Goal: Task Accomplishment & Management: Manage account settings

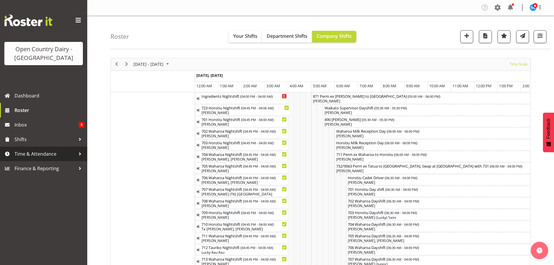
click at [27, 155] on span "Time & Attendance" at bounding box center [45, 153] width 61 height 9
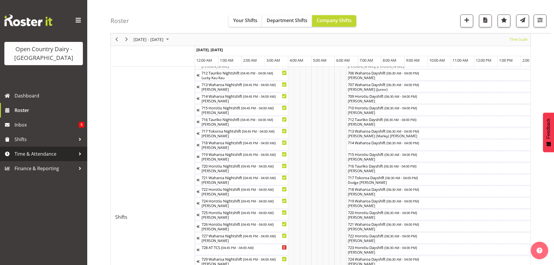
scroll to position [0, 2332]
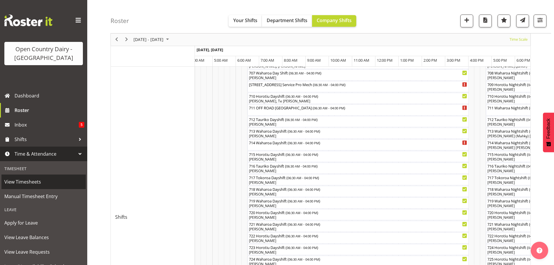
click at [16, 181] on span "View Timesheets" at bounding box center [43, 181] width 79 height 9
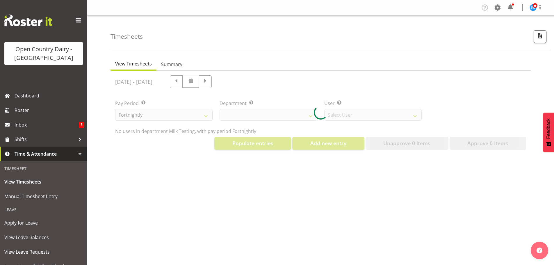
select select "733"
select select "7414"
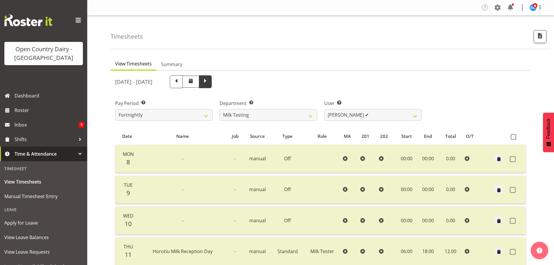
click at [209, 84] on span at bounding box center [206, 81] width 8 height 8
select select
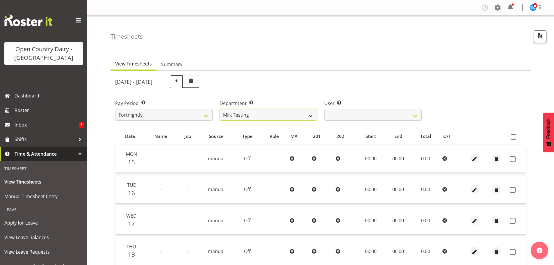
click at [314, 117] on select "701 702 703 704 705 706 707 708 709 710 711 712 713 714 715 716 717 718 719 720" at bounding box center [268, 115] width 97 height 12
select select "874"
click at [220, 109] on select "701 702 703 704 705 706 707 708 709 710 711 712 713 714 715 716 717 718 719 720" at bounding box center [268, 115] width 97 height 12
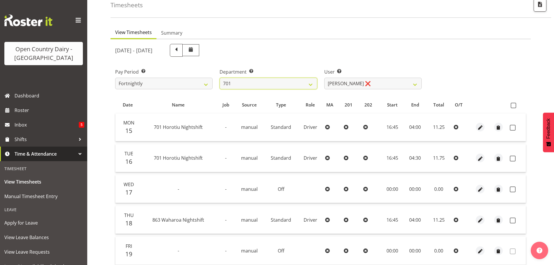
scroll to position [58, 0]
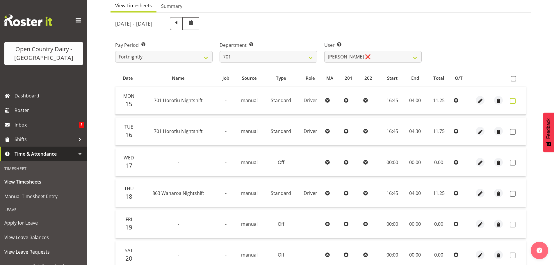
click at [513, 100] on span at bounding box center [513, 101] width 6 height 6
checkbox input "true"
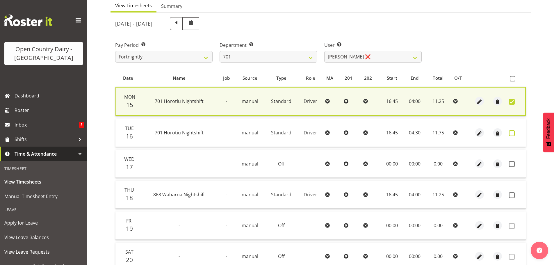
click at [512, 133] on span at bounding box center [512, 133] width 6 height 6
checkbox input "true"
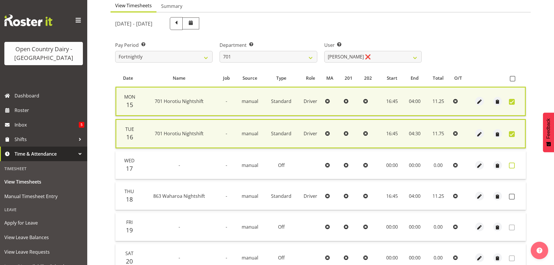
click at [511, 164] on span at bounding box center [512, 166] width 6 height 6
checkbox input "true"
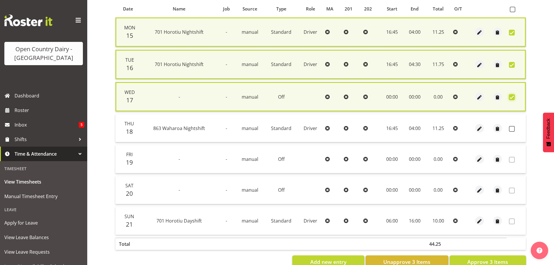
scroll to position [144, 0]
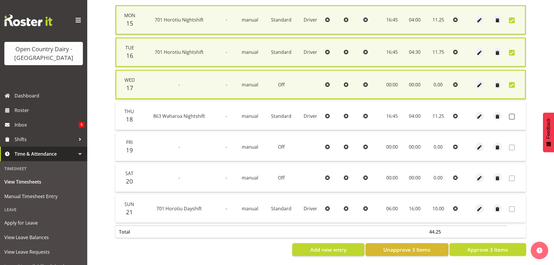
click at [498, 246] on span "Approve 3 Items" at bounding box center [487, 250] width 41 height 8
checkbox input "false"
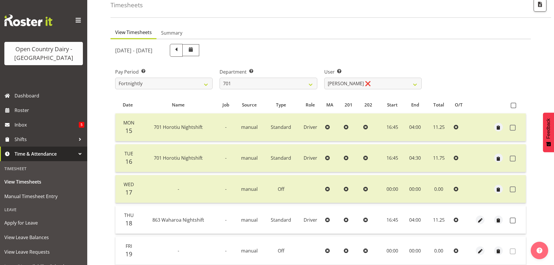
scroll to position [0, 0]
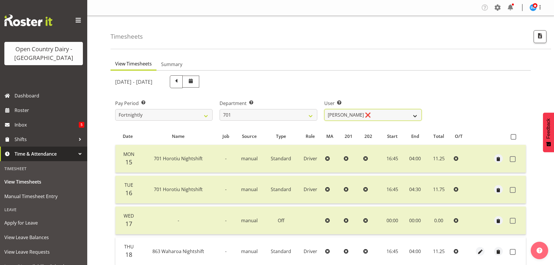
click at [366, 112] on select "Duncan Shirley ❌ Gagandeep Singh ❌ Johann Van Zyl ❌ John Cottingham ❌" at bounding box center [372, 115] width 97 height 12
select select "8383"
click at [324, 109] on select "Duncan Shirley ❌ Gagandeep Singh ❌ Johann Van Zyl ❌ John Cottingham ❌" at bounding box center [372, 115] width 97 height 12
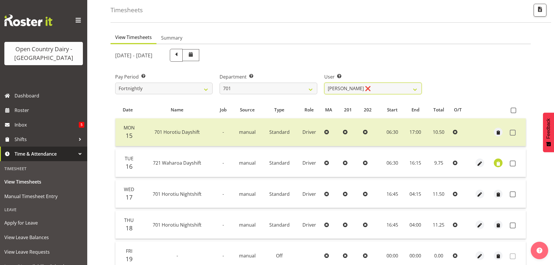
scroll to position [29, 0]
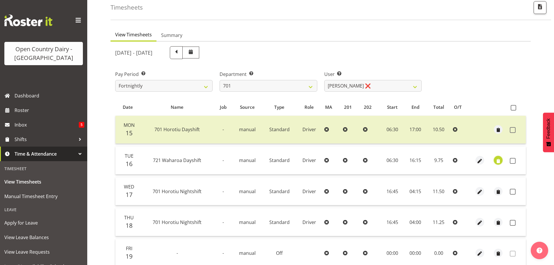
click at [496, 159] on span "button" at bounding box center [498, 161] width 7 height 7
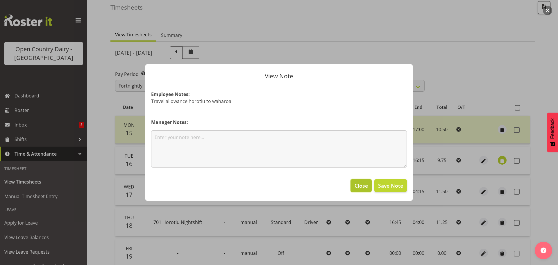
click at [355, 186] on span "Close" at bounding box center [361, 186] width 13 height 8
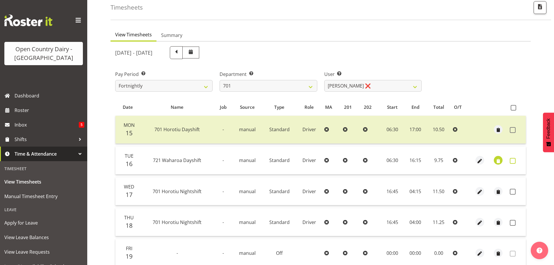
click at [511, 160] on span at bounding box center [513, 161] width 6 height 6
checkbox input "true"
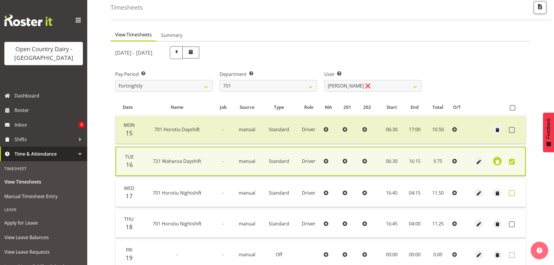
click at [512, 192] on span at bounding box center [512, 193] width 6 height 6
checkbox input "true"
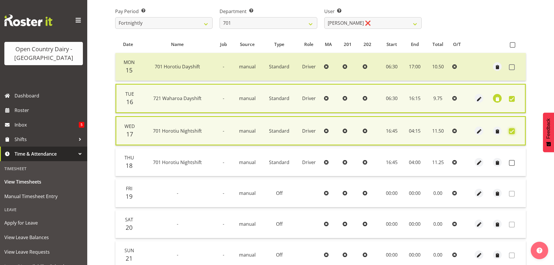
scroll to position [142, 0]
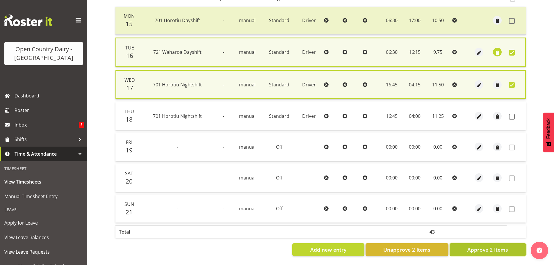
click at [490, 246] on span "Approve 2 Items" at bounding box center [487, 250] width 41 height 8
checkbox input "false"
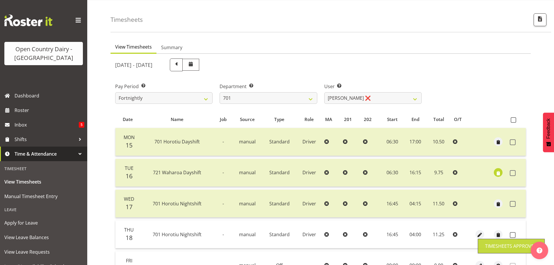
scroll to position [0, 0]
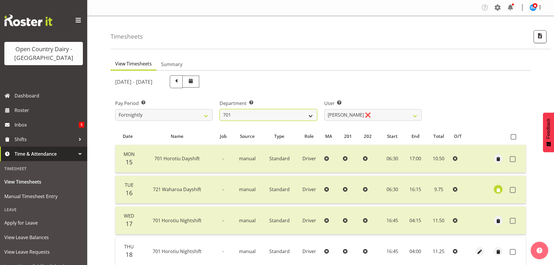
click at [293, 116] on select "701 702 703 704 705 706 707 708 709 710 711 712 713 714 715 716 717 718 719 720" at bounding box center [268, 115] width 97 height 12
select select "720"
click at [220, 109] on select "701 702 703 704 705 706 707 708 709 710 711 712 713 714 715 716 717 718 719 720" at bounding box center [268, 115] width 97 height 12
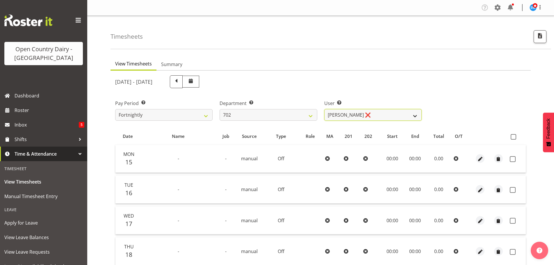
click at [382, 116] on select "Brian Riddle ❌ Denica Tapiki ❌ Nick Adlington ❌ Simon Phillpott ❌" at bounding box center [372, 115] width 97 height 12
select select "10345"
click at [324, 109] on select "Brian Riddle ❌ Denica Tapiki ❌ Nick Adlington ❌ Simon Phillpott ❌" at bounding box center [372, 115] width 97 height 12
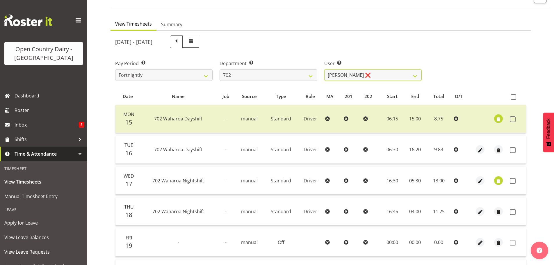
scroll to position [87, 0]
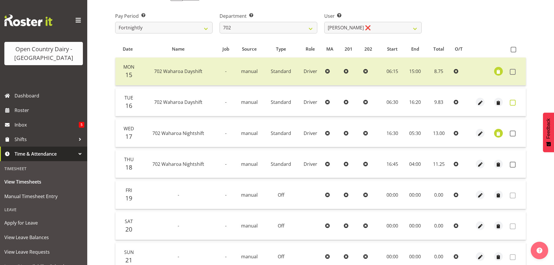
click at [512, 103] on span at bounding box center [513, 103] width 6 height 6
checkbox input "true"
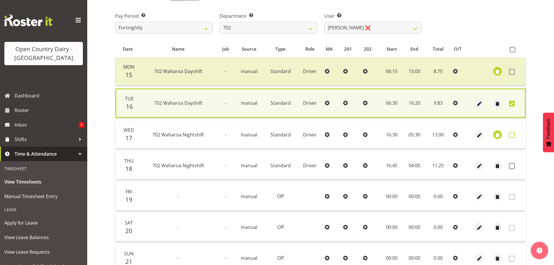
click at [512, 135] on span at bounding box center [512, 135] width 6 height 6
checkbox input "true"
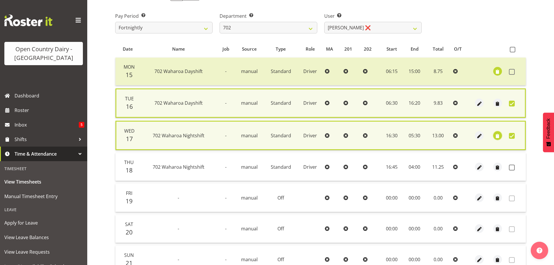
click at [497, 135] on span "button" at bounding box center [497, 136] width 7 height 7
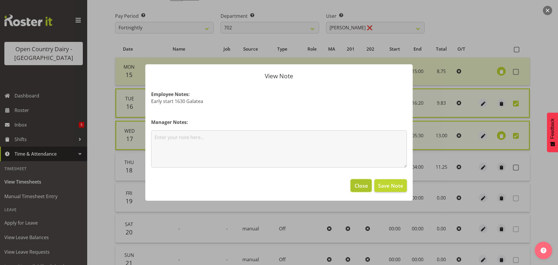
click at [360, 183] on span "Close" at bounding box center [361, 186] width 13 height 8
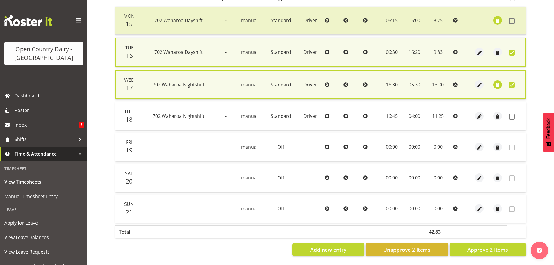
scroll to position [142, 0]
click at [486, 246] on span "Approve 2 Items" at bounding box center [487, 250] width 41 height 8
checkbox input "false"
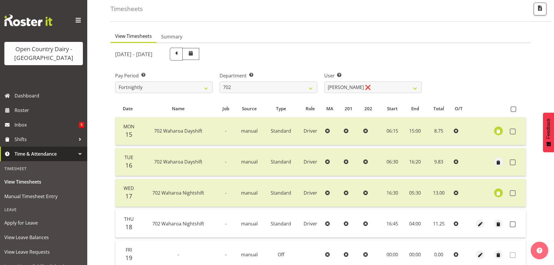
scroll to position [23, 0]
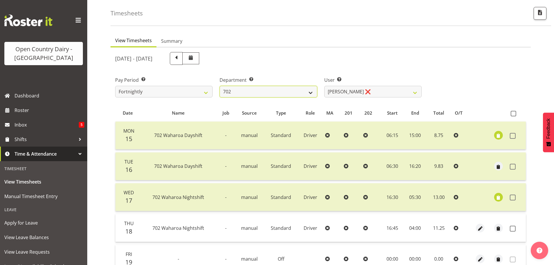
click at [240, 90] on select "701 702 703 704 705 706 707 708 709 710 711 712 713 714 715 716 717 718 719 720" at bounding box center [268, 92] width 97 height 12
select select "710"
click at [220, 86] on select "701 702 703 704 705 706 707 708 709 710 711 712 713 714 715 716 717 718 719 720" at bounding box center [268, 92] width 97 height 12
select select "8168"
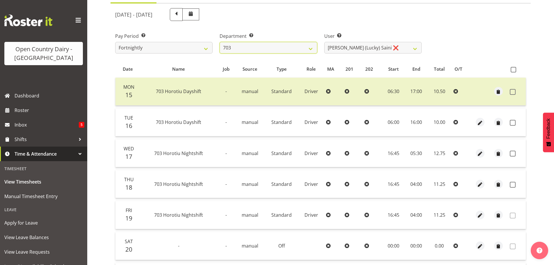
scroll to position [81, 0]
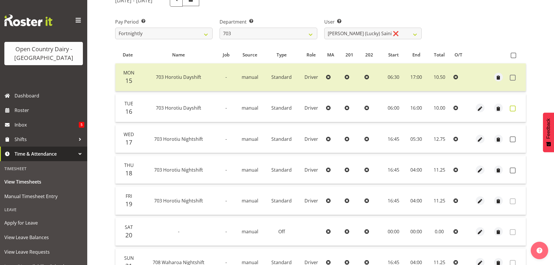
click at [512, 109] on span at bounding box center [513, 109] width 6 height 6
checkbox input "true"
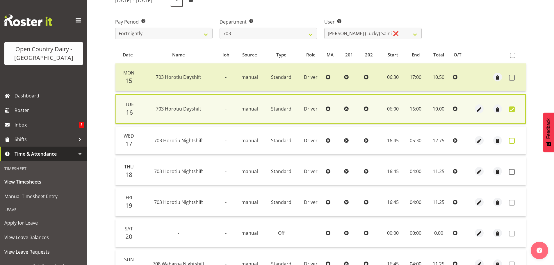
click at [512, 141] on span at bounding box center [512, 141] width 6 height 6
checkbox input "true"
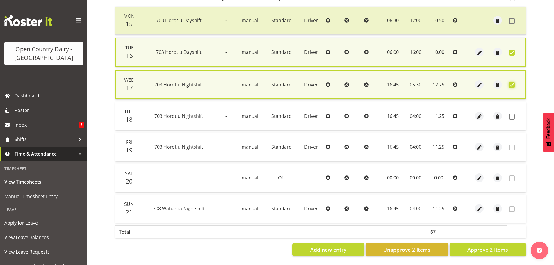
scroll to position [142, 0]
click at [492, 246] on span "Approve 2 Items" at bounding box center [487, 250] width 41 height 8
checkbox input "false"
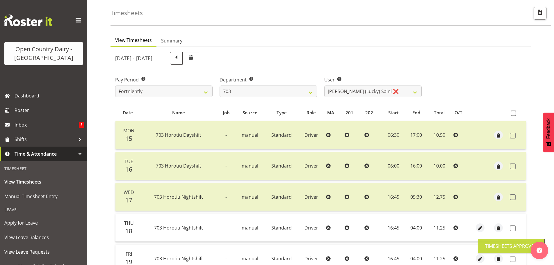
scroll to position [23, 0]
click at [377, 90] on select "Bhupinder (Lucky) Saini ❌ Mark Fowler ❌ Tama Baker ❌" at bounding box center [372, 92] width 97 height 12
click at [377, 91] on select "Bhupinder (Lucky) Saini ❌ Mark Fowler ❌ Tama Baker ❌" at bounding box center [372, 92] width 97 height 12
click at [251, 93] on select "701 702 703 704 705 706 707 708 709 710 711 712 713 714 715 716 717 718 719 720" at bounding box center [268, 92] width 97 height 12
select select "717"
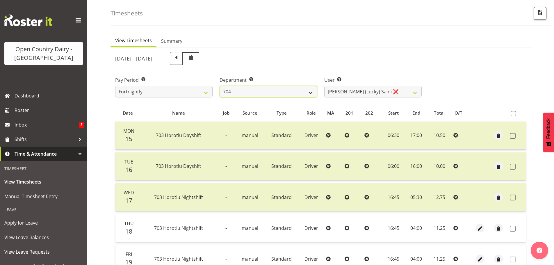
click at [220, 86] on select "701 702 703 704 705 706 707 708 709 710 711 712 713 714 715 716 717 718 719 720" at bounding box center [268, 92] width 97 height 12
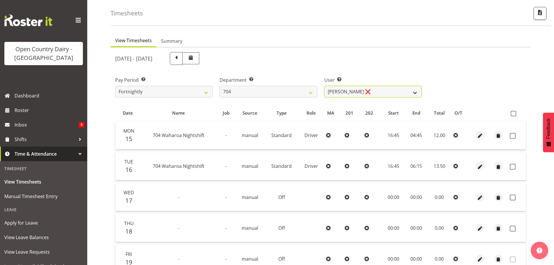
click at [358, 91] on select "Graham Houghton ❌ Jon Williams ❌ Stephen Rae ❌" at bounding box center [372, 92] width 97 height 12
select select "11257"
click at [324, 86] on select "Graham Houghton ❌ Jon Williams ❌ Stephen Rae ❌" at bounding box center [372, 92] width 97 height 12
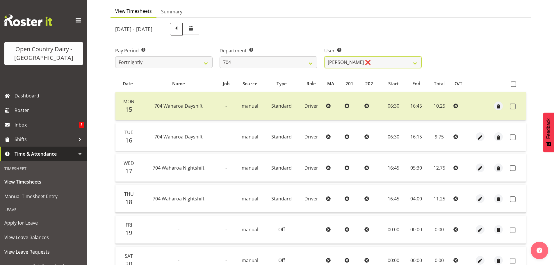
scroll to position [81, 0]
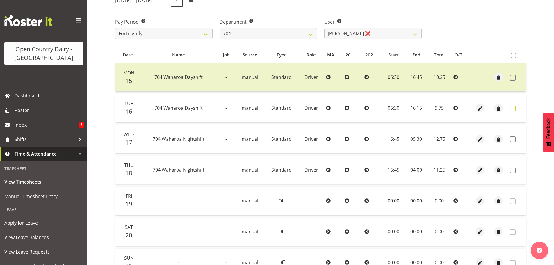
click at [512, 108] on span at bounding box center [513, 109] width 6 height 6
checkbox input "true"
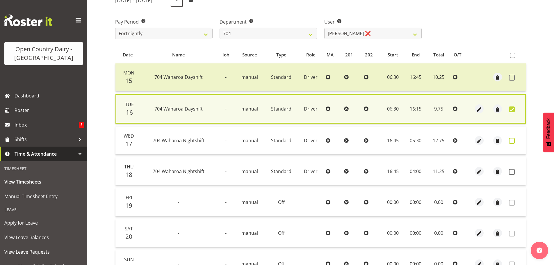
click at [509, 139] on span at bounding box center [512, 141] width 6 height 6
checkbox input "true"
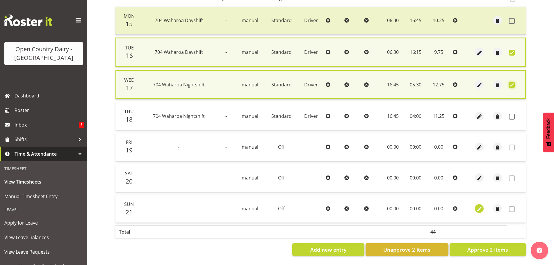
scroll to position [142, 0]
click at [474, 246] on span "Approve 2 Items" at bounding box center [487, 250] width 41 height 8
checkbox input "false"
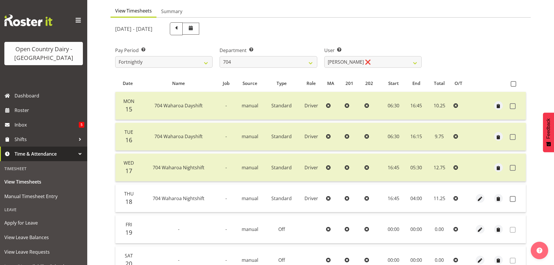
scroll to position [52, 0]
click at [266, 61] on select "701 702 703 704 705 706 707 708 709 710 711 712 713 714 715 716 717 718 719 720" at bounding box center [268, 63] width 97 height 12
select select "714"
click at [220, 57] on select "701 702 703 704 705 706 707 708 709 710 711 712 713 714 715 716 717 718 719 720" at bounding box center [268, 63] width 97 height 12
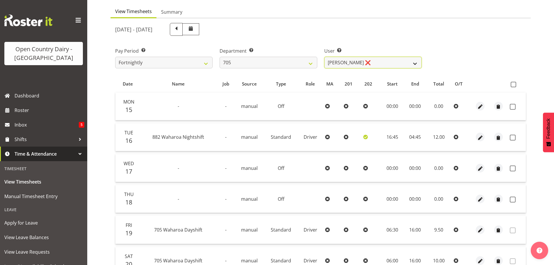
click at [376, 60] on select "Chris Gibbs ❌ Colin Kelly ❌ Craig Cottam ❌ John May ❌" at bounding box center [372, 63] width 97 height 12
select select "8282"
click at [324, 57] on select "Chris Gibbs ❌ Colin Kelly ❌ Craig Cottam ❌ John May ❌" at bounding box center [372, 63] width 97 height 12
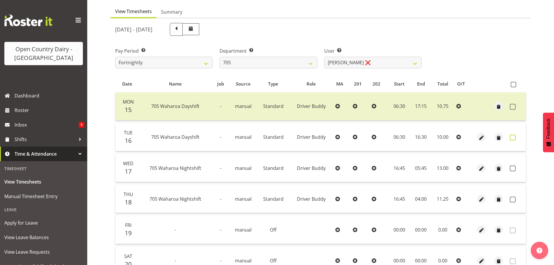
click at [513, 138] on span at bounding box center [513, 138] width 6 height 6
checkbox input "true"
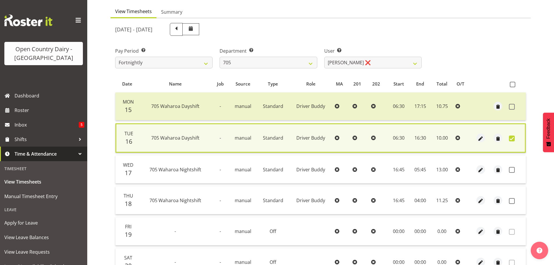
click at [509, 170] on td at bounding box center [516, 170] width 19 height 28
click at [510, 170] on span at bounding box center [512, 170] width 6 height 6
checkbox input "true"
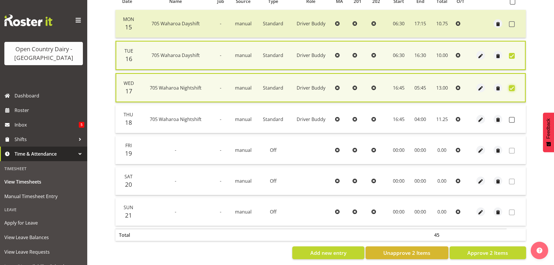
scroll to position [142, 0]
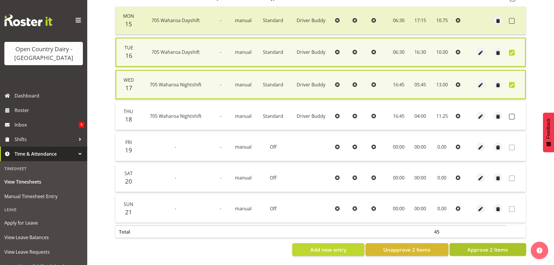
click at [488, 248] on span "Approve 2 Items" at bounding box center [487, 250] width 41 height 8
checkbox input "false"
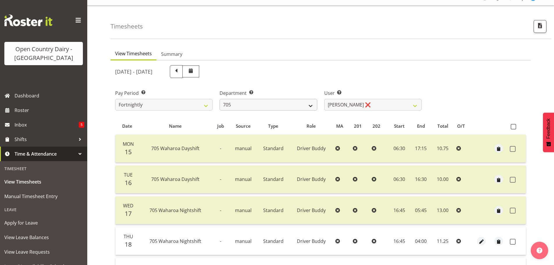
scroll to position [0, 0]
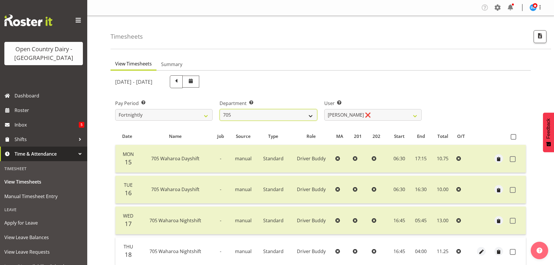
click at [276, 117] on select "701 702 703 704 705 706 707 708 709 710 711 712 713 714 715 716 717 718 719 720" at bounding box center [268, 115] width 97 height 12
select select "721"
click at [220, 109] on select "701 702 703 704 705 706 707 708 709 710 711 712 713 714 715 716 717 718 719 720" at bounding box center [268, 115] width 97 height 12
select select "11239"
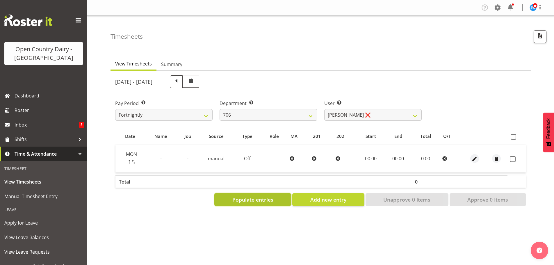
click at [256, 199] on span "Populate entries" at bounding box center [252, 200] width 41 height 8
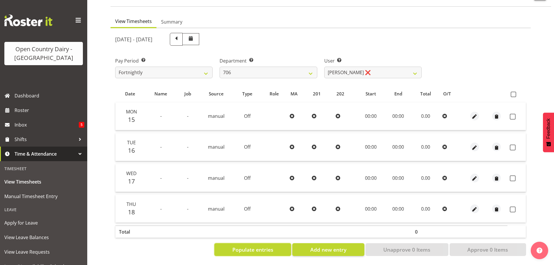
scroll to position [47, 0]
click at [180, 35] on span at bounding box center [176, 39] width 8 height 8
select select
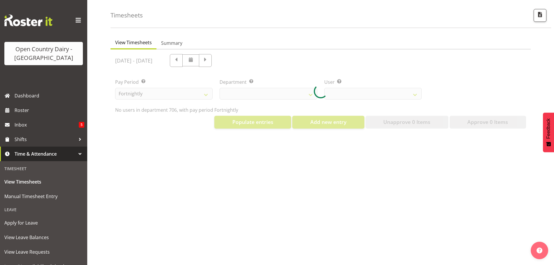
scroll to position [26, 0]
select select "721"
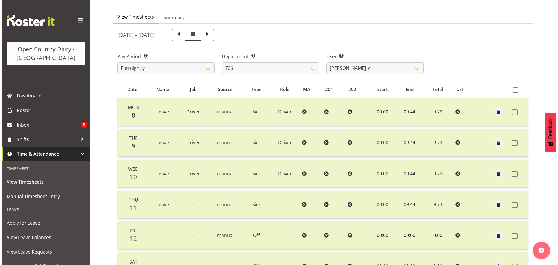
scroll to position [23, 0]
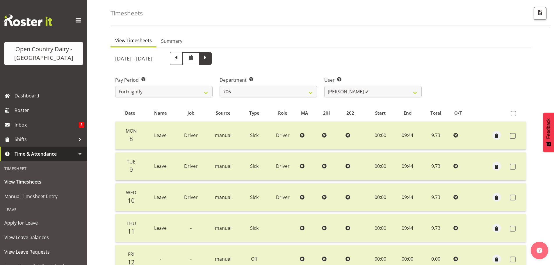
click at [209, 59] on span at bounding box center [206, 58] width 8 height 8
select select
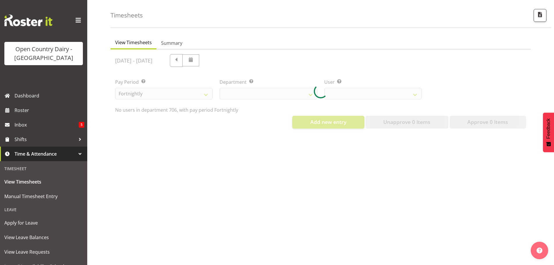
select select "721"
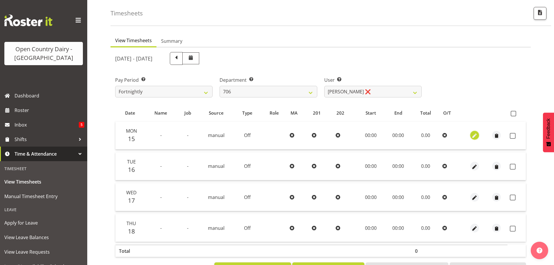
click at [474, 135] on span "button" at bounding box center [474, 136] width 7 height 7
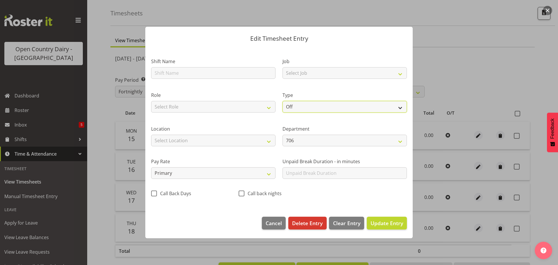
click at [300, 105] on select "Off Standard Public Holiday Public Holiday (Worked) Day In Lieu Annual Leave Si…" at bounding box center [345, 107] width 124 height 12
select select "Standard"
click at [283, 101] on select "Off Standard Public Holiday Public Holiday (Worked) Day In Lieu Annual Leave Si…" at bounding box center [345, 107] width 124 height 12
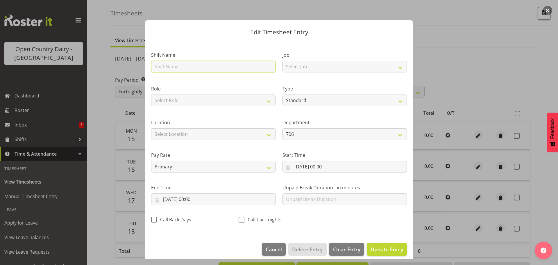
click at [169, 67] on input "text" at bounding box center [213, 67] width 124 height 12
type input "Leave"
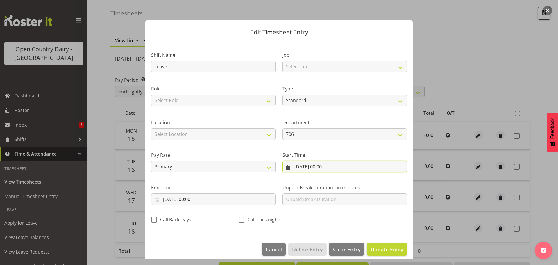
click at [305, 165] on input "15/09/2025, 00:00" at bounding box center [345, 167] width 124 height 12
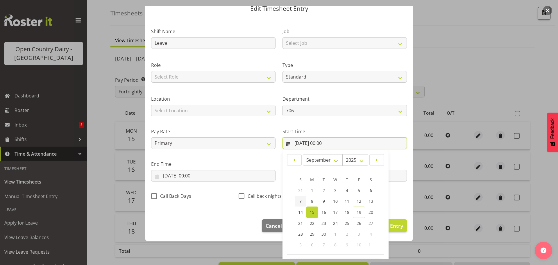
scroll to position [46, 0]
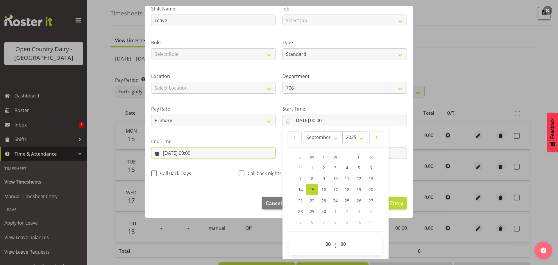
click at [192, 152] on input "15/09/2025, 00:00" at bounding box center [213, 153] width 124 height 12
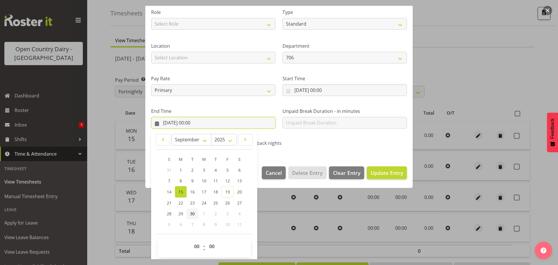
scroll to position [79, 0]
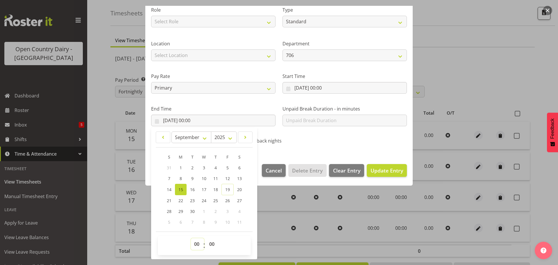
click at [194, 243] on select "00 01 02 03 04 05 06 07 08 09 10 11 12 13 14 15 16 17 18 19 20 21 22 23" at bounding box center [197, 244] width 13 height 12
select select "9"
click at [191, 238] on select "00 01 02 03 04 05 06 07 08 09 10 11 12 13 14 15 16 17 18 19 20 21 22 23" at bounding box center [197, 244] width 13 height 12
type input "15/09/2025, 09:00"
click at [211, 241] on select "00 01 02 03 04 05 06 07 08 09 10 11 12 13 14 15 16 17 18 19 20 21 22 23 24 25 2…" at bounding box center [212, 244] width 13 height 12
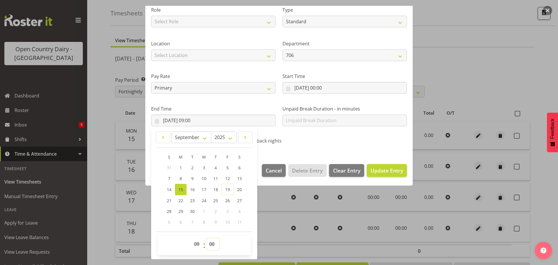
select select "44"
click at [206, 238] on select "00 01 02 03 04 05 06 07 08 09 10 11 12 13 14 15 16 17 18 19 20 21 22 23 24 25 2…" at bounding box center [212, 244] width 13 height 12
type input "15/09/2025, 09:44"
click at [375, 170] on span "Update Entry" at bounding box center [387, 170] width 33 height 7
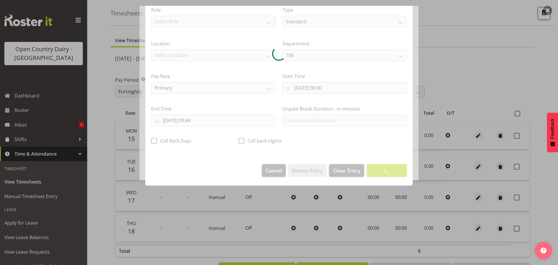
scroll to position [5, 0]
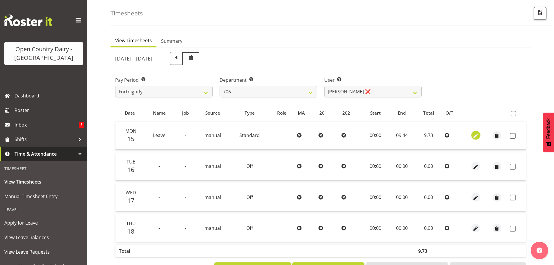
click at [476, 135] on span "button" at bounding box center [475, 136] width 7 height 7
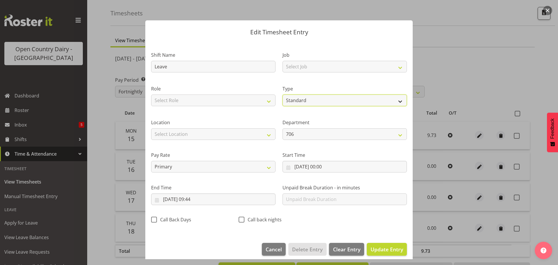
click at [326, 101] on select "Off Standard Public Holiday Public Holiday (Worked) Day In Lieu Annual Leave Si…" at bounding box center [345, 100] width 124 height 12
select select "Annual"
click at [283, 94] on select "Off Standard Public Holiday Public Holiday (Worked) Day In Lieu Annual Leave Si…" at bounding box center [345, 100] width 124 height 12
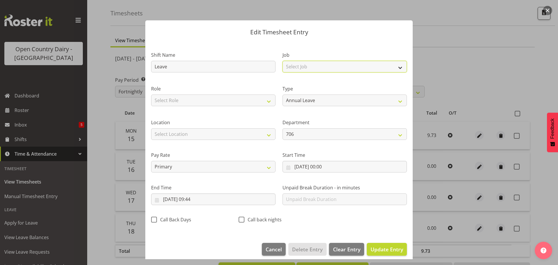
click at [293, 65] on select "Select Job Driver Driver supervisor Support" at bounding box center [345, 67] width 124 height 12
select select "9052"
click at [283, 61] on select "Select Job Driver Driver supervisor Support" at bounding box center [345, 67] width 124 height 12
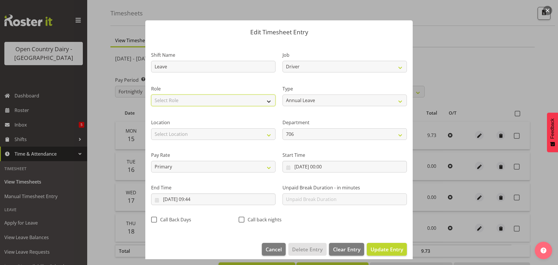
click at [206, 97] on select "Select Role Driver" at bounding box center [213, 100] width 124 height 12
select select "1166"
click at [151, 94] on select "Select Role Driver" at bounding box center [213, 100] width 124 height 12
click at [383, 251] on span "Update Entry" at bounding box center [387, 249] width 33 height 7
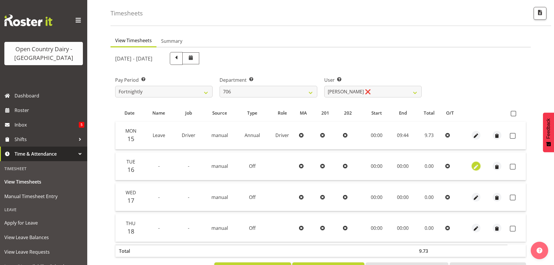
click at [476, 166] on span "button" at bounding box center [476, 166] width 7 height 7
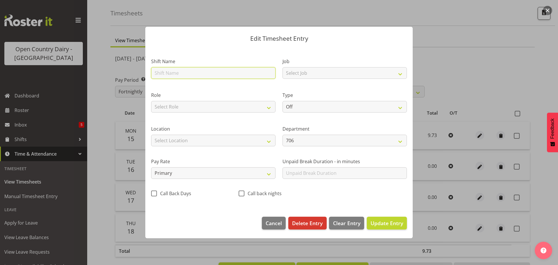
click at [171, 73] on input "text" at bounding box center [213, 73] width 124 height 12
type input "Leave"
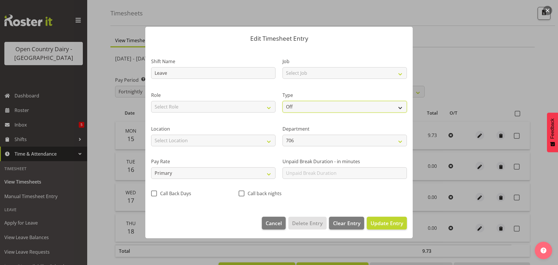
click at [301, 108] on select "Off Standard Public Holiday Public Holiday (Worked) Day In Lieu Annual Leave Si…" at bounding box center [345, 107] width 124 height 12
select select "Standard"
click at [283, 101] on select "Off Standard Public Holiday Public Holiday (Worked) Day In Lieu Annual Leave Si…" at bounding box center [345, 107] width 124 height 12
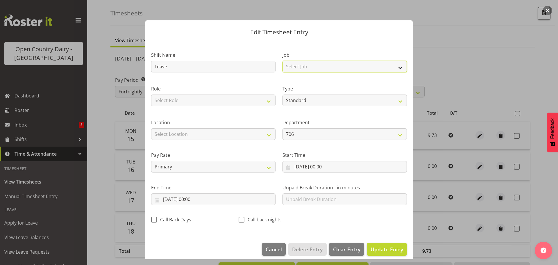
click at [303, 65] on select "Select Job Driver Driver supervisor Support" at bounding box center [345, 67] width 124 height 12
select select "9052"
click at [283, 61] on select "Select Job Driver Driver supervisor Support" at bounding box center [345, 67] width 124 height 12
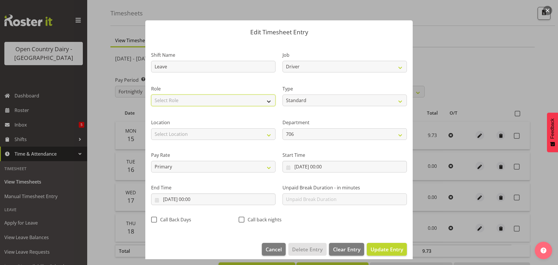
click at [205, 96] on select "Select Role Driver" at bounding box center [213, 100] width 124 height 12
select select "1166"
click at [151, 94] on select "Select Role Driver" at bounding box center [213, 100] width 124 height 12
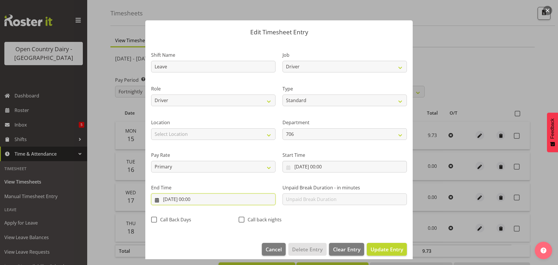
click at [190, 197] on input "16/09/2025, 00:00" at bounding box center [213, 199] width 124 height 12
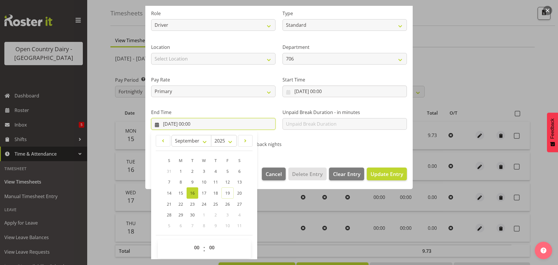
scroll to position [79, 0]
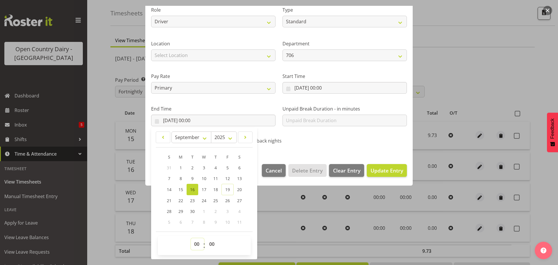
click at [197, 242] on select "00 01 02 03 04 05 06 07 08 09 10 11 12 13 14 15 16 17 18 19 20 21 22 23" at bounding box center [197, 244] width 13 height 12
select select "9"
click at [191, 238] on select "00 01 02 03 04 05 06 07 08 09 10 11 12 13 14 15 16 17 18 19 20 21 22 23" at bounding box center [197, 244] width 13 height 12
type input "16/09/2025, 09:00"
click at [210, 244] on select "00 01 02 03 04 05 06 07 08 09 10 11 12 13 14 15 16 17 18 19 20 21 22 23 24 25 2…" at bounding box center [212, 244] width 13 height 12
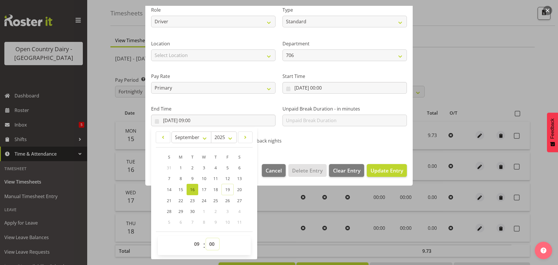
select select "44"
click at [206, 238] on select "00 01 02 03 04 05 06 07 08 09 10 11 12 13 14 15 16 17 18 19 20 21 22 23 24 25 2…" at bounding box center [212, 244] width 13 height 12
type input "16/09/2025, 09:44"
click at [375, 172] on span "Update Entry" at bounding box center [387, 170] width 33 height 7
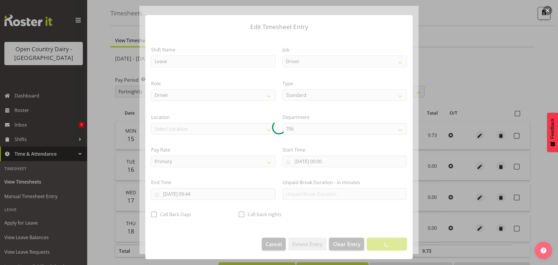
scroll to position [5, 0]
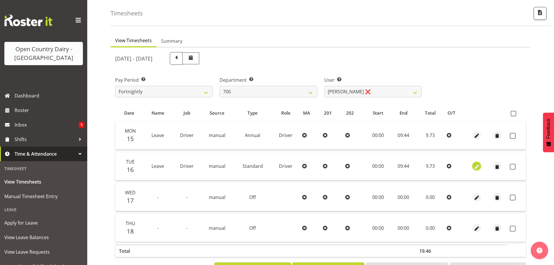
click at [475, 167] on span "button" at bounding box center [476, 166] width 7 height 7
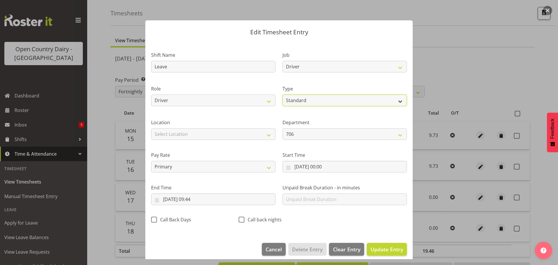
click at [305, 99] on select "Off Standard Public Holiday Public Holiday (Worked) Day In Lieu Annual Leave Si…" at bounding box center [345, 100] width 124 height 12
select select "Annual"
click at [283, 94] on select "Off Standard Public Holiday Public Holiday (Worked) Day In Lieu Annual Leave Si…" at bounding box center [345, 100] width 124 height 12
click at [373, 249] on span "Update Entry" at bounding box center [387, 249] width 33 height 7
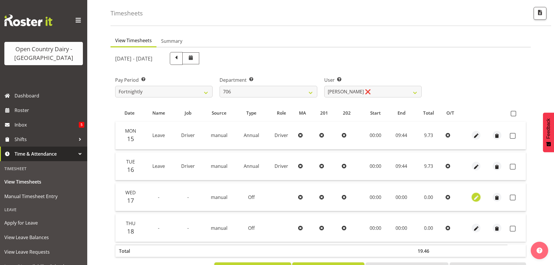
click at [474, 196] on span "button" at bounding box center [476, 197] width 7 height 7
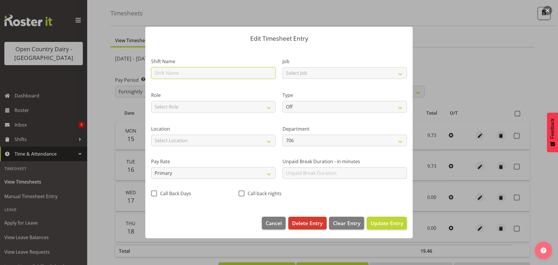
click at [161, 72] on input "text" at bounding box center [213, 73] width 124 height 12
type input "Leave"
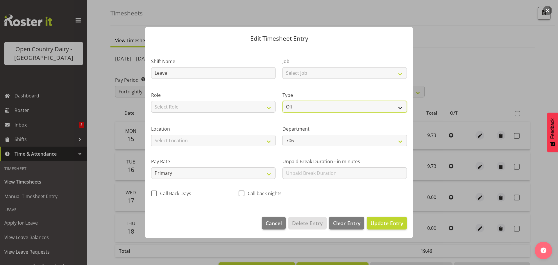
click at [298, 109] on select "Off Standard Public Holiday Public Holiday (Worked) Day In Lieu Annual Leave Si…" at bounding box center [345, 107] width 124 height 12
select select "Standard"
click at [283, 101] on select "Off Standard Public Holiday Public Holiday (Worked) Day In Lieu Annual Leave Si…" at bounding box center [345, 107] width 124 height 12
select select "8"
select select "2025"
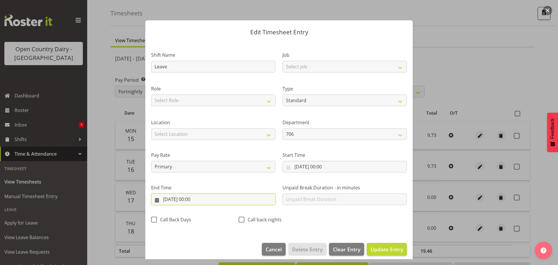
click at [193, 199] on input "17/09/2025, 00:00" at bounding box center [213, 199] width 124 height 12
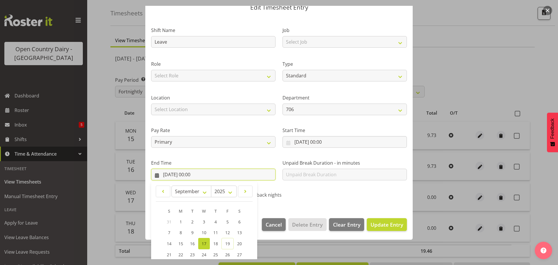
scroll to position [79, 0]
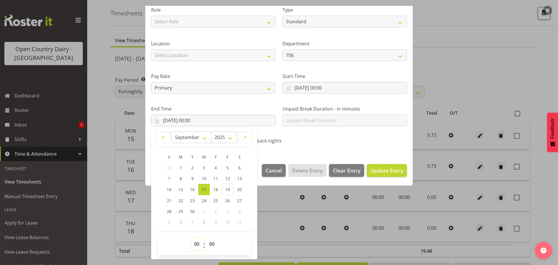
click at [197, 245] on select "00 01 02 03 04 05 06 07 08 09 10 11 12 13 14 15 16 17 18 19 20 21 22 23" at bounding box center [197, 244] width 13 height 12
select select "9"
click at [191, 238] on select "00 01 02 03 04 05 06 07 08 09 10 11 12 13 14 15 16 17 18 19 20 21 22 23" at bounding box center [197, 244] width 13 height 12
type input "17/09/2025, 09:00"
click at [213, 244] on select "00 01 02 03 04 05 06 07 08 09 10 11 12 13 14 15 16 17 18 19 20 21 22 23 24 25 2…" at bounding box center [212, 244] width 13 height 12
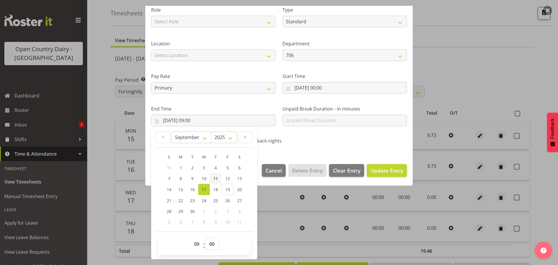
select select "44"
click at [206, 238] on select "00 01 02 03 04 05 06 07 08 09 10 11 12 13 14 15 16 17 18 19 20 21 22 23 24 25 2…" at bounding box center [212, 244] width 13 height 12
type input "17/09/2025, 09:44"
click at [367, 168] on button "Update Entry" at bounding box center [387, 170] width 40 height 13
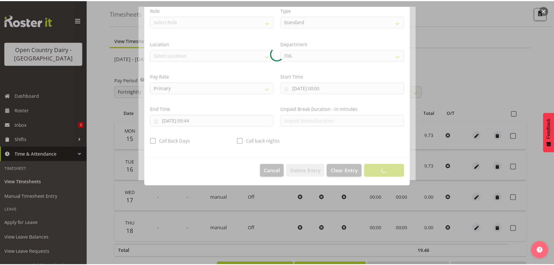
scroll to position [5, 0]
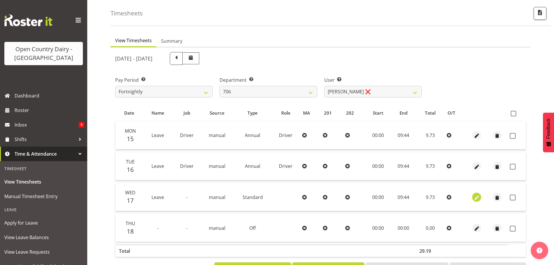
click at [474, 196] on span "button" at bounding box center [476, 197] width 7 height 7
select select "Standard"
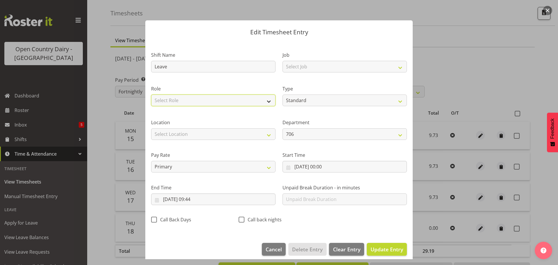
click at [178, 99] on select "Select Role Driver" at bounding box center [213, 100] width 124 height 12
select select "1166"
click at [151, 94] on select "Select Role Driver" at bounding box center [213, 100] width 124 height 12
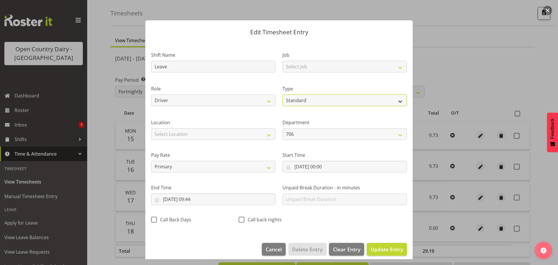
click at [326, 104] on select "Off Standard Public Holiday Public Holiday (Worked) Day In Lieu Annual Leave Si…" at bounding box center [345, 100] width 124 height 12
select select "Annual"
click at [283, 94] on select "Off Standard Public Holiday Public Holiday (Worked) Day In Lieu Annual Leave Si…" at bounding box center [345, 100] width 124 height 12
click at [380, 248] on span "Update Entry" at bounding box center [387, 249] width 33 height 7
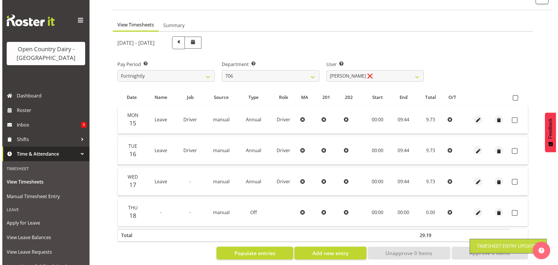
scroll to position [47, 0]
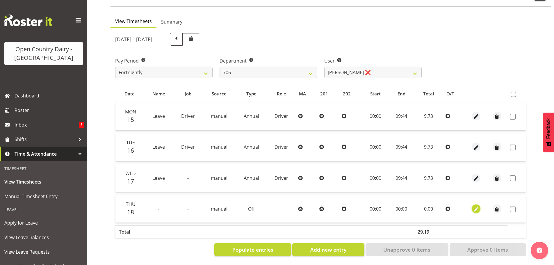
click at [474, 206] on span "button" at bounding box center [476, 209] width 7 height 7
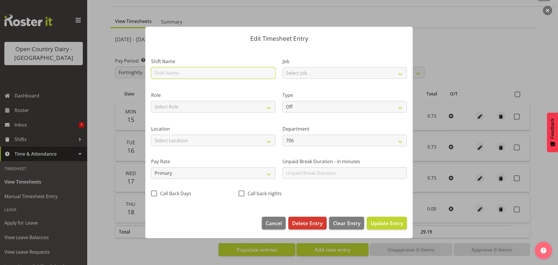
click at [183, 72] on input "text" at bounding box center [213, 73] width 124 height 12
type input "Leave"
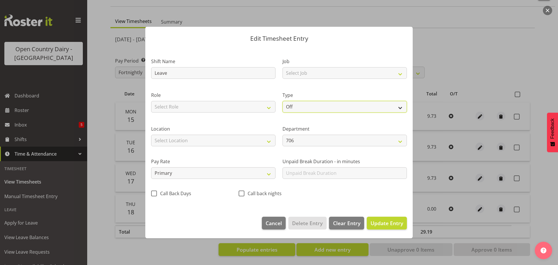
click at [289, 105] on select "Off Standard Public Holiday Public Holiday (Worked) Day In Lieu Annual Leave Si…" at bounding box center [345, 107] width 124 height 12
select select "Standard"
click at [283, 101] on select "Off Standard Public Holiday Public Holiday (Worked) Day In Lieu Annual Leave Si…" at bounding box center [345, 107] width 124 height 12
select select "8"
select select "2025"
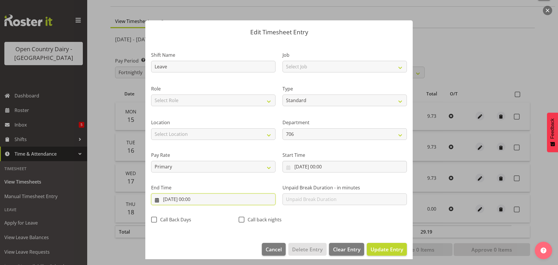
click at [192, 198] on input "18/09/2025, 00:00" at bounding box center [213, 199] width 124 height 12
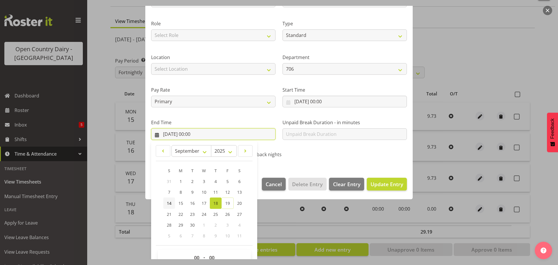
scroll to position [79, 0]
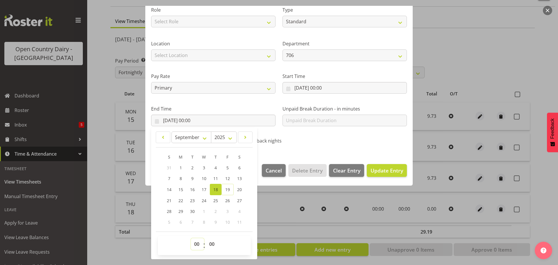
click at [197, 244] on select "00 01 02 03 04 05 06 07 08 09 10 11 12 13 14 15 16 17 18 19 20 21 22 23" at bounding box center [197, 244] width 13 height 12
select select "9"
click at [191, 238] on select "00 01 02 03 04 05 06 07 08 09 10 11 12 13 14 15 16 17 18 19 20 21 22 23" at bounding box center [197, 244] width 13 height 12
type input "18/09/2025, 09:00"
click at [211, 243] on select "00 01 02 03 04 05 06 07 08 09 10 11 12 13 14 15 16 17 18 19 20 21 22 23 24 25 2…" at bounding box center [212, 244] width 13 height 12
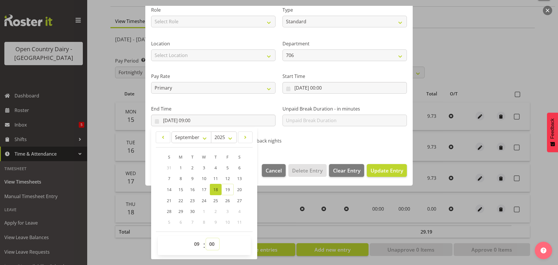
select select "44"
click at [206, 238] on select "00 01 02 03 04 05 06 07 08 09 10 11 12 13 14 15 16 17 18 19 20 21 22 23 24 25 2…" at bounding box center [212, 244] width 13 height 12
type input "18/09/2025, 09:44"
click at [382, 166] on button "Update Entry" at bounding box center [387, 170] width 40 height 13
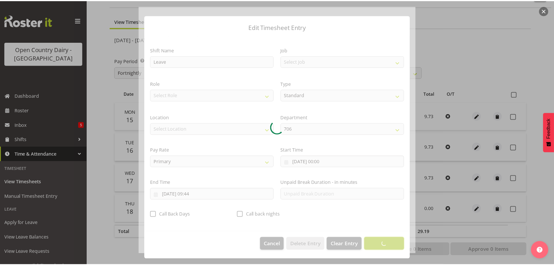
scroll to position [5, 0]
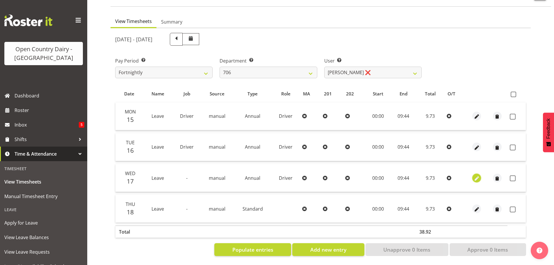
click at [475, 175] on span "button" at bounding box center [476, 178] width 7 height 7
select select "Annual"
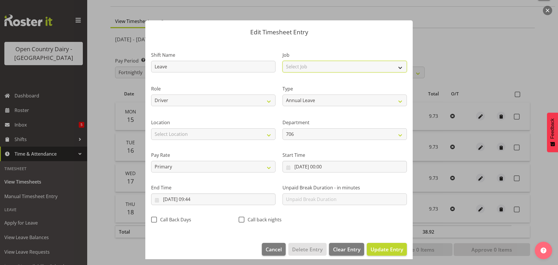
click at [309, 70] on select "Select Job Driver Driver supervisor Support" at bounding box center [345, 67] width 124 height 12
select select "9052"
click at [283, 61] on select "Select Job Driver Driver supervisor Support" at bounding box center [345, 67] width 124 height 12
click at [372, 249] on span "Update Entry" at bounding box center [387, 249] width 33 height 7
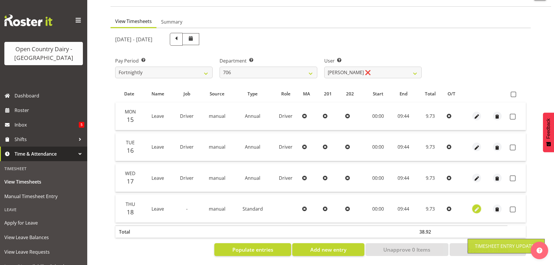
click at [476, 206] on span "button" at bounding box center [476, 209] width 7 height 7
select select "Standard"
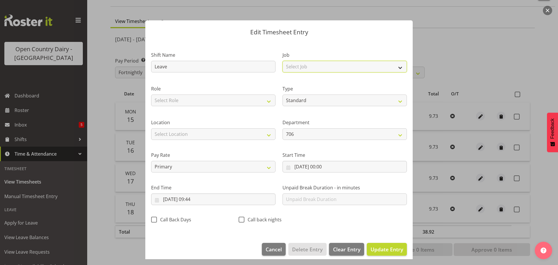
click at [314, 67] on select "Select Job Driver Driver supervisor Support" at bounding box center [345, 67] width 124 height 12
select select "9052"
click at [283, 61] on select "Select Job Driver Driver supervisor Support" at bounding box center [345, 67] width 124 height 12
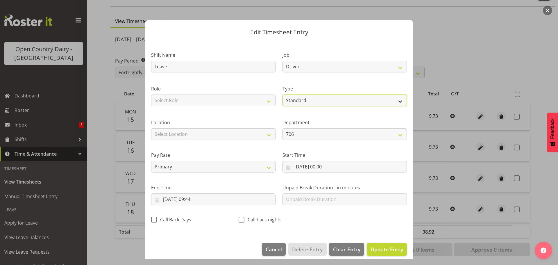
click at [315, 103] on select "Off Standard Public Holiday Public Holiday (Worked) Day In Lieu Annual Leave Si…" at bounding box center [345, 100] width 124 height 12
select select "Annual"
click at [283, 94] on select "Off Standard Public Holiday Public Holiday (Worked) Day In Lieu Annual Leave Si…" at bounding box center [345, 100] width 124 height 12
click at [381, 249] on span "Update Entry" at bounding box center [387, 249] width 33 height 7
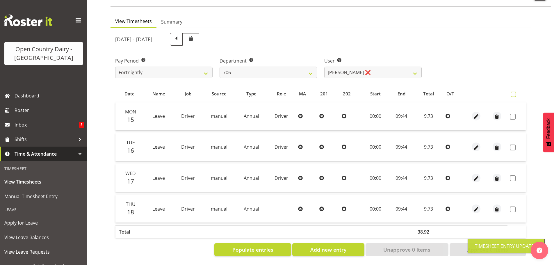
click at [512, 92] on span at bounding box center [514, 95] width 6 height 6
click at [512, 92] on input "checkbox" at bounding box center [513, 94] width 4 height 4
checkbox input "true"
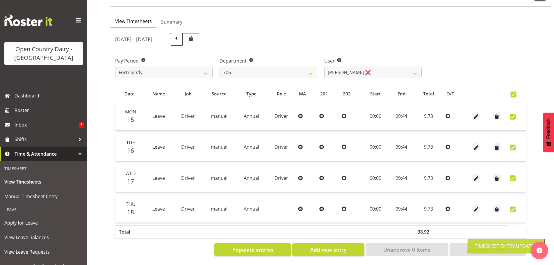
checkbox input "true"
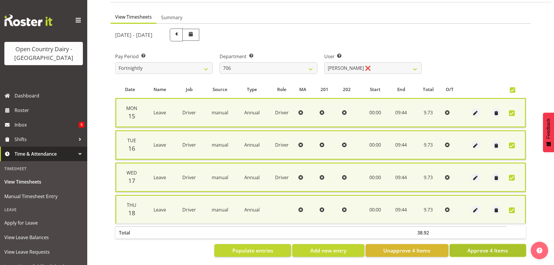
click at [480, 250] on span "Approve 4 Items" at bounding box center [487, 251] width 41 height 8
checkbox input "false"
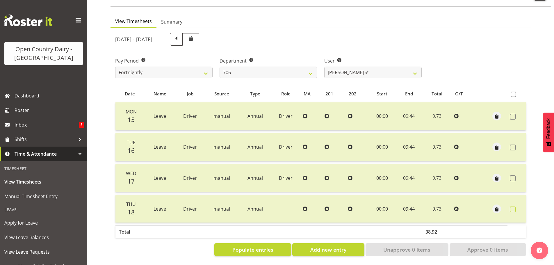
click at [511, 206] on span at bounding box center [513, 209] width 6 height 6
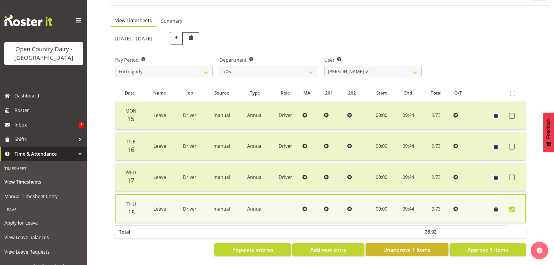
click at [427, 246] on span "Unapprove 1 Items" at bounding box center [406, 250] width 47 height 8
checkbox input "false"
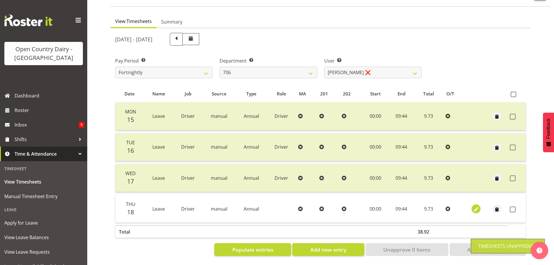
click at [474, 206] on span "button" at bounding box center [476, 209] width 7 height 7
select select "Annual"
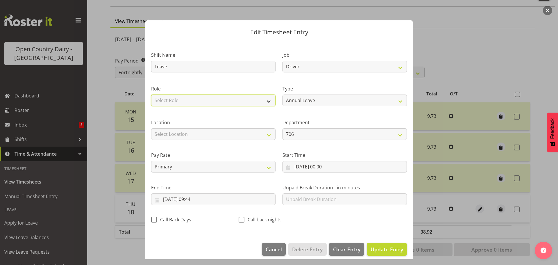
click at [214, 98] on select "Select Role Driver" at bounding box center [213, 100] width 124 height 12
select select "1166"
click at [151, 94] on select "Select Role Driver" at bounding box center [213, 100] width 124 height 12
click at [379, 250] on span "Update Entry" at bounding box center [387, 249] width 33 height 7
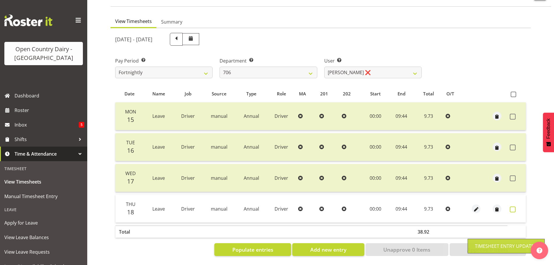
click at [512, 206] on span at bounding box center [513, 209] width 6 height 6
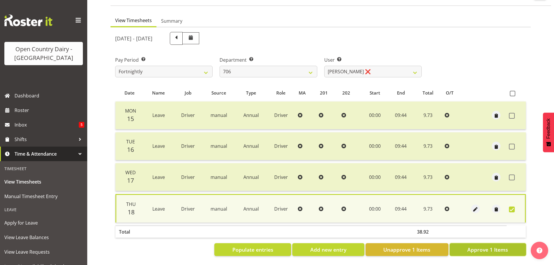
click at [477, 246] on span "Approve 1 Items" at bounding box center [487, 250] width 41 height 8
checkbox input "false"
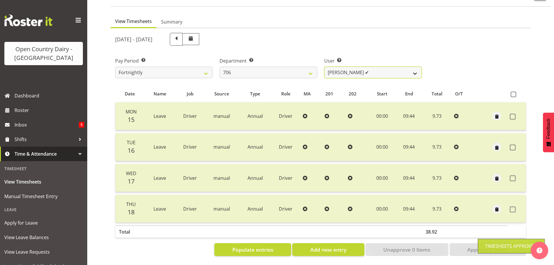
click at [373, 68] on select "Andrew Kearns ✔ Len Symons ❌ Mark Ansley ❌ Paul Griffin ❌" at bounding box center [372, 73] width 97 height 12
select select "10389"
click at [324, 67] on select "Andrew Kearns ✔ Len Symons ❌ Mark Ansley ❌ Paul Griffin ❌" at bounding box center [372, 73] width 97 height 12
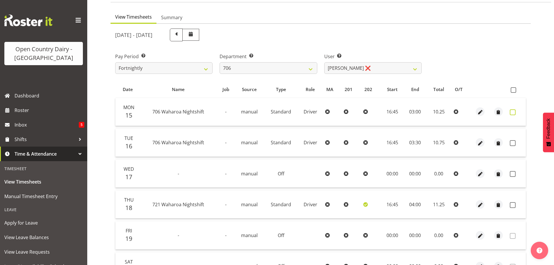
click at [511, 110] on span at bounding box center [513, 112] width 6 height 6
checkbox input "true"
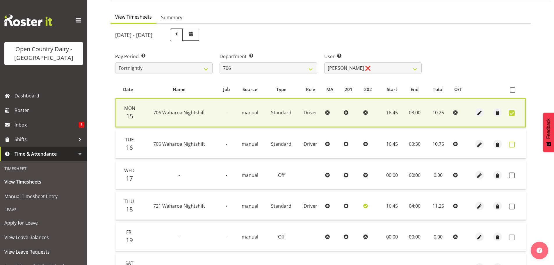
click at [513, 143] on span at bounding box center [512, 145] width 6 height 6
checkbox input "true"
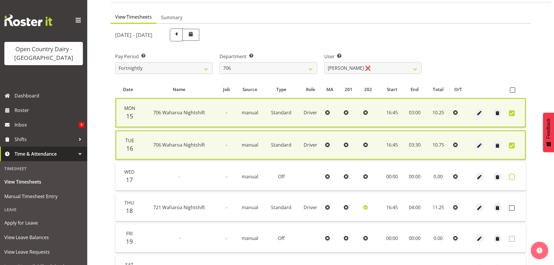
click at [511, 176] on span at bounding box center [512, 177] width 6 height 6
checkbox input "true"
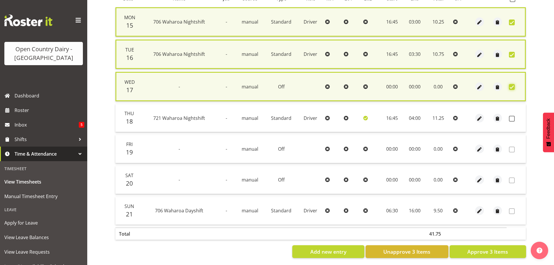
scroll to position [144, 0]
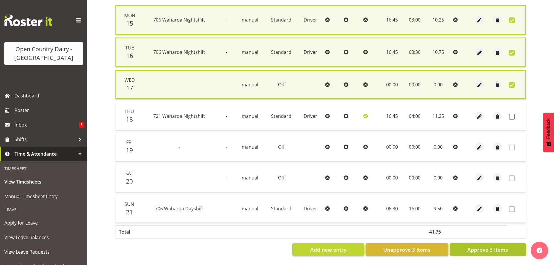
click at [481, 246] on span "Approve 3 Items" at bounding box center [487, 250] width 41 height 8
checkbox input "false"
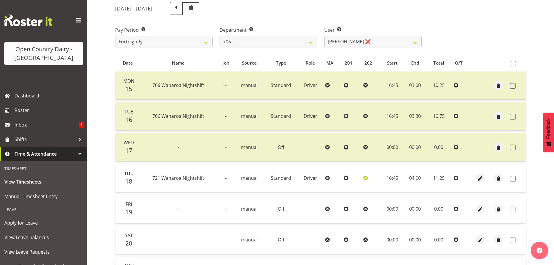
scroll to position [23, 0]
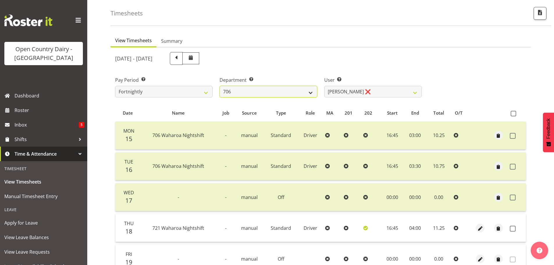
click at [243, 90] on select "701 702 703 704 705 706 707 708 709 710 711 712 713 714 715 716 717 718 719 720" at bounding box center [268, 92] width 97 height 12
select select "811"
click at [220, 86] on select "701 702 703 704 705 706 707 708 709 710 711 712 713 714 715 716 717 718 719 720" at bounding box center [268, 92] width 97 height 12
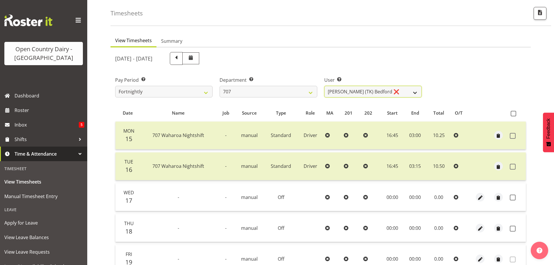
click at [381, 93] on select "Alan (TK) Bedford ❌ David Foote (Junior) ❌ Mike Madden ❌" at bounding box center [372, 92] width 97 height 12
select select "11706"
click at [324, 86] on select "Alan (TK) Bedford ❌ David Foote (Junior) ❌ Mike Madden ❌" at bounding box center [372, 92] width 97 height 12
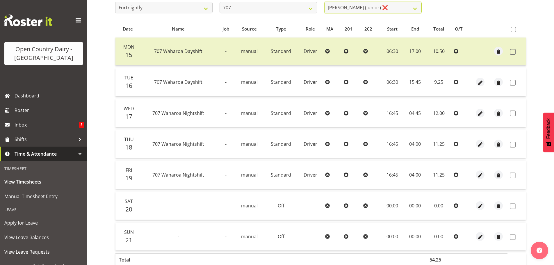
scroll to position [110, 0]
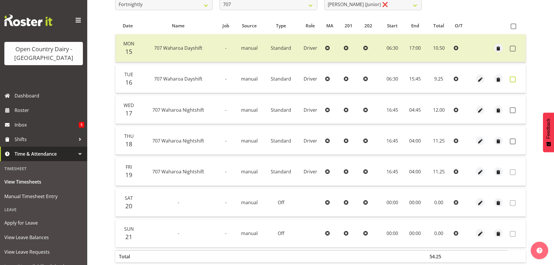
click at [511, 80] on span at bounding box center [513, 79] width 6 height 6
checkbox input "true"
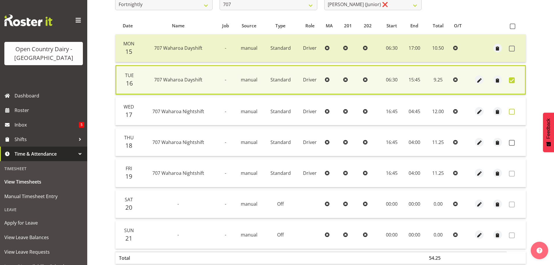
click at [511, 112] on span at bounding box center [512, 112] width 6 height 6
checkbox input "true"
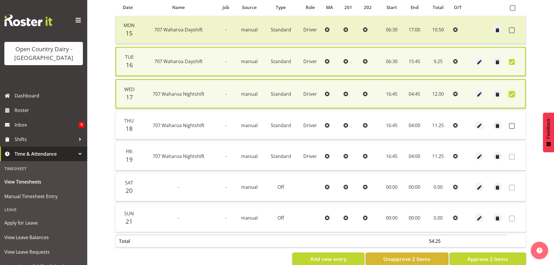
scroll to position [142, 0]
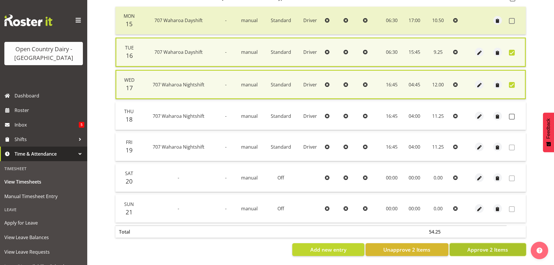
click at [490, 246] on span "Approve 2 Items" at bounding box center [487, 250] width 41 height 8
checkbox input "false"
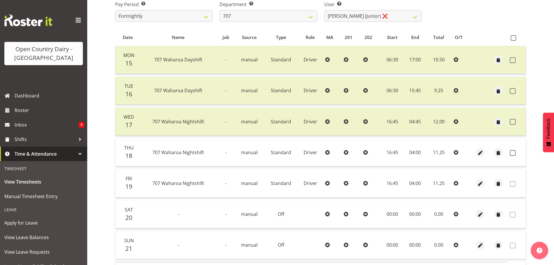
scroll to position [23, 0]
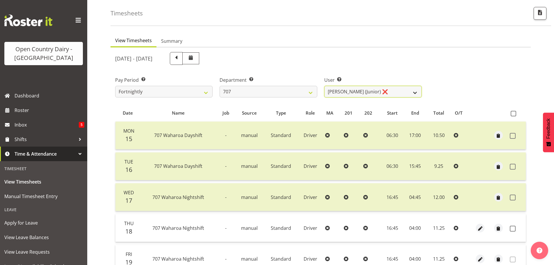
click at [369, 89] on select "Alan (TK) Bedford ❌ David Foote (Junior) ❌ Mike Madden ❌" at bounding box center [372, 92] width 97 height 12
select select "8199"
click at [324, 86] on select "Alan (TK) Bedford ❌ David Foote (Junior) ❌ Mike Madden ❌" at bounding box center [372, 92] width 97 height 12
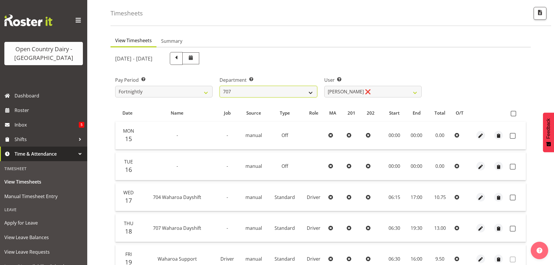
click at [253, 93] on select "701 702 703 704 705 706 707 708 709 710 711 712 713 714 715 716 717 718 719 720" at bounding box center [268, 92] width 97 height 12
select select "762"
click at [220, 86] on select "701 702 703 704 705 706 707 708 709 710 711 712 713 714 715 716 717 718 719 720" at bounding box center [268, 92] width 97 height 12
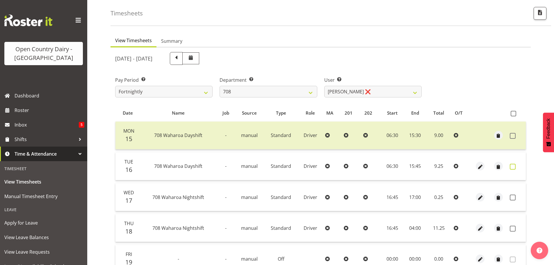
click at [511, 167] on span at bounding box center [513, 167] width 6 height 6
checkbox input "true"
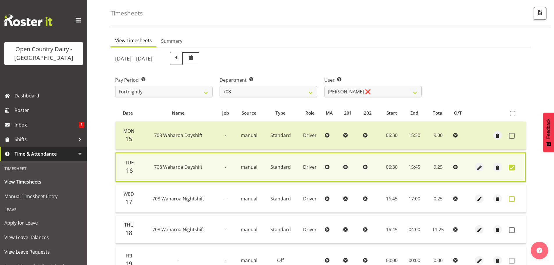
click at [513, 199] on span at bounding box center [512, 199] width 6 height 6
checkbox input "true"
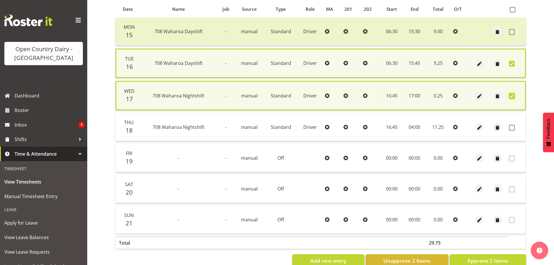
scroll to position [142, 0]
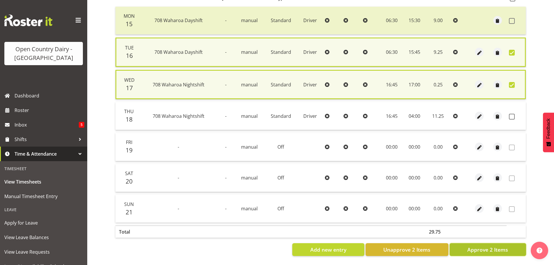
click at [483, 246] on span "Approve 2 Items" at bounding box center [487, 250] width 41 height 8
checkbox input "false"
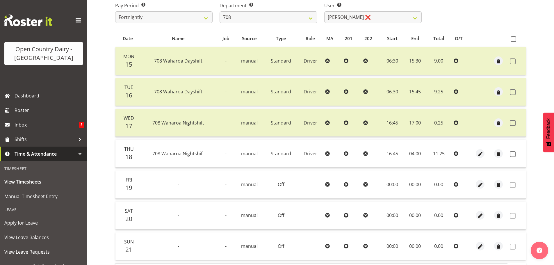
scroll to position [23, 0]
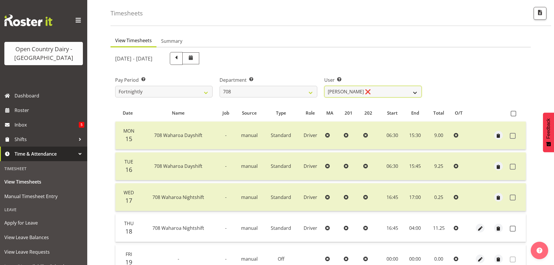
click at [365, 93] on select "David Foote ❌ Mark Himiona ❌" at bounding box center [372, 92] width 97 height 12
click at [268, 89] on select "701 702 703 704 705 706 707 708 709 710 711 712 713 714 715 716 717 718 719 720" at bounding box center [268, 92] width 97 height 12
select select "735"
click at [220, 86] on select "701 702 703 704 705 706 707 708 709 710 711 712 713 714 715 716 717 718 719 720" at bounding box center [268, 92] width 97 height 12
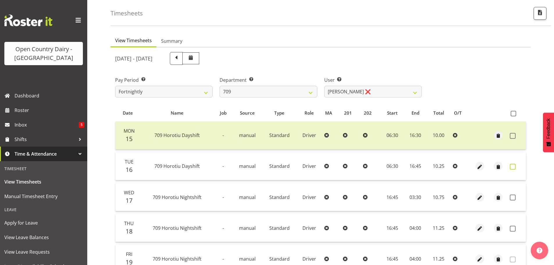
click at [513, 166] on span at bounding box center [513, 167] width 6 height 6
checkbox input "true"
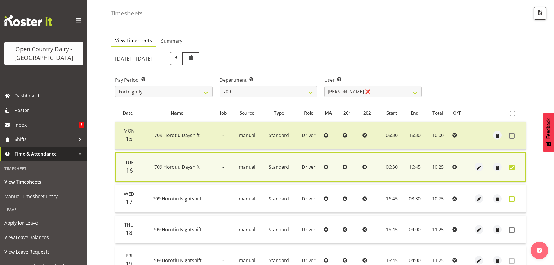
click at [510, 199] on span at bounding box center [512, 199] width 6 height 6
checkbox input "true"
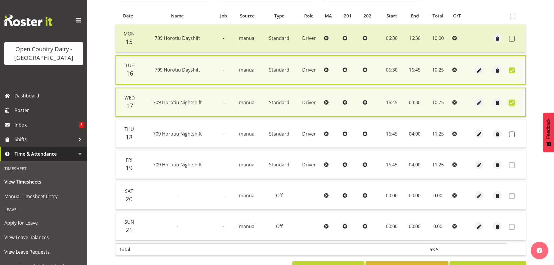
scroll to position [142, 0]
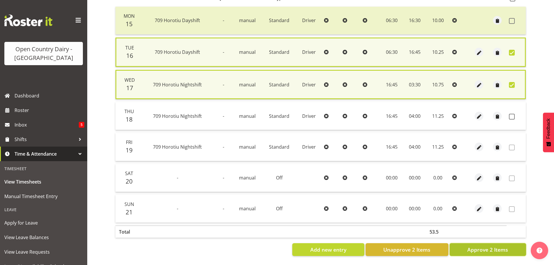
click at [496, 246] on span "Approve 2 Items" at bounding box center [487, 250] width 41 height 8
checkbox input "false"
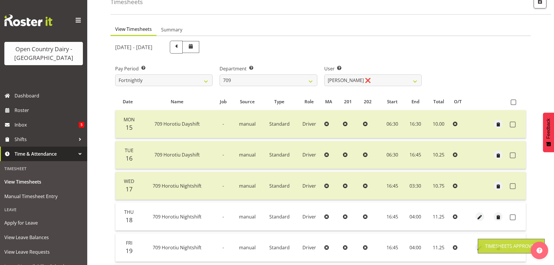
scroll to position [23, 0]
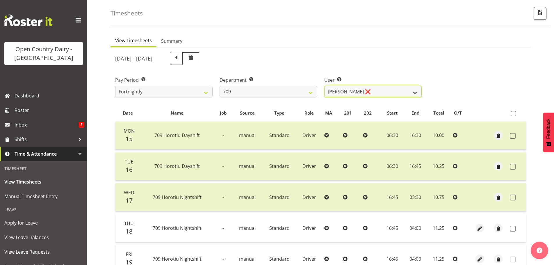
click at [374, 93] on select "Alex Barclay ❌ Craig Knudsen ❌ Jaswant Singh ❌ Ross Cook ❌" at bounding box center [372, 92] width 97 height 12
select select "9890"
click at [324, 86] on select "Alex Barclay ❌ Craig Knudsen ❌ Jaswant Singh ❌ Ross Cook ❌" at bounding box center [372, 92] width 97 height 12
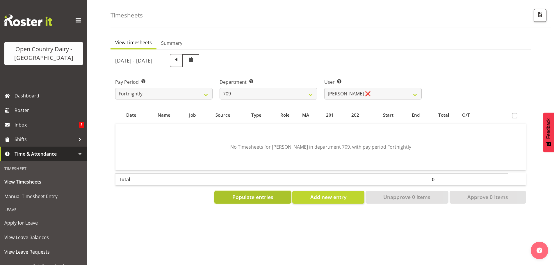
click at [247, 196] on span "Populate entries" at bounding box center [252, 197] width 41 height 8
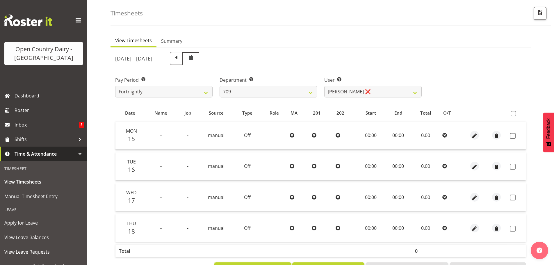
scroll to position [47, 0]
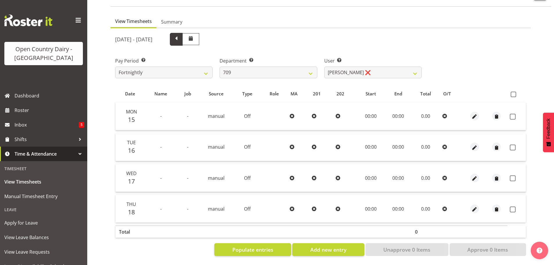
click at [183, 34] on span at bounding box center [176, 39] width 13 height 13
select select
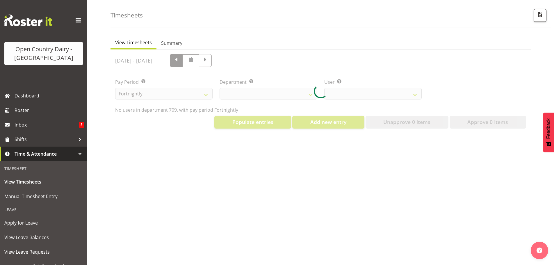
select select "735"
select select "9890"
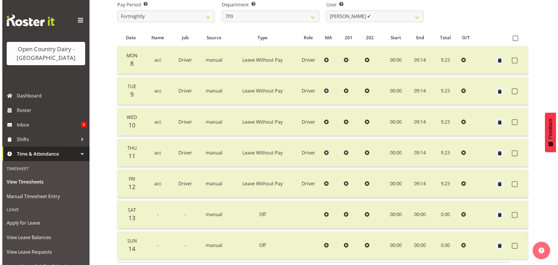
scroll to position [0, 0]
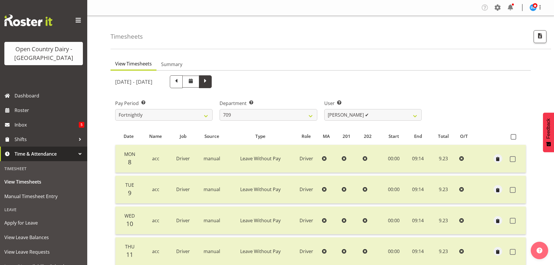
click at [209, 79] on span at bounding box center [206, 81] width 8 height 8
select select
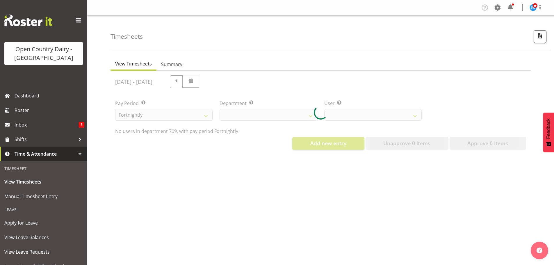
select select "735"
select select "9890"
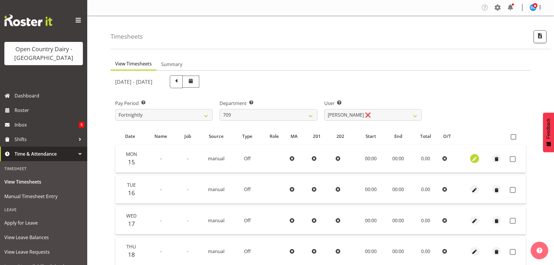
click at [473, 157] on span "button" at bounding box center [474, 159] width 7 height 7
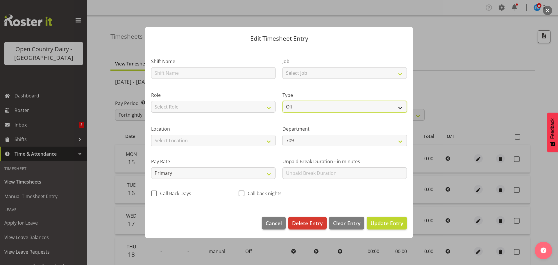
click at [315, 104] on select "Off Standard Public Holiday Public Holiday (Worked) Day In Lieu Annual Leave Si…" at bounding box center [345, 107] width 124 height 12
select select "Standard"
click at [283, 101] on select "Off Standard Public Holiday Public Holiday (Worked) Day In Lieu Annual Leave Si…" at bounding box center [345, 107] width 124 height 12
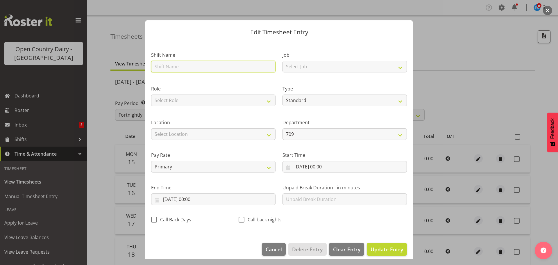
click at [182, 65] on input "text" at bounding box center [213, 67] width 124 height 12
type input "acc"
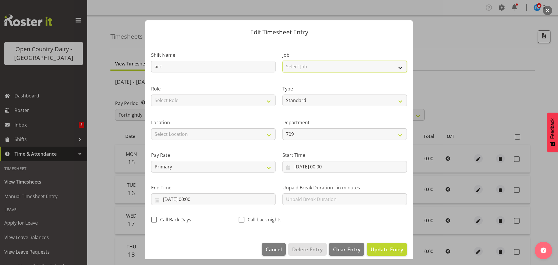
click at [297, 68] on select "Select Job Driver Driver supervisor Support" at bounding box center [345, 67] width 124 height 12
select select "9052"
click at [283, 61] on select "Select Job Driver Driver supervisor Support" at bounding box center [345, 67] width 124 height 12
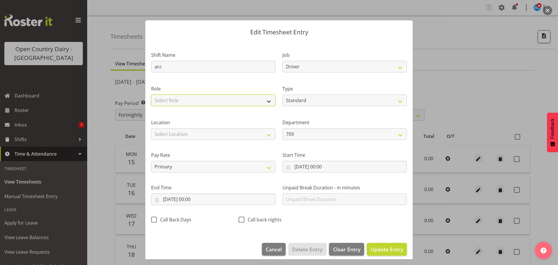
click at [204, 100] on select "Select Role Driver HSR Crew Leader" at bounding box center [213, 100] width 124 height 12
select select "1166"
click at [151, 94] on select "Select Role Driver HSR Crew Leader" at bounding box center [213, 100] width 124 height 12
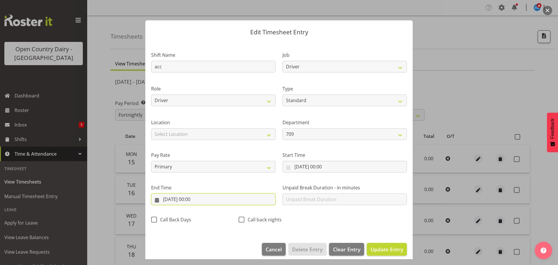
click at [197, 198] on input "15/09/2025, 00:00" at bounding box center [213, 199] width 124 height 12
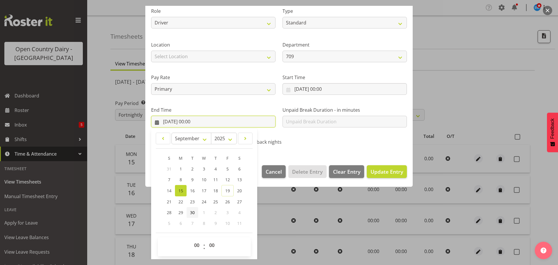
scroll to position [79, 0]
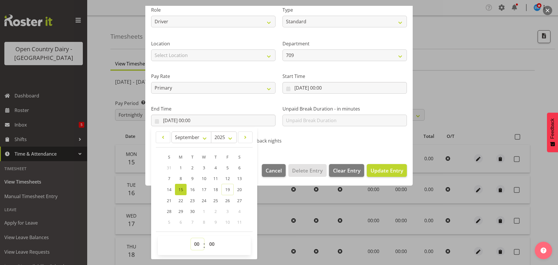
click at [194, 243] on select "00 01 02 03 04 05 06 07 08 09 10 11 12 13 14 15 16 17 18 19 20 21 22 23" at bounding box center [197, 244] width 13 height 12
select select "9"
click at [191, 238] on select "00 01 02 03 04 05 06 07 08 09 10 11 12 13 14 15 16 17 18 19 20 21 22 23" at bounding box center [197, 244] width 13 height 12
type input "15/09/2025, 09:00"
click at [211, 243] on select "00 01 02 03 04 05 06 07 08 09 10 11 12 13 14 15 16 17 18 19 20 21 22 23 24 25 2…" at bounding box center [212, 244] width 13 height 12
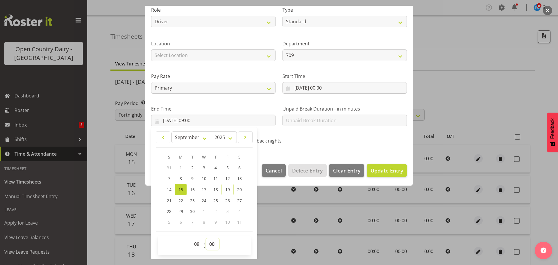
select select "14"
click at [206, 238] on select "00 01 02 03 04 05 06 07 08 09 10 11 12 13 14 15 16 17 18 19 20 21 22 23 24 25 2…" at bounding box center [212, 244] width 13 height 12
type input "15/09/2025, 09:14"
click at [372, 170] on span "Update Entry" at bounding box center [387, 170] width 33 height 7
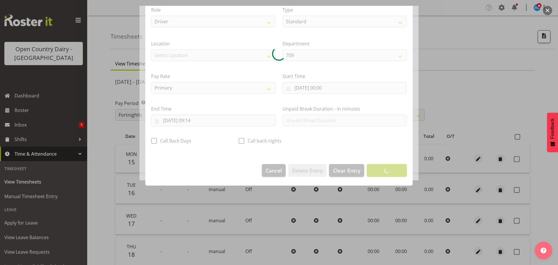
scroll to position [5, 0]
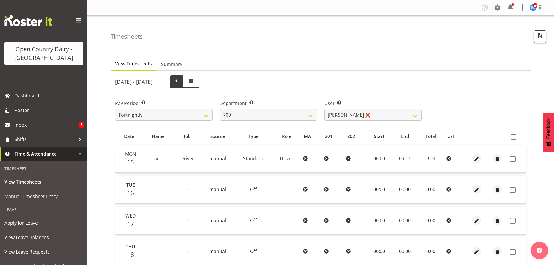
click at [180, 81] on span at bounding box center [176, 81] width 8 height 8
select select
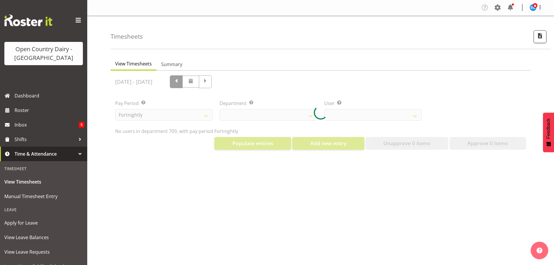
select select "735"
select select "9890"
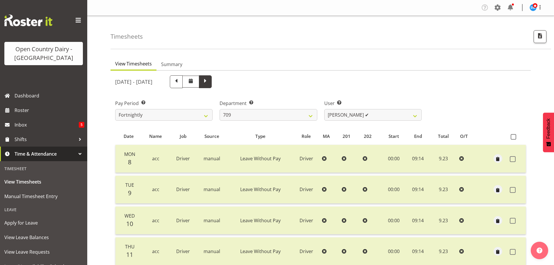
click at [209, 81] on span at bounding box center [206, 81] width 8 height 8
select select
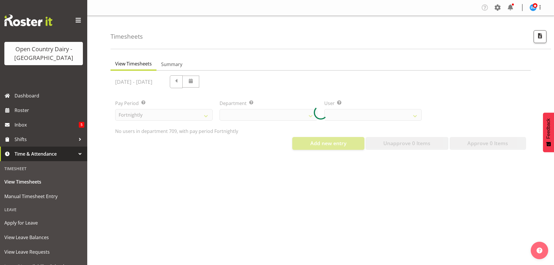
select select "735"
select select "9890"
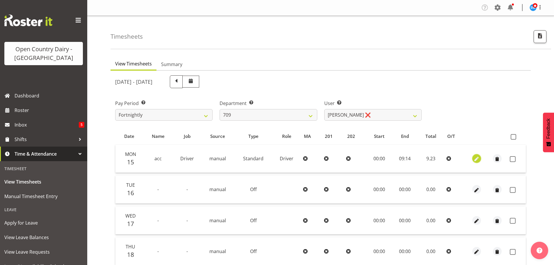
click at [475, 157] on span "button" at bounding box center [476, 159] width 7 height 7
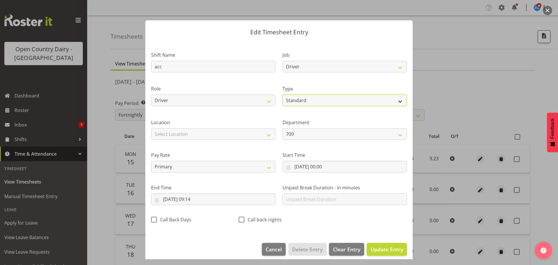
click at [313, 101] on select "Off Standard Public Holiday Public Holiday (Worked) Day In Lieu Annual Leave Si…" at bounding box center [345, 100] width 124 height 12
select select "Leave Without Pay"
click at [283, 94] on select "Off Standard Public Holiday Public Holiday (Worked) Day In Lieu Annual Leave Si…" at bounding box center [345, 100] width 124 height 12
click at [379, 246] on span "Update Entry" at bounding box center [387, 249] width 33 height 7
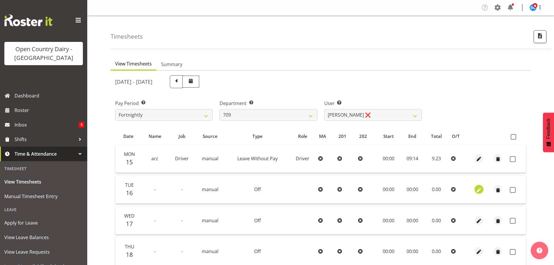
click at [478, 189] on span "button" at bounding box center [478, 190] width 7 height 7
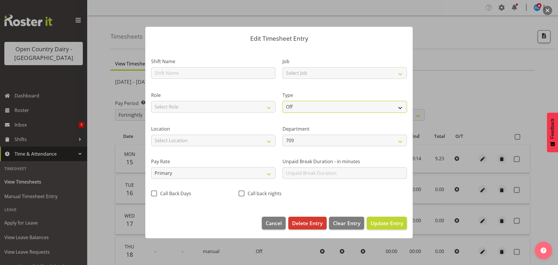
click at [306, 106] on select "Off Standard Public Holiday Public Holiday (Worked) Day In Lieu Annual Leave Si…" at bounding box center [345, 107] width 124 height 12
select select "Standard"
click at [283, 101] on select "Off Standard Public Holiday Public Holiday (Worked) Day In Lieu Annual Leave Si…" at bounding box center [345, 107] width 124 height 12
select select "8"
select select "2025"
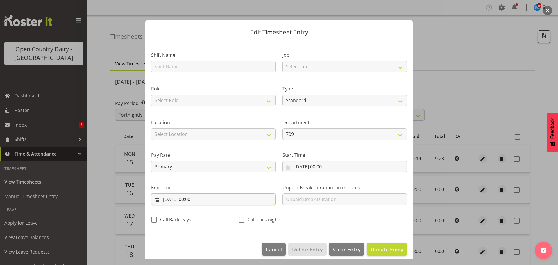
click at [192, 198] on input "16/09/2025, 00:00" at bounding box center [213, 199] width 124 height 12
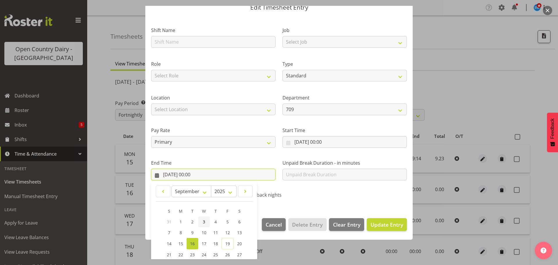
scroll to position [79, 0]
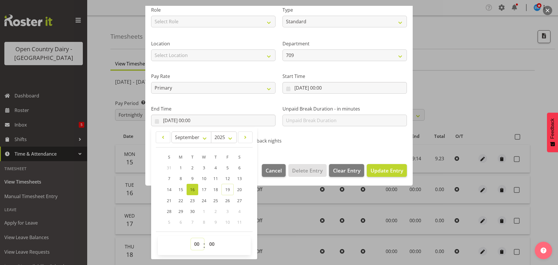
click at [195, 243] on select "00 01 02 03 04 05 06 07 08 09 10 11 12 13 14 15 16 17 18 19 20 21 22 23" at bounding box center [197, 244] width 13 height 12
select select "9"
click at [191, 238] on select "00 01 02 03 04 05 06 07 08 09 10 11 12 13 14 15 16 17 18 19 20 21 22 23" at bounding box center [197, 244] width 13 height 12
type input "16/09/2025, 09:00"
click at [213, 242] on select "00 01 02 03 04 05 06 07 08 09 10 11 12 13 14 15 16 17 18 19 20 21 22 23 24 25 2…" at bounding box center [212, 244] width 13 height 12
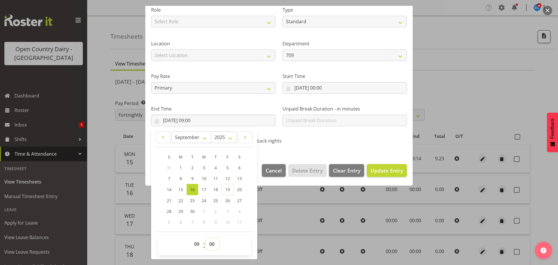
select select "14"
click at [206, 238] on select "00 01 02 03 04 05 06 07 08 09 10 11 12 13 14 15 16 17 18 19 20 21 22 23 24 25 2…" at bounding box center [212, 244] width 13 height 12
type input "16/09/2025, 09:14"
click at [380, 171] on span "Update Entry" at bounding box center [387, 170] width 33 height 7
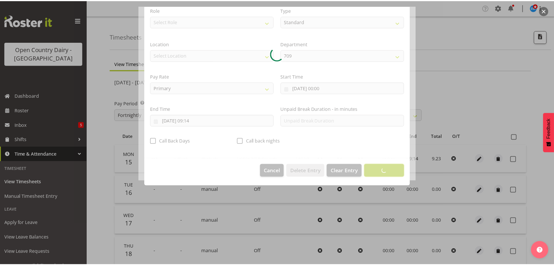
scroll to position [5, 0]
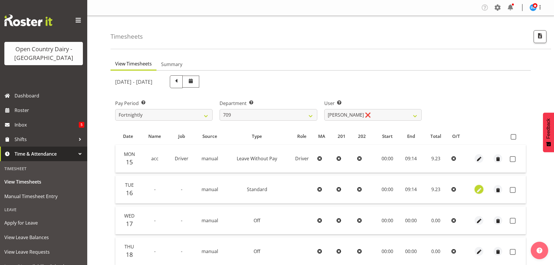
click at [475, 190] on button "button" at bounding box center [479, 189] width 9 height 9
select select "Standard"
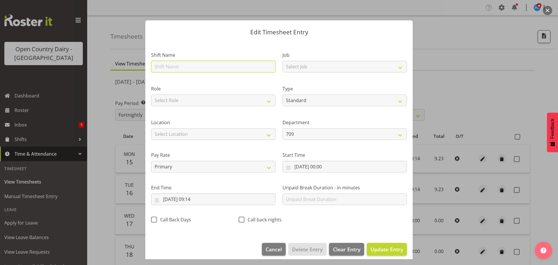
click at [178, 67] on input "text" at bounding box center [213, 67] width 124 height 12
type input "Leave"
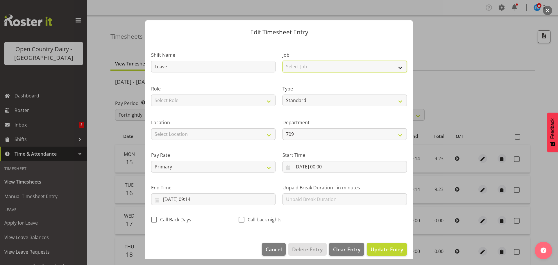
click at [290, 67] on select "Select Job Driver Driver supervisor Support" at bounding box center [345, 67] width 124 height 12
select select "9052"
click at [283, 61] on select "Select Job Driver Driver supervisor Support" at bounding box center [345, 67] width 124 height 12
click at [215, 94] on div "Role Select Role Driver HSR Crew Leader" at bounding box center [213, 95] width 124 height 21
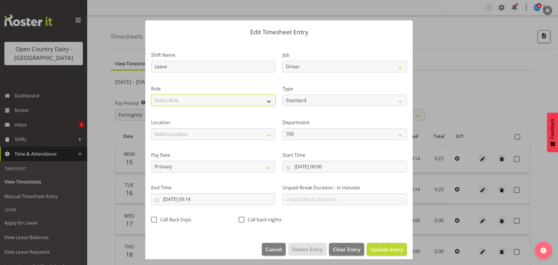
click at [214, 97] on select "Select Role Driver HSR Crew Leader" at bounding box center [213, 100] width 124 height 12
select select "1166"
click at [151, 94] on select "Select Role Driver HSR Crew Leader" at bounding box center [213, 100] width 124 height 12
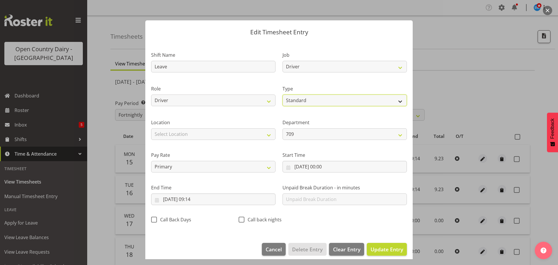
click at [327, 101] on select "Off Standard Public Holiday Public Holiday (Worked) Day In Lieu Annual Leave Si…" at bounding box center [345, 100] width 124 height 12
select select "Leave Without Pay"
click at [283, 94] on select "Off Standard Public Holiday Public Holiday (Worked) Day In Lieu Annual Leave Si…" at bounding box center [345, 100] width 124 height 12
click at [377, 250] on span "Update Entry" at bounding box center [387, 249] width 33 height 7
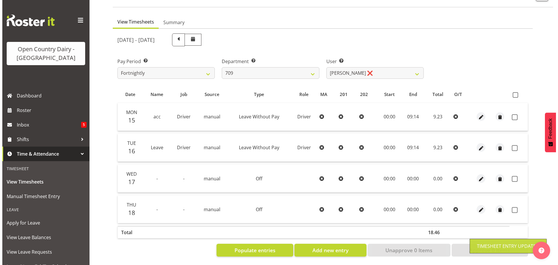
scroll to position [47, 0]
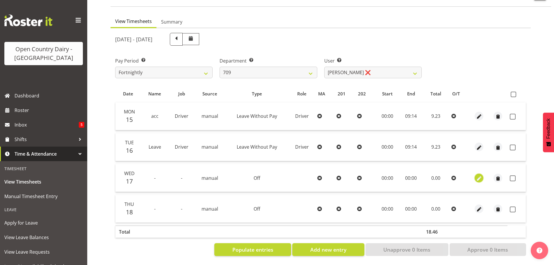
click at [480, 175] on span "button" at bounding box center [479, 178] width 7 height 7
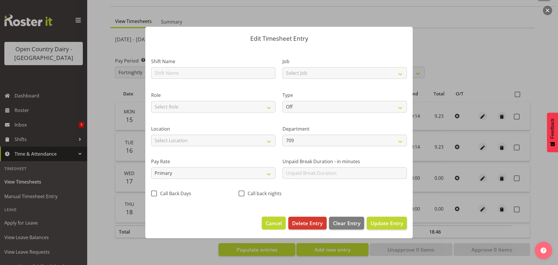
click at [270, 223] on span "Cancel" at bounding box center [274, 223] width 16 height 8
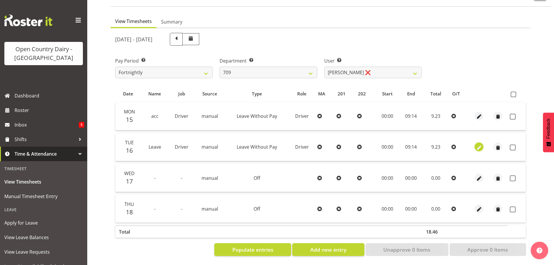
click at [478, 144] on span "button" at bounding box center [479, 147] width 7 height 7
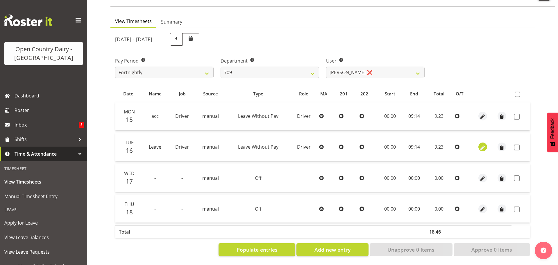
select select "Leave Without Pay"
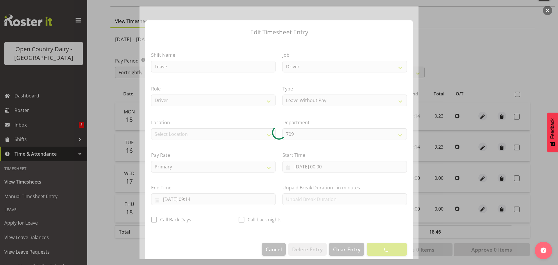
click at [177, 67] on div at bounding box center [279, 132] width 279 height 253
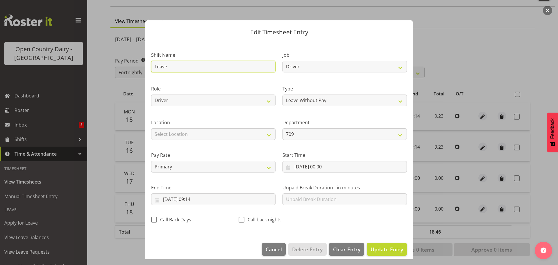
click at [174, 65] on input "Leave" at bounding box center [213, 67] width 124 height 12
type input "L"
type input "ACC"
click at [372, 249] on span "Update Entry" at bounding box center [387, 249] width 33 height 7
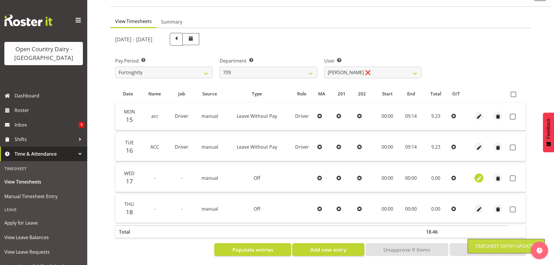
click at [480, 175] on span "button" at bounding box center [479, 178] width 7 height 7
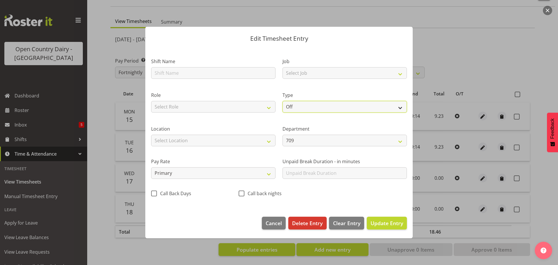
click at [318, 106] on select "Off Standard Public Holiday Public Holiday (Worked) Day In Lieu Annual Leave Si…" at bounding box center [345, 107] width 124 height 12
select select "Standard"
click at [283, 101] on select "Off Standard Public Holiday Public Holiday (Worked) Day In Lieu Annual Leave Si…" at bounding box center [345, 107] width 124 height 12
select select "8"
select select "2025"
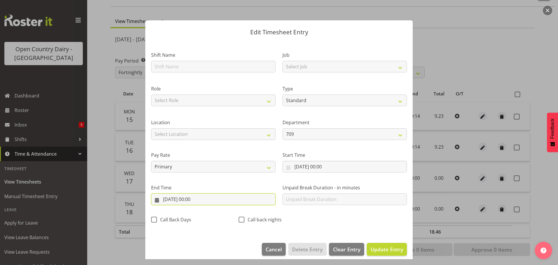
click at [193, 200] on input "17/09/2025, 00:00" at bounding box center [213, 199] width 124 height 12
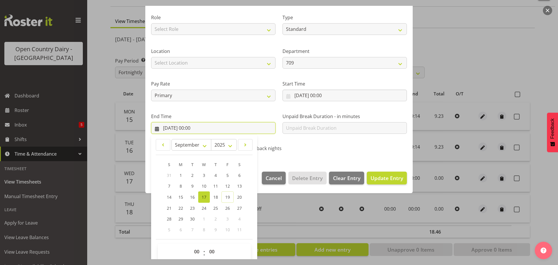
scroll to position [79, 0]
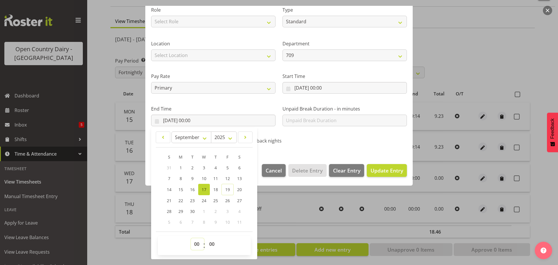
click at [197, 243] on select "00 01 02 03 04 05 06 07 08 09 10 11 12 13 14 15 16 17 18 19 20 21 22 23" at bounding box center [197, 244] width 13 height 12
select select "9"
click at [191, 238] on select "00 01 02 03 04 05 06 07 08 09 10 11 12 13 14 15 16 17 18 19 20 21 22 23" at bounding box center [197, 244] width 13 height 12
type input "17/09/2025, 09:00"
click at [213, 244] on select "00 01 02 03 04 05 06 07 08 09 10 11 12 13 14 15 16 17 18 19 20 21 22 23 24 25 2…" at bounding box center [212, 244] width 13 height 12
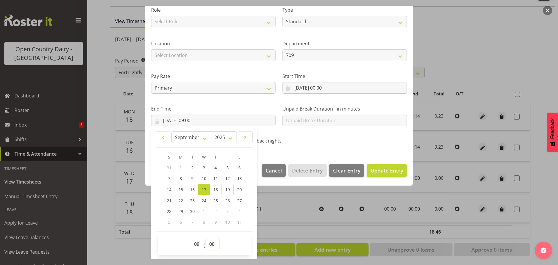
select select "14"
click at [206, 238] on select "00 01 02 03 04 05 06 07 08 09 10 11 12 13 14 15 16 17 18 19 20 21 22 23 24 25 2…" at bounding box center [212, 244] width 13 height 12
type input "17/09/2025, 09:14"
click at [382, 169] on span "Update Entry" at bounding box center [387, 170] width 33 height 7
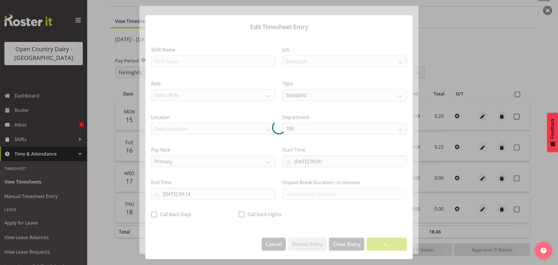
scroll to position [5, 0]
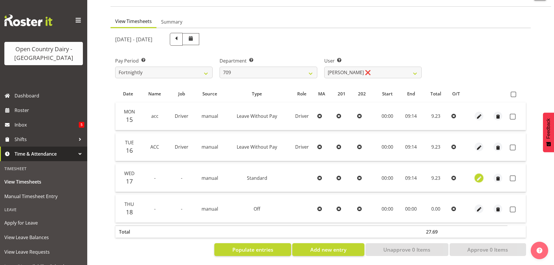
click at [479, 175] on span "button" at bounding box center [479, 178] width 7 height 7
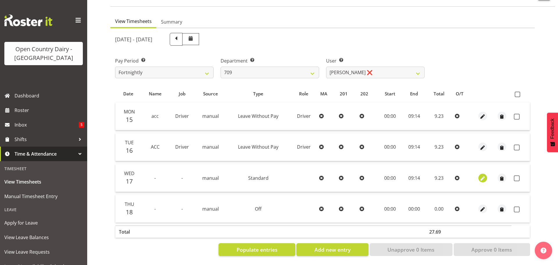
select select "Standard"
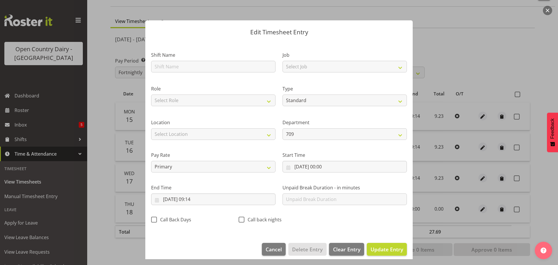
click at [177, 70] on section "Shift Name Job Select Job Driver Driver supervisor Support Role Select Role Dri…" at bounding box center [279, 139] width 268 height 196
click at [175, 69] on input "text" at bounding box center [213, 67] width 124 height 12
type input "acc"
click at [307, 66] on select "Select Job Driver Driver supervisor Support" at bounding box center [345, 67] width 124 height 12
select select "9052"
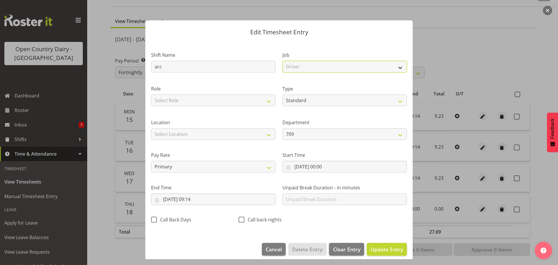
click at [283, 61] on select "Select Job Driver Driver supervisor Support" at bounding box center [345, 67] width 124 height 12
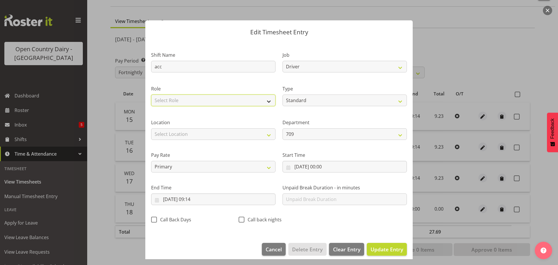
click at [217, 99] on select "Select Role Driver HSR Crew Leader" at bounding box center [213, 100] width 124 height 12
select select "1166"
click at [151, 94] on select "Select Role Driver HSR Crew Leader" at bounding box center [213, 100] width 124 height 12
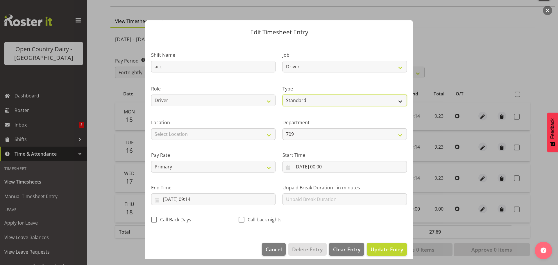
click at [303, 98] on select "Off Standard Public Holiday Public Holiday (Worked) Day In Lieu Annual Leave Si…" at bounding box center [345, 100] width 124 height 12
select select "Leave Without Pay"
click at [283, 94] on select "Off Standard Public Holiday Public Holiday (Worked) Day In Lieu Annual Leave Si…" at bounding box center [345, 100] width 124 height 12
click at [379, 246] on span "Update Entry" at bounding box center [387, 249] width 33 height 7
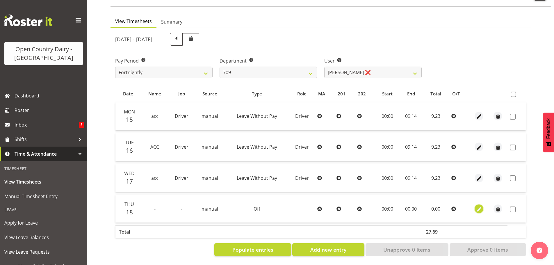
click at [478, 206] on span "button" at bounding box center [479, 209] width 7 height 7
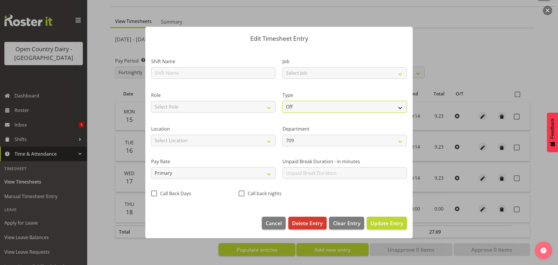
click at [309, 105] on select "Off Standard Public Holiday Public Holiday (Worked) Day In Lieu Annual Leave Si…" at bounding box center [345, 107] width 124 height 12
select select "Standard"
click at [283, 101] on select "Off Standard Public Holiday Public Holiday (Worked) Day In Lieu Annual Leave Si…" at bounding box center [345, 107] width 124 height 12
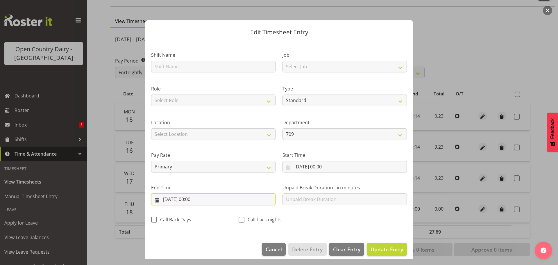
click at [193, 199] on input "18/09/2025, 00:00" at bounding box center [213, 199] width 124 height 12
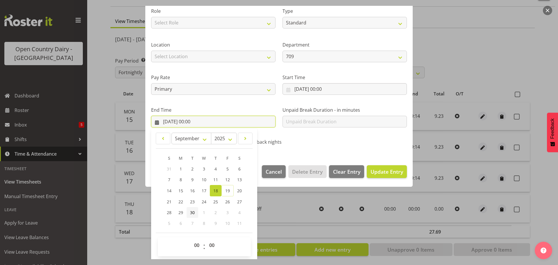
scroll to position [79, 0]
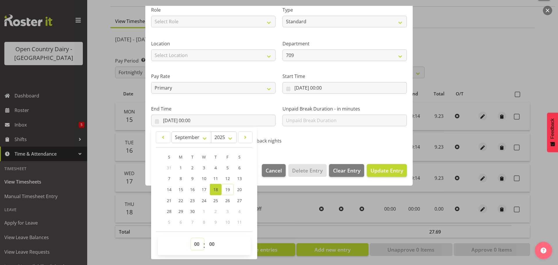
click at [193, 244] on select "00 01 02 03 04 05 06 07 08 09 10 11 12 13 14 15 16 17 18 19 20 21 22 23" at bounding box center [197, 244] width 13 height 12
select select "9"
click at [191, 238] on select "00 01 02 03 04 05 06 07 08 09 10 11 12 13 14 15 16 17 18 19 20 21 22 23" at bounding box center [197, 244] width 13 height 12
type input "18/09/2025, 09:00"
click at [211, 242] on select "00 01 02 03 04 05 06 07 08 09 10 11 12 13 14 15 16 17 18 19 20 21 22 23 24 25 2…" at bounding box center [212, 244] width 13 height 12
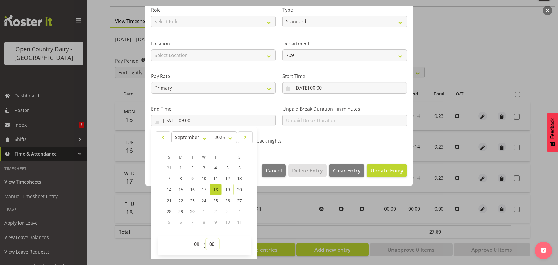
select select "14"
click at [206, 238] on select "00 01 02 03 04 05 06 07 08 09 10 11 12 13 14 15 16 17 18 19 20 21 22 23 24 25 2…" at bounding box center [212, 244] width 13 height 12
type input "18/09/2025, 09:14"
click at [390, 172] on span "Update Entry" at bounding box center [387, 170] width 33 height 7
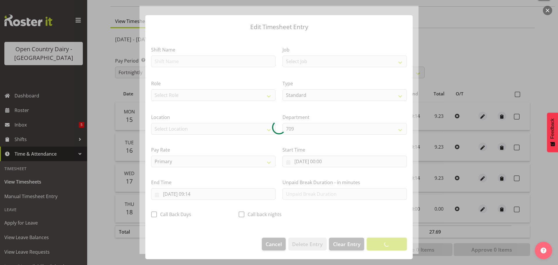
scroll to position [5, 0]
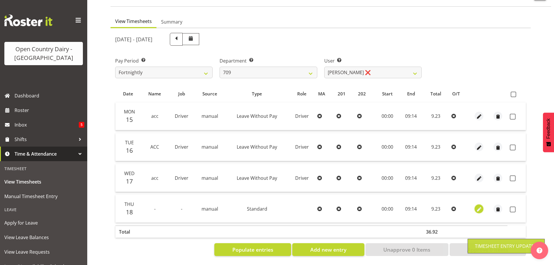
click at [479, 206] on span "button" at bounding box center [479, 209] width 7 height 7
select select "Standard"
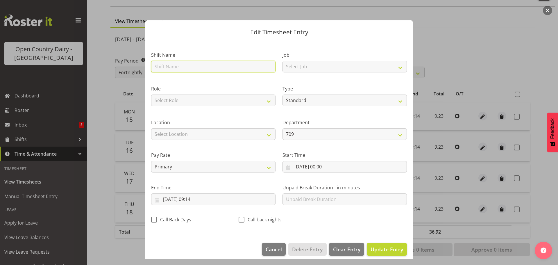
click at [172, 69] on input "text" at bounding box center [213, 67] width 124 height 12
type input "acc"
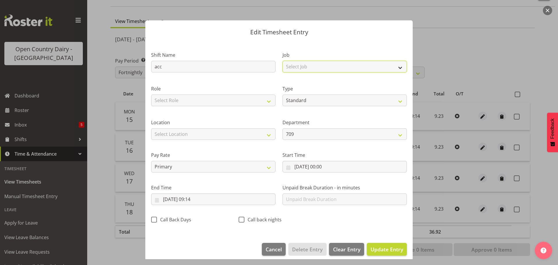
click at [298, 68] on select "Select Job Driver Driver supervisor Support" at bounding box center [345, 67] width 124 height 12
select select "9052"
click at [283, 61] on select "Select Job Driver Driver supervisor Support" at bounding box center [345, 67] width 124 height 12
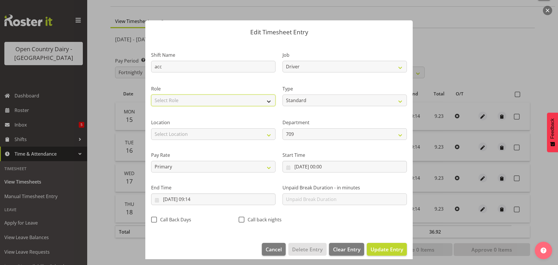
click at [219, 102] on select "Select Role Driver HSR Crew Leader" at bounding box center [213, 100] width 124 height 12
select select "1166"
click at [151, 94] on select "Select Role Driver HSR Crew Leader" at bounding box center [213, 100] width 124 height 12
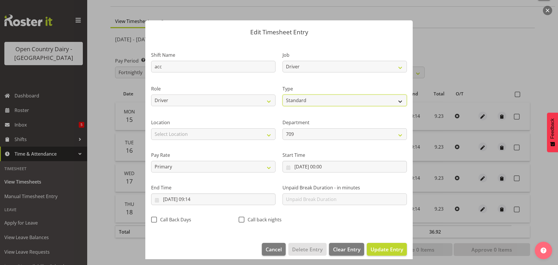
click at [318, 102] on select "Off Standard Public Holiday Public Holiday (Worked) Day In Lieu Annual Leave Si…" at bounding box center [345, 100] width 124 height 12
select select "Leave Without Pay"
click at [283, 94] on select "Off Standard Public Holiday Public Holiday (Worked) Day In Lieu Annual Leave Si…" at bounding box center [345, 100] width 124 height 12
click at [378, 245] on button "Update Entry" at bounding box center [387, 249] width 40 height 13
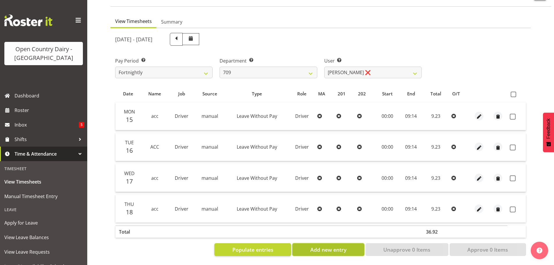
click at [328, 243] on button "Add new entry" at bounding box center [328, 249] width 72 height 13
select select
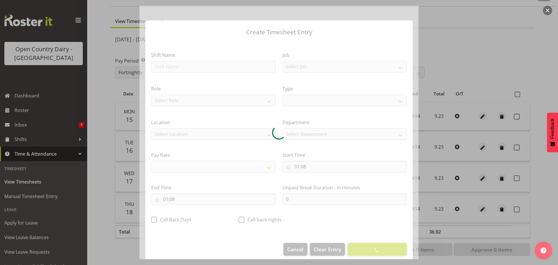
select select
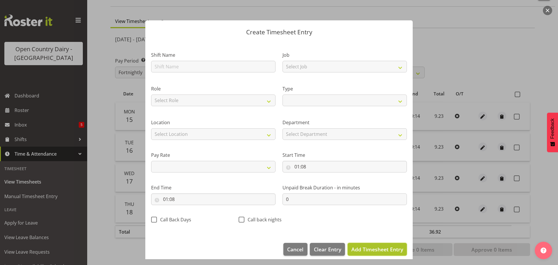
click at [357, 248] on span "Add Timesheet Entry" at bounding box center [378, 249] width 52 height 7
select select
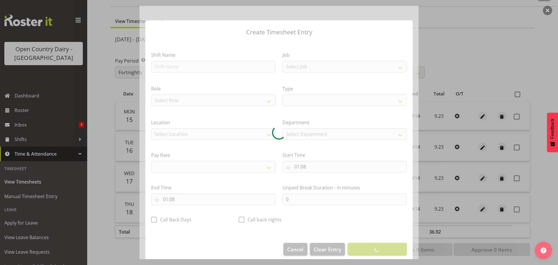
select select
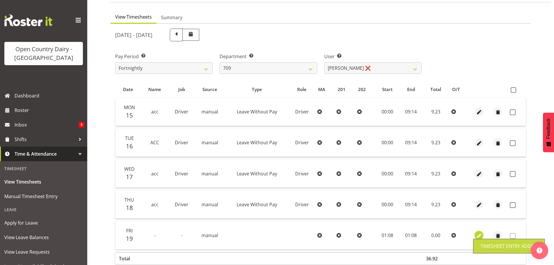
click at [477, 233] on span "button" at bounding box center [479, 235] width 7 height 7
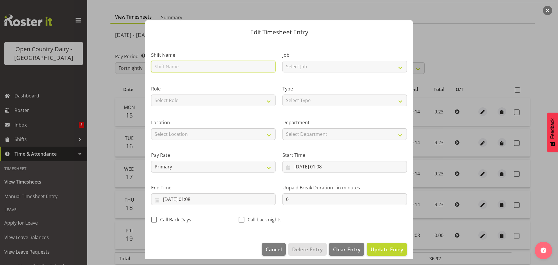
click at [177, 66] on input "text" at bounding box center [213, 67] width 124 height 12
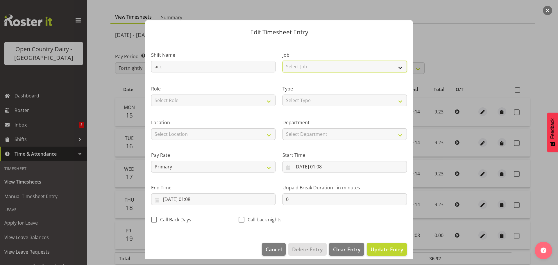
click at [305, 65] on select "Select Job Driver Driver supervisor Support" at bounding box center [345, 67] width 124 height 12
click at [283, 61] on select "Select Job Driver Driver supervisor Support" at bounding box center [345, 67] width 124 height 12
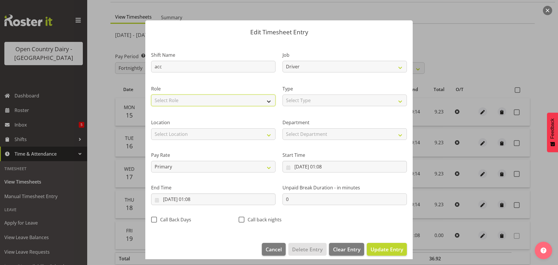
click at [206, 98] on select "Select Role Driver HSR Crew Leader" at bounding box center [213, 100] width 124 height 12
click at [151, 94] on select "Select Role Driver HSR Crew Leader" at bounding box center [213, 100] width 124 height 12
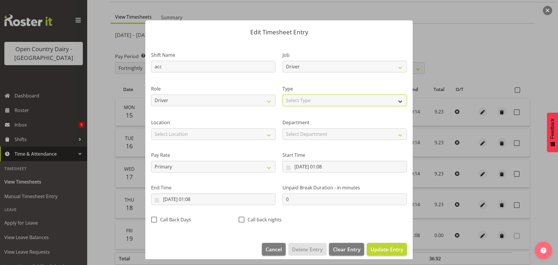
click at [318, 101] on select "Select Type Off Standard Public Holiday Public Holiday (Worked) Day In Lieu Ann…" at bounding box center [345, 100] width 124 height 12
click at [283, 94] on select "Select Type Off Standard Public Holiday Public Holiday (Worked) Day In Lieu Ann…" at bounding box center [345, 100] width 124 height 12
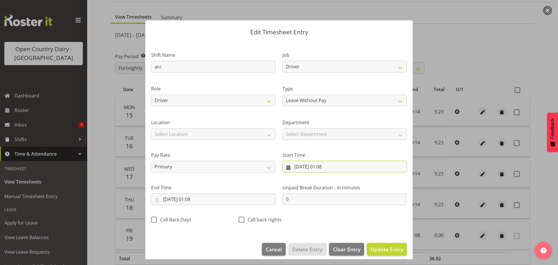
click at [325, 165] on input "19/09/2025, 01:08" at bounding box center [345, 167] width 124 height 12
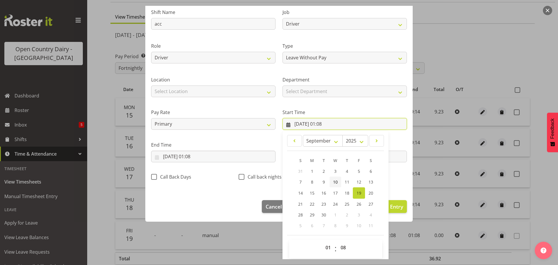
scroll to position [46, 0]
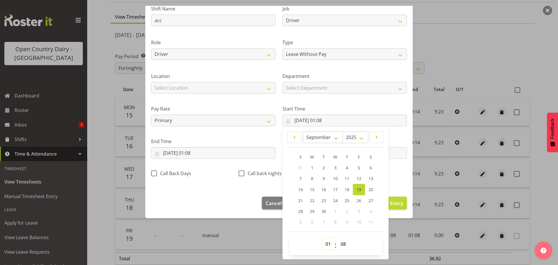
click at [323, 244] on select "00 01 02 03 04 05 06 07 08 09 10 11 12 13 14 15 16 17 18 19 20 21 22 23" at bounding box center [328, 244] width 13 height 12
click at [322, 238] on select "00 01 02 03 04 05 06 07 08 09 10 11 12 13 14 15 16 17 18 19 20 21 22 23" at bounding box center [328, 244] width 13 height 12
click at [342, 244] on select "00 01 02 03 04 05 06 07 08 09 10 11 12 13 14 15 16 17 18 19 20 21 22 23 24 25 2…" at bounding box center [344, 244] width 13 height 12
click at [338, 238] on select "00 01 02 03 04 05 06 07 08 09 10 11 12 13 14 15 16 17 18 19 20 21 22 23 24 25 2…" at bounding box center [344, 244] width 13 height 12
click at [184, 149] on input "19/09/2025, 01:08" at bounding box center [213, 153] width 124 height 12
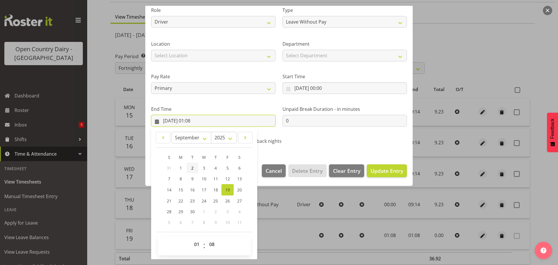
scroll to position [79, 0]
click at [195, 242] on select "00 01 02 03 04 05 06 07 08 09 10 11 12 13 14 15 16 17 18 19 20 21 22 23" at bounding box center [197, 244] width 13 height 12
click at [191, 238] on select "00 01 02 03 04 05 06 07 08 09 10 11 12 13 14 15 16 17 18 19 20 21 22 23" at bounding box center [197, 244] width 13 height 12
click at [211, 242] on select "00 01 02 03 04 05 06 07 08 09 10 11 12 13 14 15 16 17 18 19 20 21 22 23 24 25 2…" at bounding box center [212, 244] width 13 height 12
click at [206, 238] on select "00 01 02 03 04 05 06 07 08 09 10 11 12 13 14 15 16 17 18 19 20 21 22 23 24 25 2…" at bounding box center [212, 244] width 13 height 12
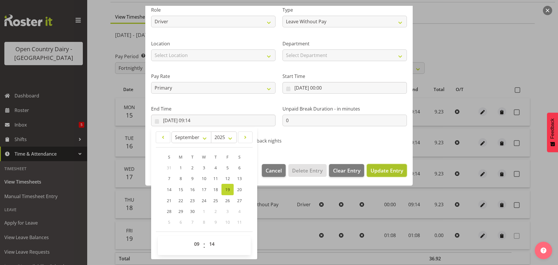
click at [372, 170] on span "Update Entry" at bounding box center [387, 170] width 33 height 7
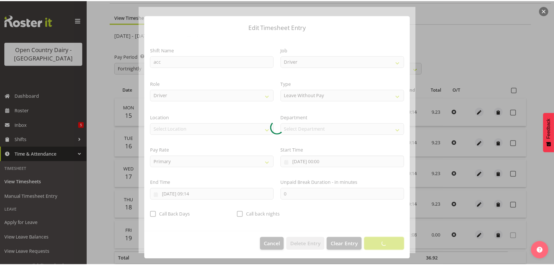
scroll to position [5, 0]
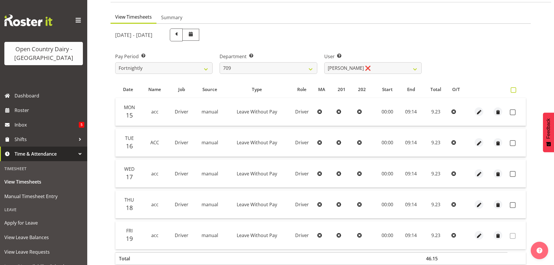
click at [513, 91] on span at bounding box center [514, 90] width 6 height 6
click at [513, 91] on input "checkbox" at bounding box center [513, 90] width 4 height 4
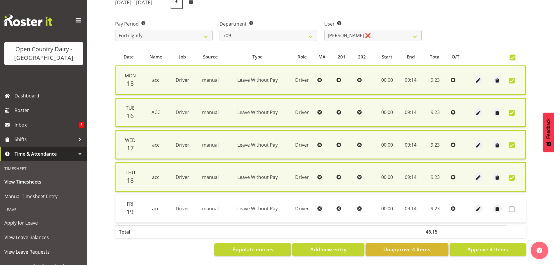
scroll to position [84, 0]
click at [488, 246] on span "Approve 4 Items" at bounding box center [487, 249] width 41 height 8
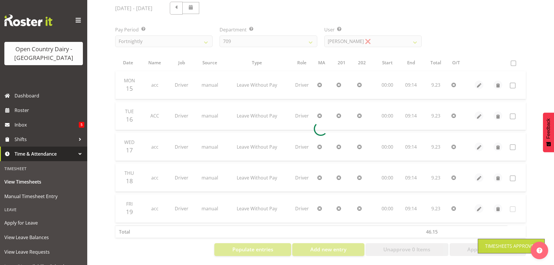
scroll to position [78, 0]
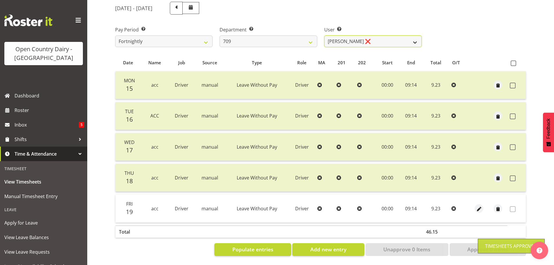
click at [369, 38] on select "Alex Barclay ❌ Craig Knudsen ❌ Jaswant Singh ❌ Ross Cook ❌" at bounding box center [372, 41] width 97 height 12
click at [265, 35] on select "701 702 703 704 705 706 707 708 709 710 711 712 713 714 715 716 717 718 719 720" at bounding box center [268, 41] width 97 height 12
click at [220, 35] on select "701 702 703 704 705 706 707 708 709 710 711 712 713 714 715 716 717 718 719 720" at bounding box center [268, 41] width 97 height 12
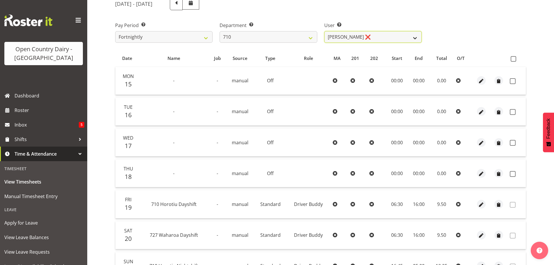
click at [373, 37] on select "Dean Chapman ❌ George Megchelse ❌ Kris Gambhir ❌ Richie Epere ❌" at bounding box center [372, 37] width 97 height 12
click at [324, 31] on select "Dean Chapman ❌ George Megchelse ❌ Kris Gambhir ❌ Richie Epere ❌" at bounding box center [372, 37] width 97 height 12
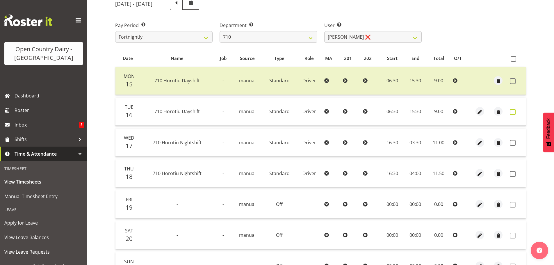
click at [514, 112] on span at bounding box center [513, 112] width 6 height 6
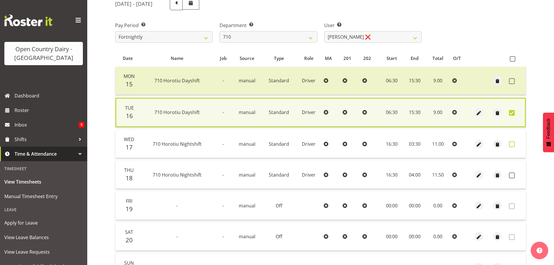
click at [510, 144] on span at bounding box center [512, 144] width 6 height 6
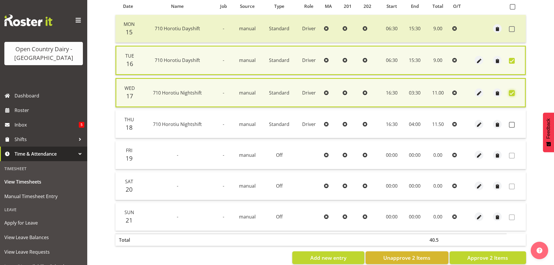
scroll to position [142, 0]
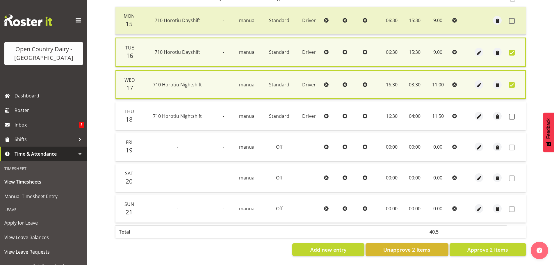
click at [510, 82] on span at bounding box center [512, 85] width 6 height 6
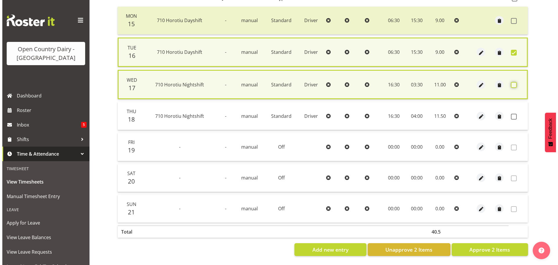
scroll to position [141, 0]
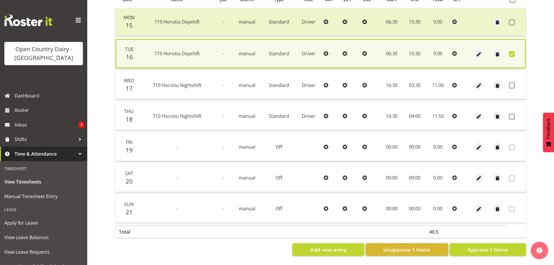
click at [396, 81] on td "16:30" at bounding box center [392, 85] width 24 height 28
click at [476, 82] on span "button" at bounding box center [479, 85] width 7 height 7
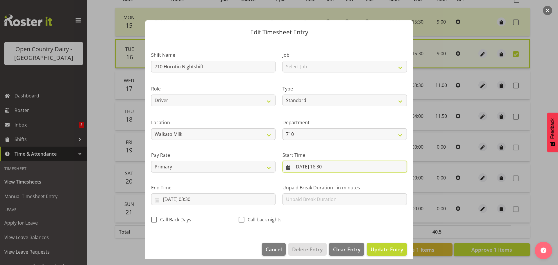
click at [328, 165] on input "17/09/2025, 16:30" at bounding box center [345, 167] width 124 height 12
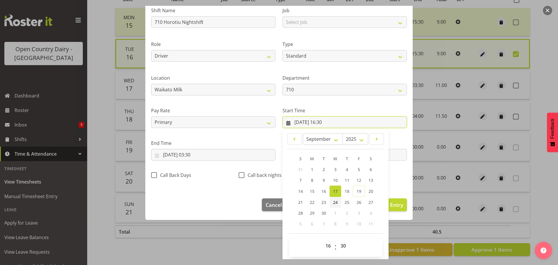
scroll to position [46, 0]
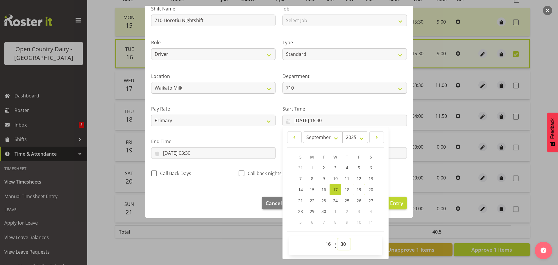
click at [342, 243] on select "00 01 02 03 04 05 06 07 08 09 10 11 12 13 14 15 16 17 18 19 20 21 22 23 24 25 2…" at bounding box center [344, 244] width 13 height 12
click at [338, 238] on select "00 01 02 03 04 05 06 07 08 09 10 11 12 13 14 15 16 17 18 19 20 21 22 23 24 25 2…" at bounding box center [344, 244] width 13 height 12
click at [390, 201] on span "Update Entry" at bounding box center [387, 202] width 33 height 7
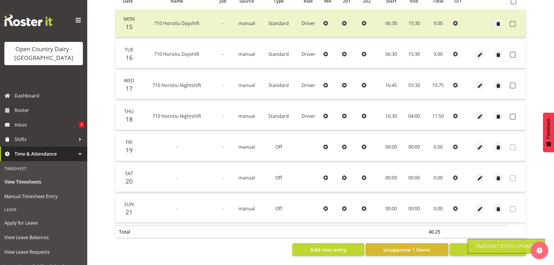
scroll to position [140, 0]
click at [511, 52] on span at bounding box center [513, 55] width 6 height 6
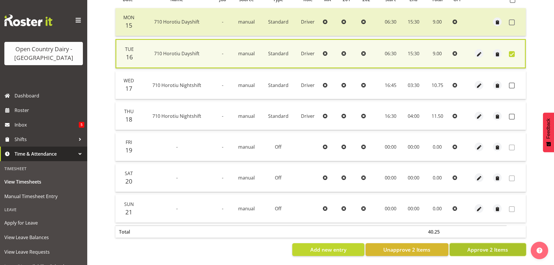
click at [481, 246] on span "Approve 2 Items" at bounding box center [487, 250] width 41 height 8
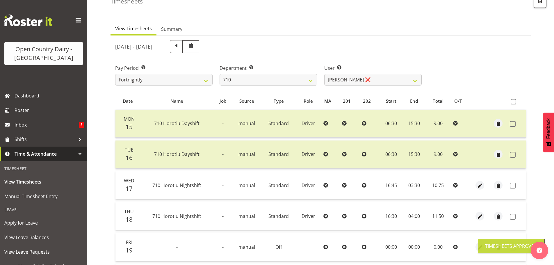
scroll to position [23, 0]
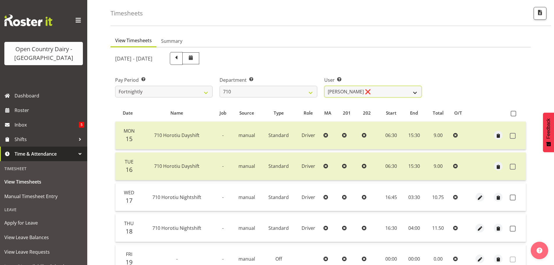
click at [365, 92] on select "Dean Chapman ❌ George Megchelse ❌ Kris Gambhir ❌ Richie Epere ❌" at bounding box center [372, 92] width 97 height 12
click at [324, 86] on select "Dean Chapman ❌ George Megchelse ❌ Kris Gambhir ❌ Richie Epere ❌" at bounding box center [372, 92] width 97 height 12
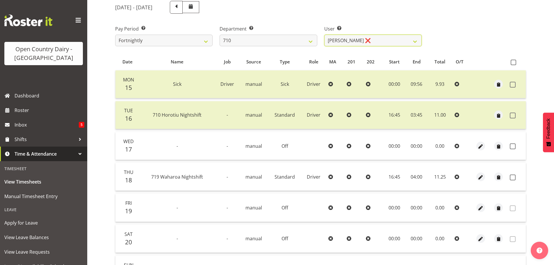
scroll to position [81, 0]
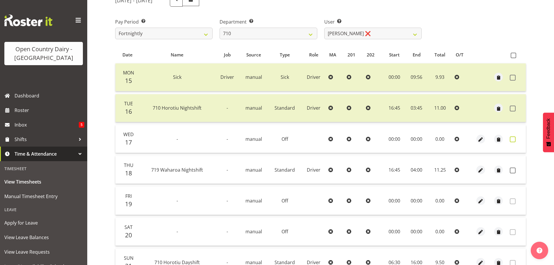
click at [510, 138] on span at bounding box center [513, 139] width 6 height 6
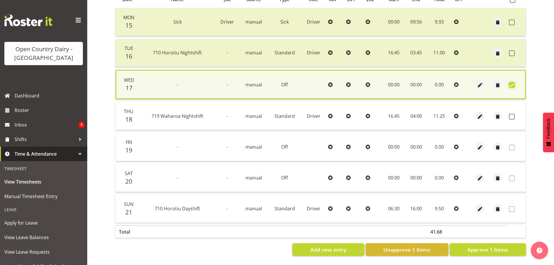
scroll to position [141, 0]
click at [488, 246] on span "Approve 1 Items" at bounding box center [487, 250] width 41 height 8
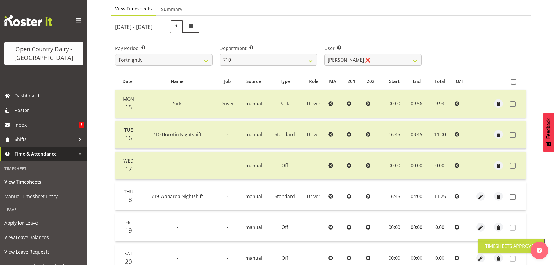
scroll to position [52, 0]
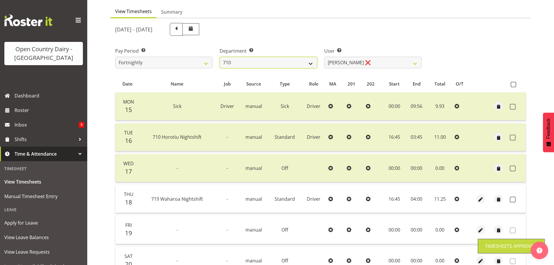
click at [274, 66] on select "701 702 703 704 705 706 707 708 709 710 711 712 713 714 715 716 717 718 719 720" at bounding box center [268, 63] width 97 height 12
click at [220, 57] on select "701 702 703 704 705 706 707 708 709 710 711 712 713 714 715 716 717 718 719 720" at bounding box center [268, 63] width 97 height 12
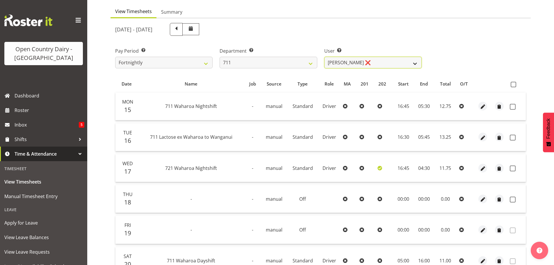
click at [369, 64] on select "Baz Morgan ❌ Gerard Cavanagh ❌ Tyrone Lawry ❌" at bounding box center [372, 63] width 97 height 12
click at [324, 57] on select "Baz Morgan ❌ Gerard Cavanagh ❌ Tyrone Lawry ❌" at bounding box center [372, 63] width 97 height 12
click at [511, 105] on span at bounding box center [513, 107] width 6 height 6
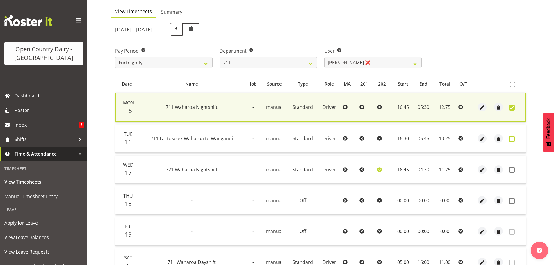
click at [511, 138] on span at bounding box center [512, 139] width 6 height 6
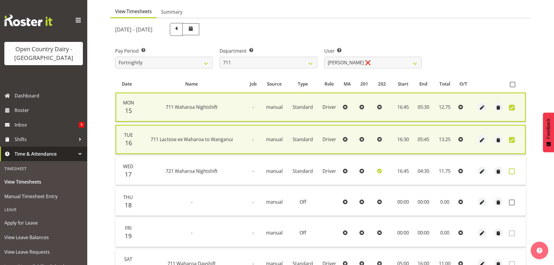
click at [513, 171] on span at bounding box center [512, 171] width 6 height 6
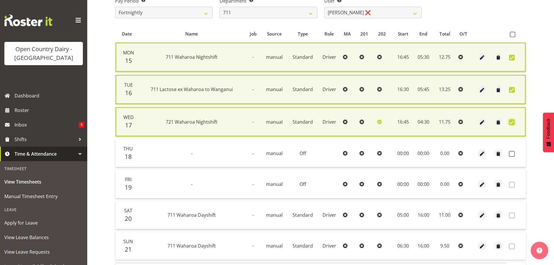
scroll to position [144, 0]
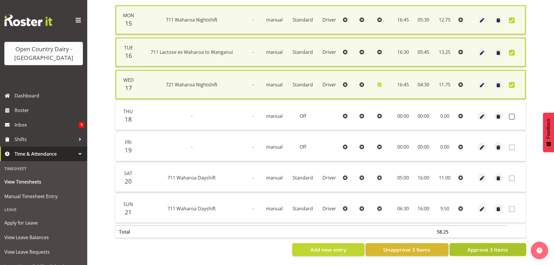
click at [496, 246] on span "Approve 3 Items" at bounding box center [487, 250] width 41 height 8
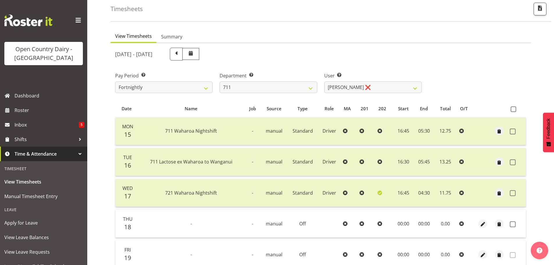
scroll to position [23, 0]
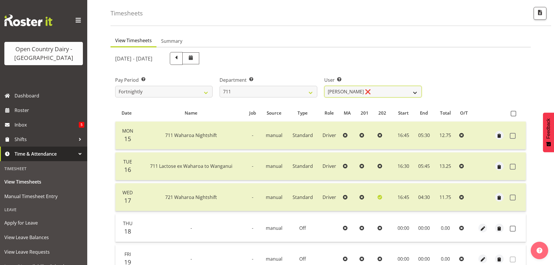
click at [372, 90] on select "Baz Morgan ❌ Gerard Cavanagh ❌ Tyrone Lawry ❌" at bounding box center [372, 92] width 97 height 12
click at [324, 86] on select "Baz Morgan ❌ Gerard Cavanagh ❌ Tyrone Lawry ❌" at bounding box center [372, 92] width 97 height 12
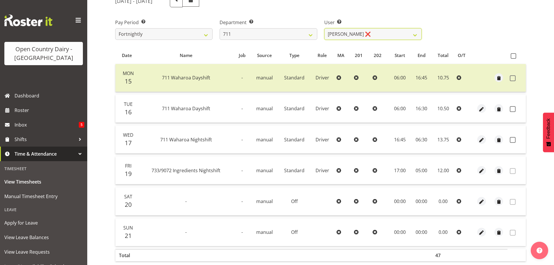
scroll to position [81, 0]
click at [512, 107] on span at bounding box center [513, 109] width 6 height 6
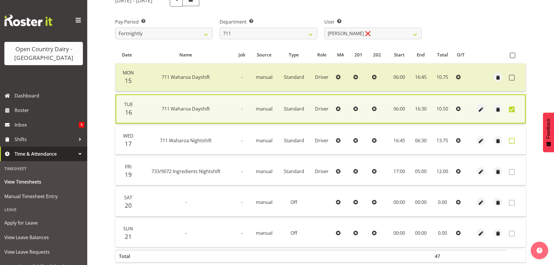
click at [510, 140] on span at bounding box center [512, 141] width 6 height 6
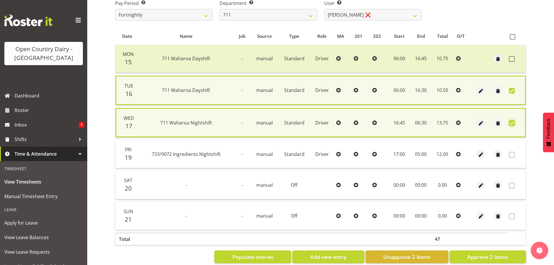
scroll to position [112, 0]
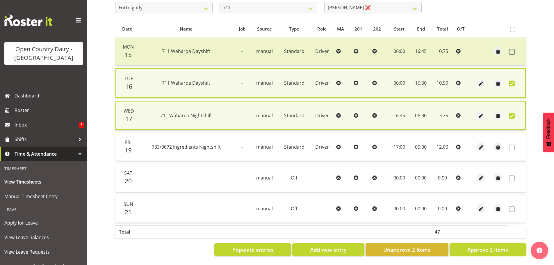
click at [479, 247] on span "Approve 2 Items" at bounding box center [487, 250] width 41 height 8
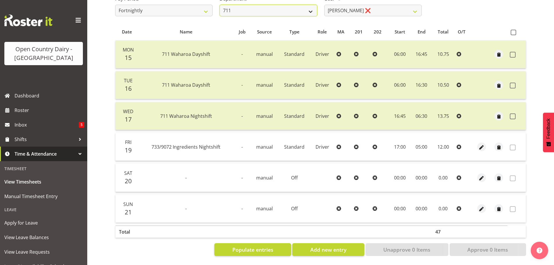
click at [263, 5] on select "701 702 703 704 705 706 707 708 709 710 711 712 713 714 715 716 717 718 719 720" at bounding box center [268, 11] width 97 height 12
click at [220, 5] on select "701 702 703 704 705 706 707 708 709 710 711 712 713 714 715 716 717 718 719 720" at bounding box center [268, 11] width 97 height 12
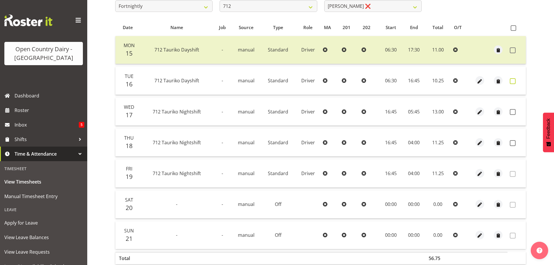
click at [512, 81] on span at bounding box center [513, 81] width 6 height 6
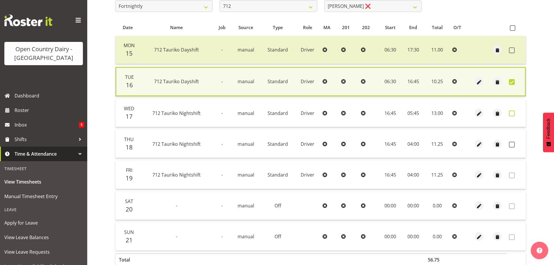
click at [512, 113] on span at bounding box center [512, 113] width 6 height 6
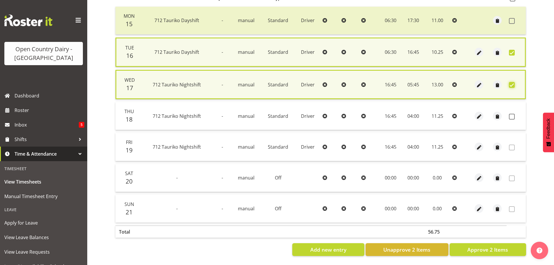
scroll to position [142, 0]
click at [475, 243] on button "Approve 2 Items" at bounding box center [488, 249] width 76 height 13
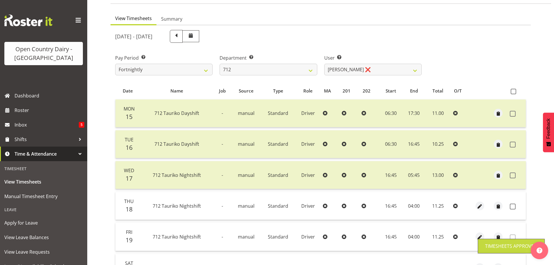
scroll to position [23, 0]
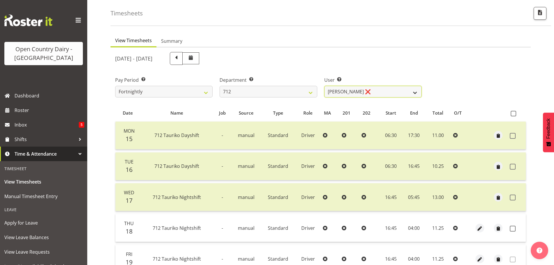
click at [369, 94] on select "Amrik Singh ❌ Jasdeep Singh ❌ Lucky Kau Kau ❌" at bounding box center [372, 92] width 97 height 12
click at [280, 95] on select "701 702 703 704 705 706 707 708 709 710 711 712 713 714 715 716 717 718 719 720" at bounding box center [268, 92] width 97 height 12
click at [220, 86] on select "701 702 703 704 705 706 707 708 709 710 711 712 713 714 715 716 717 718 719 720" at bounding box center [268, 92] width 97 height 12
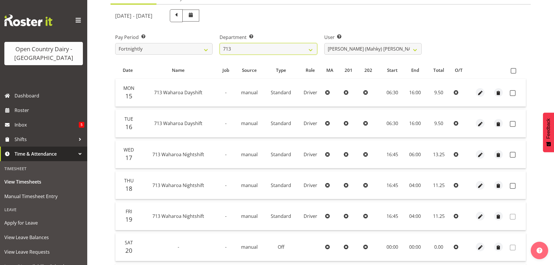
scroll to position [81, 0]
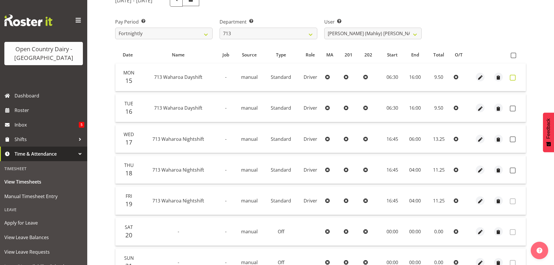
click at [513, 76] on span at bounding box center [513, 78] width 6 height 6
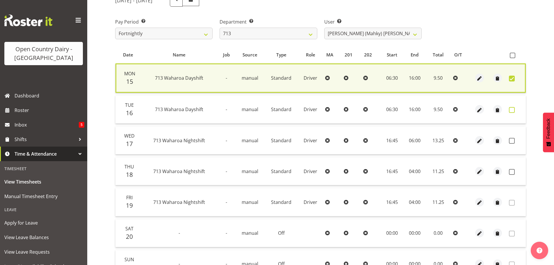
click at [512, 110] on span at bounding box center [512, 110] width 6 height 6
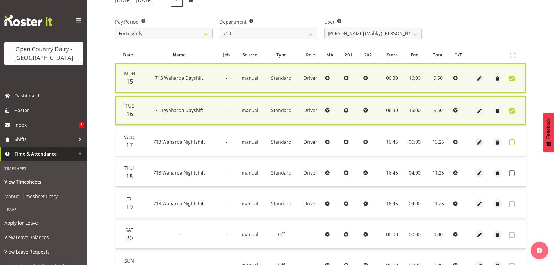
click at [511, 142] on span at bounding box center [512, 142] width 6 height 6
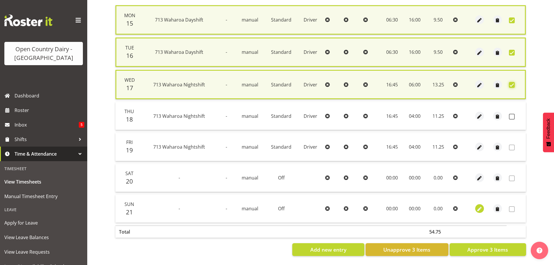
scroll to position [144, 0]
click at [482, 246] on span "Approve 3 Items" at bounding box center [487, 250] width 41 height 8
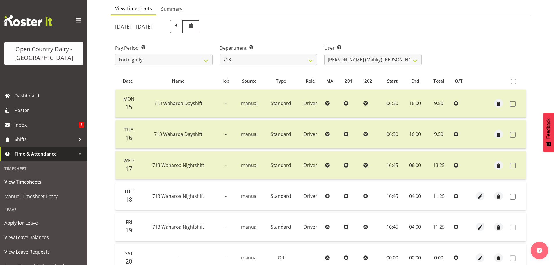
scroll to position [23, 0]
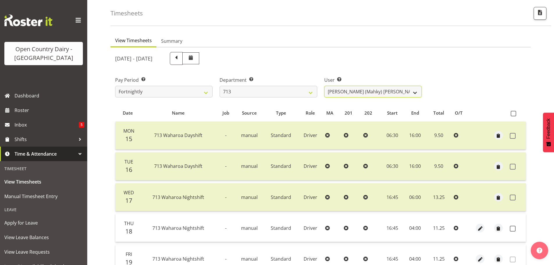
click at [372, 92] on select "Harmanpreet (Mahky) Dhillon ❌ Marcus Waretini ❌ Norman Sellen ❌" at bounding box center [372, 92] width 97 height 12
click at [285, 96] on select "701 702 703 704 705 706 707 708 709 710 711 712 713 714 715 716 717 718 719 720" at bounding box center [268, 92] width 97 height 12
click at [220, 86] on select "701 702 703 704 705 706 707 708 709 710 711 712 713 714 715 716 717 718 719 720" at bounding box center [268, 92] width 97 height 12
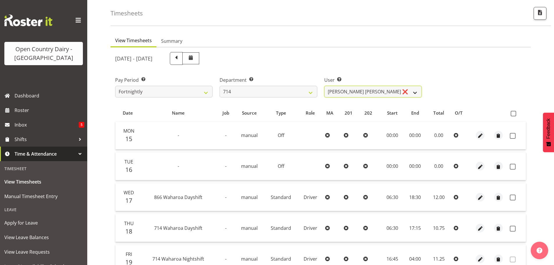
click at [386, 95] on select "Fraser Stephens ❌ Nev Brewster ❌ Stephen Parsons ❌ Tom Gaelic ❌" at bounding box center [372, 92] width 97 height 12
click at [324, 86] on select "Fraser Stephens ❌ Nev Brewster ❌ Stephen Parsons ❌ Tom Gaelic ❌" at bounding box center [372, 92] width 97 height 12
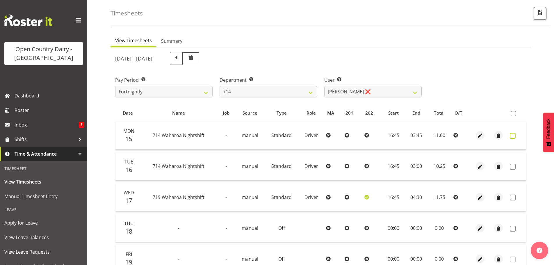
click at [511, 135] on span at bounding box center [513, 136] width 6 height 6
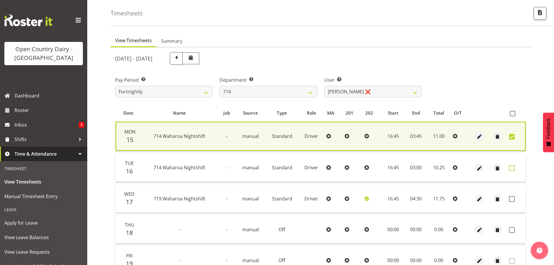
click at [511, 166] on span at bounding box center [512, 168] width 6 height 6
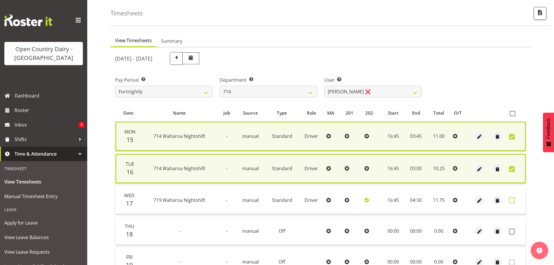
click at [511, 201] on span at bounding box center [512, 200] width 6 height 6
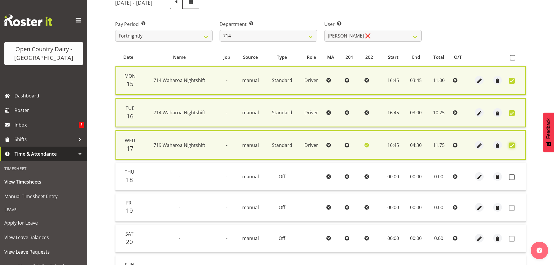
scroll to position [81, 0]
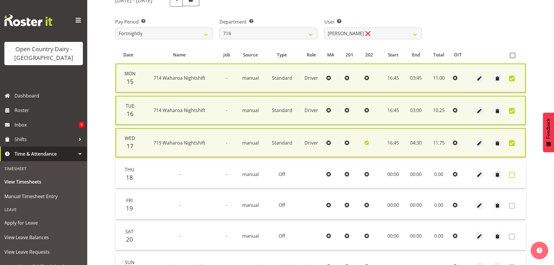
click at [512, 175] on span at bounding box center [512, 175] width 6 height 6
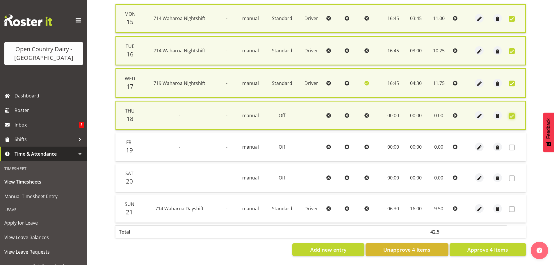
scroll to position [145, 0]
click at [484, 246] on span "Approve 4 Items" at bounding box center [487, 250] width 41 height 8
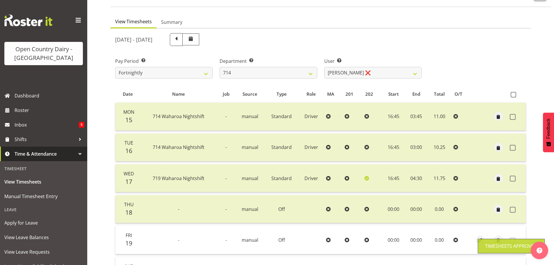
scroll to position [23, 0]
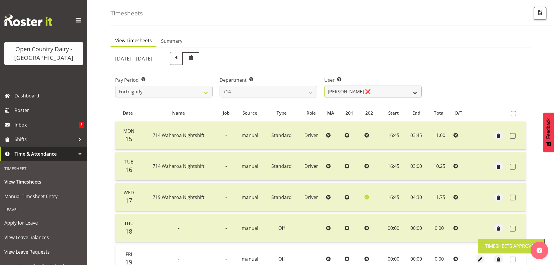
click at [379, 92] on select "Fraser Stephens ❌ Nev Brewster ❌ Stephen Parsons ❌ Tom Gaelic ❌" at bounding box center [372, 92] width 97 height 12
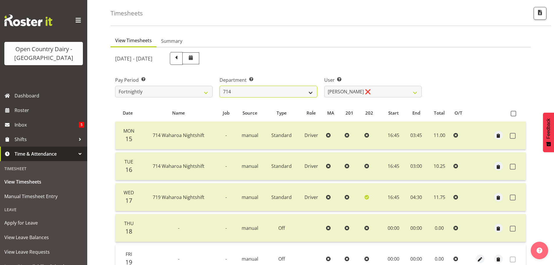
click at [276, 91] on select "701 702 703 704 705 706 707 708 709 710 711 712 713 714 715 716 717 718 719 720" at bounding box center [268, 92] width 97 height 12
click at [220, 86] on select "701 702 703 704 705 706 707 708 709 710 711 712 713 714 715 716 717 718 719 720" at bounding box center [268, 92] width 97 height 12
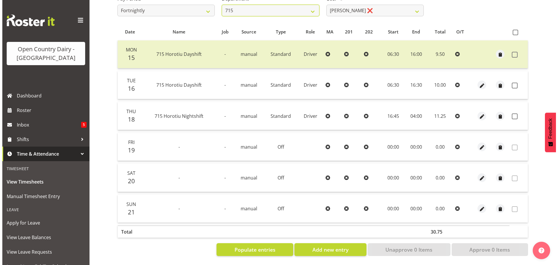
scroll to position [109, 0]
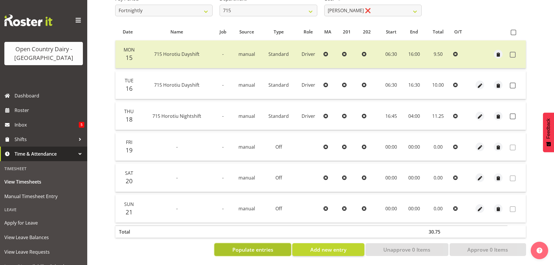
click at [266, 246] on span "Populate entries" at bounding box center [252, 250] width 41 height 8
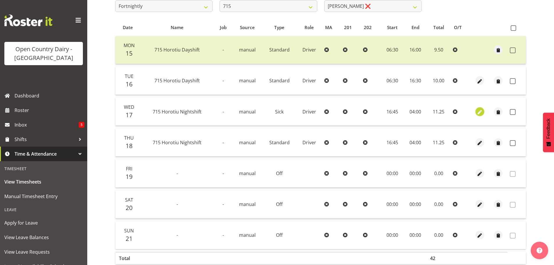
click at [477, 111] on span "button" at bounding box center [479, 112] width 7 height 7
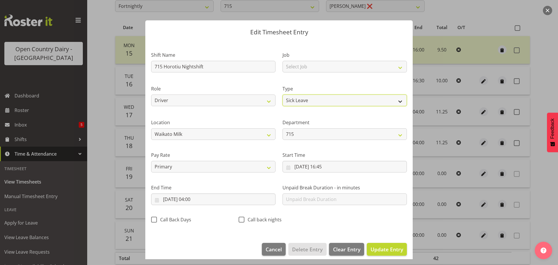
click at [324, 97] on select "Off Standard Public Holiday Public Holiday (Worked) Day In Lieu Annual Leave Si…" at bounding box center [345, 100] width 124 height 12
click at [283, 94] on select "Off Standard Public Holiday Public Holiday (Worked) Day In Lieu Annual Leave Si…" at bounding box center [345, 100] width 124 height 12
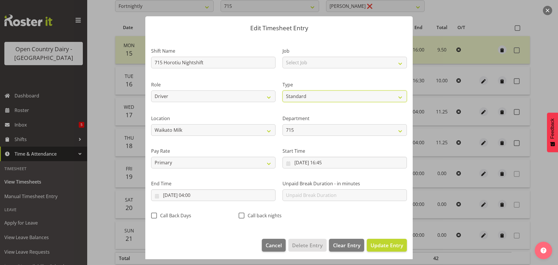
scroll to position [5, 0]
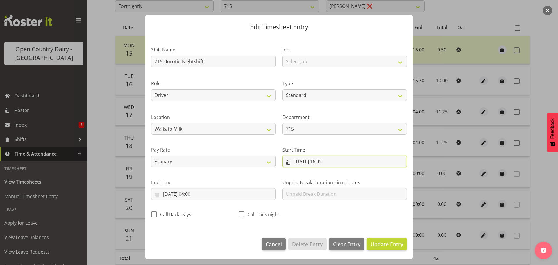
click at [322, 161] on input "17/09/2025, 16:45" at bounding box center [345, 162] width 124 height 12
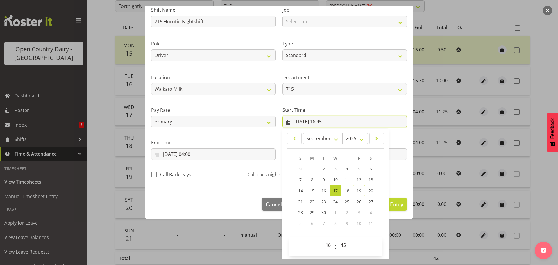
scroll to position [46, 0]
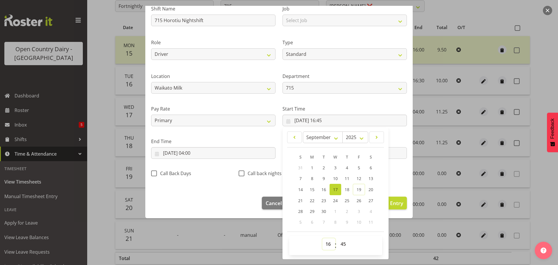
click at [324, 247] on select "00 01 02 03 04 05 06 07 08 09 10 11 12 13 14 15 16 17 18 19 20 21 22 23" at bounding box center [328, 244] width 13 height 12
click at [322, 238] on select "00 01 02 03 04 05 06 07 08 09 10 11 12 13 14 15 16 17 18 19 20 21 22 23" at bounding box center [328, 244] width 13 height 12
click at [340, 244] on select "00 01 02 03 04 05 06 07 08 09 10 11 12 13 14 15 16 17 18 19 20 21 22 23 24 25 2…" at bounding box center [344, 244] width 13 height 12
click at [338, 238] on select "00 01 02 03 04 05 06 07 08 09 10 11 12 13 14 15 16 17 18 19 20 21 22 23 24 25 2…" at bounding box center [344, 244] width 13 height 12
click at [174, 152] on input "18/09/2025, 04:00" at bounding box center [213, 153] width 124 height 12
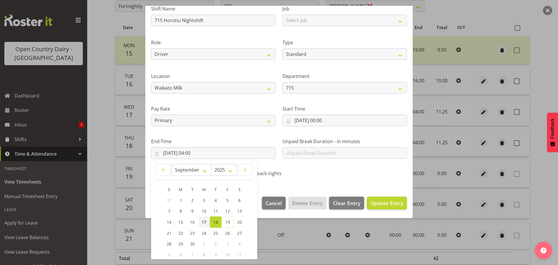
click at [204, 222] on span "17" at bounding box center [204, 222] width 5 height 6
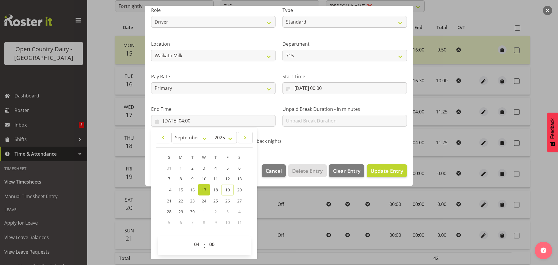
scroll to position [79, 0]
click at [195, 242] on select "00 01 02 03 04 05 06 07 08 09 10 11 12 13 14 15 16 17 18 19 20 21 22 23" at bounding box center [197, 244] width 13 height 12
click at [191, 238] on select "00 01 02 03 04 05 06 07 08 09 10 11 12 13 14 15 16 17 18 19 20 21 22 23" at bounding box center [197, 244] width 13 height 12
click at [214, 243] on select "00 01 02 03 04 05 06 07 08 09 10 11 12 13 14 15 16 17 18 19 20 21 22 23 24 25 2…" at bounding box center [212, 244] width 13 height 12
click at [206, 238] on select "00 01 02 03 04 05 06 07 08 09 10 11 12 13 14 15 16 17 18 19 20 21 22 23 24 25 2…" at bounding box center [212, 244] width 13 height 12
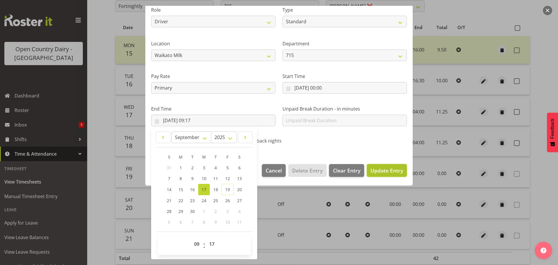
click at [387, 166] on button "Update Entry" at bounding box center [387, 170] width 40 height 13
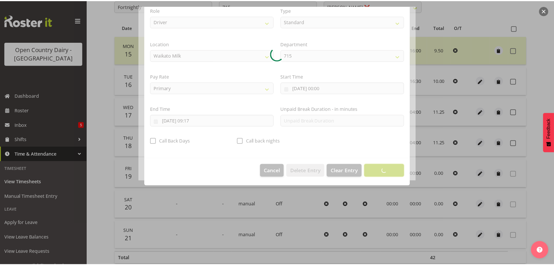
scroll to position [5, 0]
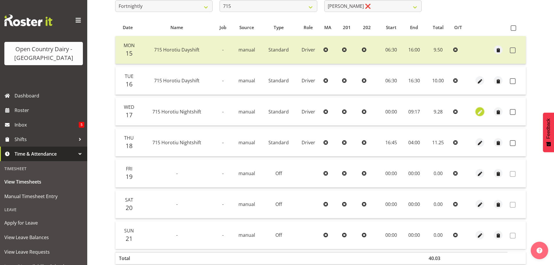
click at [480, 110] on span "button" at bounding box center [480, 112] width 7 height 7
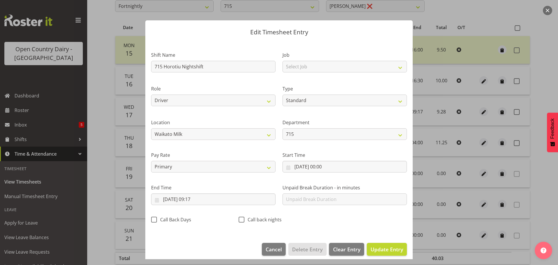
click at [226, 65] on section "Shift Name 715 Horotiu Nightshift Job Select Job Driver Driver supervisor Suppo…" at bounding box center [279, 139] width 268 height 196
drag, startPoint x: 226, startPoint y: 65, endPoint x: 148, endPoint y: 61, distance: 78.0
click at [148, 61] on div "Shift Name 715 Horotiu Nightshift" at bounding box center [213, 60] width 131 height 34
click at [296, 65] on select "Select Job Driver Driver supervisor Support" at bounding box center [345, 67] width 124 height 12
click at [283, 61] on select "Select Job Driver Driver supervisor Support" at bounding box center [345, 67] width 124 height 12
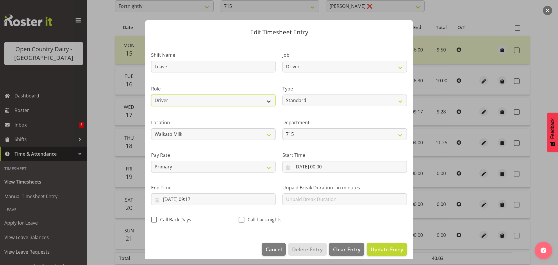
click at [222, 96] on select "Driver Shift Supervisor" at bounding box center [213, 100] width 124 height 12
click at [151, 94] on select "Driver Shift Supervisor" at bounding box center [213, 100] width 124 height 12
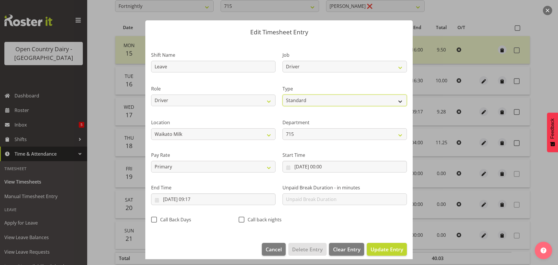
click at [320, 101] on select "Off Standard Public Holiday Public Holiday (Worked) Day In Lieu Annual Leave Si…" at bounding box center [345, 100] width 124 height 12
click at [283, 94] on select "Off Standard Public Holiday Public Holiday (Worked) Day In Lieu Annual Leave Si…" at bounding box center [345, 100] width 124 height 12
click at [382, 250] on span "Update Entry" at bounding box center [387, 249] width 33 height 7
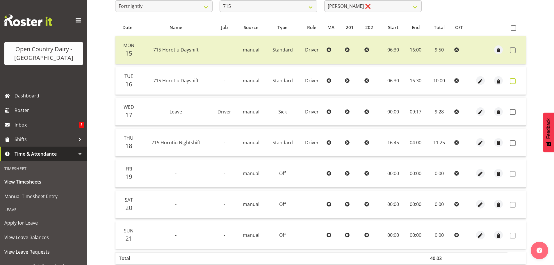
drag, startPoint x: 514, startPoint y: 81, endPoint x: 511, endPoint y: 86, distance: 5.3
click at [513, 81] on span at bounding box center [513, 81] width 6 height 6
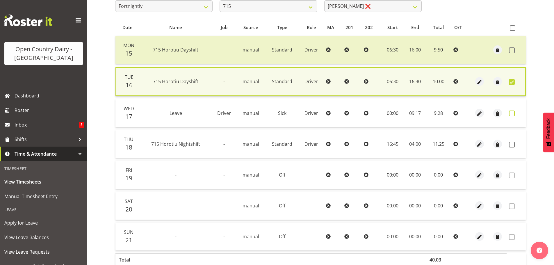
click at [512, 111] on span at bounding box center [512, 113] width 6 height 6
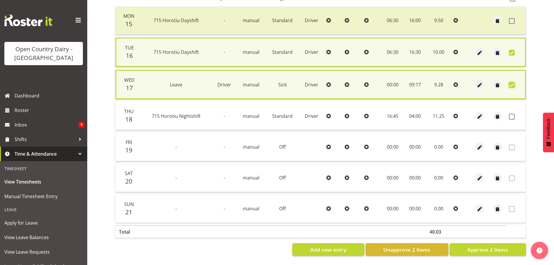
scroll to position [142, 0]
click at [486, 246] on span "Approve 2 Items" at bounding box center [487, 250] width 41 height 8
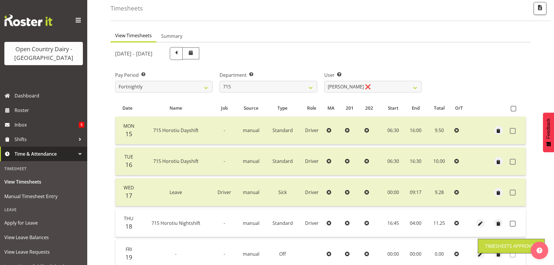
scroll to position [23, 0]
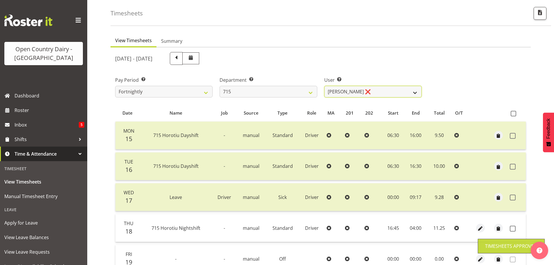
click at [367, 92] on select "Glenn McPherson ❌ Greg Healey ❌ Max Coulter ❌ Neal Chalklen ❌" at bounding box center [372, 92] width 97 height 12
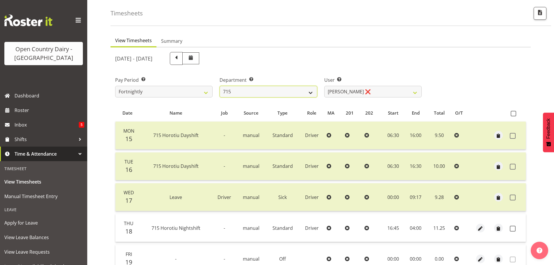
click at [253, 90] on select "701 702 703 704 705 706 707 708 709 710 711 712 713 714 715 716 717 718 719 720" at bounding box center [268, 92] width 97 height 12
click at [220, 86] on select "701 702 703 704 705 706 707 708 709 710 711 712 713 714 715 716 717 718 719 720" at bounding box center [268, 92] width 97 height 12
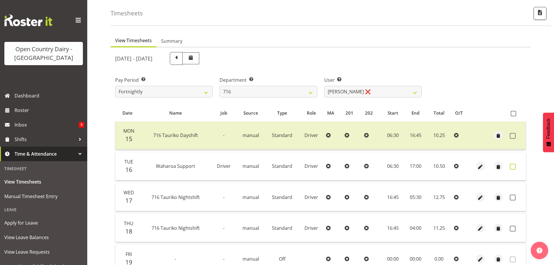
click at [512, 166] on span at bounding box center [513, 167] width 6 height 6
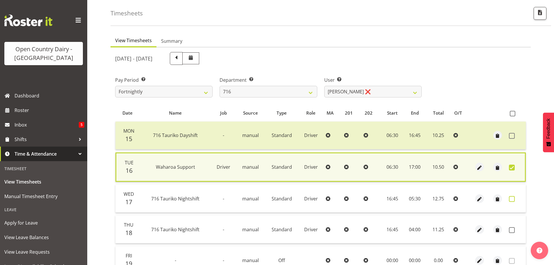
click at [510, 199] on span at bounding box center [512, 199] width 6 height 6
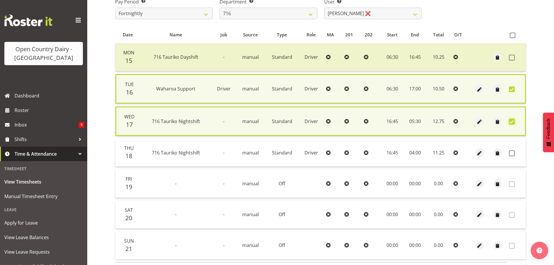
scroll to position [142, 0]
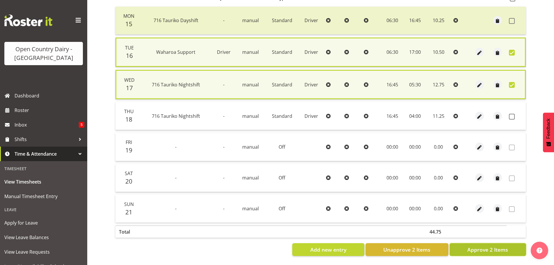
click at [491, 247] on span "Approve 2 Items" at bounding box center [487, 250] width 41 height 8
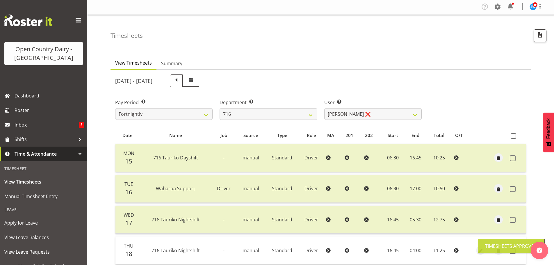
scroll to position [0, 0]
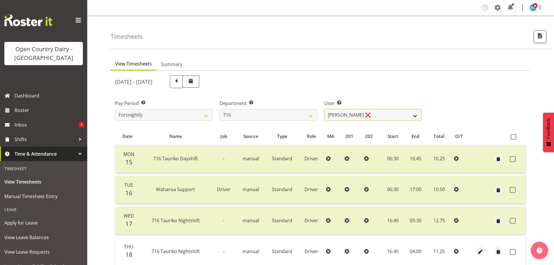
click at [348, 114] on select "Casey Leonard ❌ Darren Norris ❌ Glen Fraser ❌ Michael O'Connor ❌" at bounding box center [372, 115] width 97 height 12
click at [267, 116] on select "701 702 703 704 705 706 707 708 709 710 711 712 713 714 715 716 717 718 719 720" at bounding box center [268, 115] width 97 height 12
click at [220, 109] on select "701 702 703 704 705 706 707 708 709 710 711 712 713 714 715 716 717 718 719 720" at bounding box center [268, 115] width 97 height 12
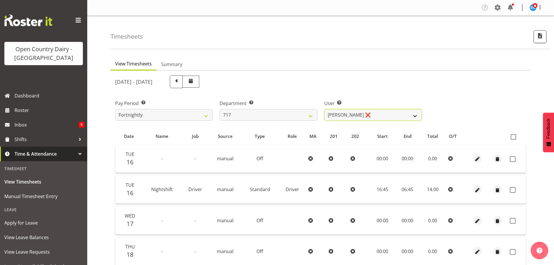
click at [381, 112] on select "Daryl Wrigley ❌ Dodge Lindsay Laing ❌ Eric Stothers ❌ Jeff Anderson ❌" at bounding box center [372, 115] width 97 height 12
click at [324, 109] on select "Daryl Wrigley ❌ Dodge Lindsay Laing ❌ Eric Stothers ❌ Jeff Anderson ❌" at bounding box center [372, 115] width 97 height 12
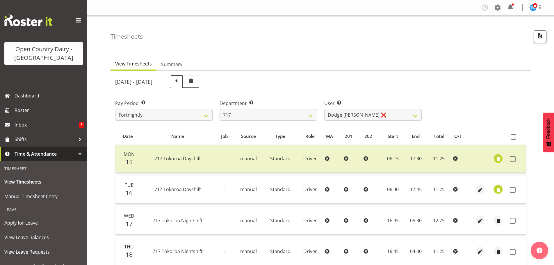
click at [499, 188] on span "button" at bounding box center [498, 190] width 7 height 7
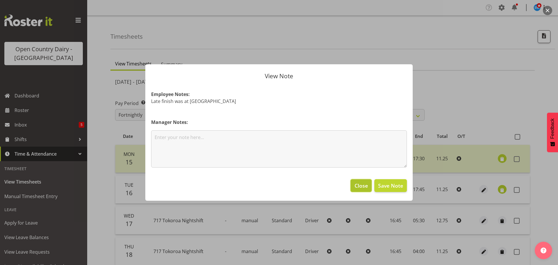
click at [356, 182] on span "Close" at bounding box center [361, 186] width 13 height 8
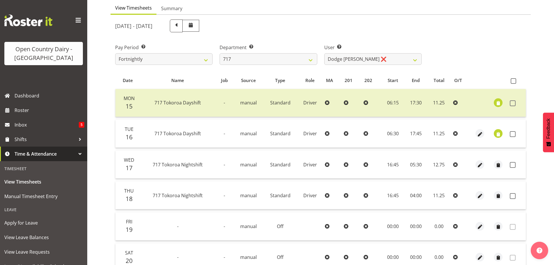
scroll to position [58, 0]
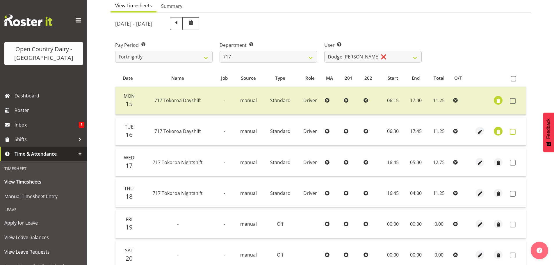
click at [513, 131] on span at bounding box center [513, 132] width 6 height 6
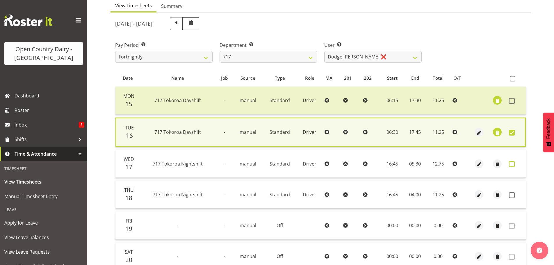
click at [512, 165] on span at bounding box center [512, 164] width 6 height 6
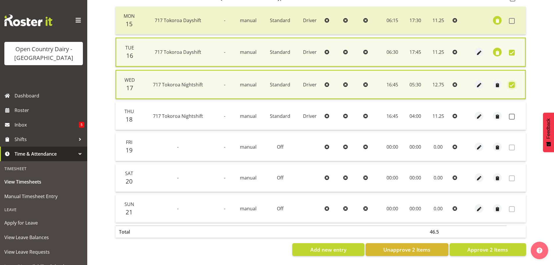
scroll to position [142, 0]
click at [490, 246] on span "Approve 2 Items" at bounding box center [487, 250] width 41 height 8
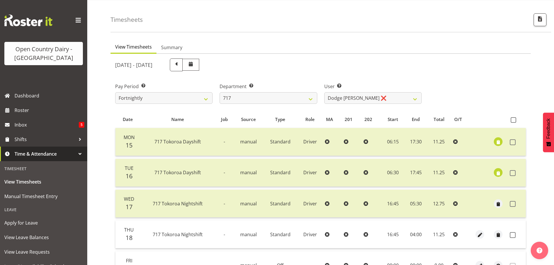
scroll to position [0, 0]
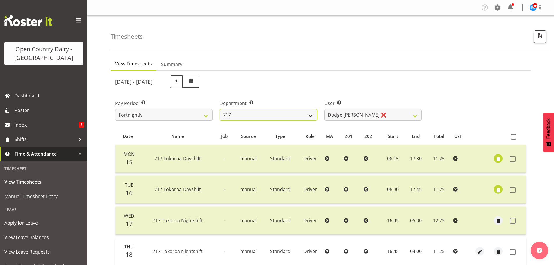
click at [281, 116] on select "701 702 703 704 705 706 707 708 709 710 711 712 713 714 715 716 717 718 719 720" at bounding box center [268, 115] width 97 height 12
click at [220, 109] on select "701 702 703 704 705 706 707 708 709 710 711 712 713 714 715 716 717 718 719 720" at bounding box center [268, 115] width 97 height 12
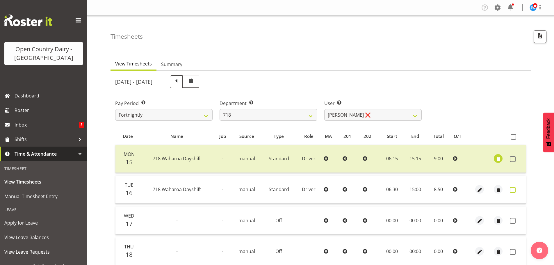
click at [512, 189] on span at bounding box center [513, 190] width 6 height 6
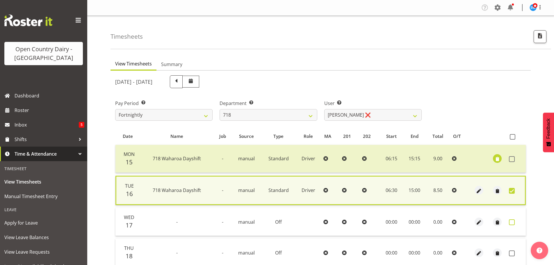
click at [513, 221] on span at bounding box center [512, 222] width 6 height 6
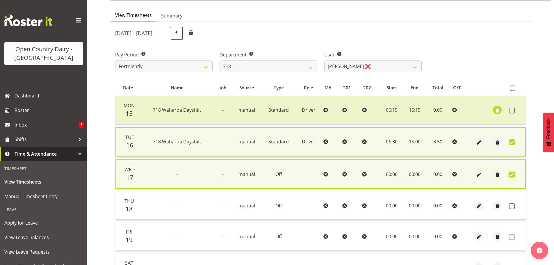
scroll to position [87, 0]
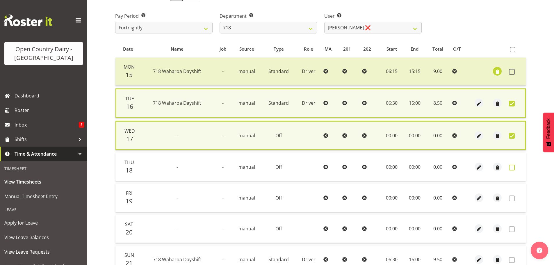
click at [511, 169] on span at bounding box center [512, 168] width 6 height 6
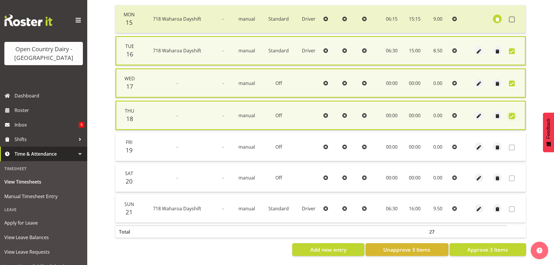
scroll to position [144, 0]
click at [507, 246] on span "Approve 3 Items" at bounding box center [487, 250] width 41 height 8
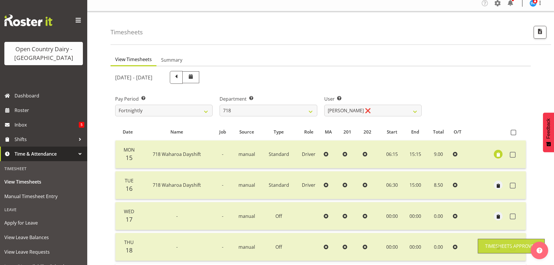
scroll to position [0, 0]
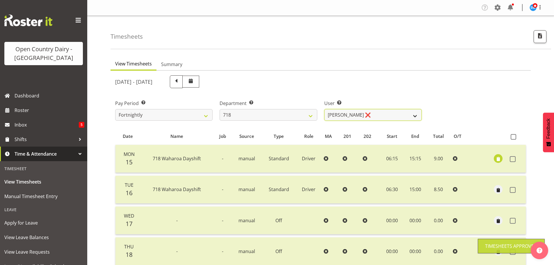
click at [386, 116] on select "Graeme Raupi ❌ Jimmy Boult ❌ Linsay Bourne ❌ Tony Fielding ❌" at bounding box center [372, 115] width 97 height 12
click at [324, 109] on select "Graeme Raupi ❌ Jimmy Boult ❌ Linsay Bourne ❌ Tony Fielding ❌" at bounding box center [372, 115] width 97 height 12
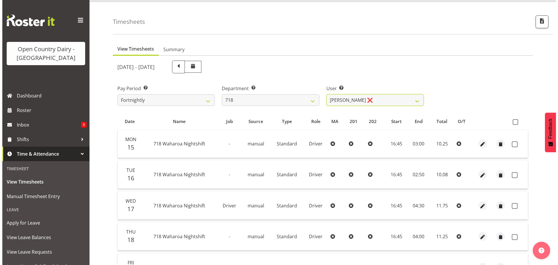
scroll to position [29, 0]
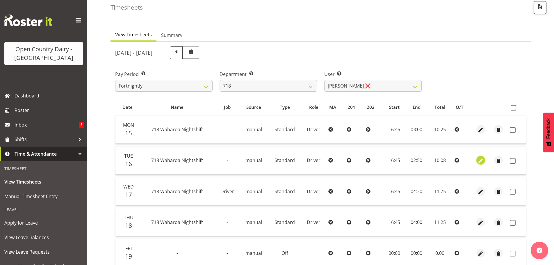
click at [479, 160] on span "button" at bounding box center [480, 161] width 7 height 7
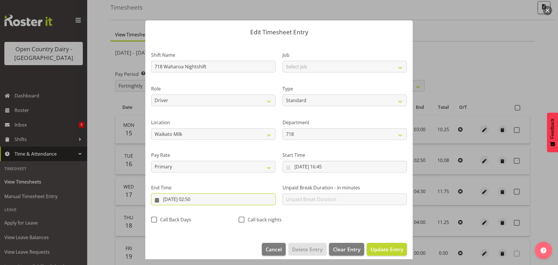
click at [193, 197] on input "17/09/2025, 02:50" at bounding box center [213, 199] width 124 height 12
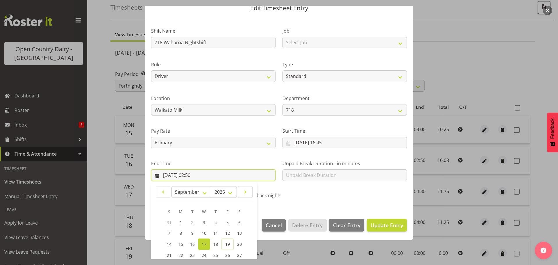
scroll to position [79, 0]
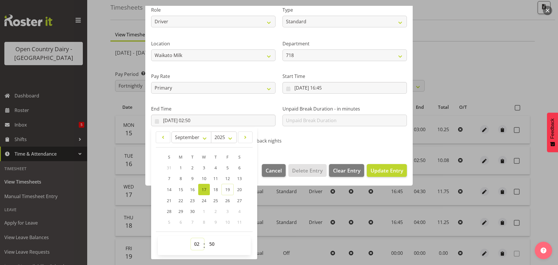
click at [195, 242] on select "00 01 02 03 04 05 06 07 08 09 10 11 12 13 14 15 16 17 18 19 20 21 22 23" at bounding box center [197, 244] width 13 height 12
click at [191, 238] on select "00 01 02 03 04 05 06 07 08 09 10 11 12 13 14 15 16 17 18 19 20 21 22 23" at bounding box center [197, 244] width 13 height 12
click at [212, 243] on select "00 01 02 03 04 05 06 07 08 09 10 11 12 13 14 15 16 17 18 19 20 21 22 23 24 25 2…" at bounding box center [212, 244] width 13 height 12
click at [206, 238] on select "00 01 02 03 04 05 06 07 08 09 10 11 12 13 14 15 16 17 18 19 20 21 22 23 24 25 2…" at bounding box center [212, 244] width 13 height 12
click at [380, 167] on span "Update Entry" at bounding box center [387, 170] width 33 height 7
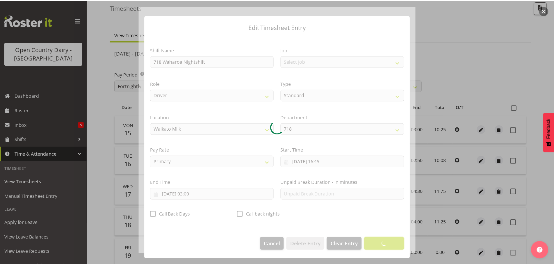
scroll to position [5, 0]
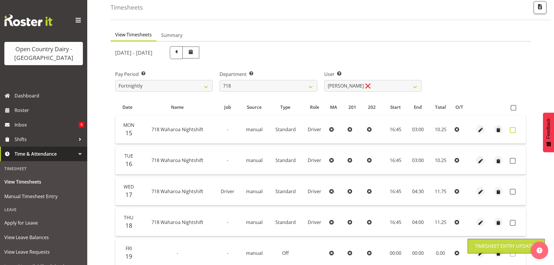
click at [512, 129] on span at bounding box center [513, 130] width 6 height 6
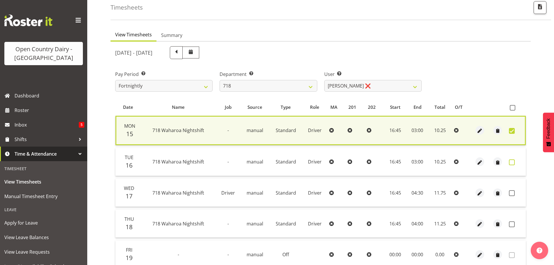
click at [510, 162] on span at bounding box center [512, 162] width 6 height 6
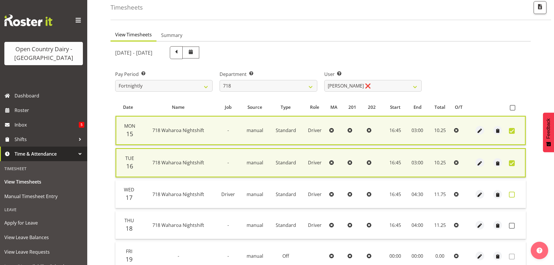
click at [512, 193] on span at bounding box center [512, 195] width 6 height 6
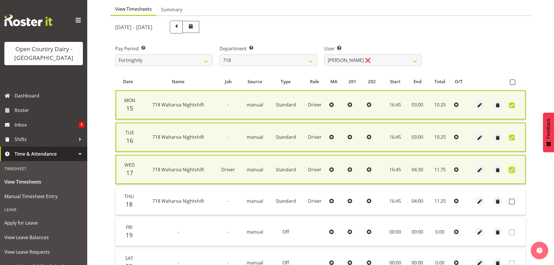
scroll to position [144, 0]
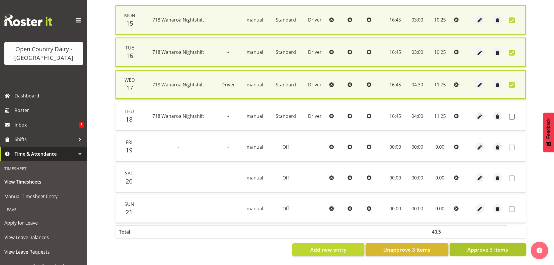
click at [499, 248] on span "Approve 3 Items" at bounding box center [487, 250] width 41 height 8
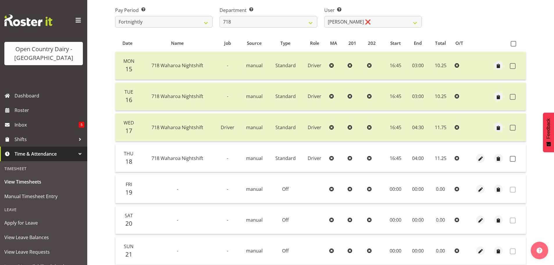
scroll to position [0, 0]
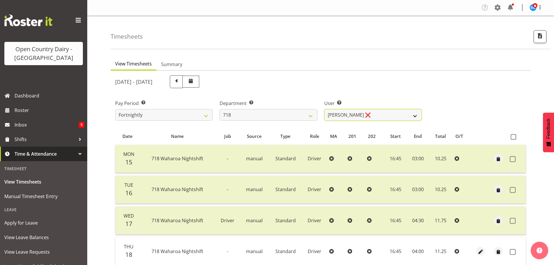
click at [363, 115] on select "Graeme Raupi ❌ Jimmy Boult ❌ Linsay Bourne ❌ Tony Fielding ❌" at bounding box center [372, 115] width 97 height 12
click at [261, 115] on select "701 702 703 704 705 706 707 708 709 710 711 712 713 714 715 716 717 718 719 720" at bounding box center [268, 115] width 97 height 12
click at [220, 109] on select "701 702 703 704 705 706 707 708 709 710 711 712 713 714 715 716 717 718 719 720" at bounding box center [268, 115] width 97 height 12
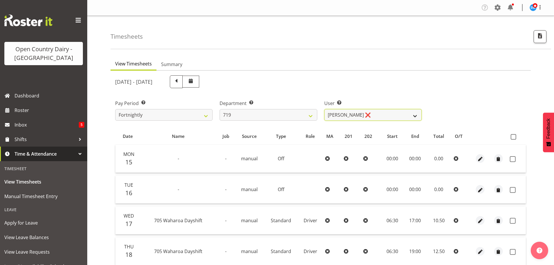
click at [386, 115] on select "Andrew de Lautour ❌ James Wellington ❌ Sami Ovesen ❌" at bounding box center [372, 115] width 97 height 12
click at [324, 109] on select "Andrew de Lautour ❌ James Wellington ❌ Sami Ovesen ❌" at bounding box center [372, 115] width 97 height 12
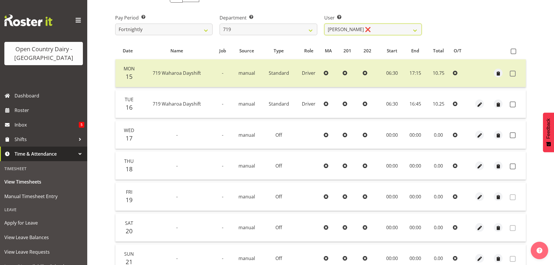
scroll to position [87, 0]
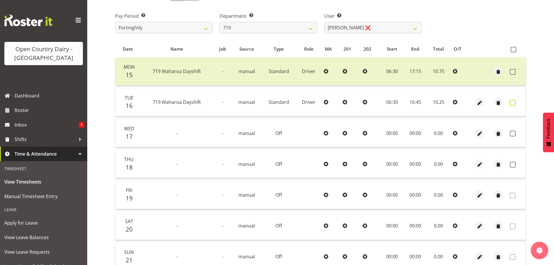
click at [513, 101] on span at bounding box center [513, 103] width 6 height 6
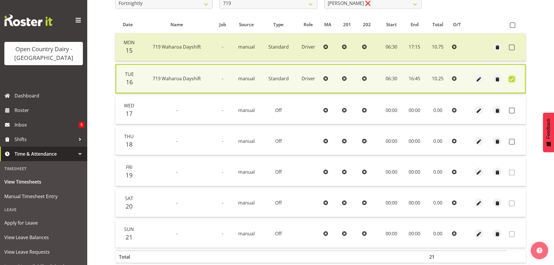
scroll to position [141, 0]
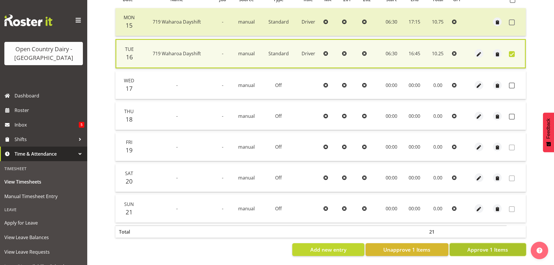
click at [479, 246] on span "Approve 1 Items" at bounding box center [487, 250] width 41 height 8
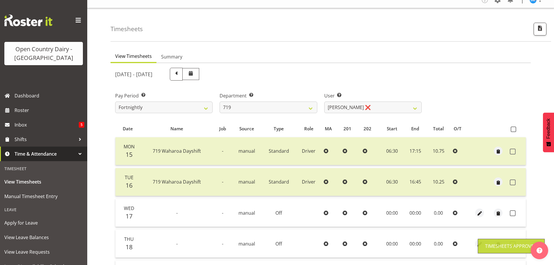
scroll to position [0, 0]
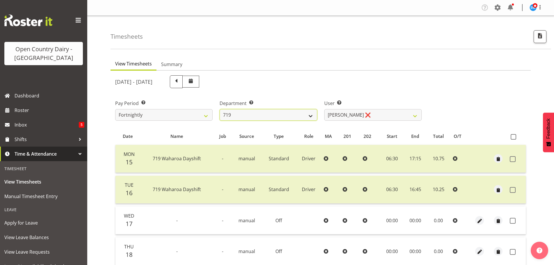
click at [258, 115] on select "701 702 703 704 705 706 707 708 709 710 711 712 713 714 715 716 717 718 719 720" at bounding box center [268, 115] width 97 height 12
click at [220, 109] on select "701 702 703 704 705 706 707 708 709 710 711 712 713 714 715 716 717 718 719 720" at bounding box center [268, 115] width 97 height 12
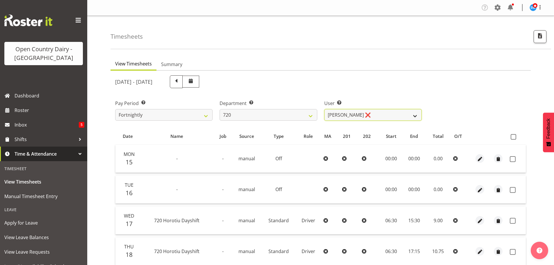
click at [378, 115] on select "Garry Hooper ❌ Kerry Slater ❌ Nathan Frankhouser ❌ Steve Daly ❌" at bounding box center [372, 115] width 97 height 12
click at [324, 109] on select "Garry Hooper ❌ Kerry Slater ❌ Nathan Frankhouser ❌ Steve Daly ❌" at bounding box center [372, 115] width 97 height 12
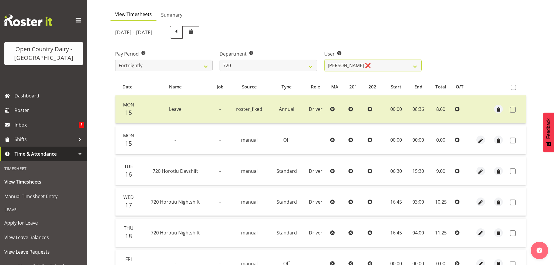
scroll to position [58, 0]
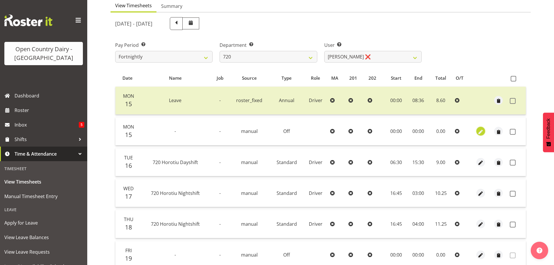
click at [480, 131] on span "button" at bounding box center [480, 132] width 7 height 7
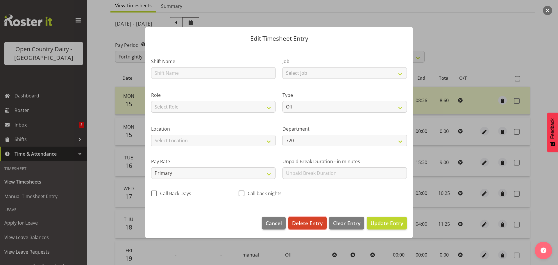
click at [301, 219] on span "Delete Entry" at bounding box center [307, 223] width 31 height 8
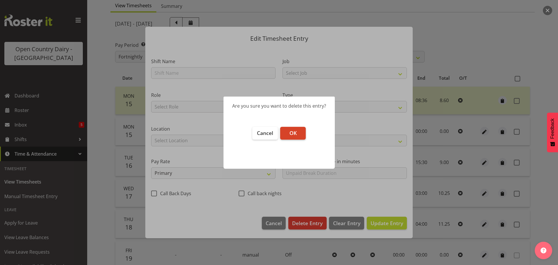
click at [292, 130] on span "OK" at bounding box center [293, 132] width 7 height 7
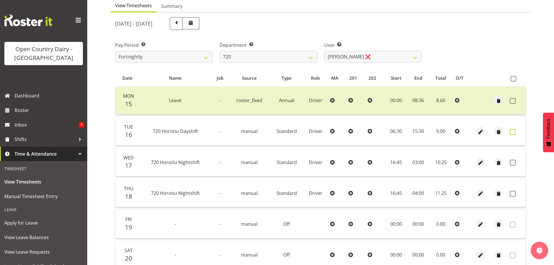
click at [511, 131] on span at bounding box center [513, 132] width 6 height 6
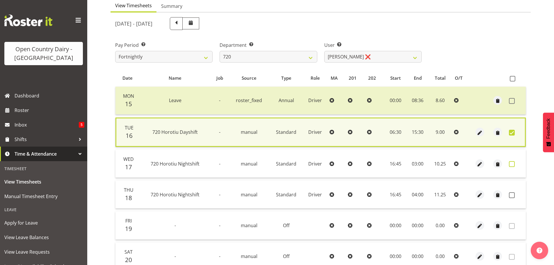
click at [514, 164] on span at bounding box center [512, 164] width 6 height 6
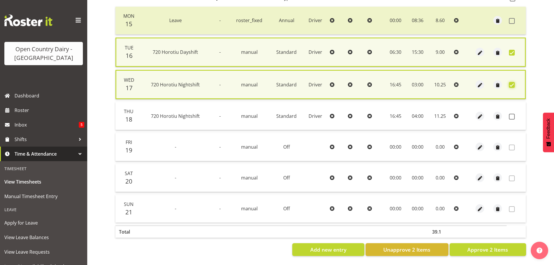
scroll to position [142, 0]
click at [482, 246] on span "Approve 2 Items" at bounding box center [487, 250] width 41 height 8
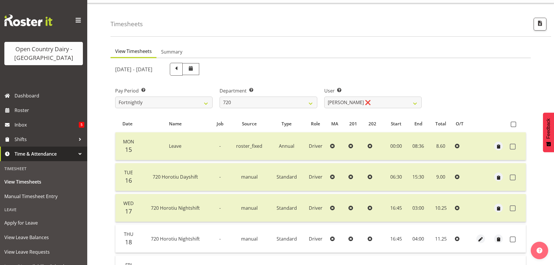
scroll to position [0, 0]
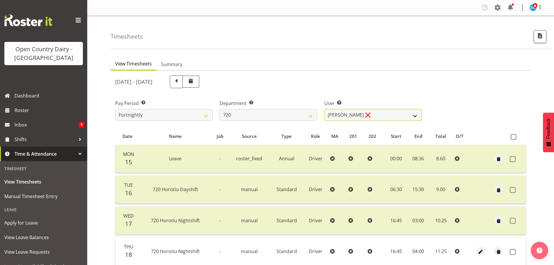
click at [376, 114] on select "Garry Hooper ❌ Kerry Slater ❌ Nathan Frankhouser ❌ Steve Daly ❌" at bounding box center [372, 115] width 97 height 12
click at [258, 118] on select "701 702 703 704 705 706 707 708 709 710 711 712 713 714 715 716 717 718 719 720" at bounding box center [268, 115] width 97 height 12
click at [220, 109] on select "701 702 703 704 705 706 707 708 709 710 711 712 713 714 715 716 717 718 719 720" at bounding box center [268, 115] width 97 height 12
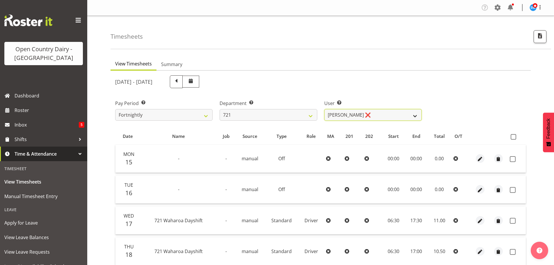
click at [379, 114] on select "George Taylor ❌ Grant Vercoe ❌ Thakur Ajit Singh ✔" at bounding box center [372, 115] width 97 height 12
click at [324, 109] on select "George Taylor ❌ Grant Vercoe ❌ Thakur Ajit Singh ✔" at bounding box center [372, 115] width 97 height 12
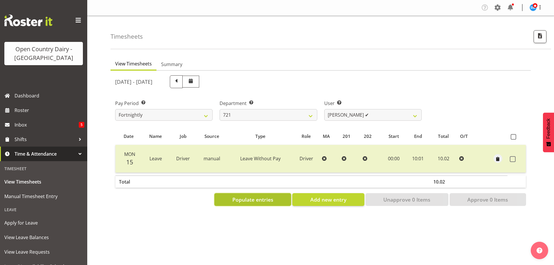
click at [258, 197] on span "Populate entries" at bounding box center [252, 200] width 41 height 8
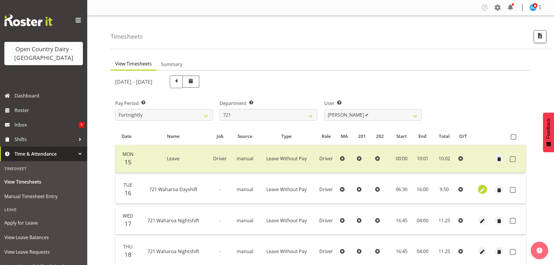
click at [484, 190] on span "button" at bounding box center [482, 190] width 7 height 7
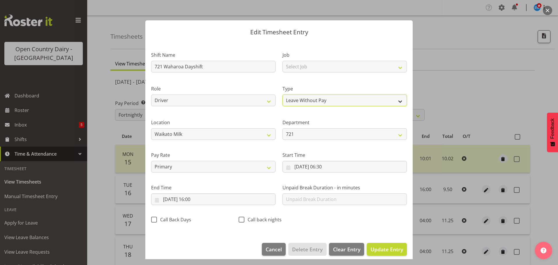
click at [315, 99] on select "Off Standard Public Holiday Public Holiday (Worked) Day In Lieu Annual Leave Si…" at bounding box center [345, 100] width 124 height 12
click at [283, 94] on select "Off Standard Public Holiday Public Holiday (Worked) Day In Lieu Annual Leave Si…" at bounding box center [345, 100] width 124 height 12
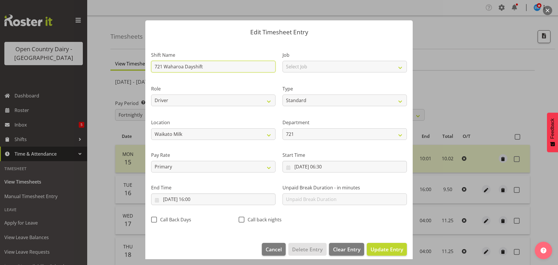
drag, startPoint x: 206, startPoint y: 67, endPoint x: 139, endPoint y: 69, distance: 66.3
click at [139, 69] on div "Edit Timesheet Entry Shift Name 721 Waharoa Dayshift Job Select Job Driver Driv…" at bounding box center [279, 132] width 558 height 265
click at [378, 247] on span "Update Entry" at bounding box center [387, 249] width 33 height 7
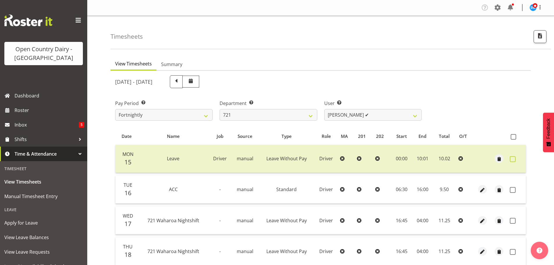
click at [513, 158] on span at bounding box center [513, 159] width 6 height 6
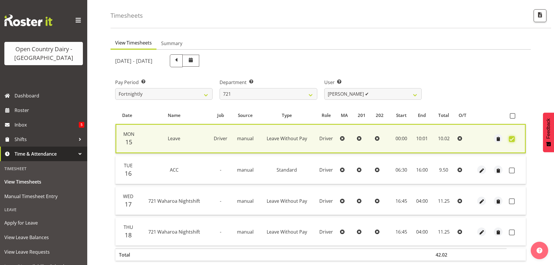
scroll to position [48, 0]
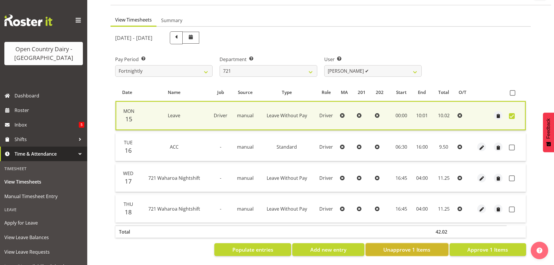
click at [424, 246] on span "Unapprove 1 Items" at bounding box center [406, 250] width 47 height 8
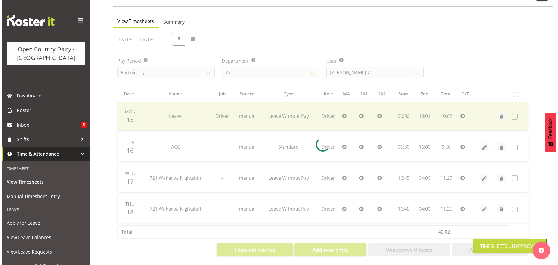
scroll to position [47, 0]
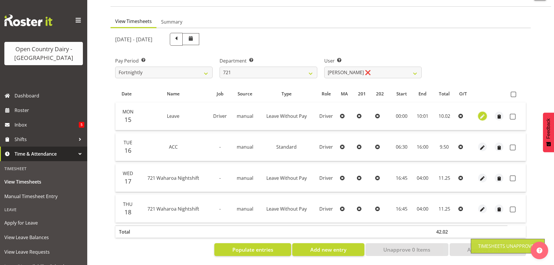
click at [484, 113] on span "button" at bounding box center [482, 116] width 7 height 7
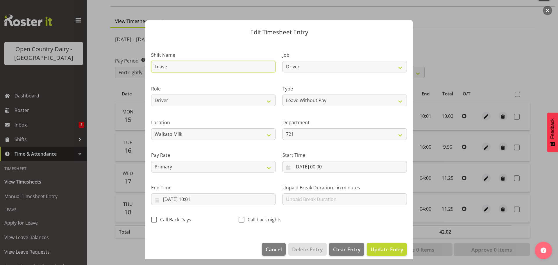
drag, startPoint x: 175, startPoint y: 65, endPoint x: 151, endPoint y: 66, distance: 24.4
click at [151, 66] on div "Shift Name Leave" at bounding box center [213, 60] width 131 height 34
click at [380, 248] on span "Update Entry" at bounding box center [387, 249] width 33 height 7
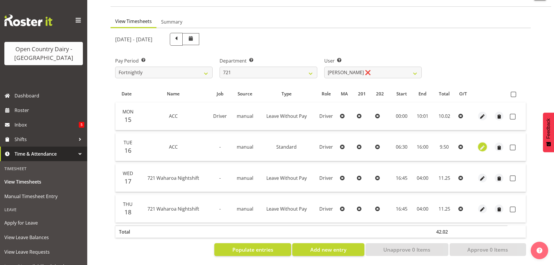
click at [480, 144] on span "button" at bounding box center [482, 147] width 7 height 7
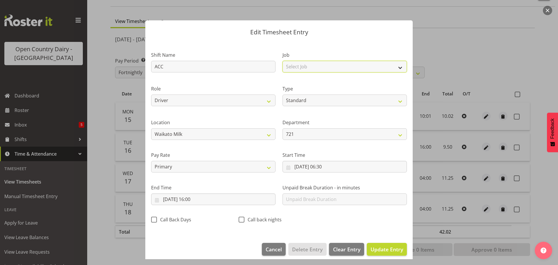
click at [296, 69] on select "Select Job Driver Driver supervisor Support" at bounding box center [345, 67] width 124 height 12
click at [283, 61] on select "Select Job Driver Driver supervisor Support" at bounding box center [345, 67] width 124 height 12
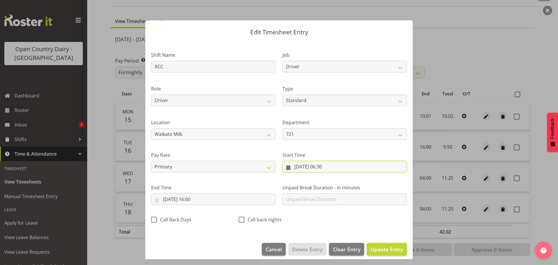
click at [328, 166] on input "16/09/2025, 06:30" at bounding box center [345, 167] width 124 height 12
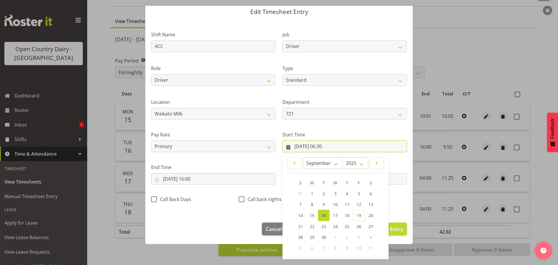
scroll to position [46, 0]
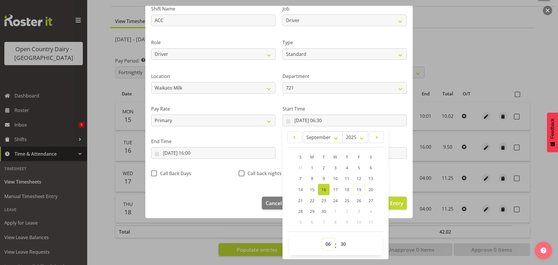
click at [324, 241] on select "00 01 02 03 04 05 06 07 08 09 10 11 12 13 14 15 16 17 18 19 20 21 22 23" at bounding box center [328, 244] width 13 height 12
click at [322, 238] on select "00 01 02 03 04 05 06 07 08 09 10 11 12 13 14 15 16 17 18 19 20 21 22 23" at bounding box center [328, 244] width 13 height 12
click at [340, 243] on select "00 01 02 03 04 05 06 07 08 09 10 11 12 13 14 15 16 17 18 19 20 21 22 23 24 25 2…" at bounding box center [344, 244] width 13 height 12
click at [338, 238] on select "00 01 02 03 04 05 06 07 08 09 10 11 12 13 14 15 16 17 18 19 20 21 22 23 24 25 2…" at bounding box center [344, 244] width 13 height 12
click at [195, 153] on input "16/09/2025, 16:00" at bounding box center [213, 153] width 124 height 12
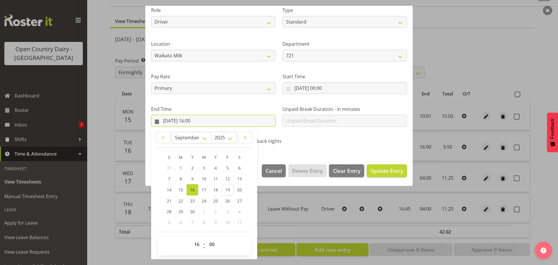
scroll to position [79, 0]
click at [195, 244] on select "00 01 02 03 04 05 06 07 08 09 10 11 12 13 14 15 16 17 18 19 20 21 22 23" at bounding box center [197, 244] width 13 height 12
click at [191, 238] on select "00 01 02 03 04 05 06 07 08 09 10 11 12 13 14 15 16 17 18 19 20 21 22 23" at bounding box center [197, 244] width 13 height 12
click at [211, 241] on select "00 01 02 03 04 05 06 07 08 09 10 11 12 13 14 15 16 17 18 19 20 21 22 23 24 25 2…" at bounding box center [212, 244] width 13 height 12
click at [206, 238] on select "00 01 02 03 04 05 06 07 08 09 10 11 12 13 14 15 16 17 18 19 20 21 22 23 24 25 2…" at bounding box center [212, 244] width 13 height 12
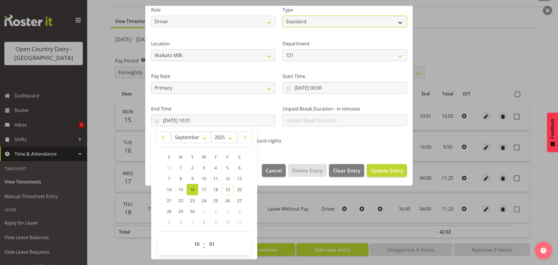
click at [308, 18] on select "Off Standard Public Holiday Public Holiday (Worked) Day In Lieu Annual Leave Si…" at bounding box center [345, 22] width 124 height 12
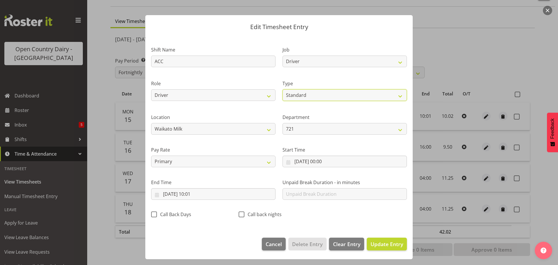
scroll to position [5, 0]
click at [283, 89] on select "Off Standard Public Holiday Public Holiday (Worked) Day In Lieu Annual Leave Si…" at bounding box center [345, 95] width 124 height 12
click at [381, 243] on span "Update Entry" at bounding box center [387, 243] width 33 height 7
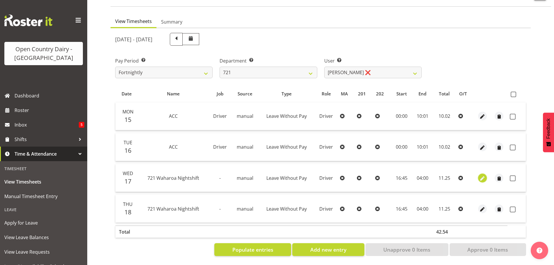
click at [480, 175] on span "button" at bounding box center [482, 178] width 7 height 7
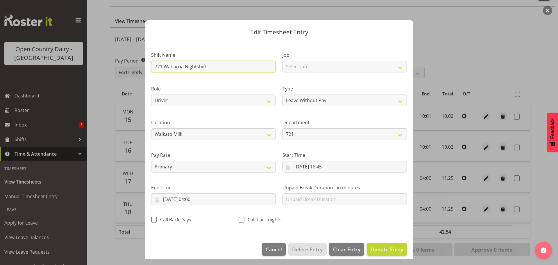
drag, startPoint x: 211, startPoint y: 67, endPoint x: 134, endPoint y: 67, distance: 76.5
click at [134, 67] on div "Edit Timesheet Entry Shift Name 721 Waharoa Nightshift Job Select Job Driver Dr…" at bounding box center [279, 132] width 558 height 265
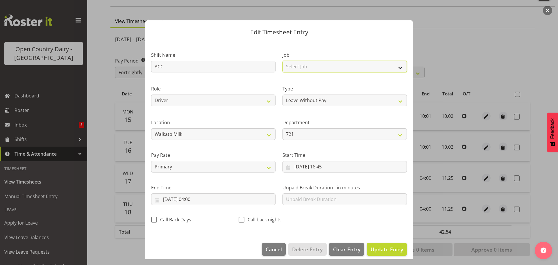
click at [295, 63] on select "Select Job Driver Driver supervisor Support" at bounding box center [345, 67] width 124 height 12
click at [283, 61] on select "Select Job Driver Driver supervisor Support" at bounding box center [345, 67] width 124 height 12
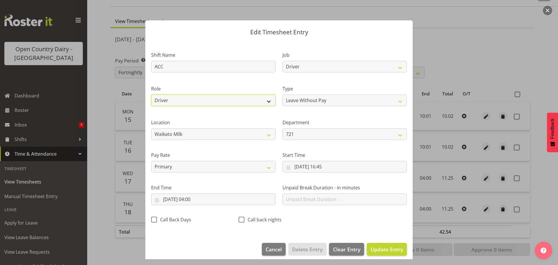
click at [235, 97] on select "Driver" at bounding box center [213, 100] width 124 height 12
click at [235, 98] on select "Driver" at bounding box center [213, 100] width 124 height 12
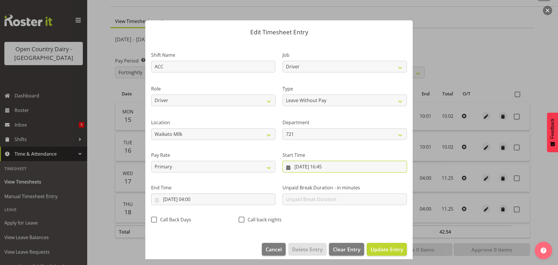
click at [322, 165] on input "17/09/2025, 16:45" at bounding box center [345, 167] width 124 height 12
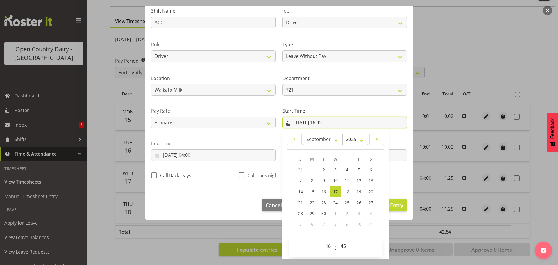
scroll to position [46, 0]
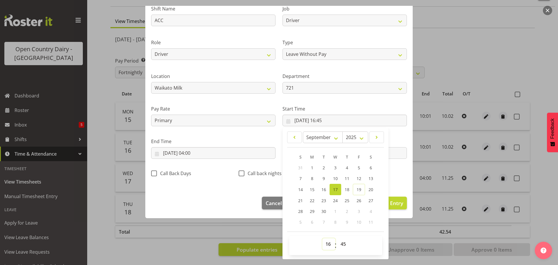
click at [326, 243] on select "00 01 02 03 04 05 06 07 08 09 10 11 12 13 14 15 16 17 18 19 20 21 22 23" at bounding box center [328, 244] width 13 height 12
click at [322, 238] on select "00 01 02 03 04 05 06 07 08 09 10 11 12 13 14 15 16 17 18 19 20 21 22 23" at bounding box center [328, 244] width 13 height 12
click at [341, 241] on select "00 01 02 03 04 05 06 07 08 09 10 11 12 13 14 15 16 17 18 19 20 21 22 23 24 25 2…" at bounding box center [344, 244] width 13 height 12
click at [338, 238] on select "00 01 02 03 04 05 06 07 08 09 10 11 12 13 14 15 16 17 18 19 20 21 22 23 24 25 2…" at bounding box center [344, 244] width 13 height 12
click at [175, 154] on input "18/09/2025, 04:00" at bounding box center [213, 153] width 124 height 12
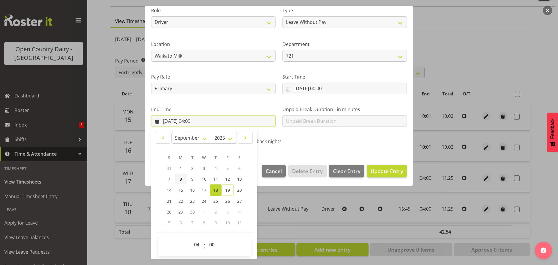
scroll to position [79, 0]
click at [202, 188] on span "17" at bounding box center [204, 190] width 5 height 6
click at [195, 244] on select "00 01 02 03 04 05 06 07 08 09 10 11 12 13 14 15 16 17 18 19 20 21 22 23" at bounding box center [197, 244] width 13 height 12
click at [191, 238] on select "00 01 02 03 04 05 06 07 08 09 10 11 12 13 14 15 16 17 18 19 20 21 22 23" at bounding box center [197, 244] width 13 height 12
click at [209, 245] on select "00 01 02 03 04 05 06 07 08 09 10 11 12 13 14 15 16 17 18 19 20 21 22 23 24 25 2…" at bounding box center [212, 244] width 13 height 12
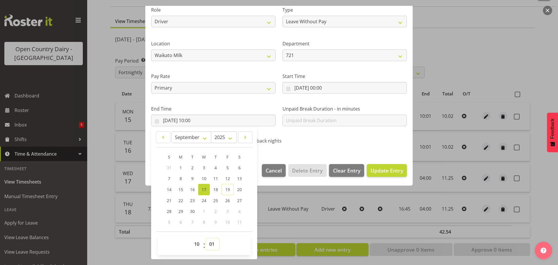
click at [206, 238] on select "00 01 02 03 04 05 06 07 08 09 10 11 12 13 14 15 16 17 18 19 20 21 22 23 24 25 2…" at bounding box center [212, 244] width 13 height 12
click at [383, 171] on span "Update Entry" at bounding box center [387, 170] width 33 height 7
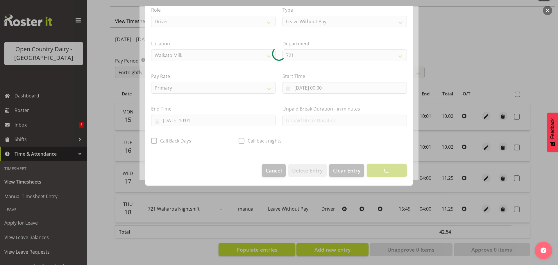
scroll to position [5, 0]
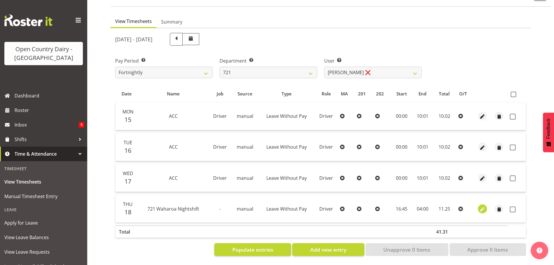
click at [482, 206] on span "button" at bounding box center [482, 209] width 7 height 7
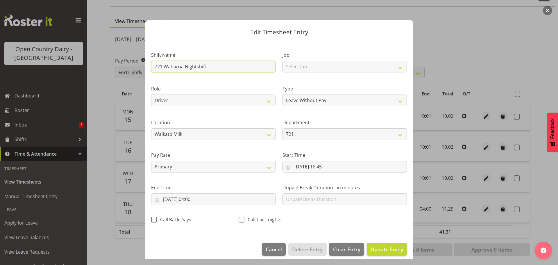
drag, startPoint x: 209, startPoint y: 67, endPoint x: 148, endPoint y: 69, distance: 61.4
click at [148, 69] on div "Shift Name 721 Waharoa Nightshift" at bounding box center [213, 60] width 131 height 34
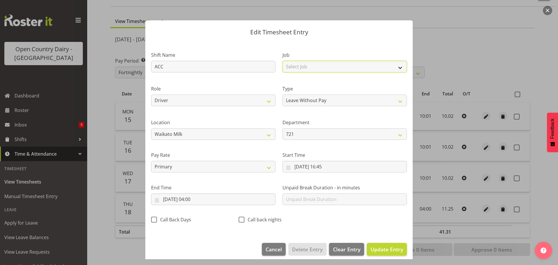
click at [316, 65] on select "Select Job Driver Driver supervisor Support" at bounding box center [345, 67] width 124 height 12
click at [283, 61] on select "Select Job Driver Driver supervisor Support" at bounding box center [345, 67] width 124 height 12
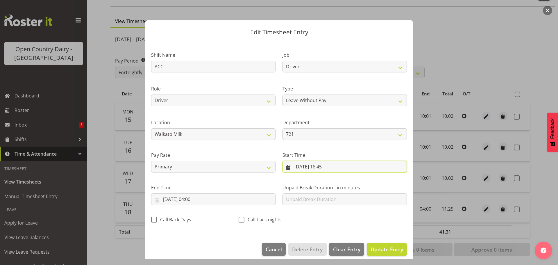
click at [323, 165] on input "18/09/2025, 16:45" at bounding box center [345, 167] width 124 height 12
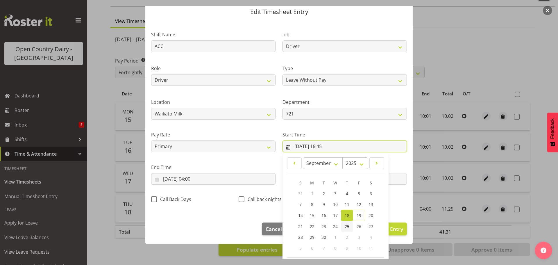
scroll to position [46, 0]
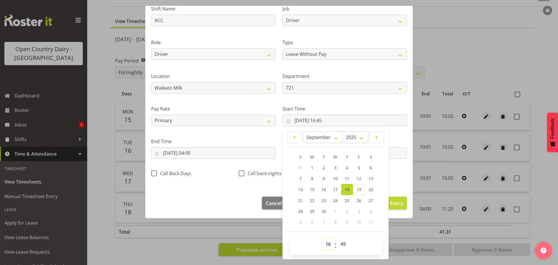
click at [326, 242] on select "00 01 02 03 04 05 06 07 08 09 10 11 12 13 14 15 16 17 18 19 20 21 22 23" at bounding box center [328, 244] width 13 height 12
click at [322, 238] on select "00 01 02 03 04 05 06 07 08 09 10 11 12 13 14 15 16 17 18 19 20 21 22 23" at bounding box center [328, 244] width 13 height 12
click at [339, 243] on select "00 01 02 03 04 05 06 07 08 09 10 11 12 13 14 15 16 17 18 19 20 21 22 23 24 25 2…" at bounding box center [344, 244] width 13 height 12
click at [338, 238] on select "00 01 02 03 04 05 06 07 08 09 10 11 12 13 14 15 16 17 18 19 20 21 22 23 24 25 2…" at bounding box center [344, 244] width 13 height 12
click at [174, 153] on input "19/09/2025, 04:00" at bounding box center [213, 153] width 124 height 12
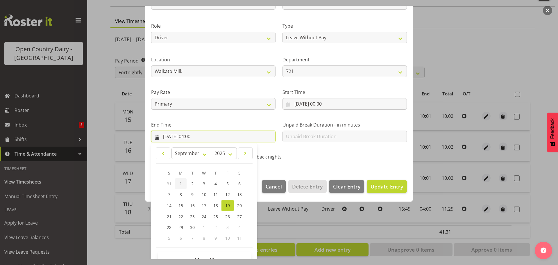
scroll to position [79, 0]
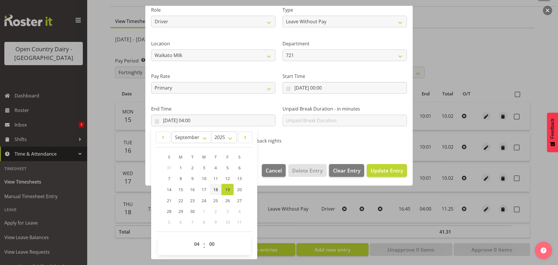
click at [217, 192] on span "18" at bounding box center [215, 190] width 5 height 6
click at [197, 244] on select "00 01 02 03 04 05 06 07 08 09 10 11 12 13 14 15 16 17 18 19 20 21 22 23" at bounding box center [197, 244] width 13 height 12
click at [191, 238] on select "00 01 02 03 04 05 06 07 08 09 10 11 12 13 14 15 16 17 18 19 20 21 22 23" at bounding box center [197, 244] width 13 height 12
click at [210, 242] on select "00 01 02 03 04 05 06 07 08 09 10 11 12 13 14 15 16 17 18 19 20 21 22 23 24 25 2…" at bounding box center [212, 244] width 13 height 12
click at [206, 238] on select "00 01 02 03 04 05 06 07 08 09 10 11 12 13 14 15 16 17 18 19 20 21 22 23 24 25 2…" at bounding box center [212, 244] width 13 height 12
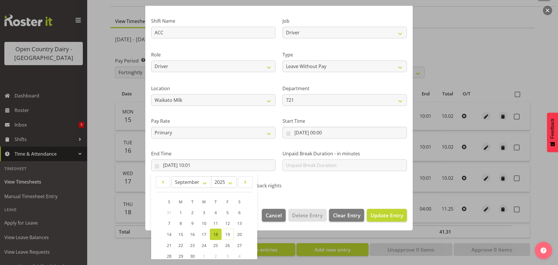
scroll to position [21, 0]
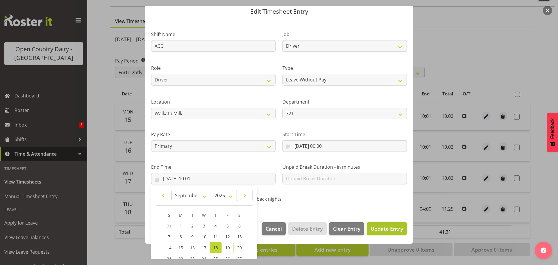
click at [375, 229] on span "Update Entry" at bounding box center [387, 228] width 33 height 7
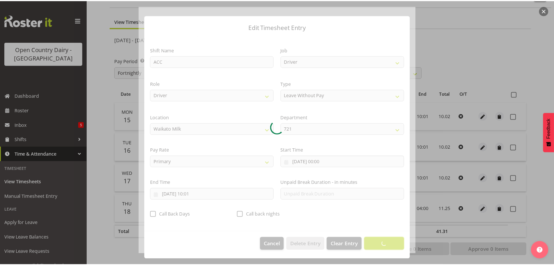
scroll to position [5, 0]
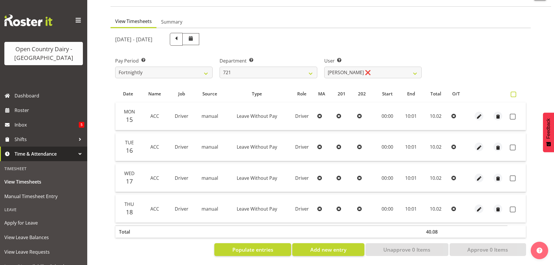
click at [515, 92] on span at bounding box center [514, 95] width 6 height 6
click at [514, 92] on input "checkbox" at bounding box center [513, 94] width 4 height 4
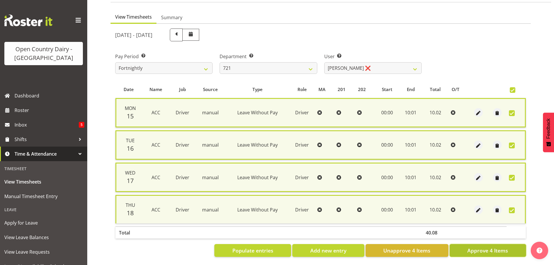
click at [480, 249] on span "Approve 4 Items" at bounding box center [487, 251] width 41 height 8
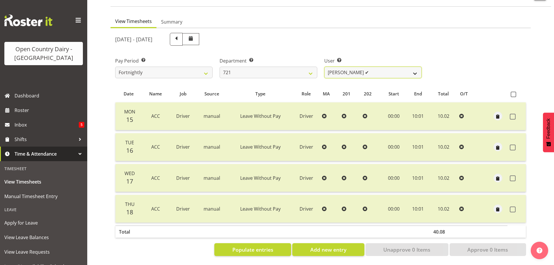
click at [333, 67] on select "George Taylor ❌ Grant Vercoe ❌ Thakur Ajit Singh ✔" at bounding box center [372, 73] width 97 height 12
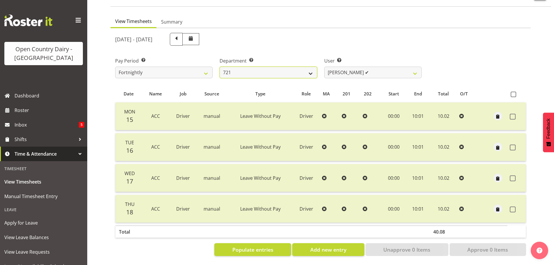
click at [263, 68] on select "701 702 703 704 705 706 707 708 709 710 711 712 713 714 715 716 717 718 719 720" at bounding box center [268, 73] width 97 height 12
click at [220, 67] on select "701 702 703 704 705 706 707 708 709 710 711 712 713 714 715 716 717 718 719 720" at bounding box center [268, 73] width 97 height 12
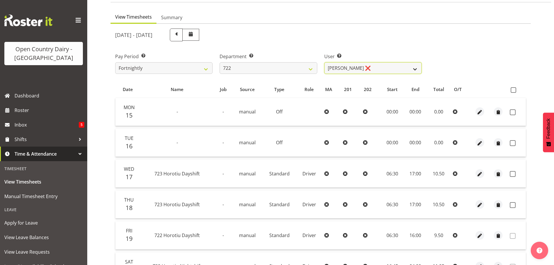
click at [385, 67] on select "Andy Webb ❌ Darren Hatcher ❌ Gurpreet Singh ❌" at bounding box center [372, 68] width 97 height 12
click at [324, 62] on select "Andy Webb ❌ Darren Hatcher ❌ Gurpreet Singh ❌" at bounding box center [372, 68] width 97 height 12
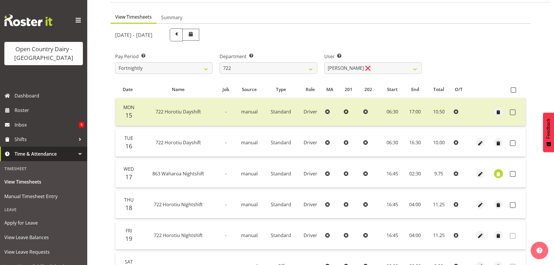
click at [498, 174] on span "button" at bounding box center [498, 174] width 7 height 7
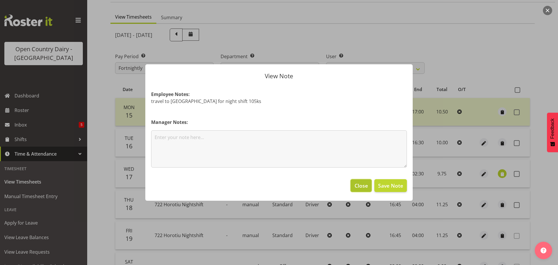
click at [359, 185] on span "Close" at bounding box center [361, 186] width 13 height 8
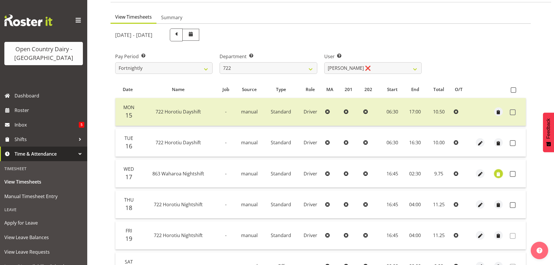
click at [497, 173] on span "button" at bounding box center [498, 174] width 7 height 7
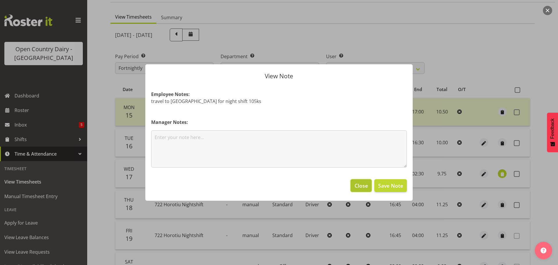
click at [356, 184] on span "Close" at bounding box center [361, 186] width 13 height 8
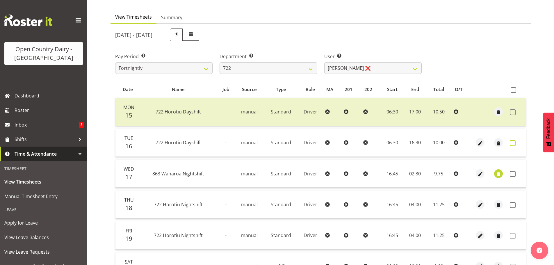
click at [516, 142] on label at bounding box center [514, 143] width 9 height 6
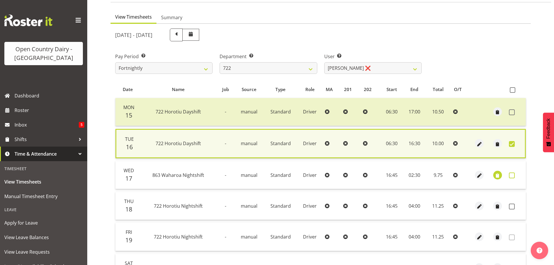
click at [513, 173] on span at bounding box center [512, 175] width 6 height 6
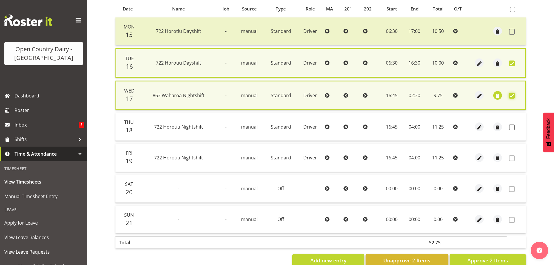
scroll to position [142, 0]
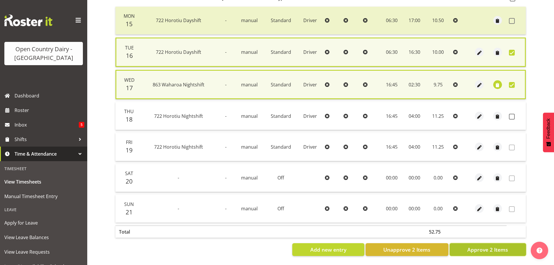
click at [493, 246] on span "Approve 2 Items" at bounding box center [487, 250] width 41 height 8
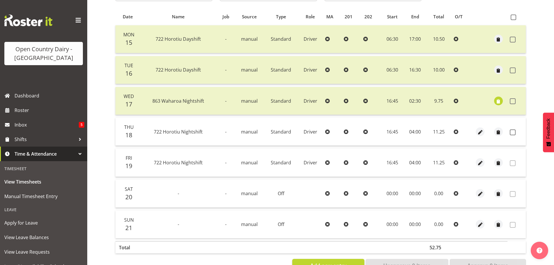
scroll to position [23, 0]
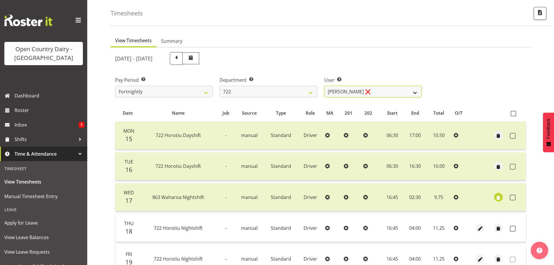
click at [376, 94] on select "Andy Webb ❌ Darren Hatcher ❌ Gurpreet Singh ❌" at bounding box center [372, 92] width 97 height 12
click at [324, 86] on select "Andy Webb ❌ Darren Hatcher ❌ Gurpreet Singh ❌" at bounding box center [372, 92] width 97 height 12
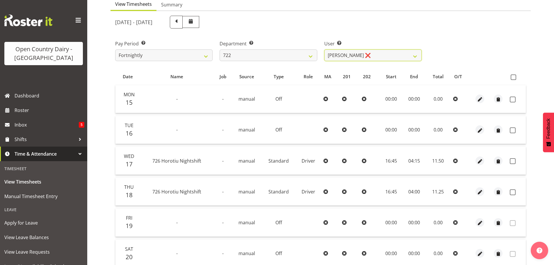
scroll to position [0, 0]
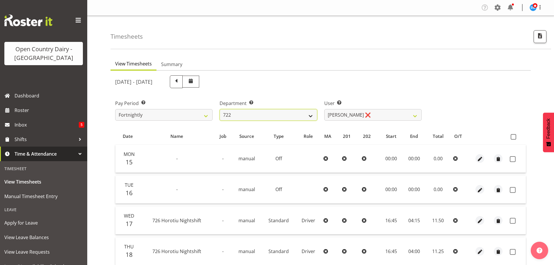
click at [243, 115] on select "701 702 703 704 705 706 707 708 709 710 711 712 713 714 715 716 717 718 719 720" at bounding box center [268, 115] width 97 height 12
click at [220, 109] on select "701 702 703 704 705 706 707 708 709 710 711 712 713 714 715 716 717 718 719 720" at bounding box center [268, 115] width 97 height 12
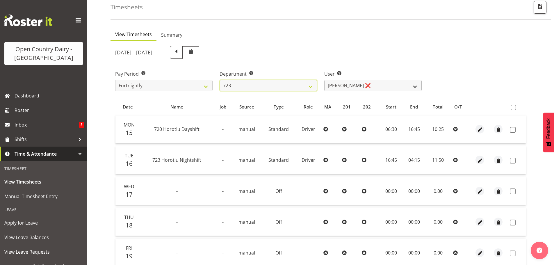
scroll to position [29, 0]
click at [379, 85] on select "Daljeet Rai ❌ Manjinder Singh ❌ Prabhjot Singh ❌ Varninder Singh ❌" at bounding box center [372, 86] width 97 height 12
click at [324, 80] on select "Daljeet Rai ❌ Manjinder Singh ❌ Prabhjot Singh ❌ Varninder Singh ❌" at bounding box center [372, 86] width 97 height 12
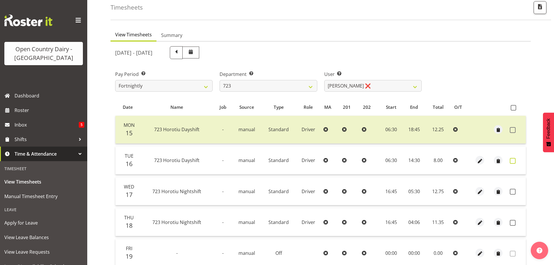
click at [513, 159] on span at bounding box center [513, 161] width 6 height 6
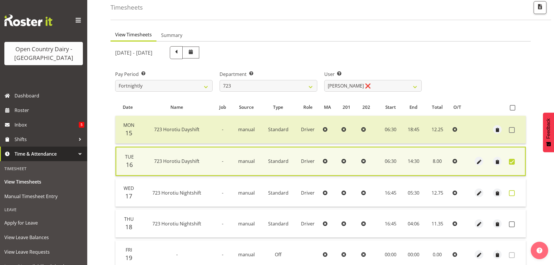
click at [512, 193] on span at bounding box center [512, 193] width 6 height 6
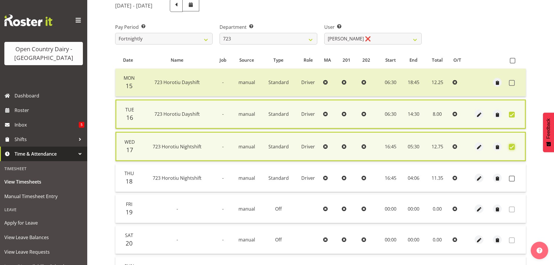
scroll to position [142, 0]
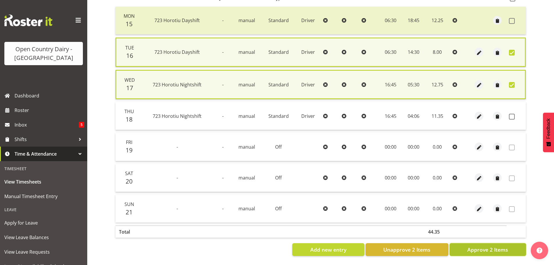
click at [494, 246] on span "Approve 2 Items" at bounding box center [487, 250] width 41 height 8
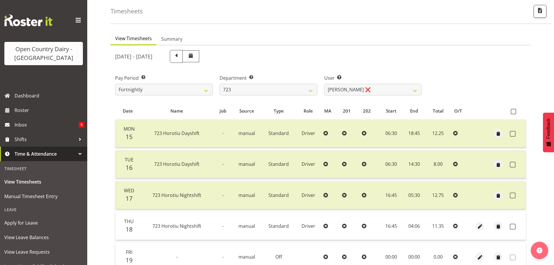
scroll to position [23, 0]
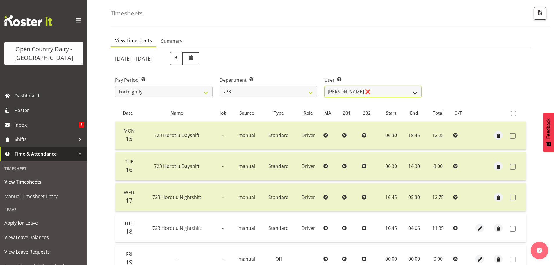
click at [360, 89] on select "Daljeet Rai ❌ Manjinder Singh ❌ Prabhjot Singh ❌ Varninder Singh ❌" at bounding box center [372, 92] width 97 height 12
click at [324, 86] on select "Daljeet Rai ❌ Manjinder Singh ❌ Prabhjot Singh ❌ Varninder Singh ❌" at bounding box center [372, 92] width 97 height 12
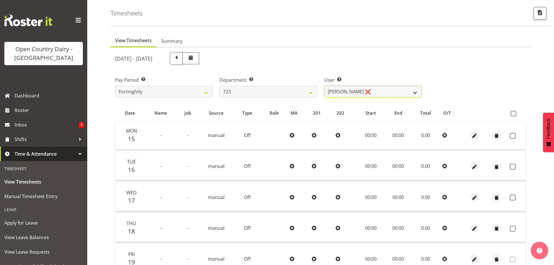
click at [381, 90] on select "Daljeet Rai ❌ Manjinder Singh ❌ Prabhjot Singh ❌ Varninder Singh ❌" at bounding box center [372, 92] width 97 height 12
click at [324, 86] on select "Daljeet Rai ❌ Manjinder Singh ❌ Prabhjot Singh ❌ Varninder Singh ❌" at bounding box center [372, 92] width 97 height 12
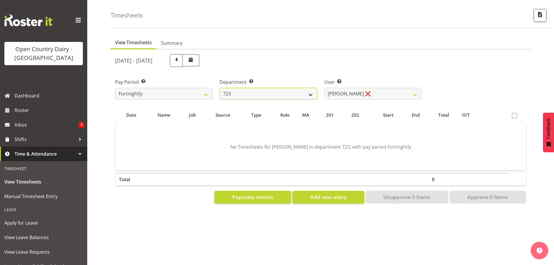
click at [263, 93] on select "701 702 703 704 705 706 707 708 709 710 711 712 713 714 715 716 717 718 719 720" at bounding box center [268, 94] width 97 height 12
click at [220, 88] on select "701 702 703 704 705 706 707 708 709 710 711 712 713 714 715 716 717 718 719 720" at bounding box center [268, 94] width 97 height 12
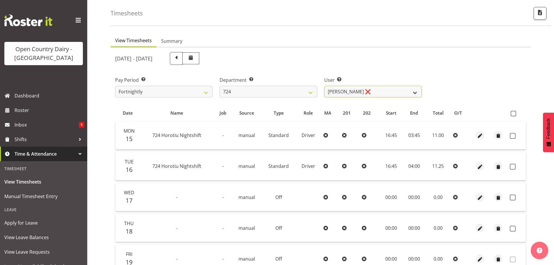
click at [374, 94] on select "Brent Adams ❌ Jaspreet Singh ❌ John Walters ❌" at bounding box center [372, 92] width 97 height 12
click at [324, 86] on select "Brent Adams ❌ Jaspreet Singh ❌ John Walters ❌" at bounding box center [372, 92] width 97 height 12
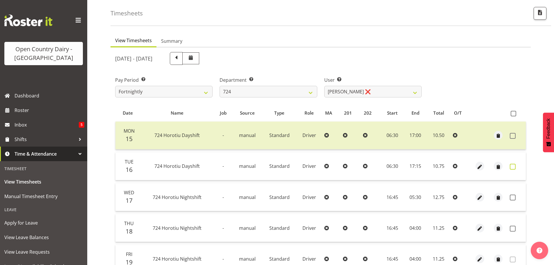
click at [511, 166] on span at bounding box center [513, 167] width 6 height 6
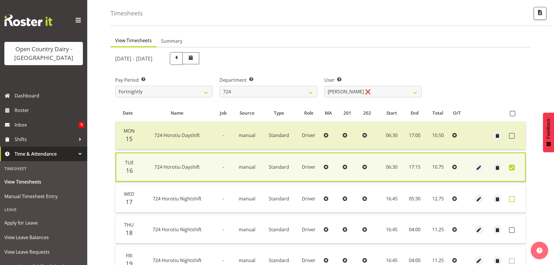
click at [512, 199] on span at bounding box center [512, 199] width 6 height 6
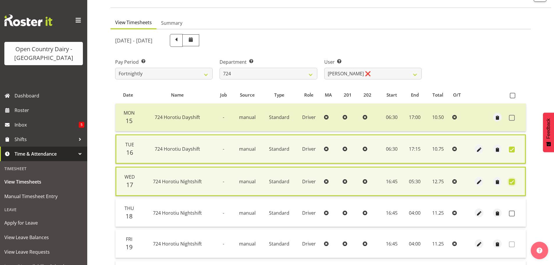
scroll to position [142, 0]
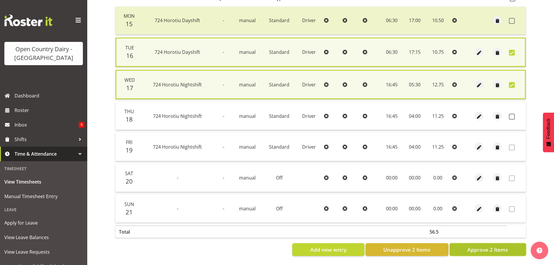
click at [483, 247] on span "Approve 2 Items" at bounding box center [487, 250] width 41 height 8
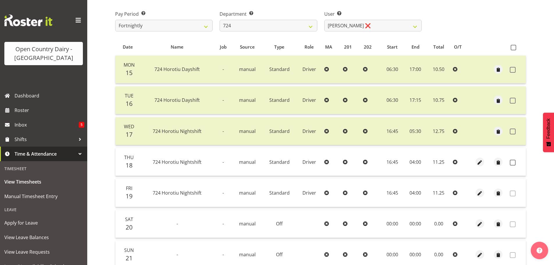
scroll to position [23, 0]
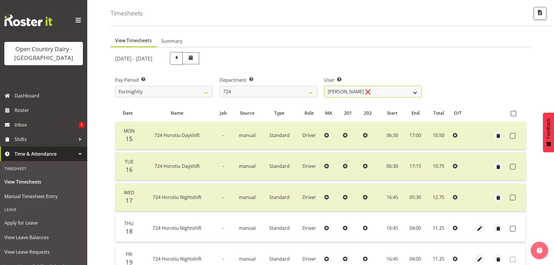
click at [357, 91] on select "Brent Adams ❌ Jaspreet Singh ❌ John Walters ❌" at bounding box center [372, 92] width 97 height 12
click at [269, 90] on select "701 702 703 704 705 706 707 708 709 710 711 712 713 714 715 716 717 718 719 720" at bounding box center [268, 92] width 97 height 12
click at [220, 86] on select "701 702 703 704 705 706 707 708 709 710 711 712 713 714 715 716 717 718 719 720" at bounding box center [268, 92] width 97 height 12
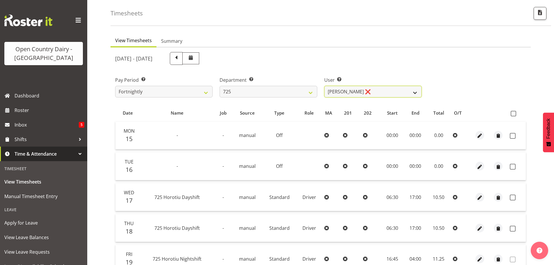
click at [385, 92] on select "Bhupinder Dhaliwal ❌ Gurpreet Singh Kahlon ❌ Hendrik Potgieter ❌ Len Grace ❌" at bounding box center [372, 92] width 97 height 12
click at [324, 86] on select "Bhupinder Dhaliwal ❌ Gurpreet Singh Kahlon ❌ Hendrik Potgieter ❌ Len Grace ❌" at bounding box center [372, 92] width 97 height 12
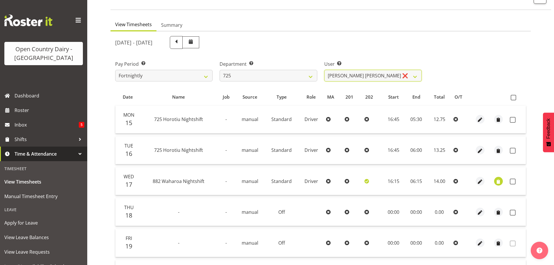
scroll to position [52, 0]
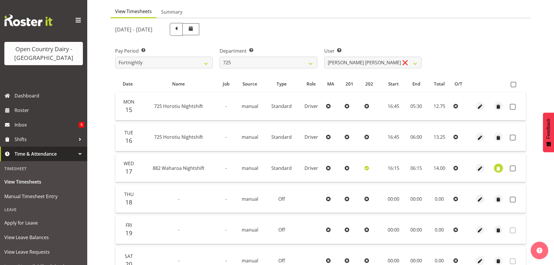
click at [499, 168] on span "button" at bounding box center [498, 168] width 7 height 7
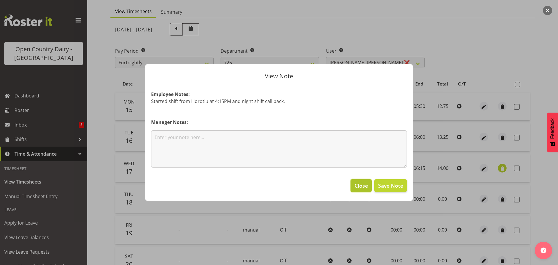
click at [363, 183] on span "Close" at bounding box center [361, 186] width 13 height 8
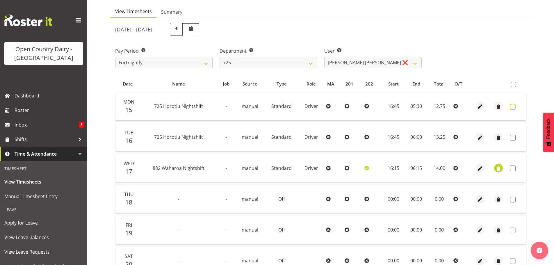
click at [512, 107] on span at bounding box center [513, 107] width 6 height 6
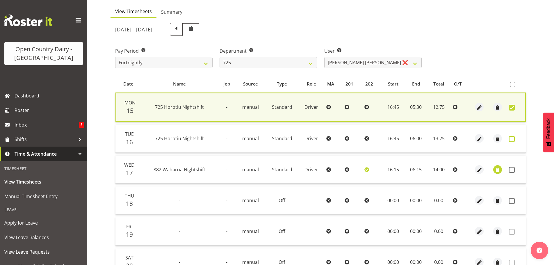
click at [512, 139] on span at bounding box center [512, 139] width 6 height 6
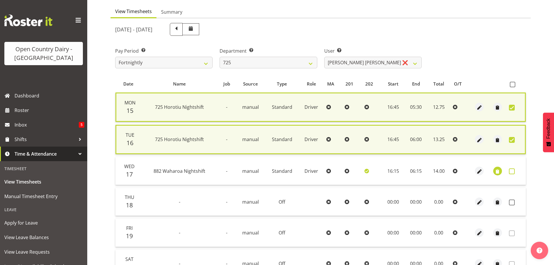
click at [510, 172] on span at bounding box center [512, 171] width 6 height 6
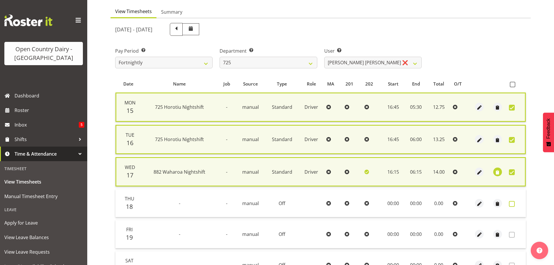
click at [512, 204] on span at bounding box center [512, 204] width 6 height 6
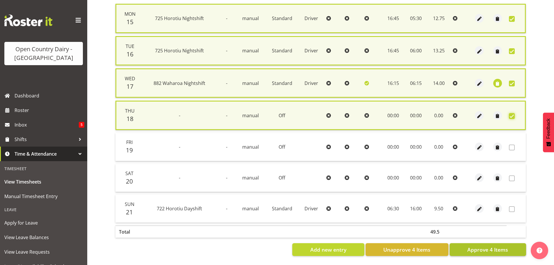
scroll to position [145, 0]
click at [491, 247] on span "Approve 4 Items" at bounding box center [487, 250] width 41 height 8
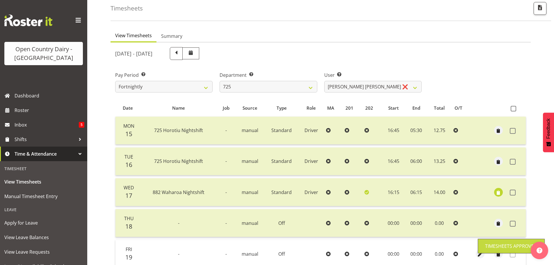
scroll to position [23, 0]
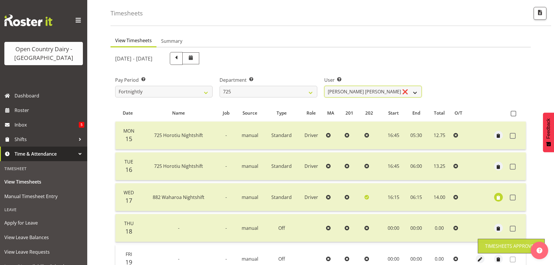
click at [364, 88] on select "Bhupinder Dhaliwal ❌ Gurpreet Singh Kahlon ❌ Hendrik Potgieter ❌ Len Grace ❌" at bounding box center [372, 92] width 97 height 12
click at [324, 86] on select "Bhupinder Dhaliwal ❌ Gurpreet Singh Kahlon ❌ Hendrik Potgieter ❌ Len Grace ❌" at bounding box center [372, 92] width 97 height 12
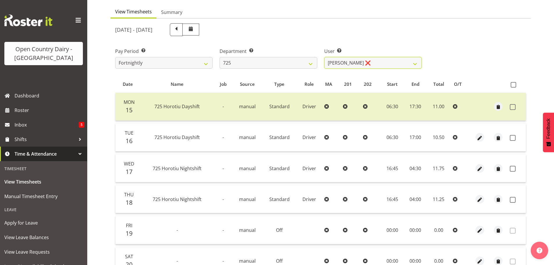
scroll to position [52, 0]
click at [513, 137] on span at bounding box center [513, 138] width 6 height 6
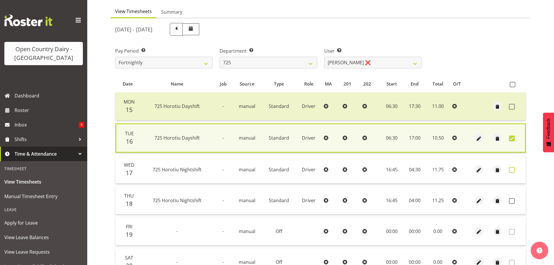
click at [513, 170] on span at bounding box center [512, 170] width 6 height 6
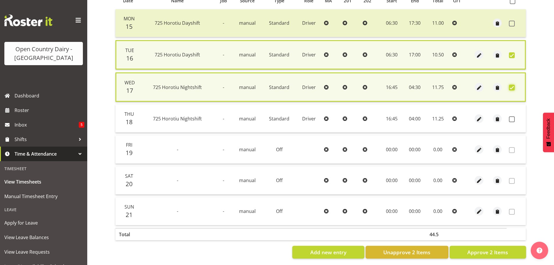
scroll to position [142, 0]
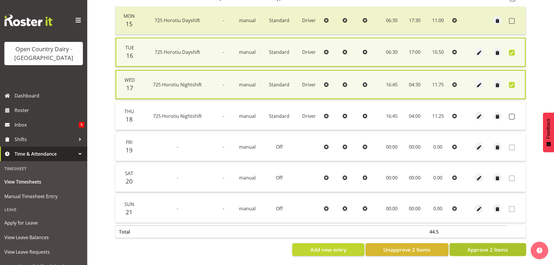
click at [480, 246] on span "Approve 2 Items" at bounding box center [487, 250] width 41 height 8
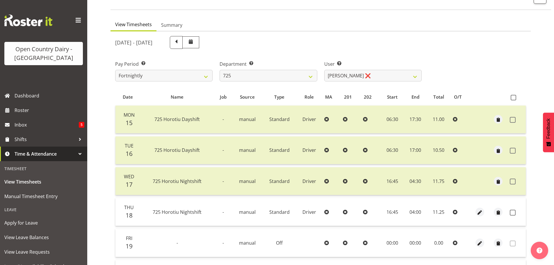
scroll to position [23, 0]
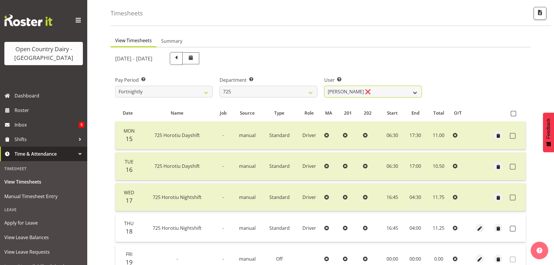
click at [365, 91] on select "Bhupinder Dhaliwal ❌ Gurpreet Singh Kahlon ❌ Hendrik Potgieter ❌ Len Grace ❌" at bounding box center [372, 92] width 97 height 12
click at [269, 92] on select "701 702 703 704 705 706 707 708 709 710 711 712 713 714 715 716 717 718 719 720" at bounding box center [268, 92] width 97 height 12
click at [220, 86] on select "701 702 703 704 705 706 707 708 709 710 711 712 713 714 715 716 717 718 719 720" at bounding box center [268, 92] width 97 height 12
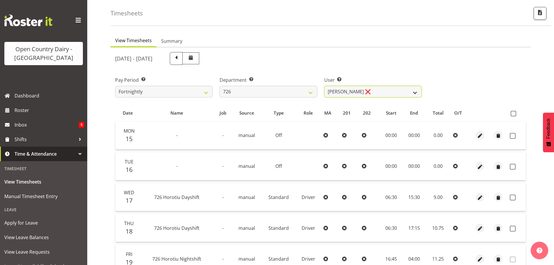
click at [393, 90] on select "Angela Burrill ❌ Bryan Leathart ❌ Harpreet Singh ❌ Kerry Young ❌" at bounding box center [372, 92] width 97 height 12
click at [324, 86] on select "Angela Burrill ❌ Bryan Leathart ❌ Harpreet Singh ❌ Kerry Young ❌" at bounding box center [372, 92] width 97 height 12
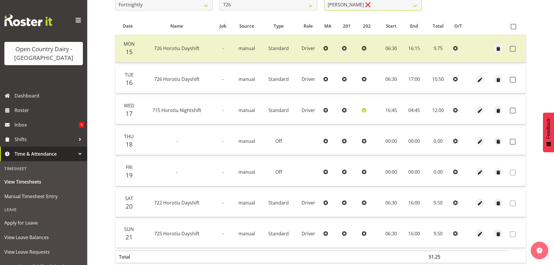
scroll to position [110, 0]
click at [511, 80] on span at bounding box center [513, 79] width 6 height 6
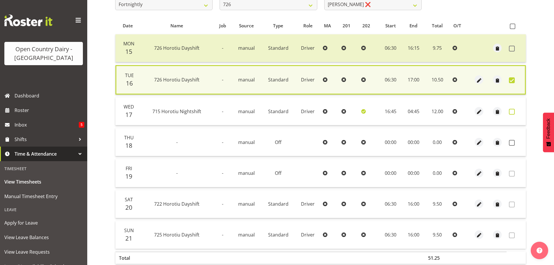
click at [513, 110] on span at bounding box center [512, 112] width 6 height 6
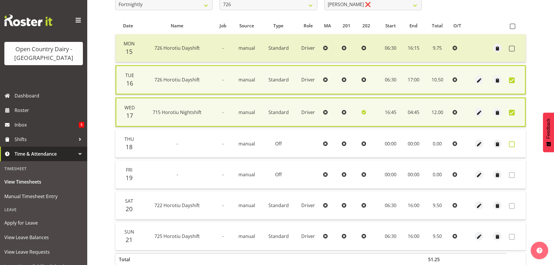
click at [512, 142] on span at bounding box center [512, 144] width 6 height 6
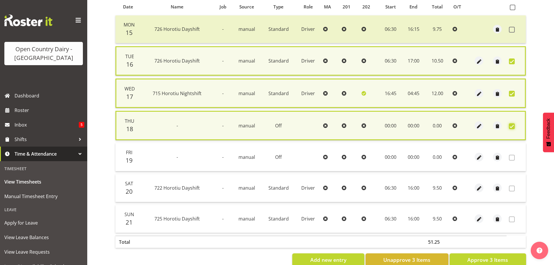
scroll to position [144, 0]
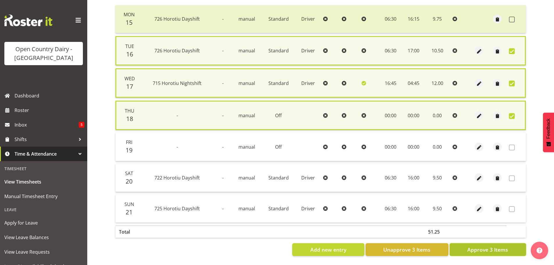
click at [485, 246] on span "Approve 3 Items" at bounding box center [487, 250] width 41 height 8
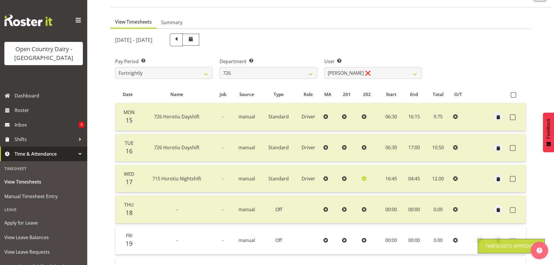
scroll to position [23, 0]
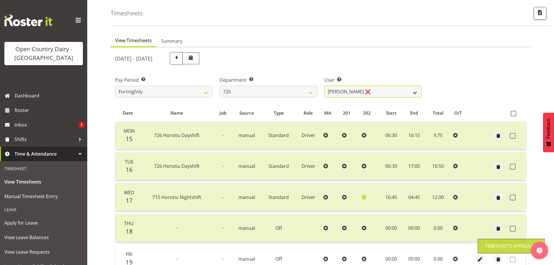
click at [388, 87] on select "Angela Burrill ❌ Bryan Leathart ❌ Harpreet Singh ❌ Kerry Young ❌" at bounding box center [372, 92] width 97 height 12
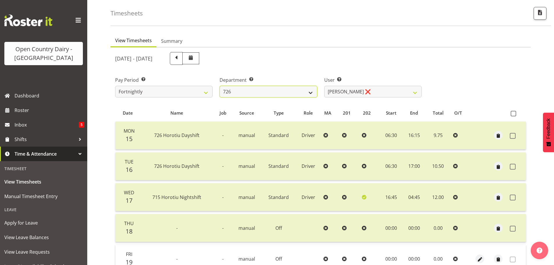
click at [258, 89] on select "701 702 703 704 705 706 707 708 709 710 711 712 713 714 715 716 717 718 719 720" at bounding box center [268, 92] width 97 height 12
click at [220, 86] on select "701 702 703 704 705 706 707 708 709 710 711 712 713 714 715 716 717 718 719 720" at bounding box center [268, 92] width 97 height 12
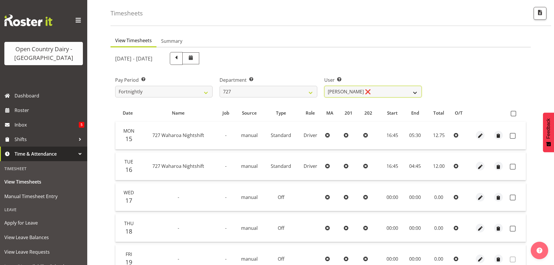
click at [383, 91] on select "David Pawley ❌ Kase Hussey ❌ Rhys Greener ❌" at bounding box center [372, 92] width 97 height 12
click at [324, 86] on select "David Pawley ❌ Kase Hussey ❌ Rhys Greener ❌" at bounding box center [372, 92] width 97 height 12
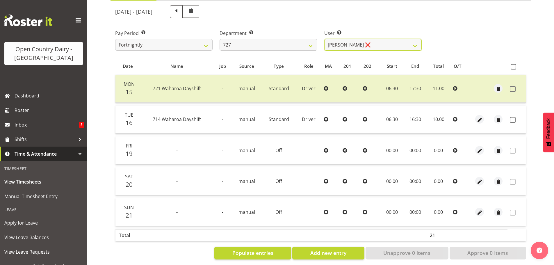
scroll to position [78, 0]
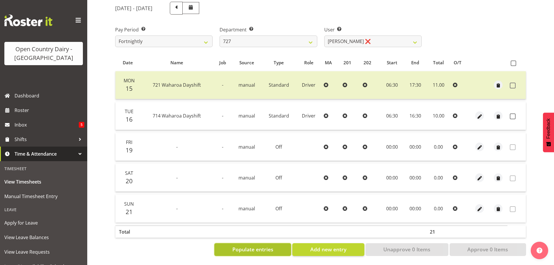
click at [239, 245] on span "Populate entries" at bounding box center [252, 249] width 41 height 8
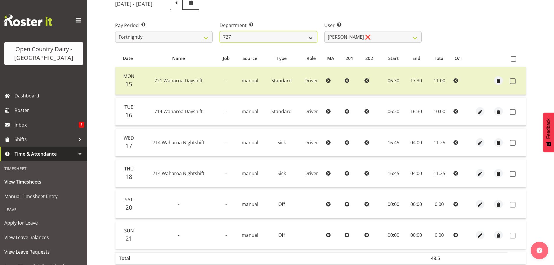
click at [287, 36] on select "701 702 703 704 705 706 707 708 709 710 711 712 713 714 715 716 717 718 719 720" at bounding box center [268, 37] width 97 height 12
click at [220, 31] on select "701 702 703 704 705 706 707 708 709 710 711 712 713 714 715 716 717 718 719 720" at bounding box center [268, 37] width 97 height 12
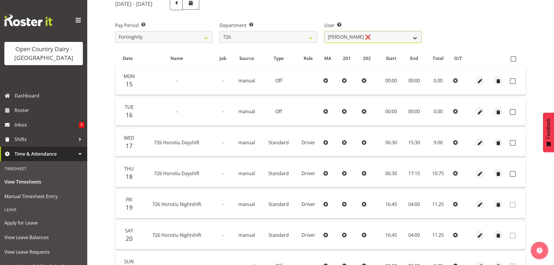
click at [370, 37] on select "Angela Burrill ❌ Bryan Leathart ❌ Harpreet Singh ❌ Kerry Young ❌" at bounding box center [372, 37] width 97 height 12
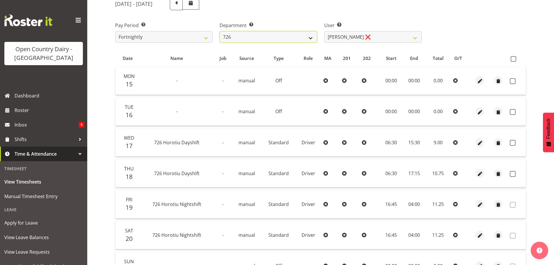
click at [269, 38] on select "701 702 703 704 705 706 707 708 709 710 711 712 713 714 715 716 717 718 719 720" at bounding box center [268, 37] width 97 height 12
click at [220, 31] on select "701 702 703 704 705 706 707 708 709 710 711 712 713 714 715 716 717 718 719 720" at bounding box center [268, 37] width 97 height 12
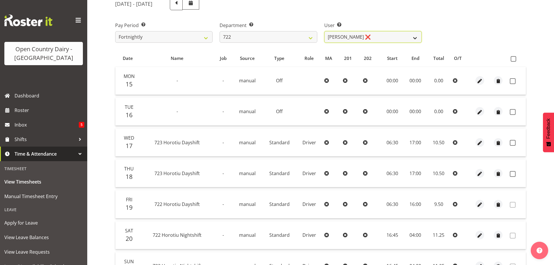
click at [372, 35] on select "Andy Webb ❌ Darren Hatcher ❌ Gurpreet Singh ❌" at bounding box center [372, 37] width 97 height 12
click at [324, 31] on select "Andy Webb ❌ Darren Hatcher ❌ Gurpreet Singh ❌" at bounding box center [372, 37] width 97 height 12
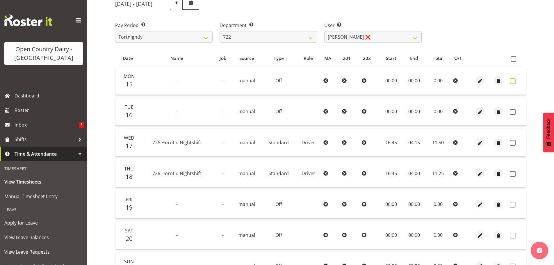
click at [513, 82] on span at bounding box center [513, 81] width 6 height 6
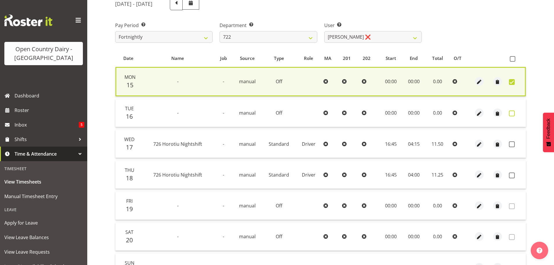
click at [511, 111] on span at bounding box center [512, 113] width 6 height 6
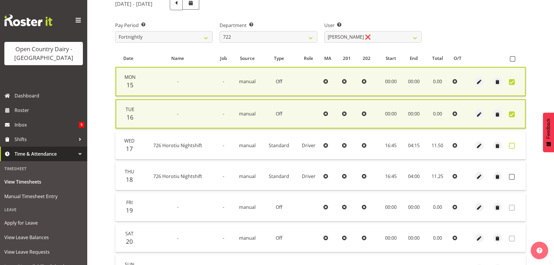
click at [512, 145] on span at bounding box center [512, 146] width 6 height 6
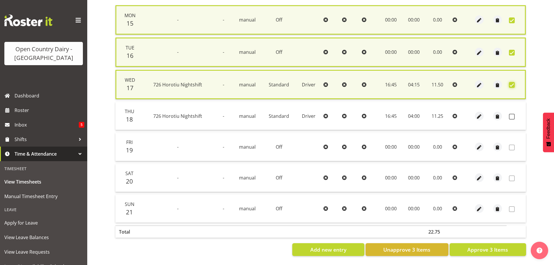
scroll to position [144, 0]
click at [466, 243] on button "Approve 3 Items" at bounding box center [488, 249] width 76 height 13
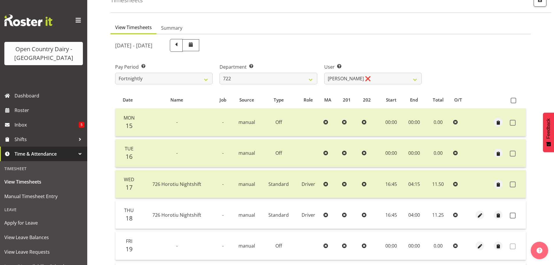
scroll to position [23, 0]
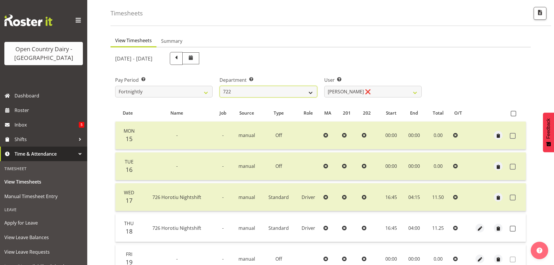
click at [263, 89] on select "701 702 703 704 705 706 707 708 709 710 711 712 713 714 715 716 717 718 719 720" at bounding box center [268, 92] width 97 height 12
click at [220, 86] on select "701 702 703 704 705 706 707 708 709 710 711 712 713 714 715 716 717 718 719 720" at bounding box center [268, 92] width 97 height 12
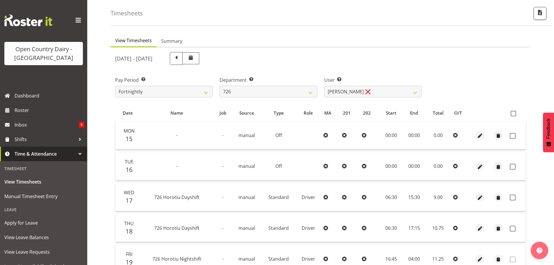
click at [362, 92] on div "September 15th - September 21st 2025 Pay Period Select which pay period you wou…" at bounding box center [320, 208] width 411 height 319
click at [362, 92] on select "Angela Burrill ❌ Bryan Leathart ❌ Harpreet Singh ❌ Kerry Young ❌" at bounding box center [372, 92] width 97 height 12
click at [270, 90] on select "701 702 703 704 705 706 707 708 709 710 711 712 713 714 715 716 717 718 719 720" at bounding box center [268, 92] width 97 height 12
click at [220, 86] on select "701 702 703 704 705 706 707 708 709 710 711 712 713 714 715 716 717 718 719 720" at bounding box center [268, 92] width 97 height 12
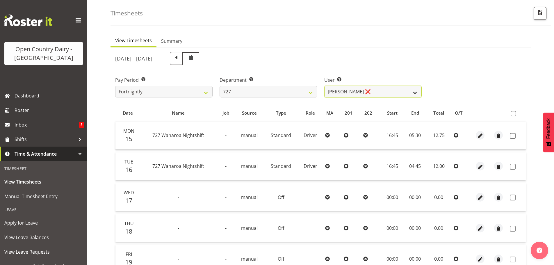
click at [373, 89] on select "David Pawley ❌ Kase Hussey ❌ Rhys Greener ❌" at bounding box center [372, 92] width 97 height 12
click at [324, 86] on select "David Pawley ❌ Kase Hussey ❌ Rhys Greener ❌" at bounding box center [372, 92] width 97 height 12
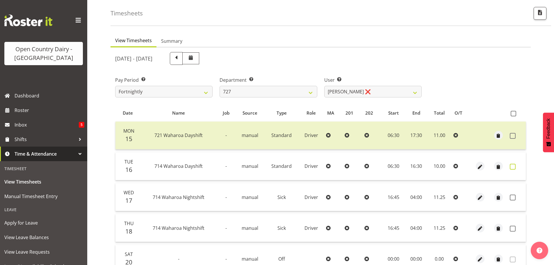
click at [511, 166] on span at bounding box center [513, 167] width 6 height 6
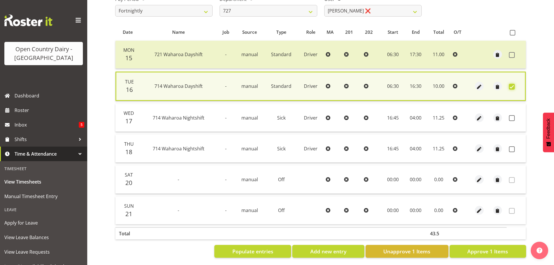
scroll to position [110, 0]
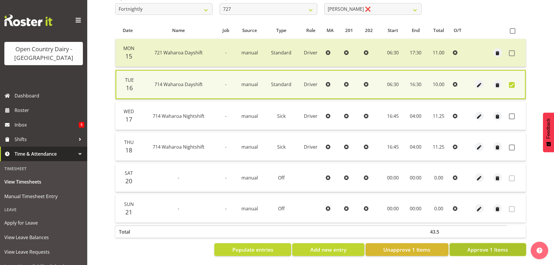
click at [488, 246] on span "Approve 1 Items" at bounding box center [487, 250] width 41 height 8
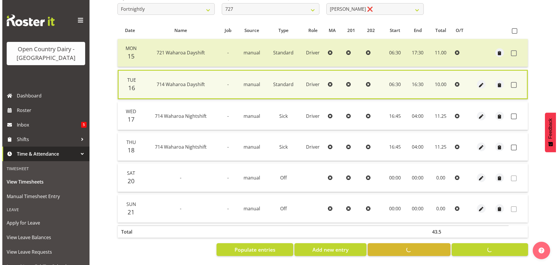
scroll to position [109, 0]
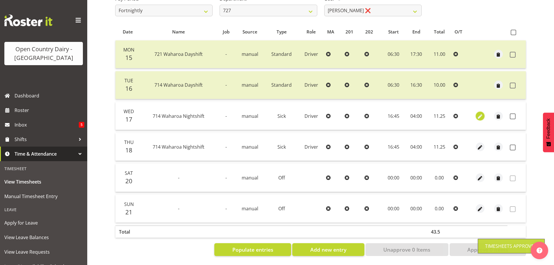
click at [480, 113] on span "button" at bounding box center [480, 116] width 7 height 7
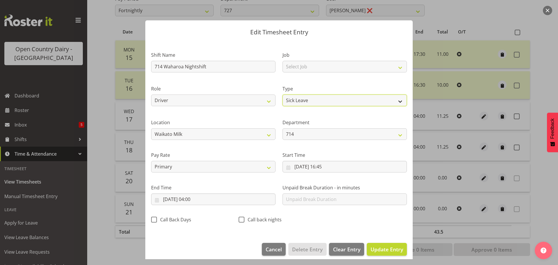
click at [310, 98] on select "Off Standard Public Holiday Public Holiday (Worked) Day In Lieu Annual Leave Si…" at bounding box center [345, 100] width 124 height 12
click at [283, 94] on select "Off Standard Public Holiday Public Holiday (Worked) Day In Lieu Annual Leave Si…" at bounding box center [345, 100] width 124 height 12
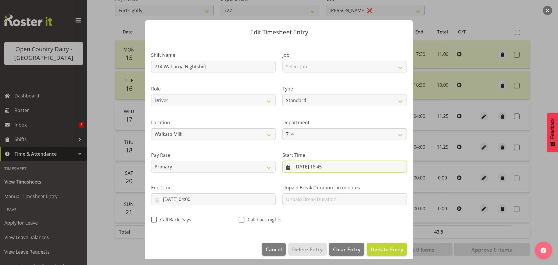
click at [321, 165] on input "17/09/2025, 16:45" at bounding box center [345, 167] width 124 height 12
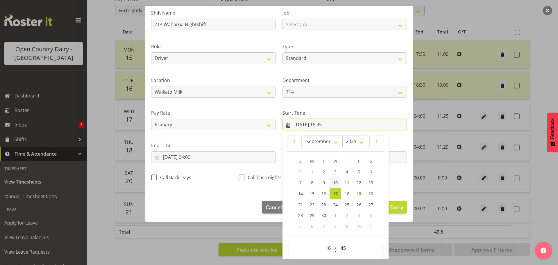
scroll to position [46, 0]
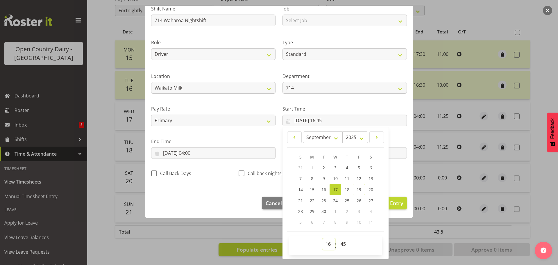
click at [323, 244] on select "00 01 02 03 04 05 06 07 08 09 10 11 12 13 14 15 16 17 18 19 20 21 22 23" at bounding box center [328, 244] width 13 height 12
click at [322, 238] on select "00 01 02 03 04 05 06 07 08 09 10 11 12 13 14 15 16 17 18 19 20 21 22 23" at bounding box center [328, 244] width 13 height 12
click at [340, 243] on select "00 01 02 03 04 05 06 07 08 09 10 11 12 13 14 15 16 17 18 19 20 21 22 23 24 25 2…" at bounding box center [344, 244] width 13 height 12
click at [338, 238] on select "00 01 02 03 04 05 06 07 08 09 10 11 12 13 14 15 16 17 18 19 20 21 22 23 24 25 2…" at bounding box center [344, 244] width 13 height 12
click at [170, 152] on input "18/09/2025, 04:00" at bounding box center [213, 153] width 124 height 12
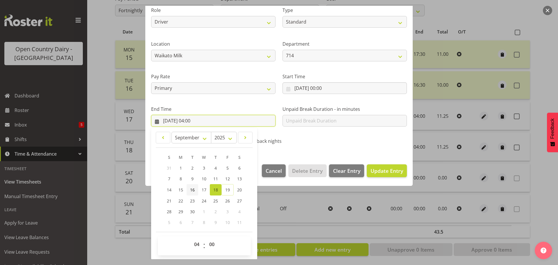
scroll to position [79, 0]
click at [205, 189] on span "17" at bounding box center [204, 190] width 5 height 6
click at [195, 244] on select "00 01 02 03 04 05 06 07 08 09 10 11 12 13 14 15 16 17 18 19 20 21 22 23" at bounding box center [197, 244] width 13 height 12
click at [191, 238] on select "00 01 02 03 04 05 06 07 08 09 10 11 12 13 14 15 16 17 18 19 20 21 22 23" at bounding box center [197, 244] width 13 height 12
click at [214, 243] on select "00 01 02 03 04 05 06 07 08 09 10 11 12 13 14 15 16 17 18 19 20 21 22 23 24 25 2…" at bounding box center [212, 244] width 13 height 12
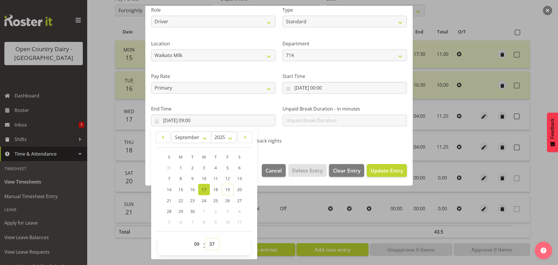
click at [206, 238] on select "00 01 02 03 04 05 06 07 08 09 10 11 12 13 14 15 16 17 18 19 20 21 22 23 24 25 2…" at bounding box center [212, 244] width 13 height 12
click at [391, 167] on span "Update Entry" at bounding box center [387, 170] width 33 height 7
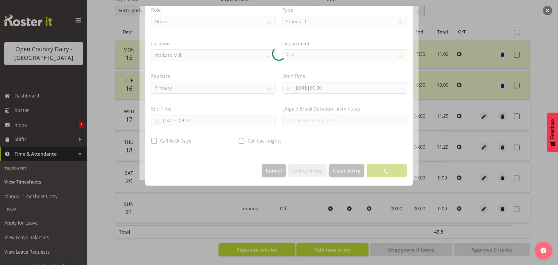
scroll to position [5, 0]
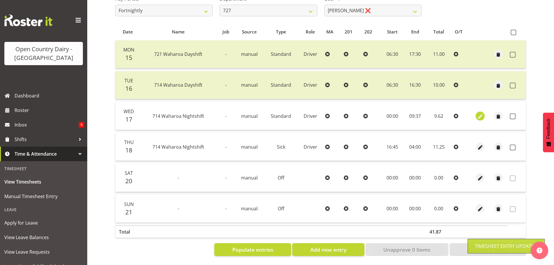
click at [480, 113] on span "button" at bounding box center [480, 116] width 7 height 7
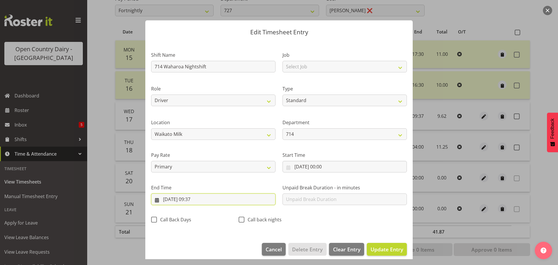
click at [200, 199] on input "17/09/2025, 09:37" at bounding box center [213, 199] width 124 height 12
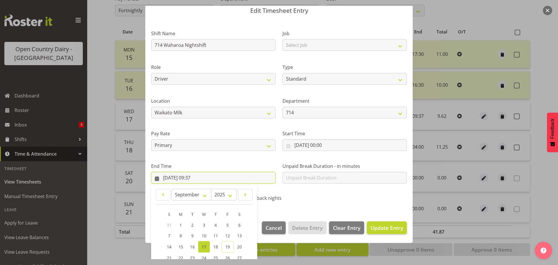
scroll to position [79, 0]
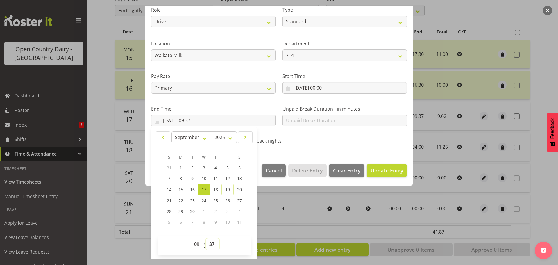
click at [209, 242] on select "00 01 02 03 04 05 06 07 08 09 10 11 12 13 14 15 16 17 18 19 20 21 22 23 24 25 2…" at bounding box center [212, 244] width 13 height 12
click at [206, 238] on select "00 01 02 03 04 05 06 07 08 09 10 11 12 13 14 15 16 17 18 19 20 21 22 23 24 25 2…" at bounding box center [212, 244] width 13 height 12
click at [375, 166] on button "Update Entry" at bounding box center [387, 170] width 40 height 13
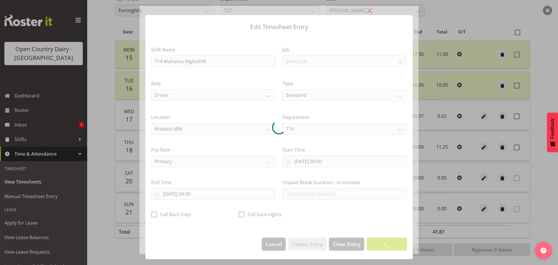
scroll to position [5, 0]
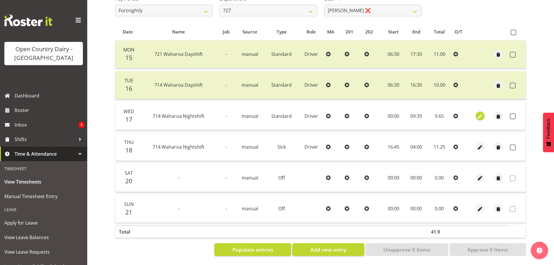
click at [479, 113] on span "button" at bounding box center [480, 116] width 7 height 7
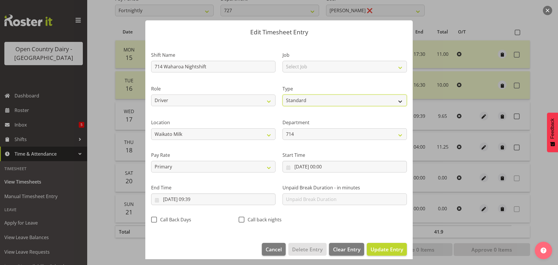
click at [312, 100] on select "Off Standard Public Holiday Public Holiday (Worked) Day In Lieu Annual Leave Si…" at bounding box center [345, 100] width 124 height 12
click at [283, 94] on select "Off Standard Public Holiday Public Holiday (Worked) Day In Lieu Annual Leave Si…" at bounding box center [345, 100] width 124 height 12
click at [384, 251] on span "Update Entry" at bounding box center [387, 249] width 33 height 7
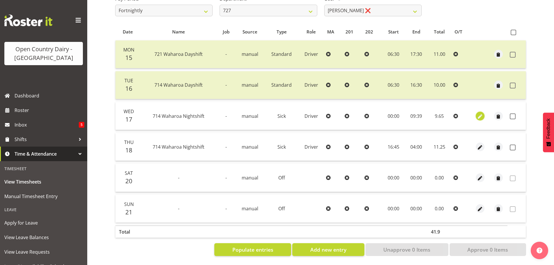
click at [478, 113] on span "button" at bounding box center [480, 116] width 7 height 7
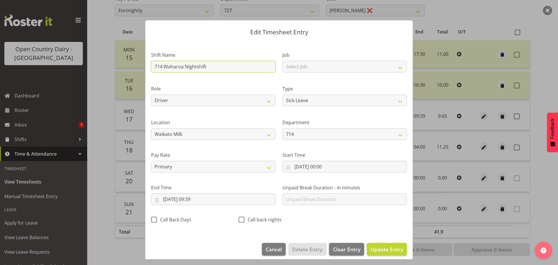
drag, startPoint x: 212, startPoint y: 66, endPoint x: 137, endPoint y: 70, distance: 75.7
click at [137, 70] on div "Edit Timesheet Entry Shift Name 714 Waharoa Nightshift Job Select Job Driver Dr…" at bounding box center [279, 132] width 558 height 265
click at [216, 39] on header "Edit Timesheet Entry" at bounding box center [279, 30] width 268 height 21
drag, startPoint x: 216, startPoint y: 66, endPoint x: 154, endPoint y: 67, distance: 61.7
click at [154, 67] on input "714 Waharoa Nightshift" at bounding box center [213, 67] width 124 height 12
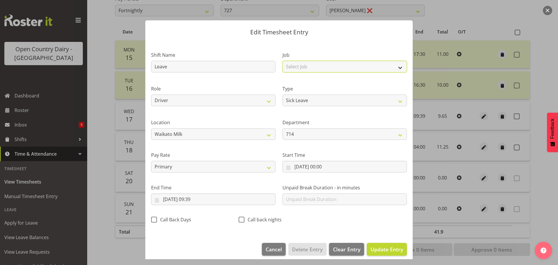
click at [305, 68] on select "Select Job Driver Driver supervisor Support" at bounding box center [345, 67] width 124 height 12
click at [283, 61] on select "Select Job Driver Driver supervisor Support" at bounding box center [345, 67] width 124 height 12
click at [373, 246] on span "Update Entry" at bounding box center [387, 249] width 33 height 7
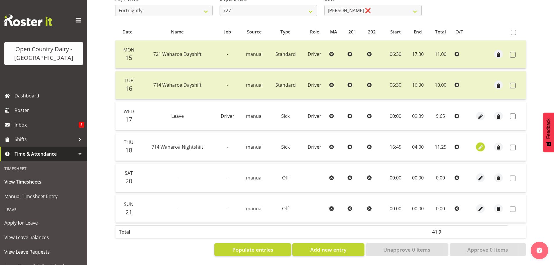
click at [480, 144] on span "button" at bounding box center [480, 147] width 7 height 7
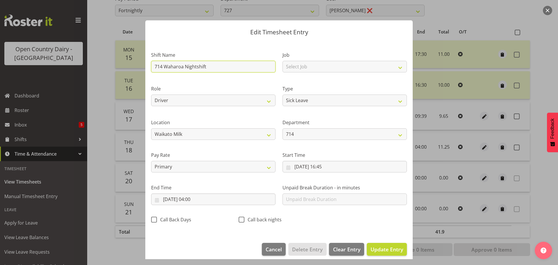
drag, startPoint x: 226, startPoint y: 67, endPoint x: 126, endPoint y: 61, distance: 100.2
click at [126, 61] on div "Edit Timesheet Entry Shift Name 714 Waharoa Nightshift Job Select Job Driver Dr…" at bounding box center [279, 132] width 558 height 265
click at [312, 60] on div "Job Select Job Driver Driver supervisor Support" at bounding box center [345, 61] width 124 height 21
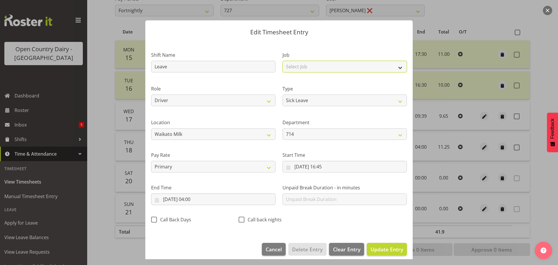
click at [312, 63] on select "Select Job Driver Driver supervisor Support" at bounding box center [345, 67] width 124 height 12
click at [283, 61] on select "Select Job Driver Driver supervisor Support" at bounding box center [345, 67] width 124 height 12
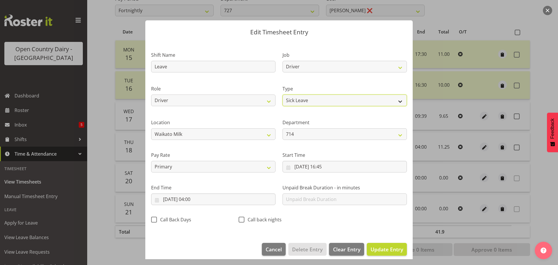
click at [304, 102] on select "Off Standard Public Holiday Public Holiday (Worked) Day In Lieu Annual Leave Si…" at bounding box center [345, 100] width 124 height 12
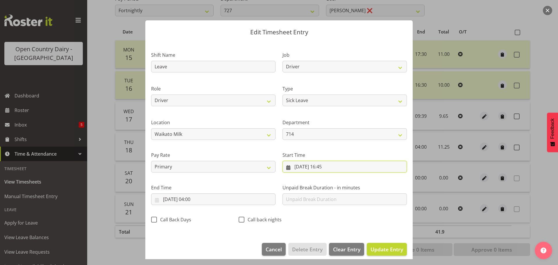
click at [317, 164] on input "18/09/2025, 16:45" at bounding box center [345, 167] width 124 height 12
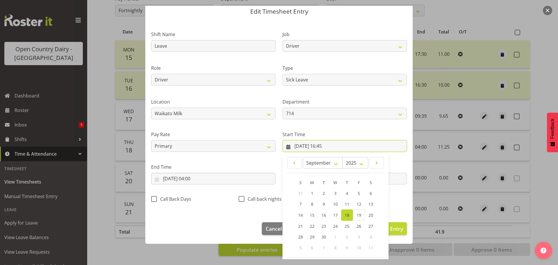
scroll to position [46, 0]
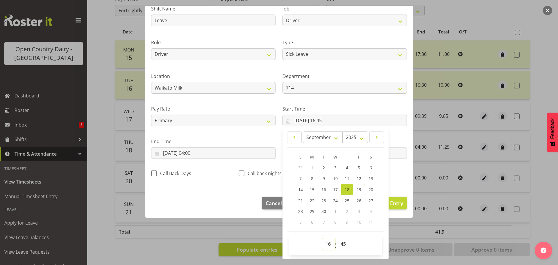
drag, startPoint x: 326, startPoint y: 245, endPoint x: 325, endPoint y: 241, distance: 3.3
click at [326, 245] on select "00 01 02 03 04 05 06 07 08 09 10 11 12 13 14 15 16 17 18 19 20 21 22 23" at bounding box center [328, 244] width 13 height 12
click at [322, 238] on select "00 01 02 03 04 05 06 07 08 09 10 11 12 13 14 15 16 17 18 19 20 21 22 23" at bounding box center [328, 244] width 13 height 12
click at [338, 240] on select "00 01 02 03 04 05 06 07 08 09 10 11 12 13 14 15 16 17 18 19 20 21 22 23 24 25 2…" at bounding box center [344, 244] width 13 height 12
click at [338, 238] on select "00 01 02 03 04 05 06 07 08 09 10 11 12 13 14 15 16 17 18 19 20 21 22 23 24 25 2…" at bounding box center [344, 244] width 13 height 12
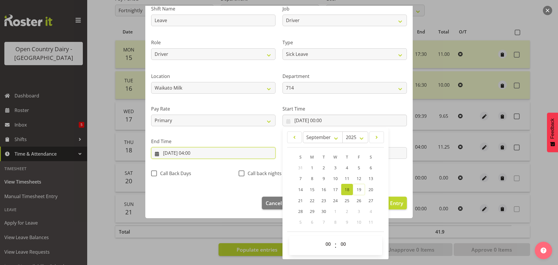
click at [177, 152] on input "19/09/2025, 04:00" at bounding box center [213, 153] width 124 height 12
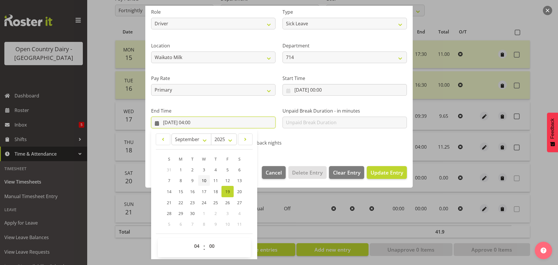
scroll to position [79, 0]
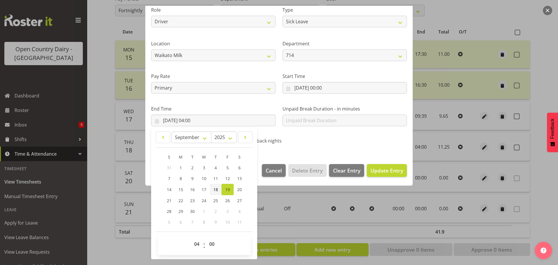
click at [213, 188] on span "18" at bounding box center [215, 190] width 5 height 6
click at [193, 243] on select "00 01 02 03 04 05 06 07 08 09 10 11 12 13 14 15 16 17 18 19 20 21 22 23" at bounding box center [197, 244] width 13 height 12
click at [191, 238] on select "00 01 02 03 04 05 06 07 08 09 10 11 12 13 14 15 16 17 18 19 20 21 22 23" at bounding box center [197, 244] width 13 height 12
click at [209, 243] on select "00 01 02 03 04 05 06 07 08 09 10 11 12 13 14 15 16 17 18 19 20 21 22 23 24 25 2…" at bounding box center [212, 244] width 13 height 12
click at [206, 238] on select "00 01 02 03 04 05 06 07 08 09 10 11 12 13 14 15 16 17 18 19 20 21 22 23 24 25 2…" at bounding box center [212, 244] width 13 height 12
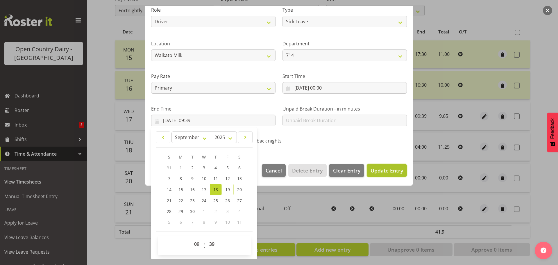
click at [371, 167] on span "Update Entry" at bounding box center [387, 170] width 33 height 7
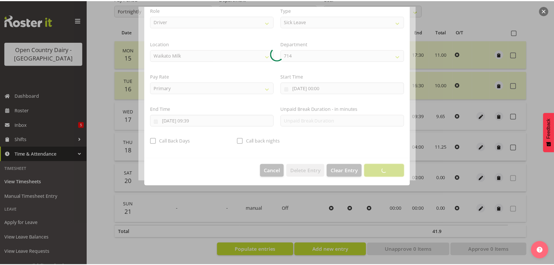
scroll to position [5, 0]
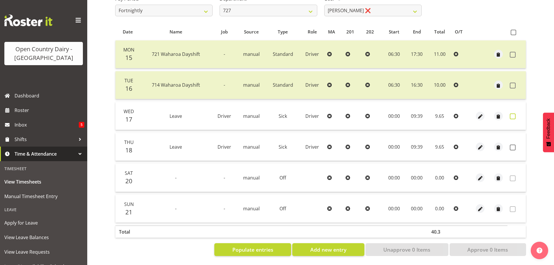
click at [512, 113] on span at bounding box center [513, 116] width 6 height 6
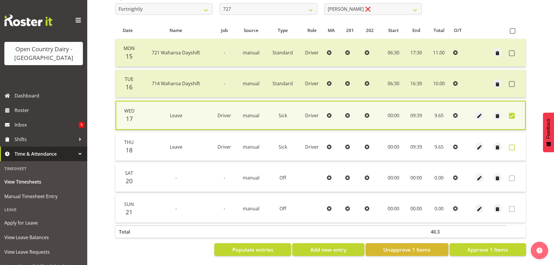
click at [511, 145] on span at bounding box center [512, 148] width 6 height 6
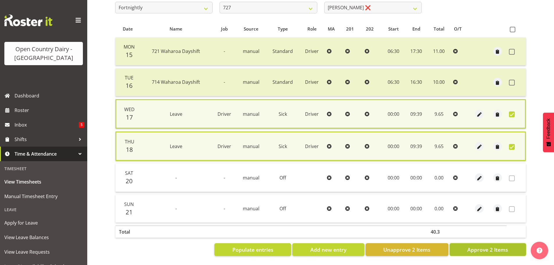
click at [491, 246] on span "Approve 2 Items" at bounding box center [487, 250] width 41 height 8
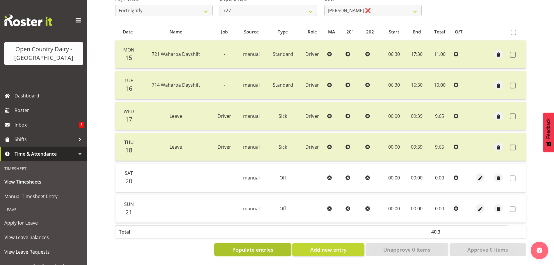
click at [272, 247] on span "Populate entries" at bounding box center [252, 250] width 41 height 8
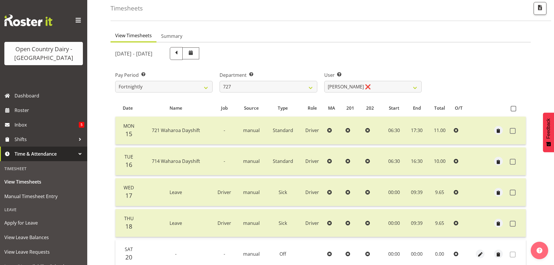
scroll to position [22, 0]
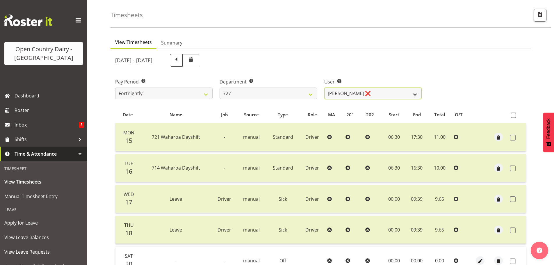
click at [342, 92] on select "David Pawley ❌ Kase Hussey ❌ Rhys Greener ❌" at bounding box center [372, 94] width 97 height 12
click at [236, 90] on select "701 702 703 704 705 706 707 708 709 710 711 712 713 714 715 716 717 718 719 720" at bounding box center [268, 94] width 97 height 12
click at [220, 88] on select "701 702 703 704 705 706 707 708 709 710 711 712 713 714 715 716 717 718 719 720" at bounding box center [268, 94] width 97 height 12
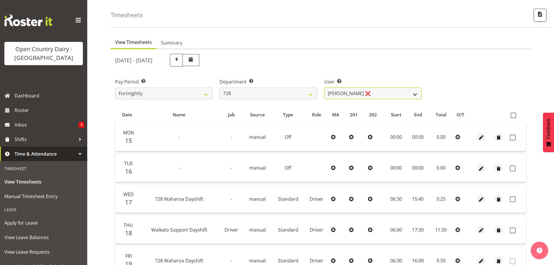
click at [376, 92] on select "Callum Leslie ❌ Nick Warren ❌ Ross Robert Hamilton ❌ Stuart Cherrington ❌ Wally…" at bounding box center [372, 94] width 97 height 12
click at [324, 88] on select "Callum Leslie ❌ Nick Warren ❌ Ross Robert Hamilton ❌ Stuart Cherrington ❌ Wally…" at bounding box center [372, 94] width 97 height 12
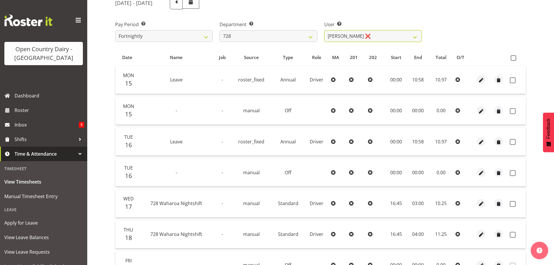
scroll to position [80, 0]
click at [479, 109] on span "button" at bounding box center [481, 110] width 7 height 7
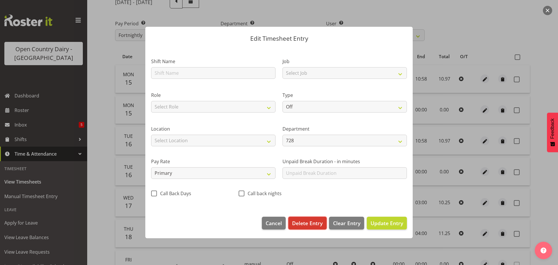
click at [312, 220] on span "Delete Entry" at bounding box center [307, 223] width 31 height 8
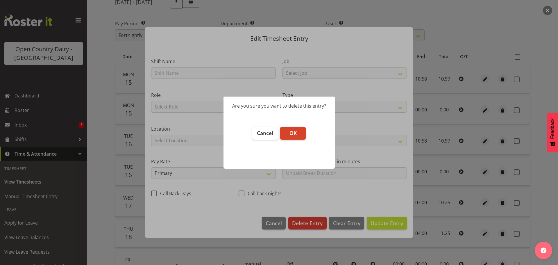
click at [290, 129] on button "OK" at bounding box center [293, 133] width 26 height 13
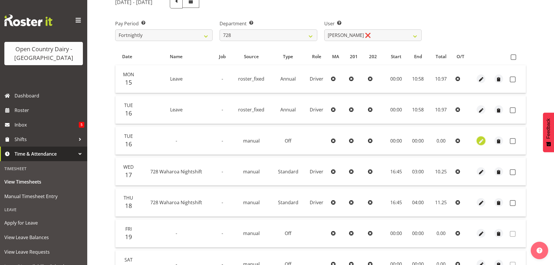
click at [480, 141] on span "button" at bounding box center [481, 141] width 7 height 7
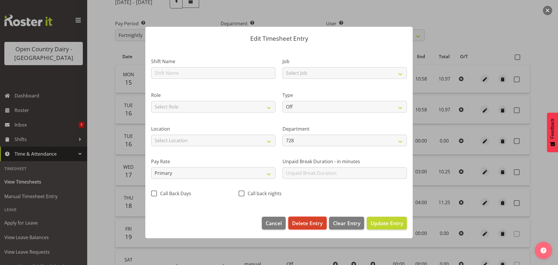
click at [313, 221] on span "Delete Entry" at bounding box center [307, 223] width 31 height 8
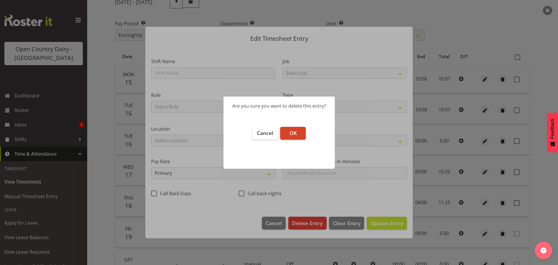
click at [286, 132] on button "OK" at bounding box center [293, 133] width 26 height 13
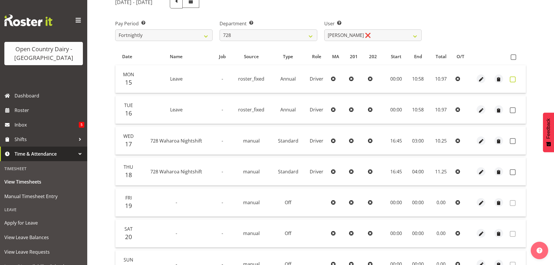
click at [512, 79] on span at bounding box center [513, 79] width 6 height 6
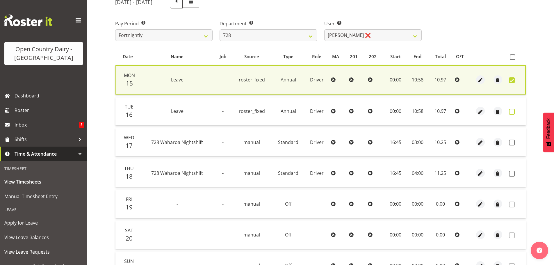
click at [512, 110] on span at bounding box center [512, 112] width 6 height 6
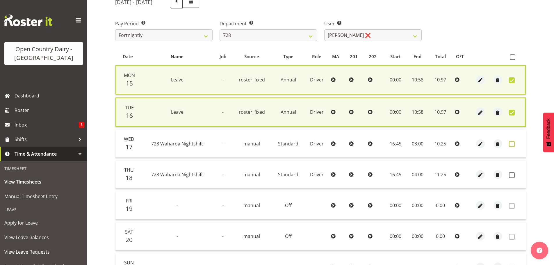
click at [510, 142] on span at bounding box center [512, 144] width 6 height 6
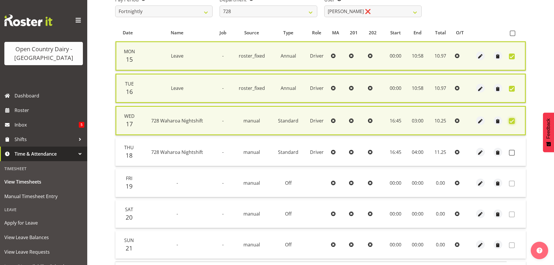
scroll to position [144, 0]
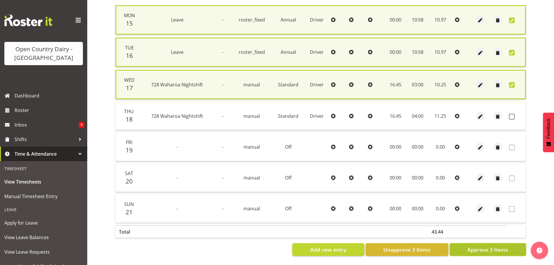
click at [488, 246] on span "Approve 3 Items" at bounding box center [487, 250] width 41 height 8
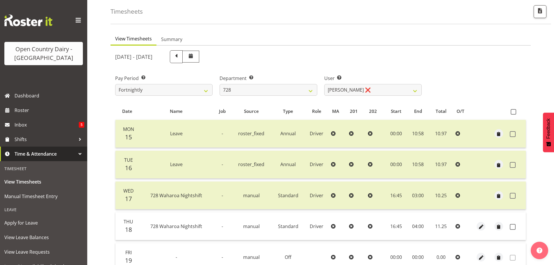
scroll to position [23, 0]
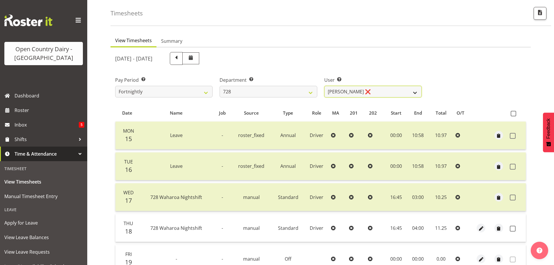
click at [365, 92] on select "Callum Leslie ❌ Nick Warren ❌ Ross Robert Hamilton ❌ Stuart Cherrington ❌ Wally…" at bounding box center [372, 92] width 97 height 12
click at [324, 86] on select "Callum Leslie ❌ Nick Warren ❌ Ross Robert Hamilton ❌ Stuart Cherrington ❌ Wally…" at bounding box center [372, 92] width 97 height 12
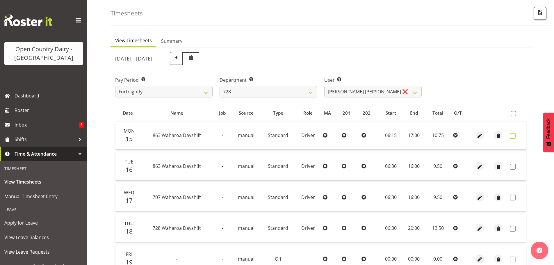
click at [511, 136] on span at bounding box center [513, 136] width 6 height 6
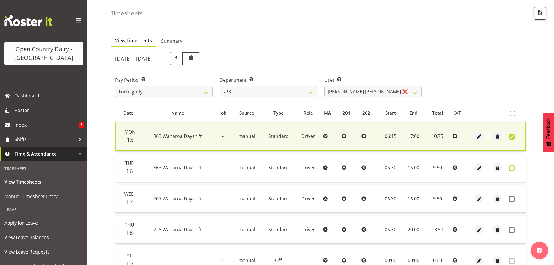
click at [515, 168] on label at bounding box center [513, 168] width 9 height 6
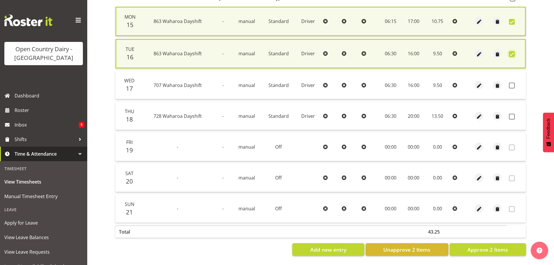
scroll to position [140, 0]
click at [490, 247] on span "Approve 2 Items" at bounding box center [487, 250] width 41 height 8
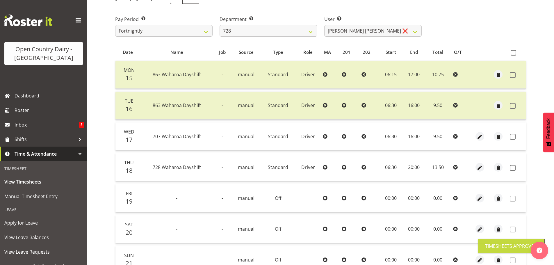
scroll to position [23, 0]
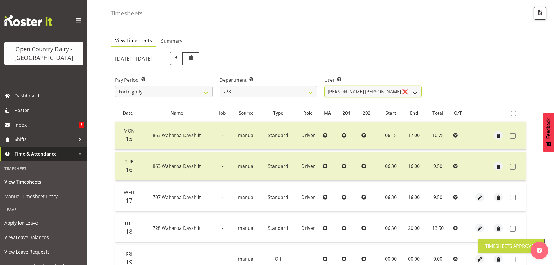
click at [379, 92] on select "Callum Leslie ❌ Nick Warren ❌ Ross Robert Hamilton ❌ Stuart Cherrington ❌ Wally…" at bounding box center [372, 92] width 97 height 12
click at [324, 86] on select "Callum Leslie ❌ Nick Warren ❌ Ross Robert Hamilton ❌ Stuart Cherrington ❌ Wally…" at bounding box center [372, 92] width 97 height 12
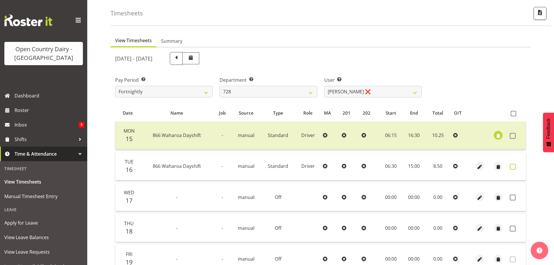
click at [514, 167] on span at bounding box center [513, 167] width 6 height 6
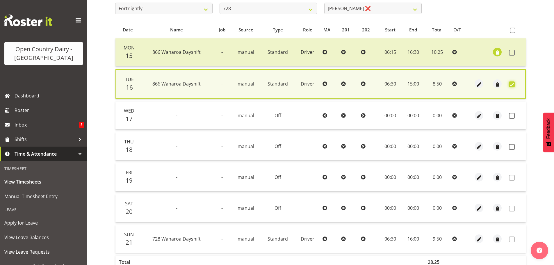
scroll to position [140, 0]
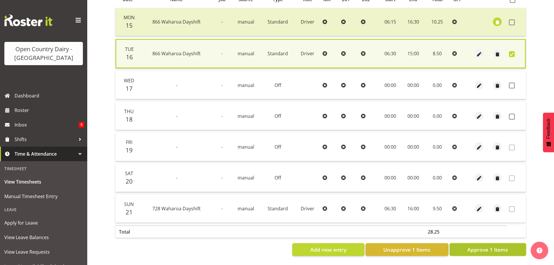
click at [495, 248] on span "Approve 1 Items" at bounding box center [487, 250] width 41 height 8
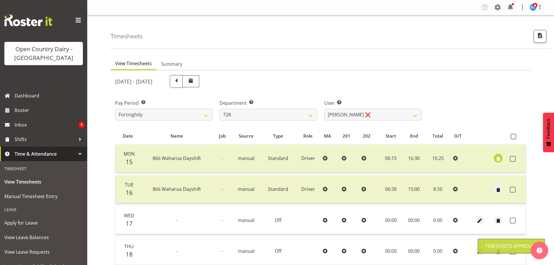
scroll to position [0, 0]
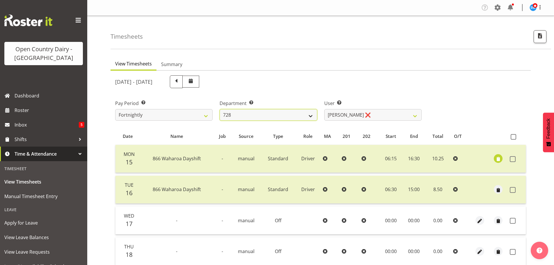
click at [265, 114] on select "701 702 703 704 705 706 707 708 709 710 711 712 713 714 715 716 717 718 719 720" at bounding box center [268, 115] width 97 height 12
click at [220, 109] on select "701 702 703 704 705 706 707 708 709 710 711 712 713 714 715 716 717 718 719 720" at bounding box center [268, 115] width 97 height 12
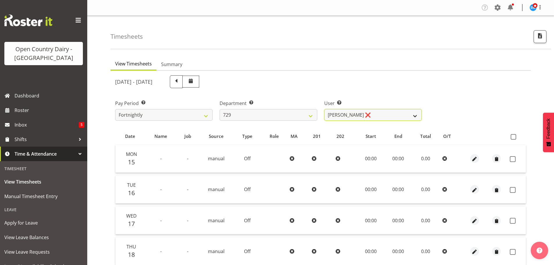
click at [379, 115] on select "Craig Schlager-Reay ❌ Dave Trepels ❌ Jimi Jack ❌ Shannan Wood ❌" at bounding box center [372, 115] width 97 height 12
click at [324, 109] on select "Craig Schlager-Reay ❌ Dave Trepels ❌ Jimi Jack ❌ Shannan Wood ❌" at bounding box center [372, 115] width 97 height 12
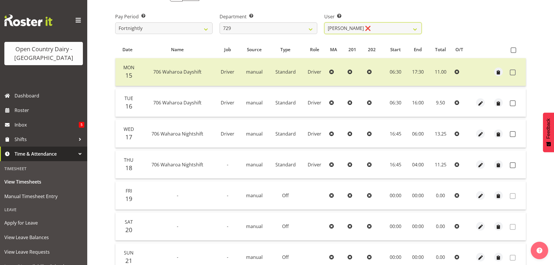
scroll to position [87, 0]
click at [512, 103] on span at bounding box center [513, 103] width 6 height 6
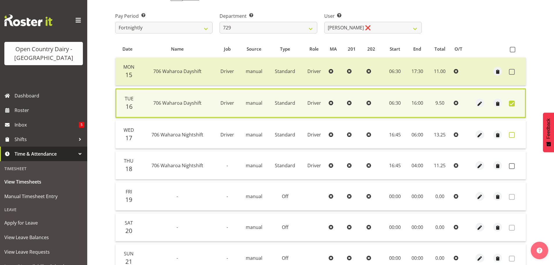
click at [512, 134] on span at bounding box center [512, 135] width 6 height 6
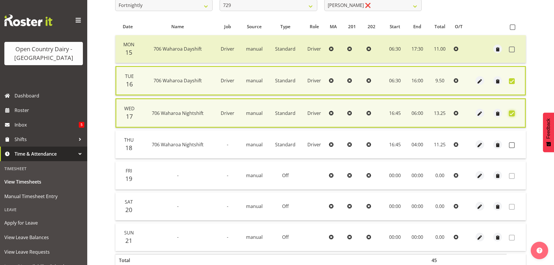
scroll to position [142, 0]
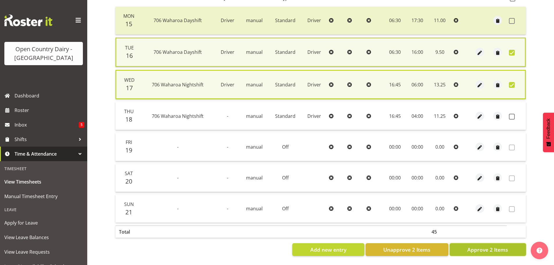
click at [482, 246] on span "Approve 2 Items" at bounding box center [487, 250] width 41 height 8
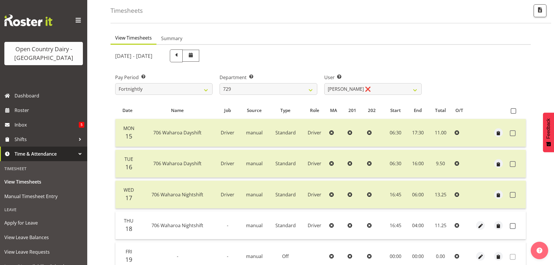
scroll to position [23, 0]
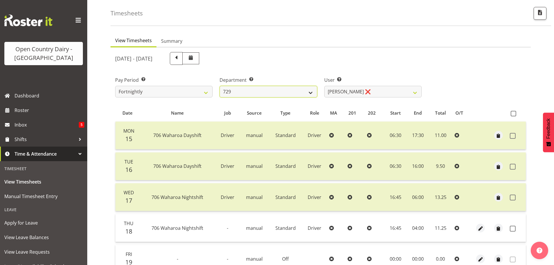
click at [245, 90] on select "701 702 703 704 705 706 707 708 709 710 711 712 713 714 715 716 717 718 719 720" at bounding box center [268, 92] width 97 height 12
click at [220, 86] on select "701 702 703 704 705 706 707 708 709 710 711 712 713 714 715 716 717 718 719 720" at bounding box center [268, 92] width 97 height 12
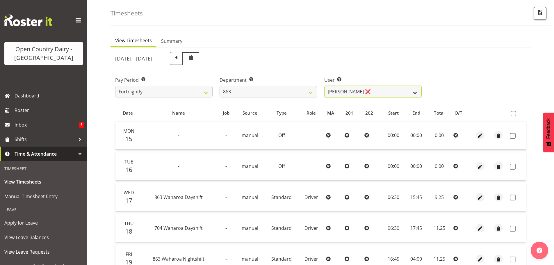
click at [372, 92] on select "Billy Walters ❌ Glyn Spiller ❌ Mike Paki ❌ Paul Bunyan ❌" at bounding box center [372, 92] width 97 height 12
click at [324, 86] on select "Billy Walters ❌ Glyn Spiller ❌ Mike Paki ❌ Paul Bunyan ❌" at bounding box center [372, 92] width 97 height 12
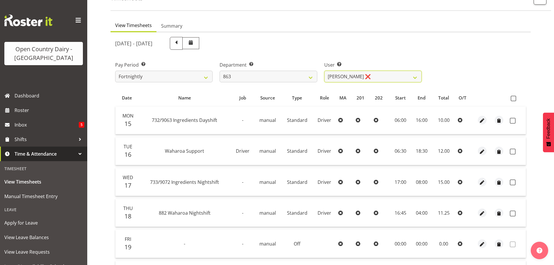
scroll to position [81, 0]
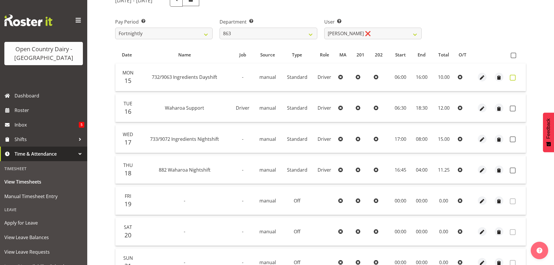
click at [511, 76] on span at bounding box center [513, 78] width 6 height 6
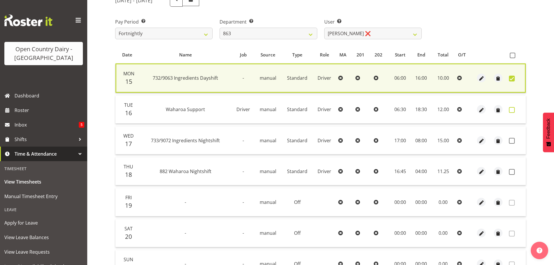
click at [511, 109] on span at bounding box center [512, 110] width 6 height 6
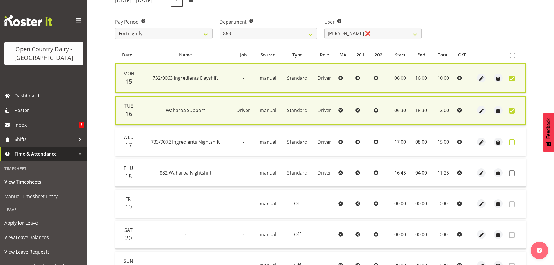
click at [513, 141] on span at bounding box center [512, 142] width 6 height 6
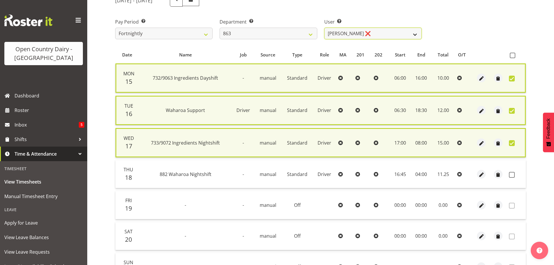
click at [367, 32] on select "Billy Walters ❌ Glyn Spiller ❌ Mike Paki ❌ Paul Bunyan ❌" at bounding box center [372, 34] width 97 height 12
click at [367, 35] on select "Billy Walters ❌ Glyn Spiller ❌ Mike Paki ❌ Paul Bunyan ❌" at bounding box center [372, 34] width 97 height 12
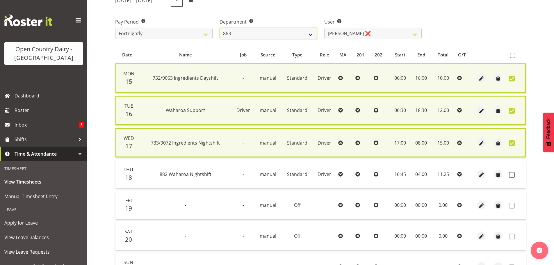
click at [251, 34] on select "701 702 703 704 705 706 707 708 709 710 711 712 713 714 715 716 717 718 719 720" at bounding box center [268, 34] width 97 height 12
click at [220, 28] on select "701 702 703 704 705 706 707 708 709 710 711 712 713 714 715 716 717 718 719 720" at bounding box center [268, 34] width 97 height 12
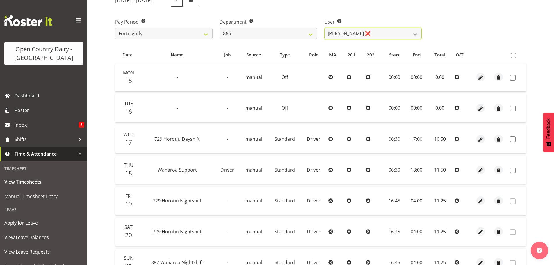
click at [381, 34] on select "Harshdeep Singh ❌ Jacques Nel ❌ Navreet Jawanda ❌ Neil Abrahams ❌" at bounding box center [372, 34] width 97 height 12
click at [324, 28] on select "Harshdeep Singh ❌ Jacques Nel ❌ Navreet Jawanda ❌ Neil Abrahams ❌" at bounding box center [372, 34] width 97 height 12
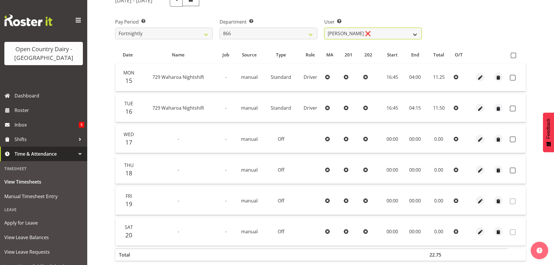
click at [360, 36] on select "Harshdeep Singh ❌ Jacques Nel ❌ Navreet Jawanda ❌ Neil Abrahams ❌" at bounding box center [372, 34] width 97 height 12
click at [324, 28] on select "Harshdeep Singh ❌ Jacques Nel ❌ Navreet Jawanda ❌ Neil Abrahams ❌" at bounding box center [372, 34] width 97 height 12
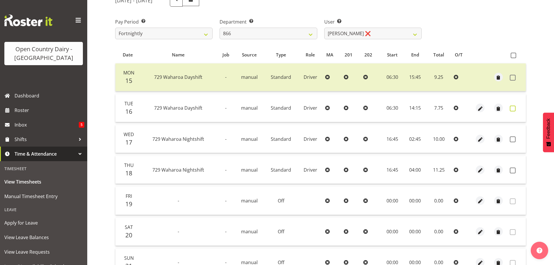
click at [513, 108] on span at bounding box center [513, 109] width 6 height 6
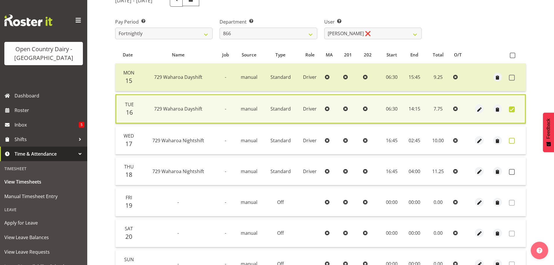
click at [514, 140] on span at bounding box center [512, 141] width 6 height 6
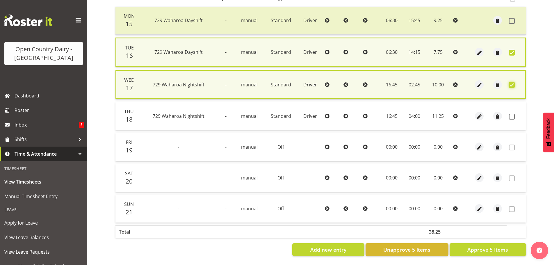
scroll to position [142, 0]
click at [465, 247] on button "Approve 5 Items" at bounding box center [488, 249] width 76 height 13
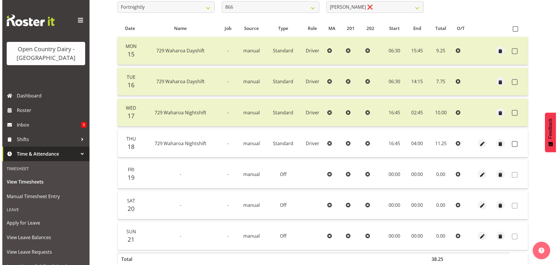
scroll to position [52, 0]
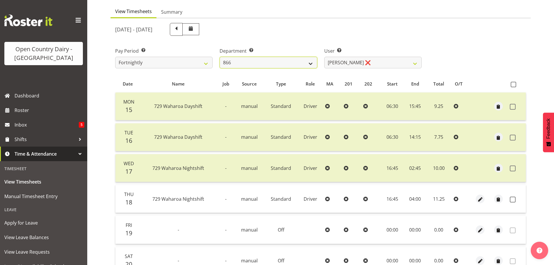
click at [254, 66] on select "701 702 703 704 705 706 707 708 709 710 711 712 713 714 715 716 717 718 719 720" at bounding box center [268, 63] width 97 height 12
click at [220, 57] on select "701 702 703 704 705 706 707 708 709 710 711 712 713 714 715 716 717 718 719 720" at bounding box center [268, 63] width 97 height 12
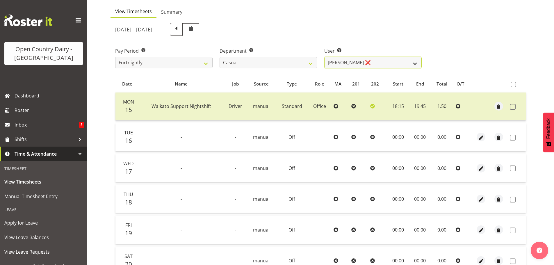
click at [386, 62] on select "Bruce Morgan ❌ Dutchie Egbert Dijkstra ❌ Mark Hedge ❌ Rob Luke ❌" at bounding box center [372, 63] width 97 height 12
click at [324, 57] on select "Bruce Morgan ❌ Dutchie Egbert Dijkstra ❌ Mark Hedge ❌ Rob Luke ❌" at bounding box center [372, 63] width 97 height 12
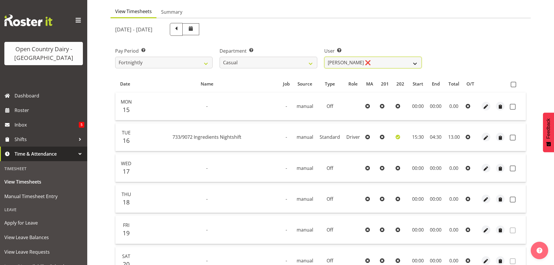
click at [359, 60] on select "Bruce Morgan ❌ Dutchie Egbert Dijkstra ❌ Mark Hedge ❌ Rob Luke ❌" at bounding box center [372, 63] width 97 height 12
click at [272, 60] on select "701 702 703 704 705 706 707 708 709 710 711 712 713 714 715 716 717 718 719 720" at bounding box center [268, 63] width 97 height 12
click at [220, 57] on select "701 702 703 704 705 706 707 708 709 710 711 712 713 714 715 716 717 718 719 720" at bounding box center [268, 63] width 97 height 12
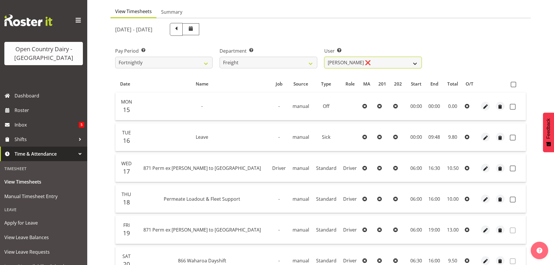
click at [377, 63] on select "Gavin Harvey ❌ Lalesh Kumar ❌" at bounding box center [372, 63] width 97 height 12
click at [324, 57] on select "Gavin Harvey ❌ Lalesh Kumar ❌" at bounding box center [372, 63] width 97 height 12
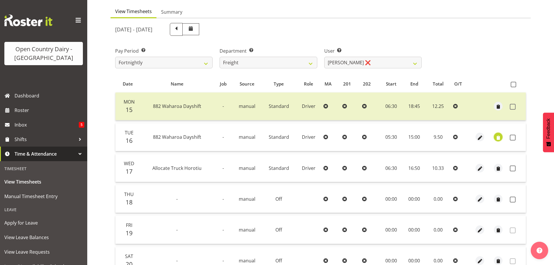
click at [495, 136] on span "button" at bounding box center [498, 137] width 7 height 7
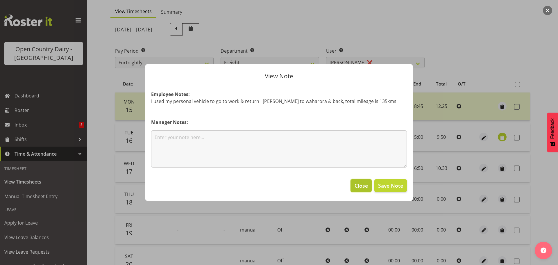
click at [358, 186] on span "Close" at bounding box center [361, 186] width 13 height 8
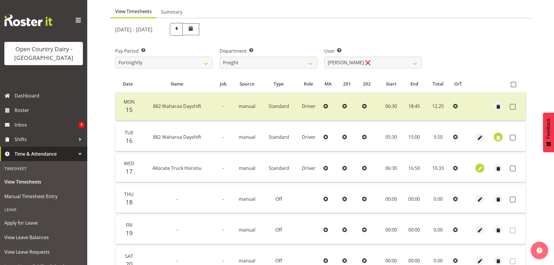
click at [478, 167] on span "button" at bounding box center [480, 168] width 7 height 7
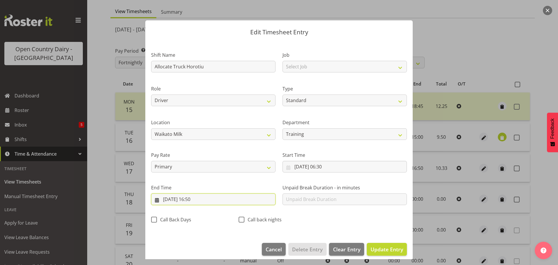
click at [197, 198] on input "17/09/2025, 16:50" at bounding box center [213, 199] width 124 height 12
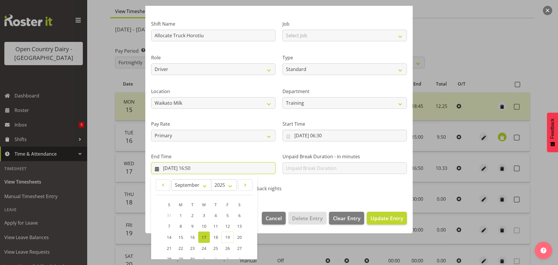
scroll to position [79, 0]
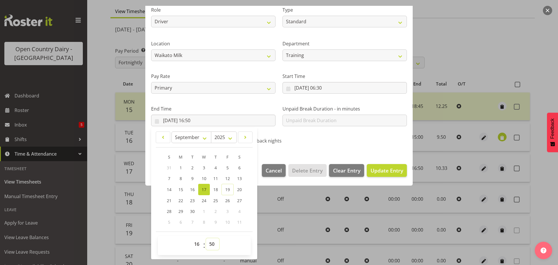
click at [209, 243] on select "00 01 02 03 04 05 06 07 08 09 10 11 12 13 14 15 16 17 18 19 20 21 22 23 24 25 2…" at bounding box center [212, 244] width 13 height 12
click at [206, 238] on select "00 01 02 03 04 05 06 07 08 09 10 11 12 13 14 15 16 17 18 19 20 21 22 23 24 25 2…" at bounding box center [212, 244] width 13 height 12
click at [376, 169] on span "Update Entry" at bounding box center [387, 170] width 33 height 7
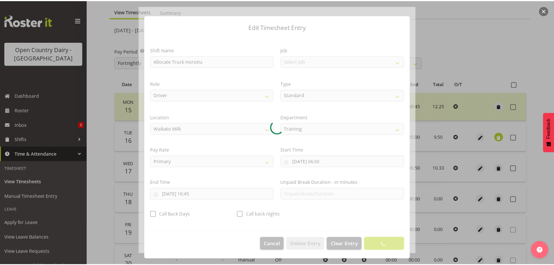
scroll to position [5, 0]
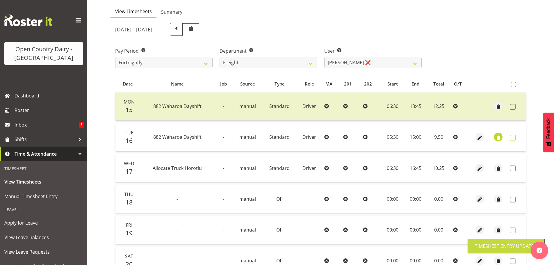
click at [514, 136] on span at bounding box center [513, 138] width 6 height 6
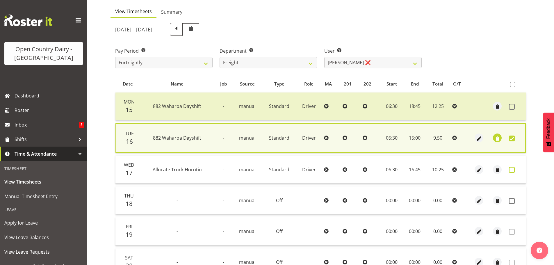
click at [510, 168] on span at bounding box center [512, 170] width 6 height 6
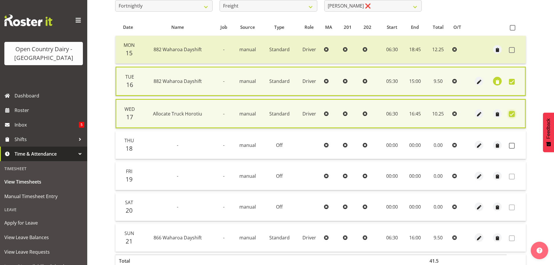
scroll to position [110, 0]
click at [510, 142] on span at bounding box center [512, 144] width 6 height 6
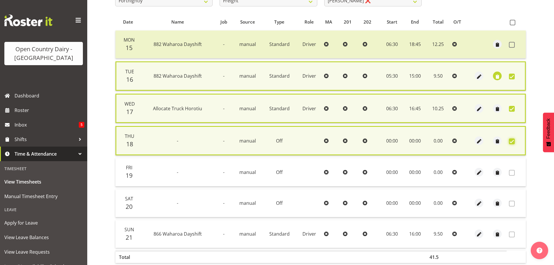
scroll to position [144, 0]
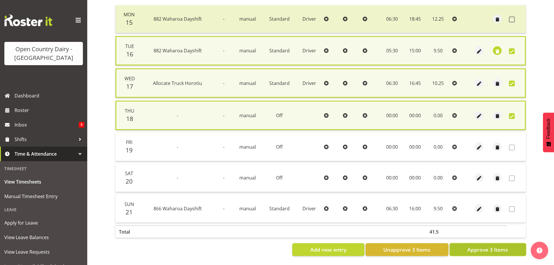
click at [484, 246] on span "Approve 3 Items" at bounding box center [487, 250] width 41 height 8
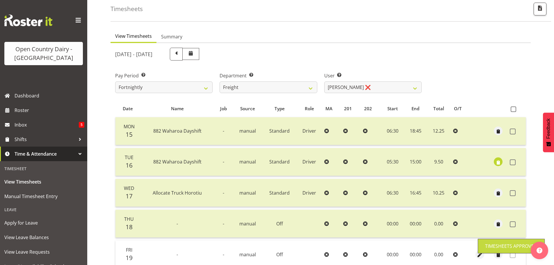
scroll to position [23, 0]
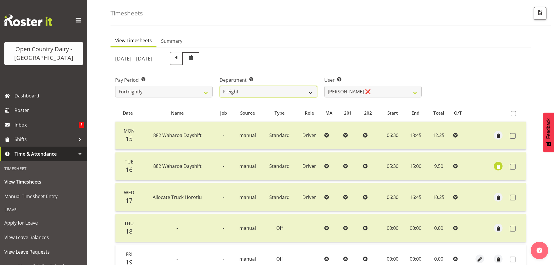
click at [279, 92] on select "701 702 703 704 705 706 707 708 709 710 711 712 713 714 715 716 717 718 719 720" at bounding box center [268, 92] width 97 height 12
click at [475, 100] on div "Pay Period Select which pay period you would like to view. Fortnightly Departme…" at bounding box center [321, 84] width 418 height 33
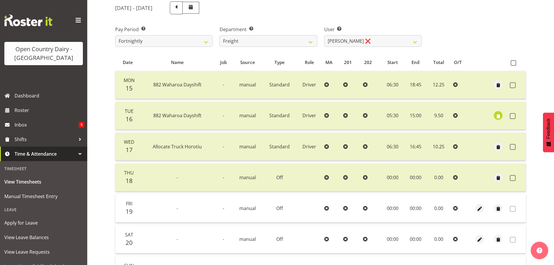
scroll to position [81, 0]
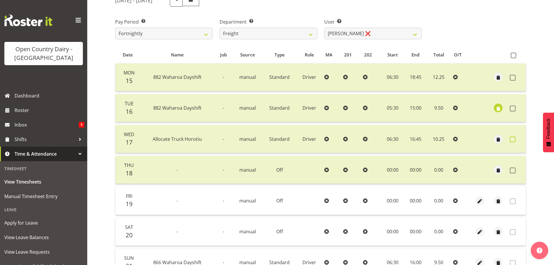
click at [512, 138] on span at bounding box center [513, 139] width 6 height 6
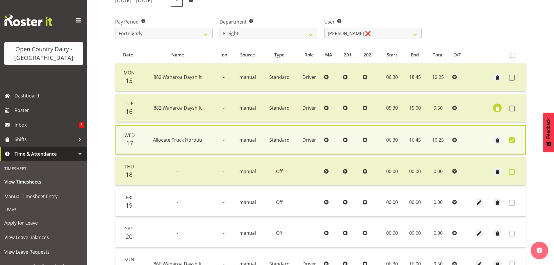
click at [510, 171] on span at bounding box center [512, 172] width 6 height 6
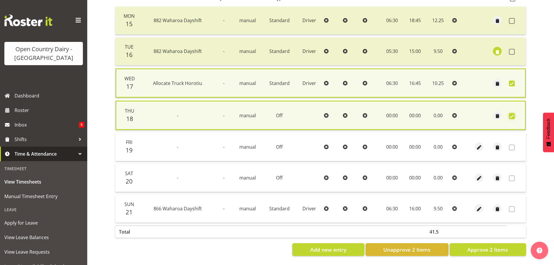
scroll to position [142, 0]
click at [421, 246] on span "Unapprove 2 Items" at bounding box center [406, 250] width 47 height 8
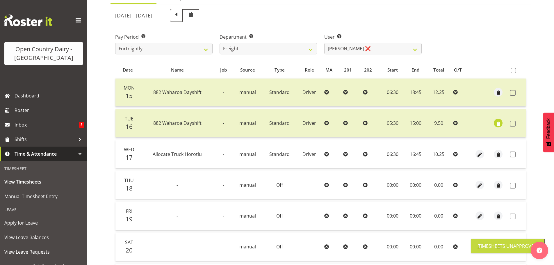
scroll to position [0, 0]
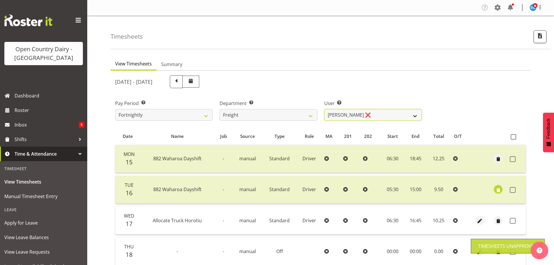
click at [368, 113] on select "Gavin Harvey ❌ Lalesh Kumar ❌" at bounding box center [372, 115] width 97 height 12
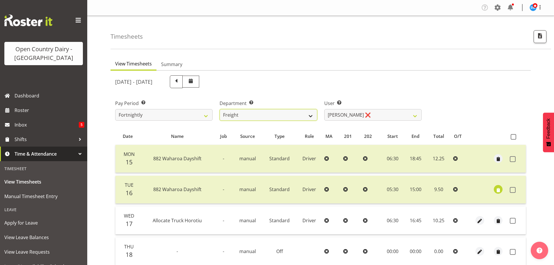
click at [264, 114] on select "701 702 703 704 705 706 707 708 709 710 711 712 713 714 715 716 717 718 719 720" at bounding box center [268, 115] width 97 height 12
click at [220, 109] on select "701 702 703 704 705 706 707 708 709 710 711 712 713 714 715 716 717 718 719 720" at bounding box center [268, 115] width 97 height 12
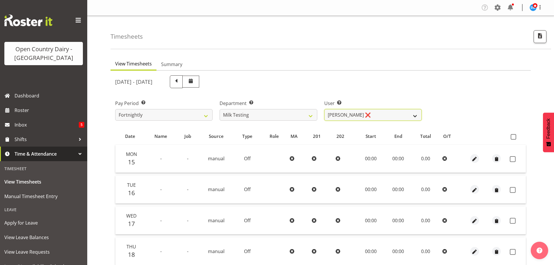
click at [370, 113] on select "Diana Ridings ❌ George Smith ❌ Helaina Walker ❌ Kim Madden ❌ Michael Brechelt ❌…" at bounding box center [372, 115] width 97 height 12
click at [324, 109] on select "Diana Ridings ❌ George Smith ❌ Helaina Walker ❌ Kim Madden ❌ Michael Brechelt ❌…" at bounding box center [372, 115] width 97 height 12
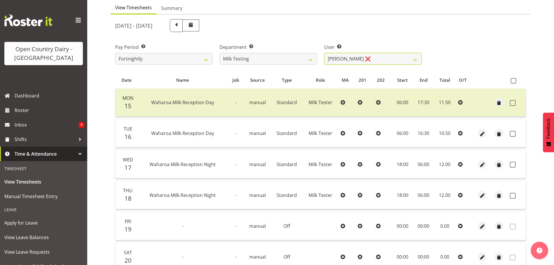
scroll to position [58, 0]
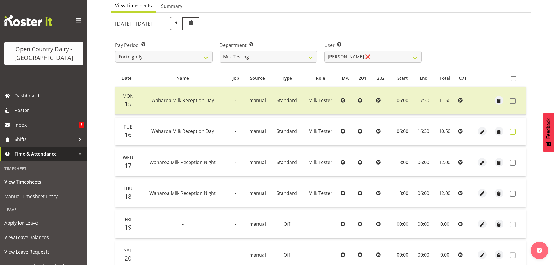
click at [513, 131] on span at bounding box center [513, 132] width 6 height 6
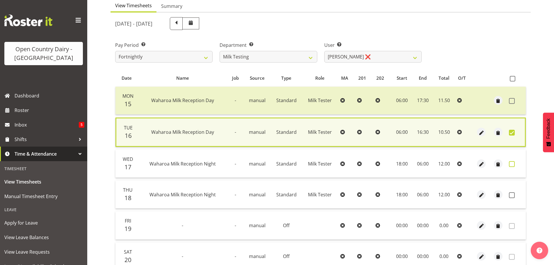
click at [510, 164] on span at bounding box center [512, 164] width 6 height 6
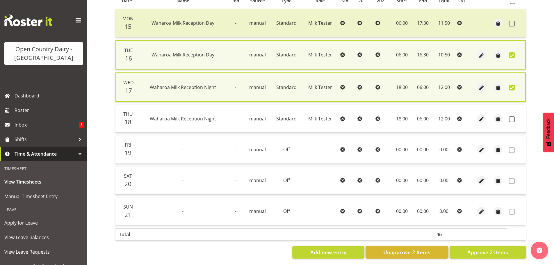
scroll to position [142, 0]
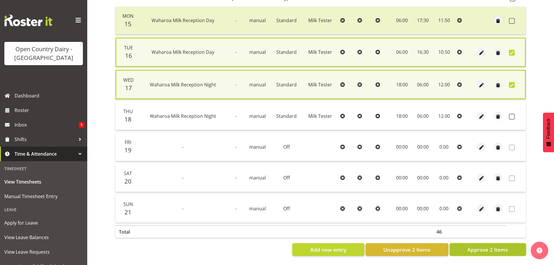
click at [469, 246] on span "Approve 2 Items" at bounding box center [487, 250] width 41 height 8
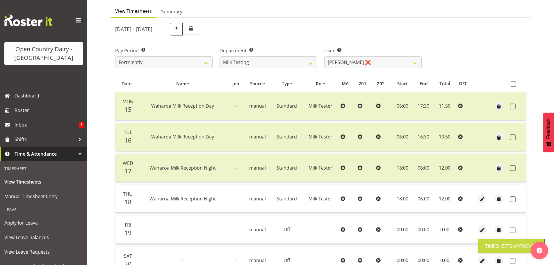
scroll to position [52, 0]
click at [352, 62] on select "Diana Ridings ❌ George Smith ❌ Helaina Walker ❌ Kim Madden ❌ Michael Brechelt ❌…" at bounding box center [372, 63] width 97 height 12
click at [324, 57] on select "Diana Ridings ❌ George Smith ❌ Helaina Walker ❌ Kim Madden ❌ Michael Brechelt ❌…" at bounding box center [372, 63] width 97 height 12
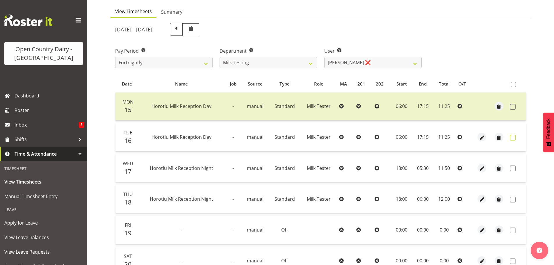
click at [511, 138] on span at bounding box center [513, 138] width 6 height 6
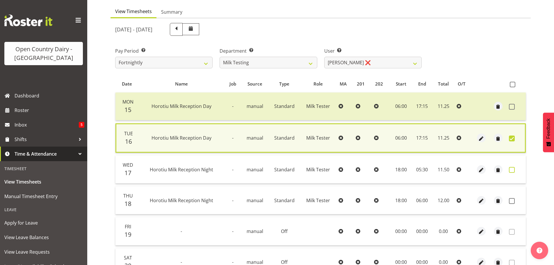
click at [512, 167] on span at bounding box center [512, 170] width 6 height 6
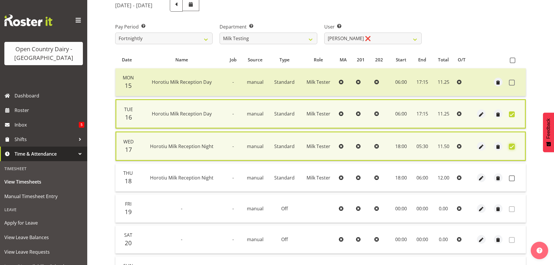
scroll to position [142, 0]
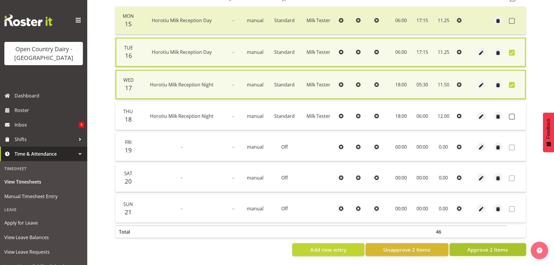
click at [484, 246] on span "Approve 2 Items" at bounding box center [487, 250] width 41 height 8
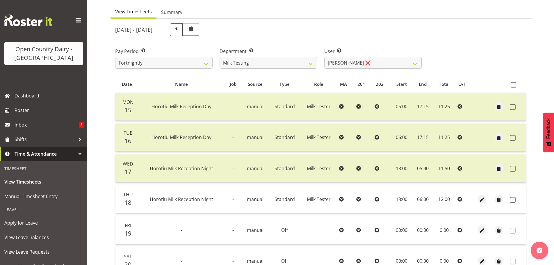
scroll to position [52, 0]
click at [245, 60] on select "701 702 703 704 705 706 707 708 709 710 711 712 713 714 715 716 717 718 719 720" at bounding box center [268, 63] width 97 height 12
click at [220, 57] on select "701 702 703 704 705 706 707 708 709 710 711 712 713 714 715 716 717 718 719 720" at bounding box center [268, 63] width 97 height 12
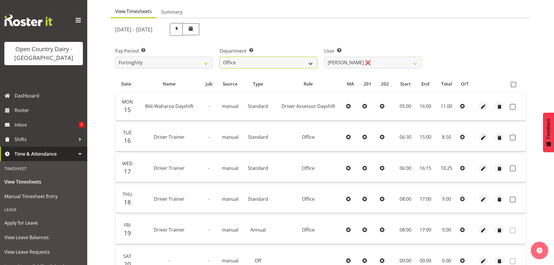
click at [270, 65] on select "701 702 703 704 705 706 707 708 709 710 711 712 713 714 715 716 717 718 719 720" at bounding box center [268, 63] width 97 height 12
click at [220, 57] on select "701 702 703 704 705 706 707 708 709 710 711 712 713 714 715 716 717 718 719 720" at bounding box center [268, 63] width 97 height 12
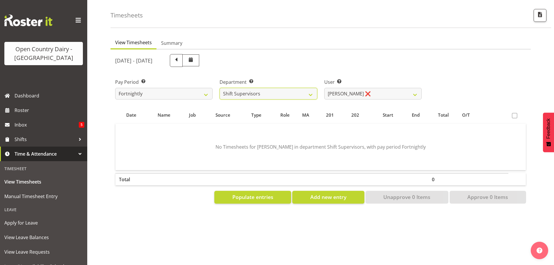
scroll to position [26, 0]
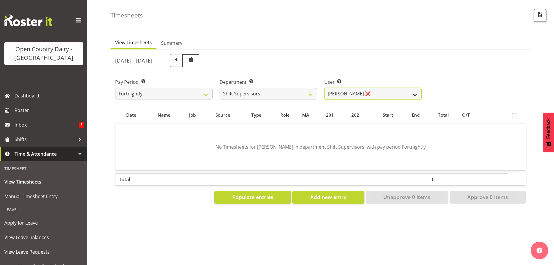
click at [374, 88] on select "Harald Aalderink ❌ Phillip Robb ❌ Teresa Perkinson ❌ Tom Clark ❌" at bounding box center [372, 94] width 97 height 12
click at [324, 88] on select "Harald Aalderink ❌ Phillip Robb ❌ Teresa Perkinson ❌ Tom Clark ❌" at bounding box center [372, 94] width 97 height 12
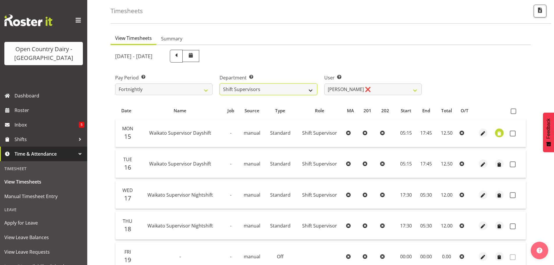
click at [261, 88] on select "701 702 703 704 705 706 707 708 709 710 711 712 713 714 715 716 717 718 719 720" at bounding box center [268, 89] width 97 height 12
click at [220, 83] on select "701 702 703 704 705 706 707 708 709 710 711 712 713 714 715 716 717 718 719 720" at bounding box center [268, 89] width 97 height 12
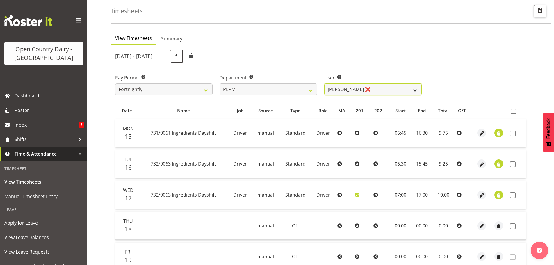
click at [362, 85] on select "Abhilash Antony ❌ Amba Swann ❌ Chris Kneebone ❌ Jayden Vincent ❌ Paul Wilson ❌ …" at bounding box center [372, 89] width 97 height 12
click at [324, 83] on select "Abhilash Antony ❌ Amba Swann ❌ Chris Kneebone ❌ Jayden Vincent ❌ Paul Wilson ❌ …" at bounding box center [372, 89] width 97 height 12
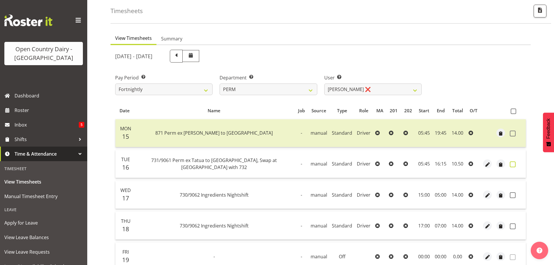
click at [511, 163] on span at bounding box center [513, 164] width 6 height 6
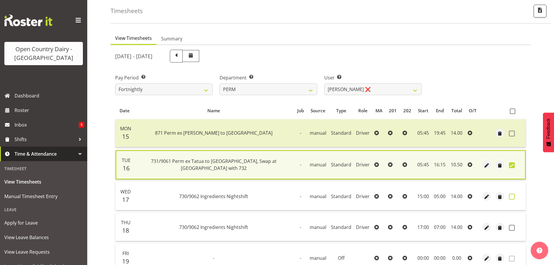
click at [513, 195] on span at bounding box center [512, 197] width 6 height 6
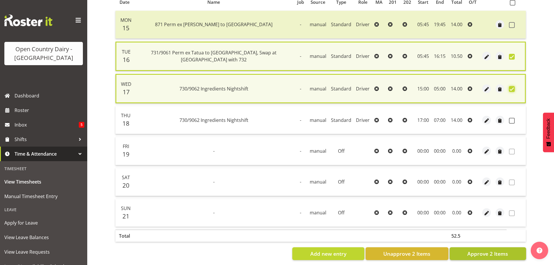
scroll to position [142, 0]
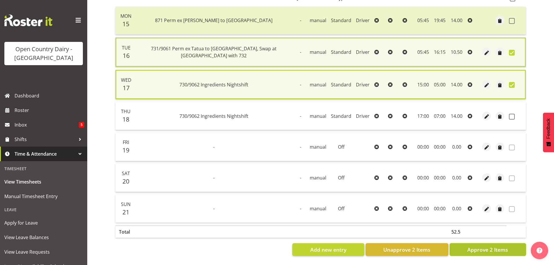
click at [479, 246] on span "Approve 2 Items" at bounding box center [487, 250] width 41 height 8
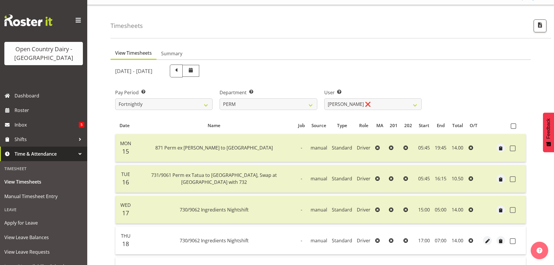
scroll to position [0, 0]
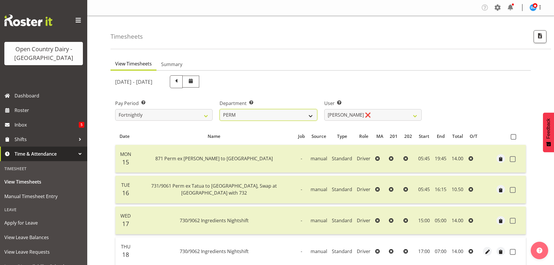
click at [278, 115] on select "701 702 703 704 705 706 707 708 709 710 711 712 713 714 715 716 717 718 719 720" at bounding box center [268, 115] width 97 height 12
click at [220, 109] on select "701 702 703 704 705 706 707 708 709 710 711 712 713 714 715 716 717 718 719 720" at bounding box center [268, 115] width 97 height 12
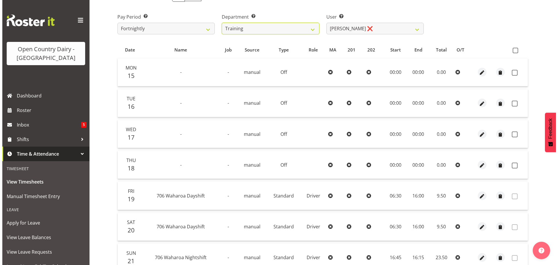
scroll to position [87, 0]
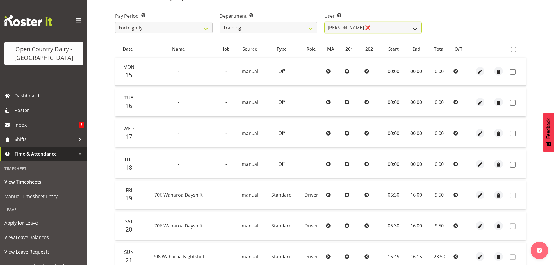
click at [378, 28] on select "Andre Syben ❌ Andrew Murphy ❌ Antony Lockyer ❌ Haley Galecki ❌ Jesse Simpson ❌ …" at bounding box center [372, 28] width 97 height 12
click at [324, 22] on select "Andre Syben ❌ Andrew Murphy ❌ Antony Lockyer ❌ Haley Galecki ❌ Jesse Simpson ❌ …" at bounding box center [372, 28] width 97 height 12
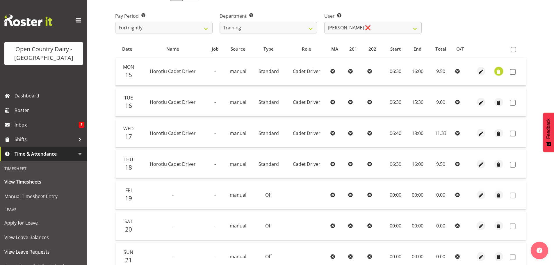
click at [497, 69] on span "button" at bounding box center [498, 72] width 7 height 7
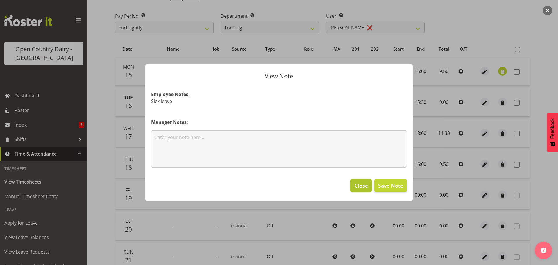
click at [362, 179] on button "Close" at bounding box center [361, 185] width 21 height 13
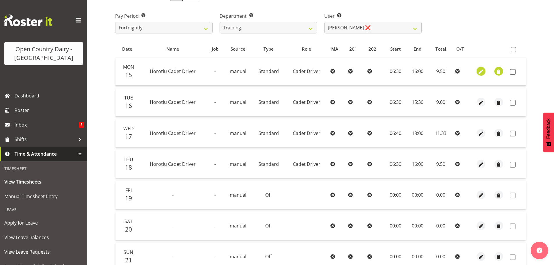
click at [483, 71] on span "button" at bounding box center [480, 72] width 7 height 7
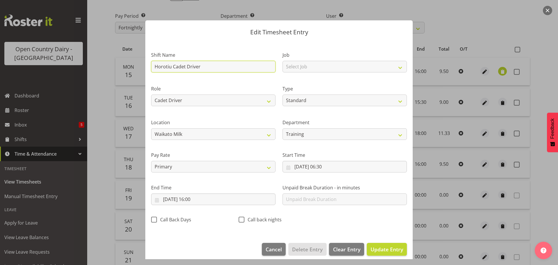
drag, startPoint x: 210, startPoint y: 65, endPoint x: 150, endPoint y: 65, distance: 60.2
click at [150, 65] on div "Shift Name Horotiu Cadet Driver" at bounding box center [213, 60] width 131 height 34
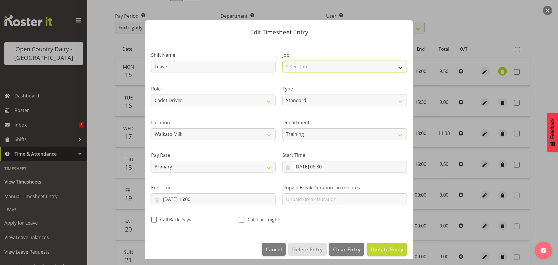
click at [318, 67] on select "Select Job Driver Driver supervisor Support" at bounding box center [345, 67] width 124 height 12
click at [283, 61] on select "Select Job Driver Driver supervisor Support" at bounding box center [345, 67] width 124 height 12
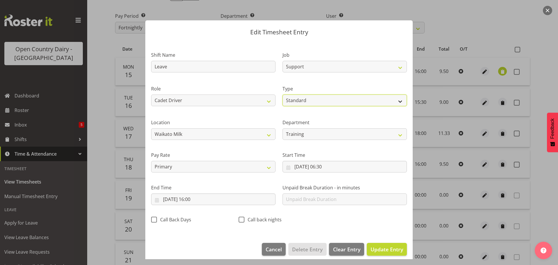
click at [314, 101] on select "Off Standard Public Holiday Public Holiday (Worked) Day In Lieu Annual Leave Si…" at bounding box center [345, 100] width 124 height 12
click at [283, 94] on select "Off Standard Public Holiday Public Holiday (Worked) Day In Lieu Annual Leave Si…" at bounding box center [345, 100] width 124 height 12
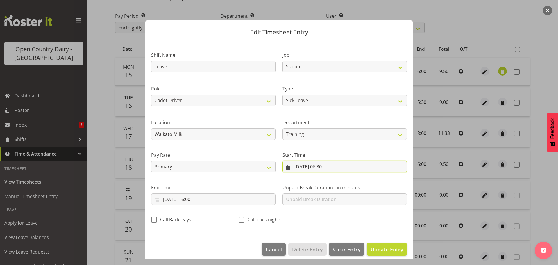
click at [323, 165] on input "15/09/2025, 06:30" at bounding box center [345, 167] width 124 height 12
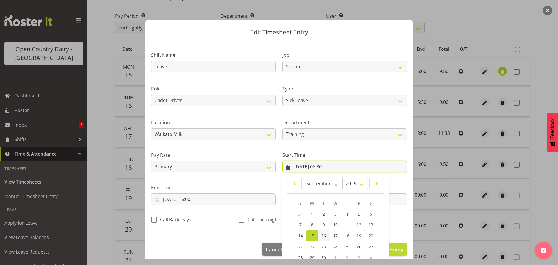
scroll to position [46, 0]
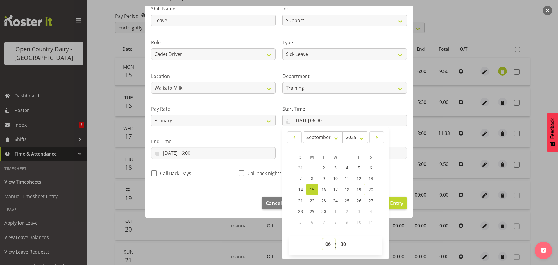
click at [325, 244] on select "00 01 02 03 04 05 06 07 08 09 10 11 12 13 14 15 16 17 18 19 20 21 22 23" at bounding box center [328, 244] width 13 height 12
click at [322, 238] on select "00 01 02 03 04 05 06 07 08 09 10 11 12 13 14 15 16 17 18 19 20 21 22 23" at bounding box center [328, 244] width 13 height 12
click at [338, 244] on select "00 01 02 03 04 05 06 07 08 09 10 11 12 13 14 15 16 17 18 19 20 21 22 23 24 25 2…" at bounding box center [344, 244] width 13 height 12
click at [338, 238] on select "00 01 02 03 04 05 06 07 08 09 10 11 12 13 14 15 16 17 18 19 20 21 22 23 24 25 2…" at bounding box center [344, 244] width 13 height 12
click at [195, 154] on input "15/09/2025, 16:00" at bounding box center [213, 153] width 124 height 12
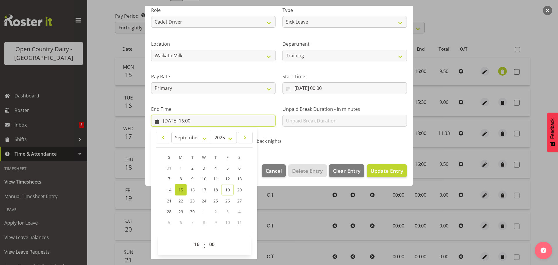
scroll to position [79, 0]
click at [198, 242] on select "00 01 02 03 04 05 06 07 08 09 10 11 12 13 14 15 16 17 18 19 20 21 22 23" at bounding box center [197, 244] width 13 height 12
click at [191, 238] on select "00 01 02 03 04 05 06 07 08 09 10 11 12 13 14 15 16 17 18 19 20 21 22 23" at bounding box center [197, 244] width 13 height 12
click at [213, 241] on select "00 01 02 03 04 05 06 07 08 09 10 11 12 13 14 15 16 17 18 19 20 21 22 23 24 25 2…" at bounding box center [212, 244] width 13 height 12
click at [206, 238] on select "00 01 02 03 04 05 06 07 08 09 10 11 12 13 14 15 16 17 18 19 20 21 22 23 24 25 2…" at bounding box center [212, 244] width 13 height 12
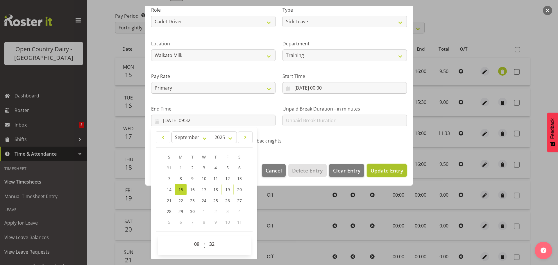
click at [390, 169] on span "Update Entry" at bounding box center [387, 170] width 33 height 7
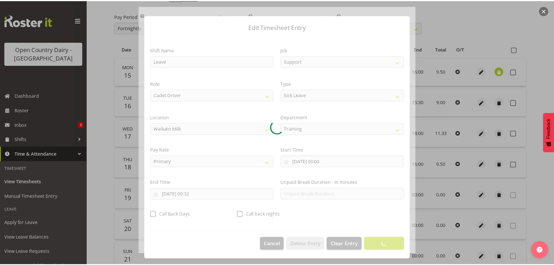
scroll to position [5, 0]
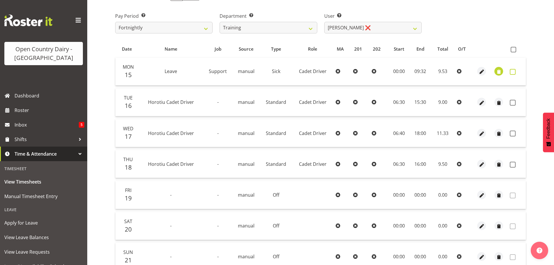
click at [513, 72] on span at bounding box center [513, 72] width 6 height 6
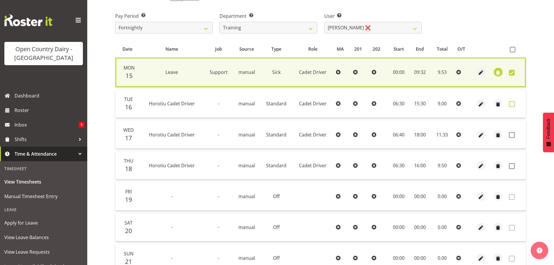
click at [511, 103] on span at bounding box center [512, 104] width 6 height 6
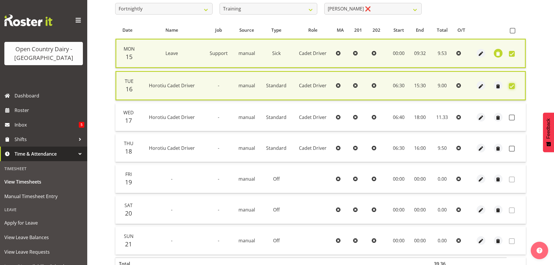
scroll to position [142, 0]
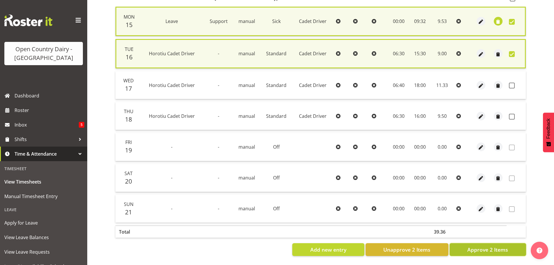
click at [460, 244] on button "Approve 2 Items" at bounding box center [488, 249] width 76 height 13
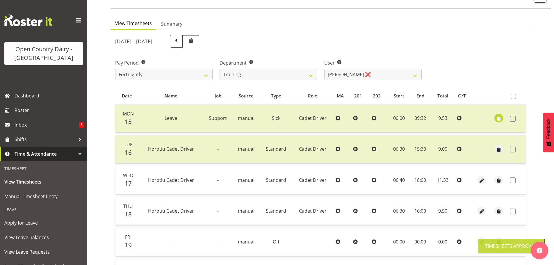
scroll to position [23, 0]
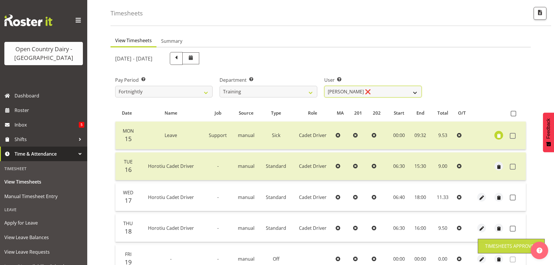
click at [360, 90] on select "Andre Syben ❌ Andrew Murphy ❌ Antony Lockyer ❌ Haley Galecki ❌ Jesse Simpson ❌ …" at bounding box center [372, 92] width 97 height 12
click at [324, 86] on select "Andre Syben ❌ Andrew Murphy ❌ Antony Lockyer ❌ Haley Galecki ❌ Jesse Simpson ❌ …" at bounding box center [372, 92] width 97 height 12
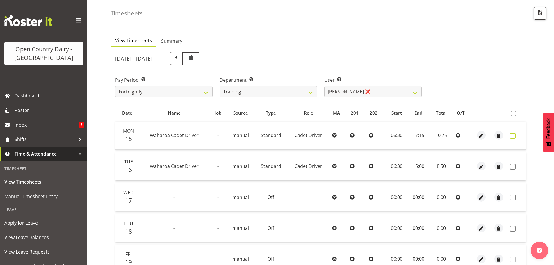
click at [512, 135] on span at bounding box center [513, 136] width 6 height 6
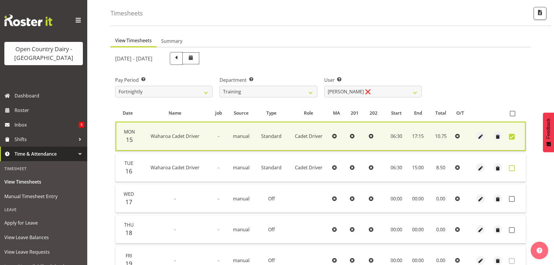
click at [512, 168] on span at bounding box center [512, 168] width 6 height 6
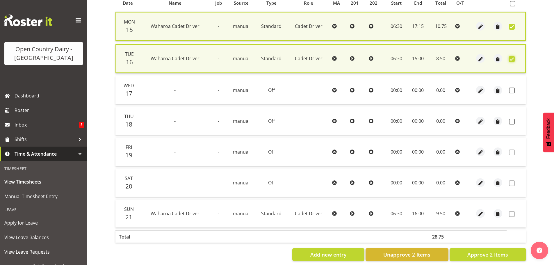
scroll to position [140, 0]
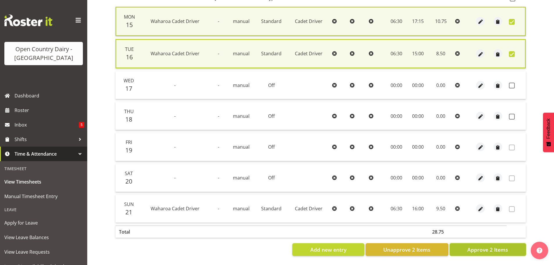
click at [483, 249] on span "Approve 2 Items" at bounding box center [487, 250] width 41 height 8
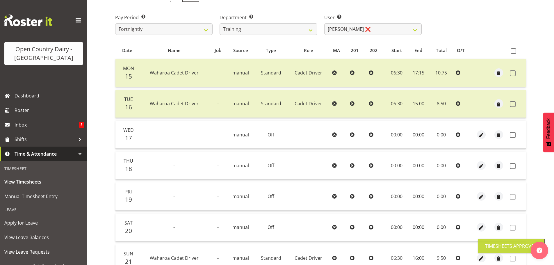
scroll to position [23, 0]
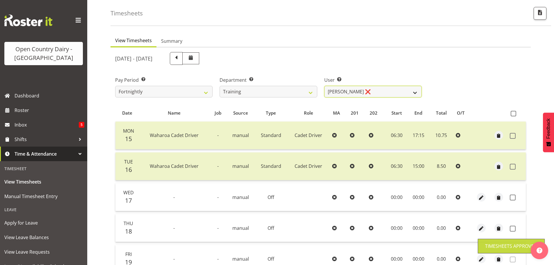
click at [374, 93] on select "Andre Syben ❌ Andrew Murphy ❌ Antony Lockyer ❌ Haley Galecki ❌ Jesse Simpson ❌ …" at bounding box center [372, 92] width 97 height 12
click at [324, 86] on select "Andre Syben ❌ Andrew Murphy ❌ Antony Lockyer ❌ Haley Galecki ❌ Jesse Simpson ❌ …" at bounding box center [372, 92] width 97 height 12
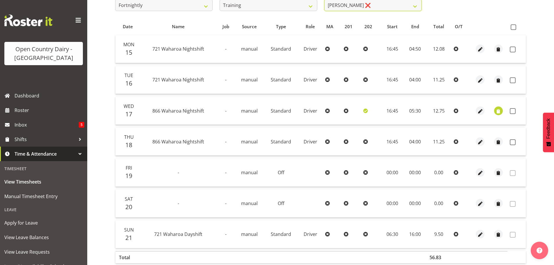
scroll to position [110, 0]
click at [496, 110] on span "button" at bounding box center [498, 110] width 7 height 7
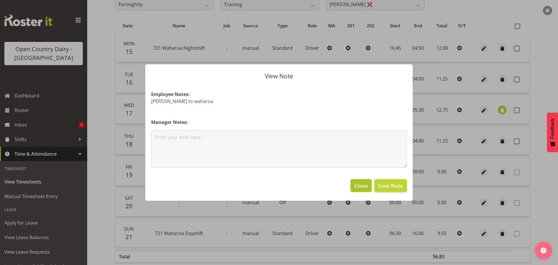
click at [359, 186] on span "Close" at bounding box center [361, 186] width 13 height 8
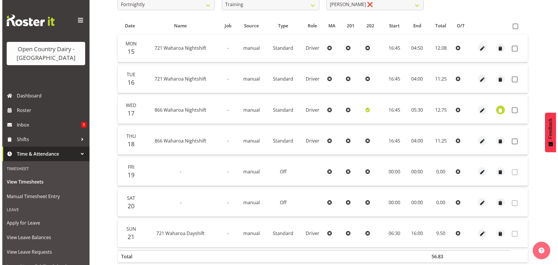
scroll to position [81, 0]
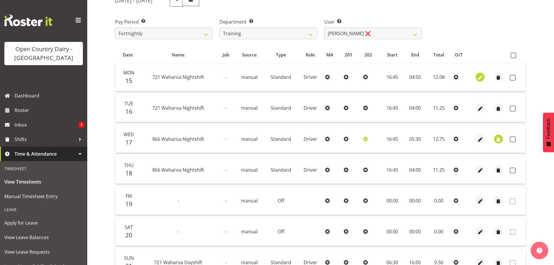
click at [479, 77] on span "button" at bounding box center [480, 77] width 7 height 7
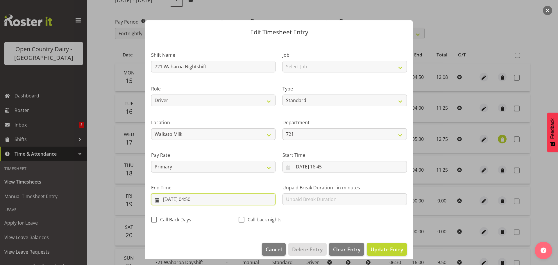
click at [202, 198] on input "16/09/2025, 04:50" at bounding box center [213, 199] width 124 height 12
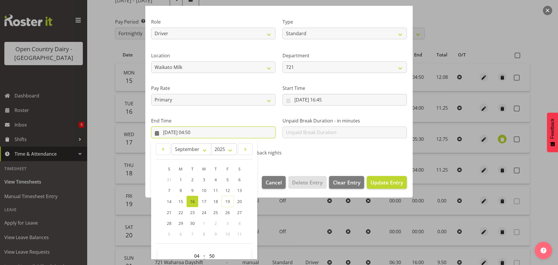
scroll to position [79, 0]
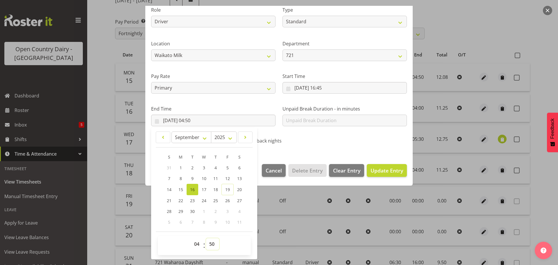
click at [210, 242] on select "00 01 02 03 04 05 06 07 08 09 10 11 12 13 14 15 16 17 18 19 20 21 22 23 24 25 2…" at bounding box center [212, 244] width 13 height 12
click at [206, 238] on select "00 01 02 03 04 05 06 07 08 09 10 11 12 13 14 15 16 17 18 19 20 21 22 23 24 25 2…" at bounding box center [212, 244] width 13 height 12
click at [382, 171] on span "Update Entry" at bounding box center [387, 170] width 33 height 7
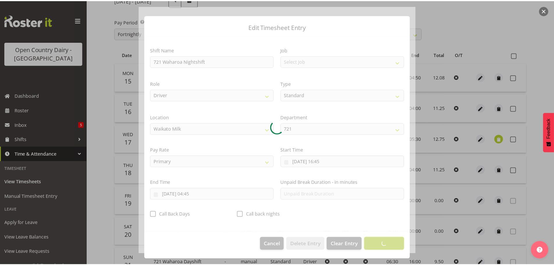
scroll to position [5, 0]
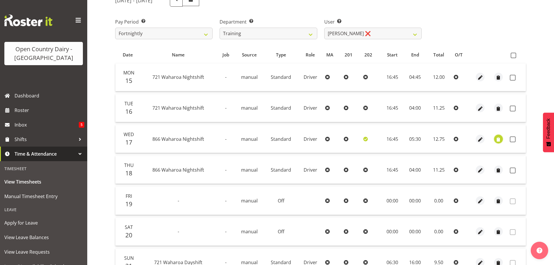
click at [500, 140] on span "button" at bounding box center [498, 139] width 7 height 7
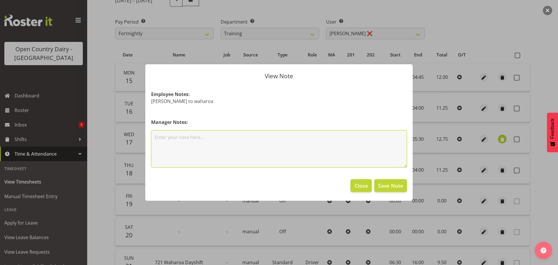
click at [172, 142] on textarea at bounding box center [279, 148] width 256 height 37
click at [388, 184] on span "Save Note" at bounding box center [390, 186] width 25 height 8
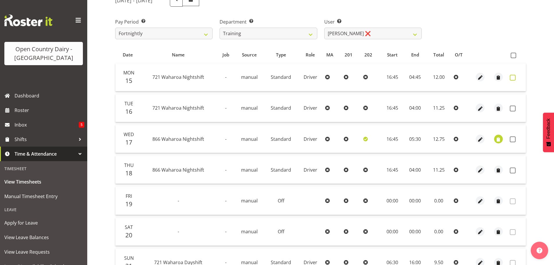
click at [511, 78] on span at bounding box center [513, 78] width 6 height 6
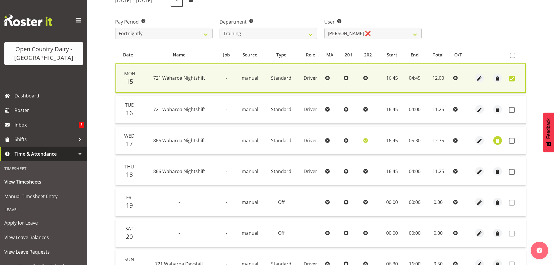
click at [509, 108] on td at bounding box center [516, 110] width 19 height 28
click at [512, 110] on span at bounding box center [512, 110] width 6 height 6
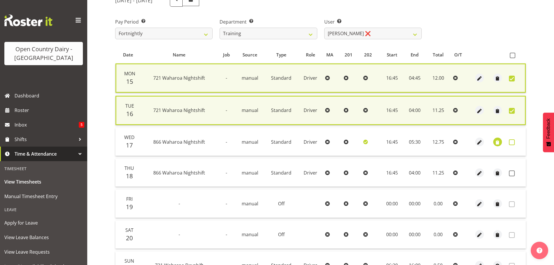
click at [512, 142] on span at bounding box center [512, 142] width 6 height 6
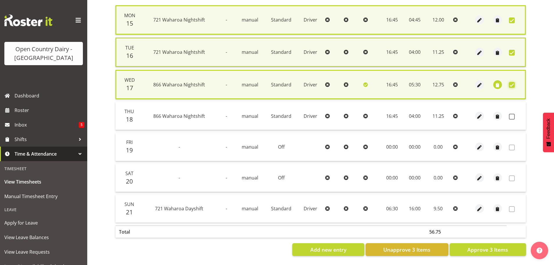
scroll to position [144, 0]
click at [492, 246] on span "Approve 3 Items" at bounding box center [487, 250] width 41 height 8
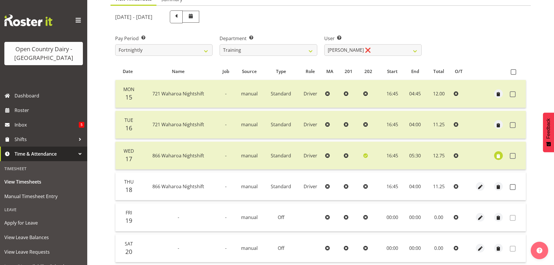
scroll to position [0, 0]
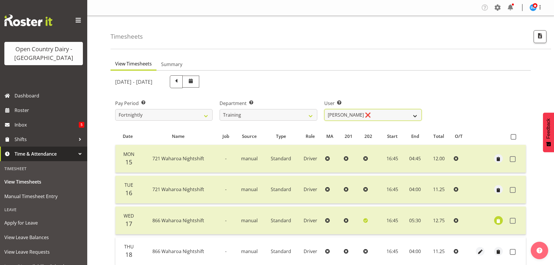
click at [360, 111] on select "Andre Syben ❌ Andrew Murphy ❌ Antony Lockyer ❌ Haley Galecki ❌ Jesse Simpson ❌ …" at bounding box center [372, 115] width 97 height 12
click at [324, 109] on select "Andre Syben ❌ Andrew Murphy ❌ Antony Lockyer ❌ Haley Galecki ❌ Jesse Simpson ❌ …" at bounding box center [372, 115] width 97 height 12
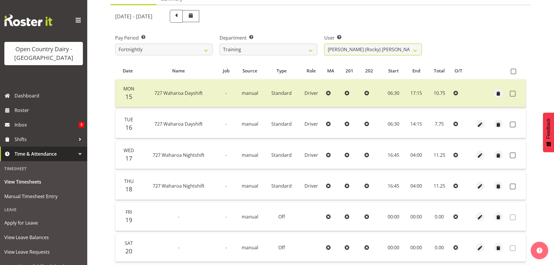
scroll to position [87, 0]
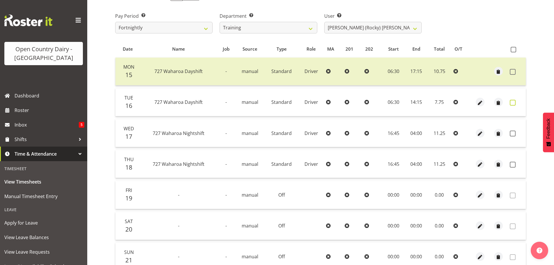
click at [512, 103] on span at bounding box center [513, 103] width 6 height 6
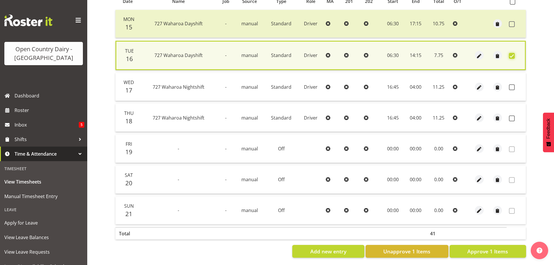
scroll to position [141, 0]
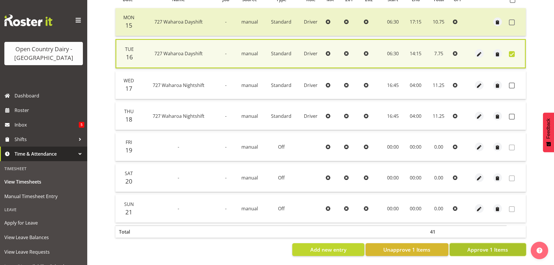
click at [497, 246] on span "Approve 1 Items" at bounding box center [487, 250] width 41 height 8
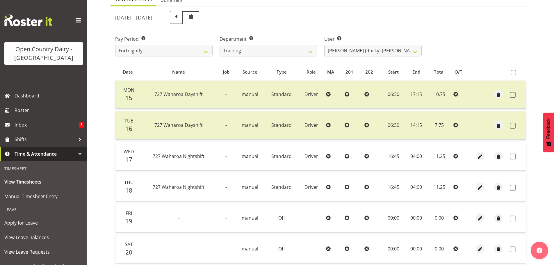
scroll to position [52, 0]
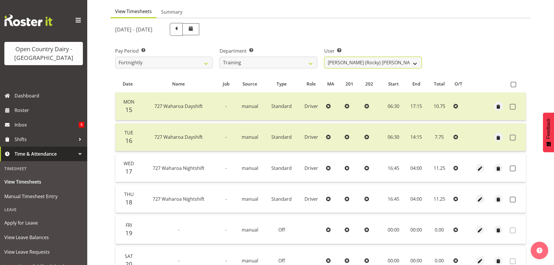
click at [364, 62] on select "Andre Syben ❌ Andrew Murphy ❌ Antony Lockyer ❌ Haley Galecki ❌ Jesse Simpson ❌ …" at bounding box center [372, 63] width 97 height 12
click at [324, 57] on select "Andre Syben ❌ Andrew Murphy ❌ Antony Lockyer ❌ Haley Galecki ❌ Jesse Simpson ❌ …" at bounding box center [372, 63] width 97 height 12
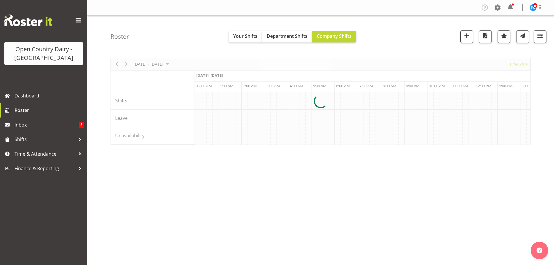
scroll to position [0, 2233]
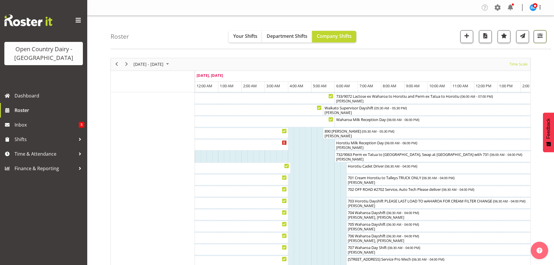
click at [538, 38] on span "button" at bounding box center [540, 36] width 8 height 8
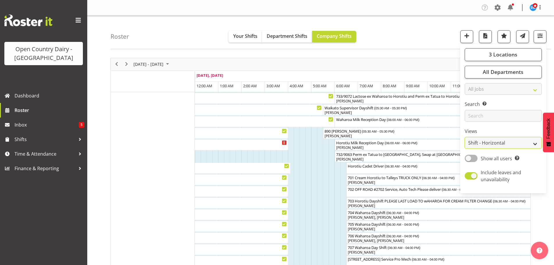
click at [498, 142] on select "Staff Role Shift - Horizontal Shift - Vertical Staff - Location" at bounding box center [503, 143] width 77 height 12
select select "staff"
click at [465, 137] on select "Staff Role Shift - Horizontal Shift - Vertical Staff - Location" at bounding box center [503, 143] width 77 height 12
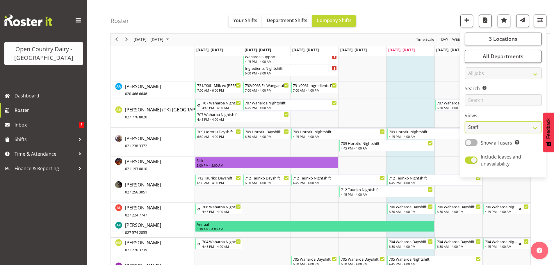
scroll to position [291, 0]
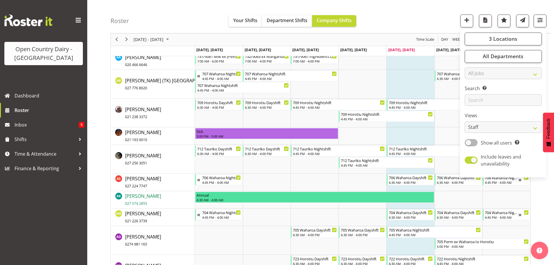
click at [143, 198] on span "Andrew Kearns 027 574 2855" at bounding box center [143, 199] width 36 height 13
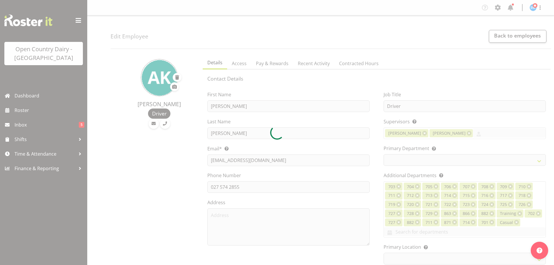
select select "TimelineWeek"
select select
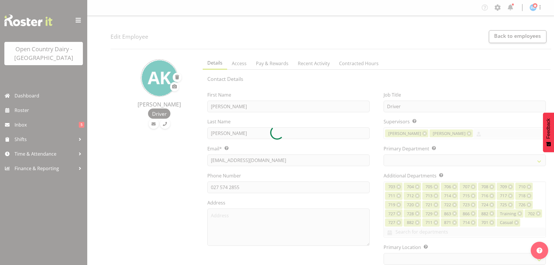
select select
select select "1054"
select select "721"
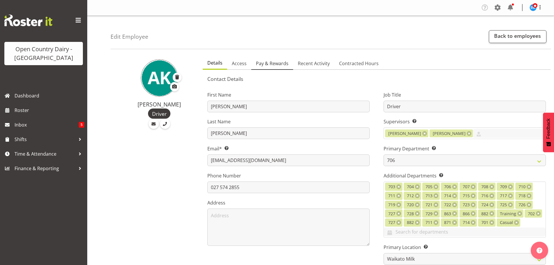
click at [269, 65] on span "Pay & Rewards" at bounding box center [272, 63] width 33 height 7
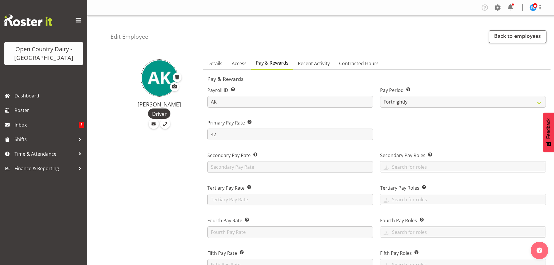
click at [274, 62] on span "Pay & Rewards" at bounding box center [272, 62] width 33 height 7
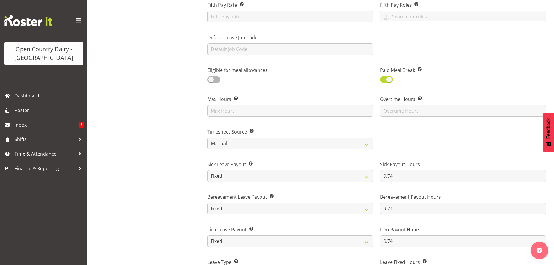
scroll to position [320, 0]
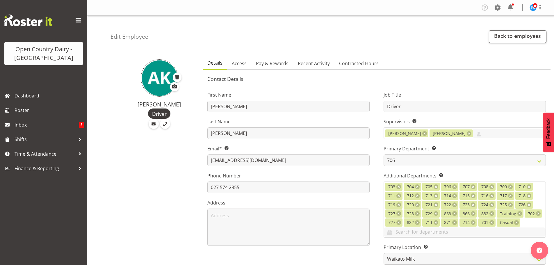
select select "721"
select select "1054"
select select "TimelineWeek"
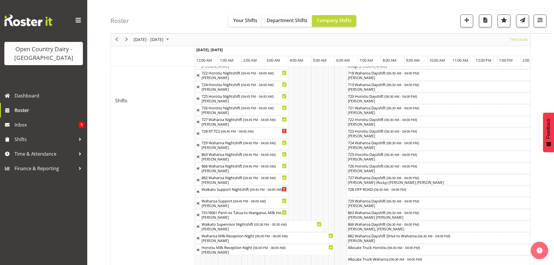
scroll to position [0, 2233]
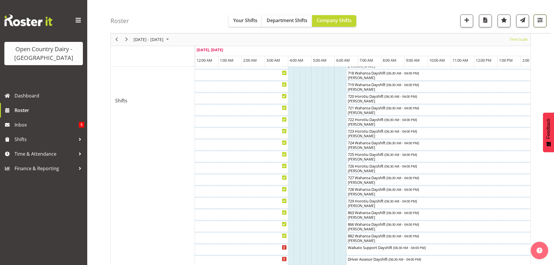
click at [539, 16] on button "button" at bounding box center [540, 21] width 13 height 13
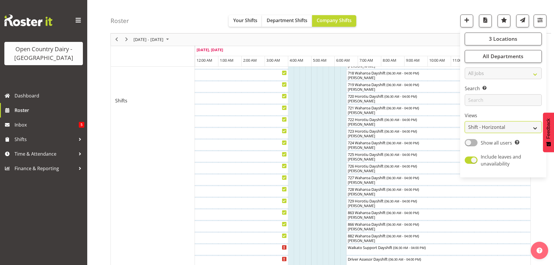
click at [503, 125] on select "Staff Role Shift - Horizontal Shift - Vertical Staff - Location" at bounding box center [503, 128] width 77 height 12
select select "staff"
click at [465, 122] on select "Staff Role Shift - Horizontal Shift - Vertical Staff - Location" at bounding box center [503, 128] width 77 height 12
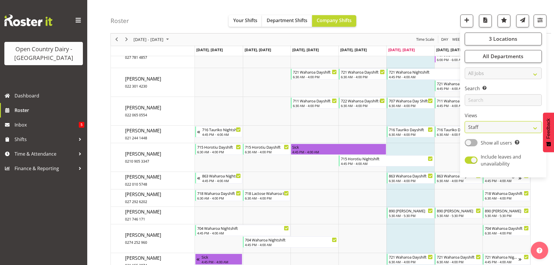
scroll to position [1512, 0]
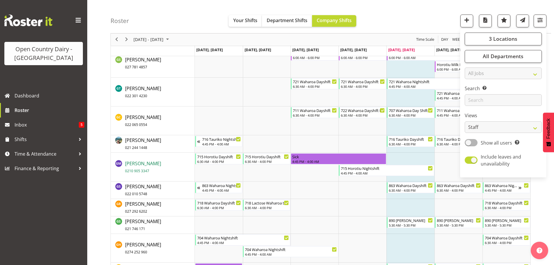
click at [145, 162] on span "Glenn McPherson 0210 905 3347" at bounding box center [143, 166] width 36 height 13
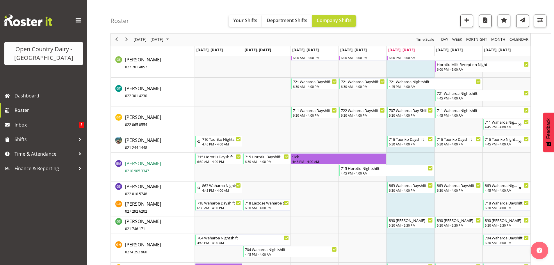
click at [135, 165] on span "Glenn McPherson 0210 905 3347" at bounding box center [143, 166] width 36 height 13
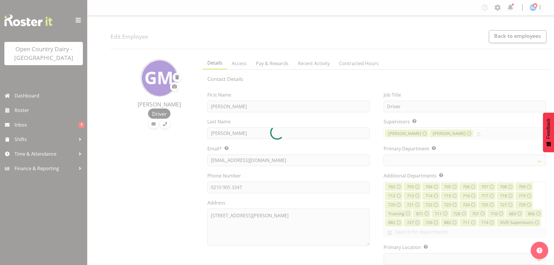
select select "TimelineWeek"
select select
select select "1054"
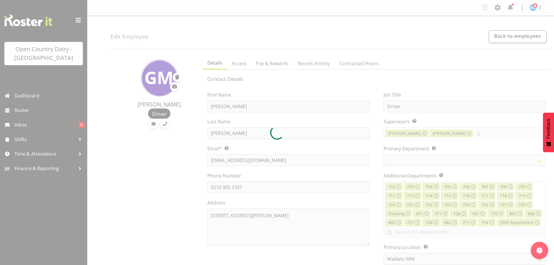
select select "820"
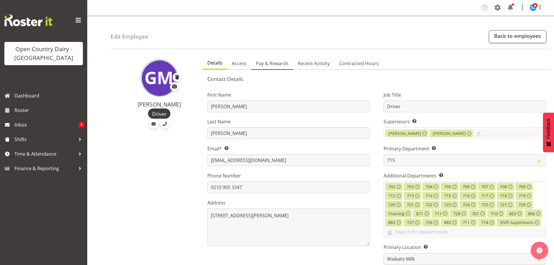
click at [271, 64] on span "Pay & Rewards" at bounding box center [272, 63] width 33 height 7
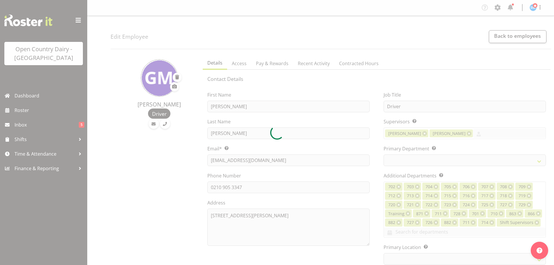
select select "TimelineWeek"
select select
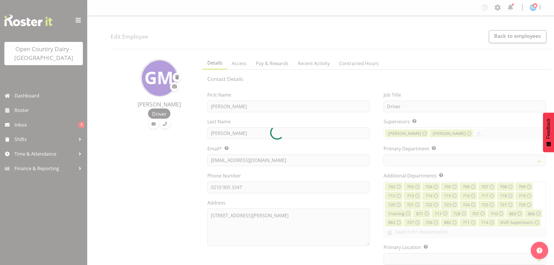
select select
select select "1054"
select select "820"
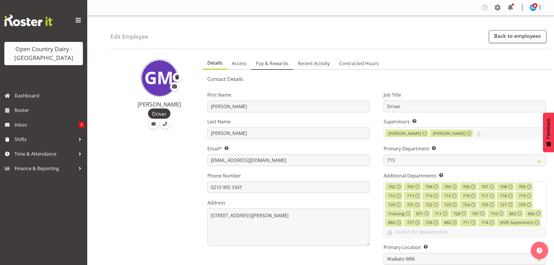
click at [269, 64] on span "Pay & Rewards" at bounding box center [272, 63] width 33 height 7
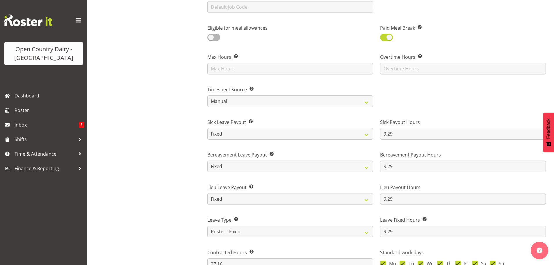
scroll to position [291, 0]
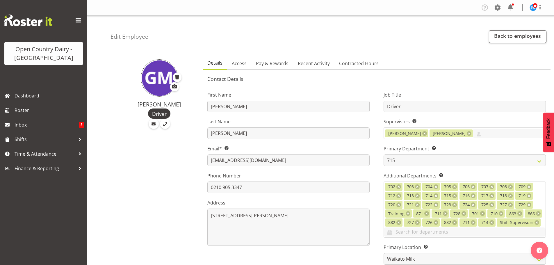
select select "820"
select select "1054"
select select "TimelineWeek"
click at [525, 34] on link "Back to employees" at bounding box center [518, 36] width 58 height 13
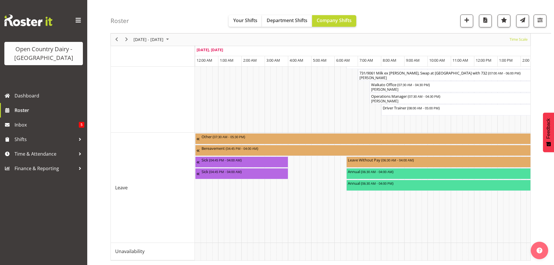
scroll to position [0, 2233]
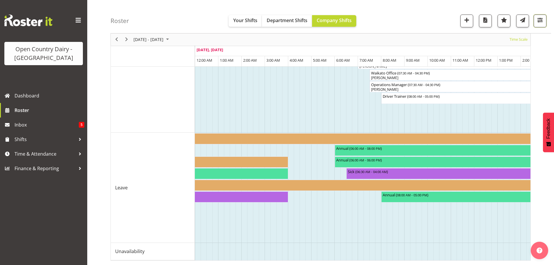
click at [538, 20] on span "button" at bounding box center [540, 20] width 8 height 8
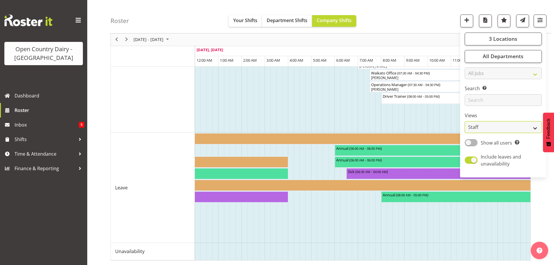
click at [499, 126] on select "Staff Role Shift - Horizontal Shift - Vertical Staff - Location" at bounding box center [503, 128] width 77 height 12
click at [465, 122] on select "Staff Role Shift - Horizontal Shift - Vertical Staff - Location" at bounding box center [503, 128] width 77 height 12
click at [507, 126] on select "Staff Role Shift - Horizontal Shift - Vertical Staff - Location" at bounding box center [503, 128] width 77 height 12
select select "staff"
click at [465, 122] on select "Staff Role Shift - Horizontal Shift - Vertical Staff - Location" at bounding box center [503, 128] width 77 height 12
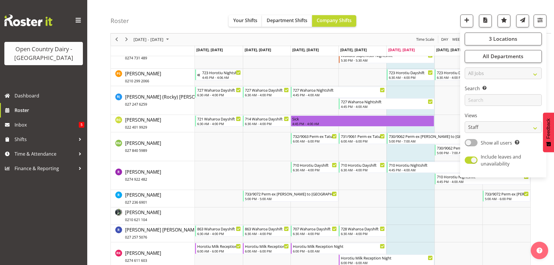
scroll to position [3466, 0]
click at [145, 122] on span "[PERSON_NAME] 022 401 9929" at bounding box center [143, 123] width 36 height 13
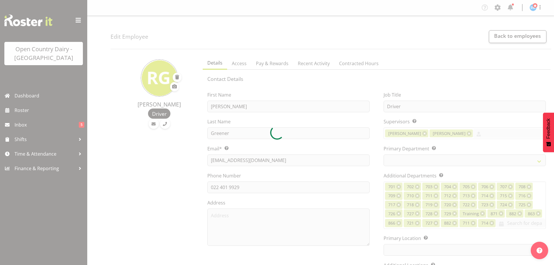
select select "TimelineWeek"
select select
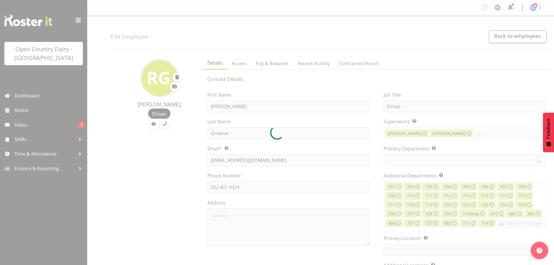
select select
select select "1054"
select select "761"
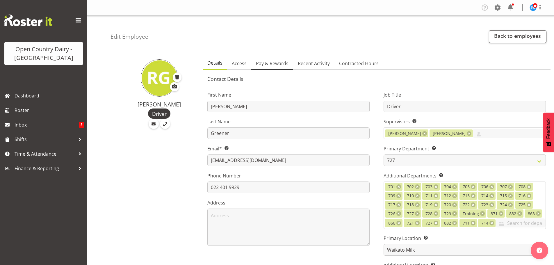
click at [271, 64] on span "Pay & Rewards" at bounding box center [272, 63] width 33 height 7
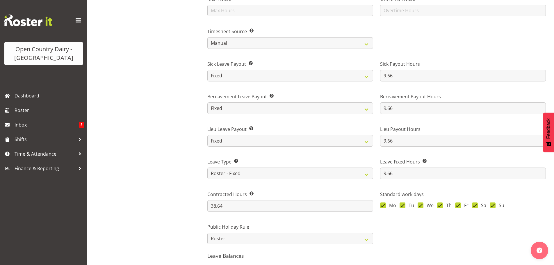
scroll to position [349, 0]
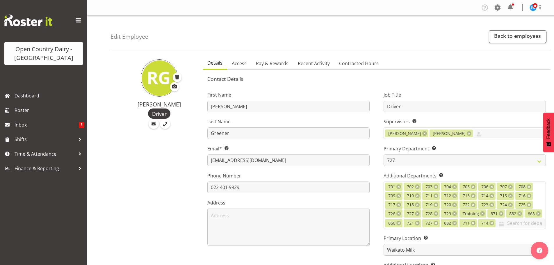
select select "761"
select select "1054"
select select "TimelineWeek"
click at [507, 35] on link "Back to employees" at bounding box center [518, 36] width 58 height 13
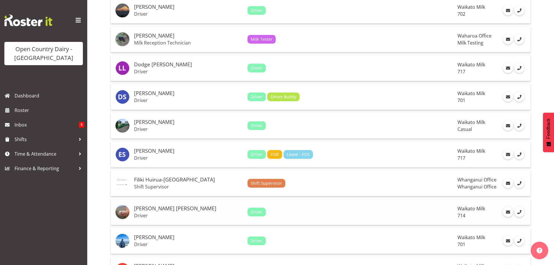
scroll to position [1289, 0]
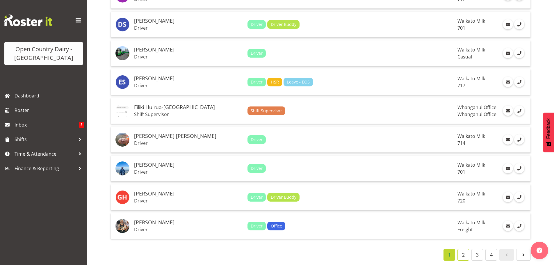
click at [462, 250] on link "2" at bounding box center [463, 255] width 12 height 12
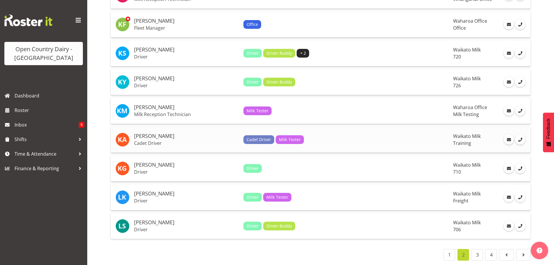
click at [150, 133] on h5 "[PERSON_NAME]" at bounding box center [186, 136] width 105 height 6
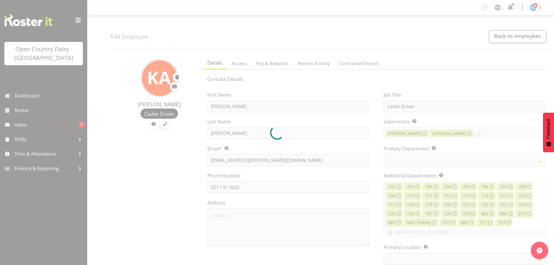
select select "TimelineWeek"
select select
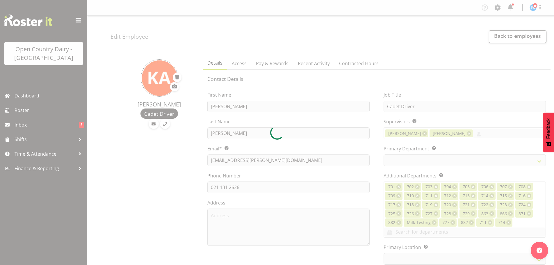
select select
select select "1054"
select select "763"
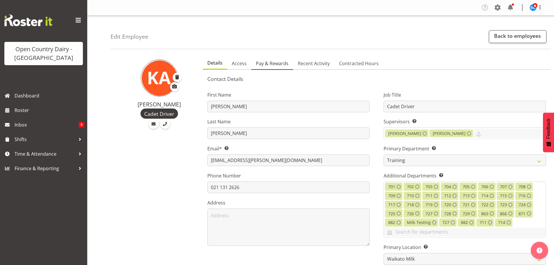
click at [269, 63] on span "Pay & Rewards" at bounding box center [272, 63] width 33 height 7
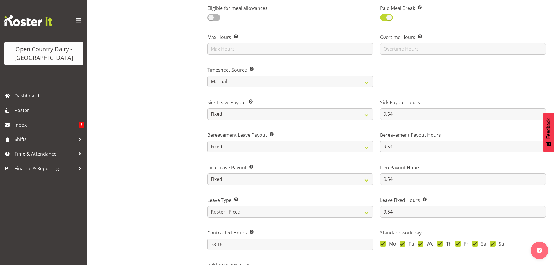
scroll to position [349, 0]
